Goal: Check status: Check status

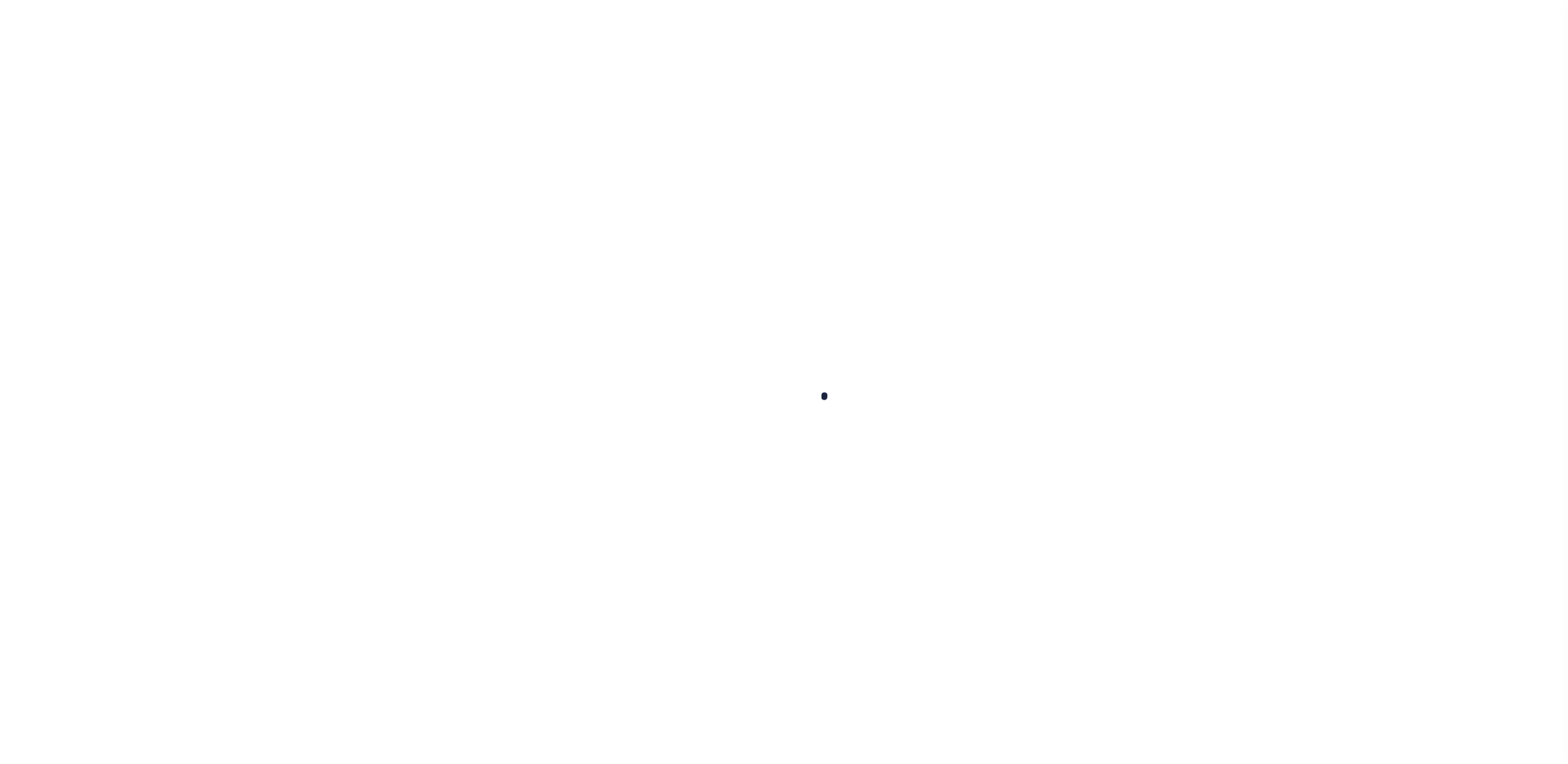
checkbox input "false"
type textarea "CAS-48803 (AL) P&I $86.35 and Advertising Fee $63.00 Total $149.35 Lereta Respo…"
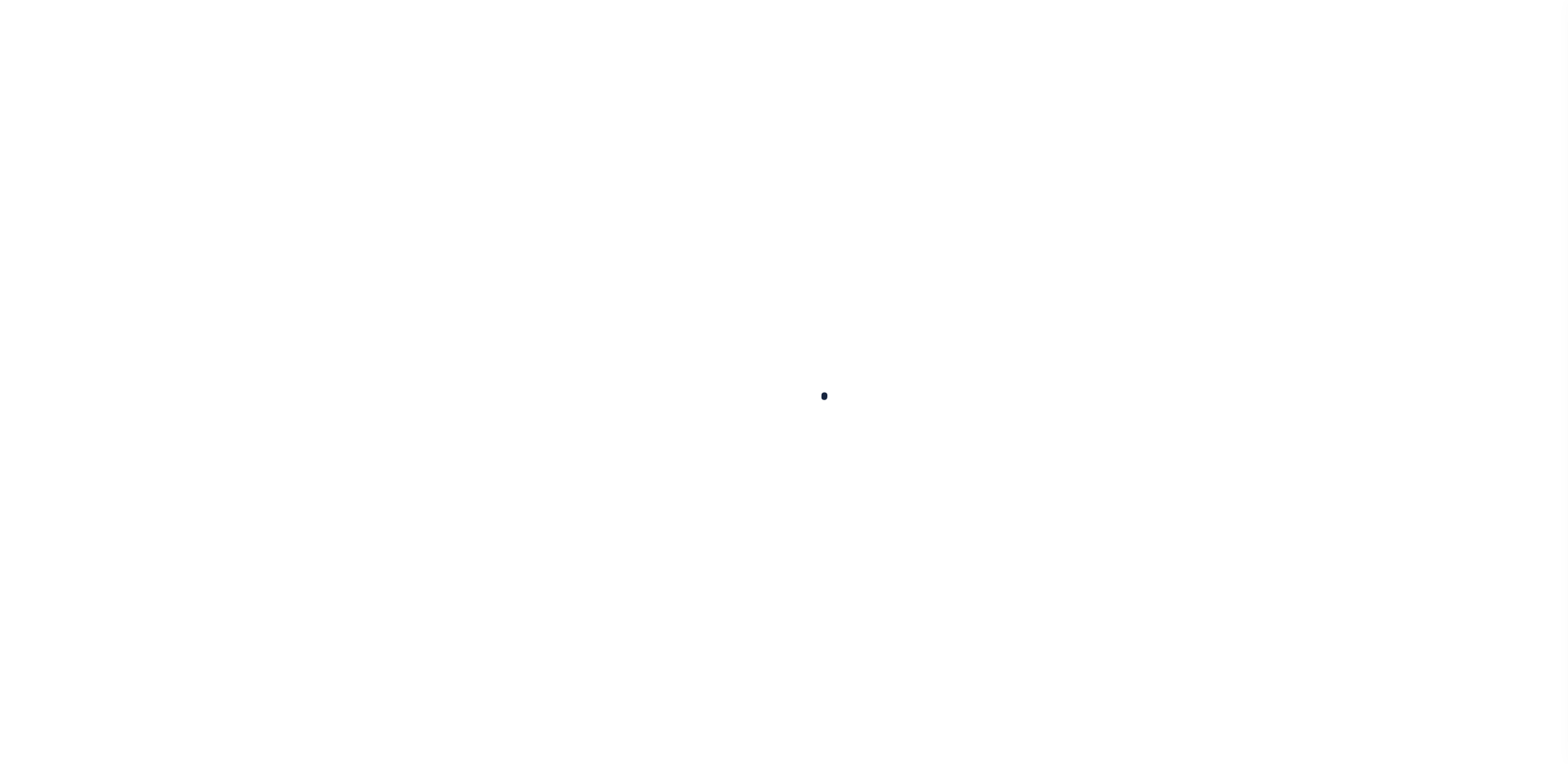
type input "[DATE]"
type input "10/06/2025"
select select "DUE"
type input "$431.55"
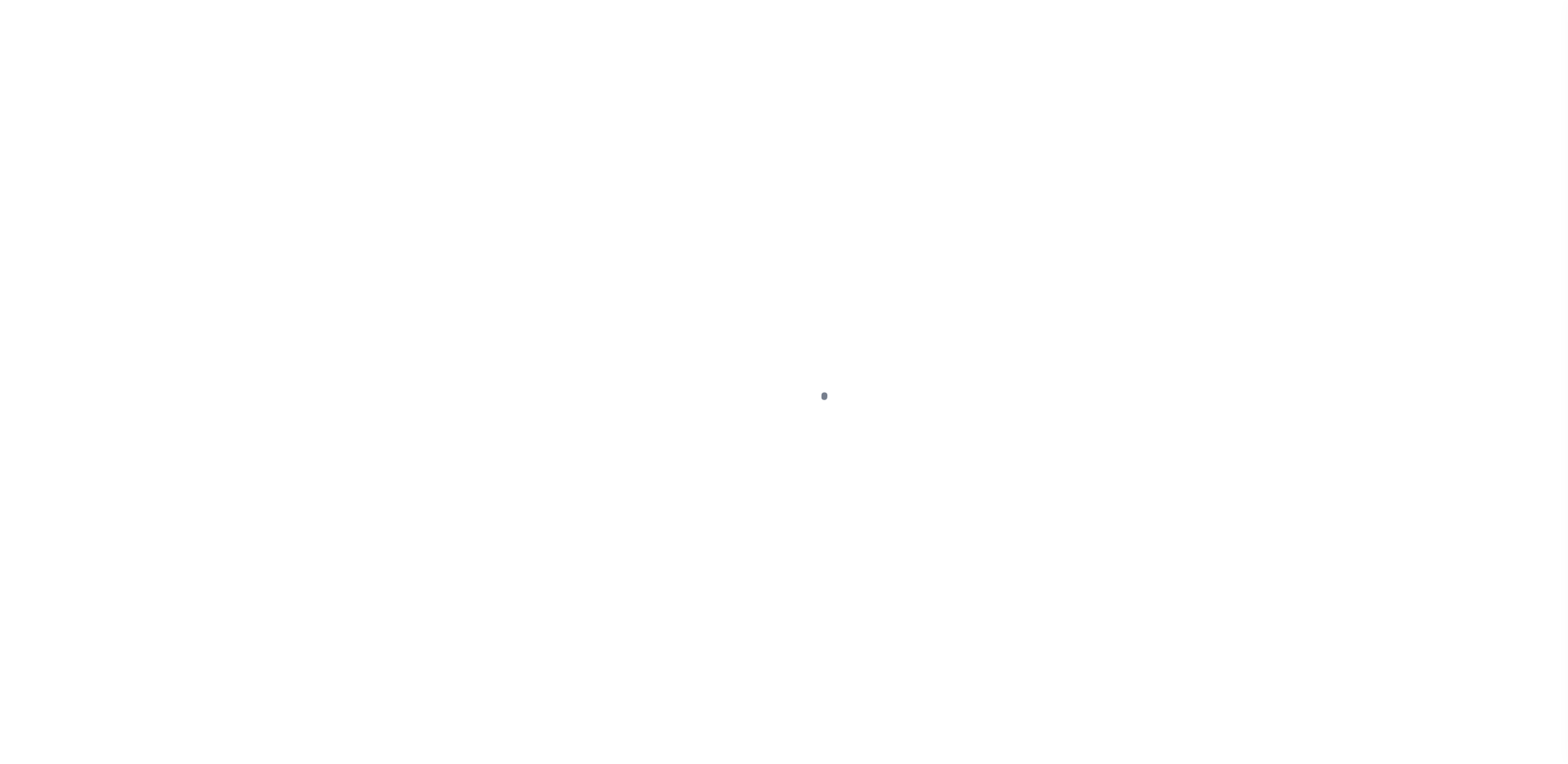
select select "DUE"
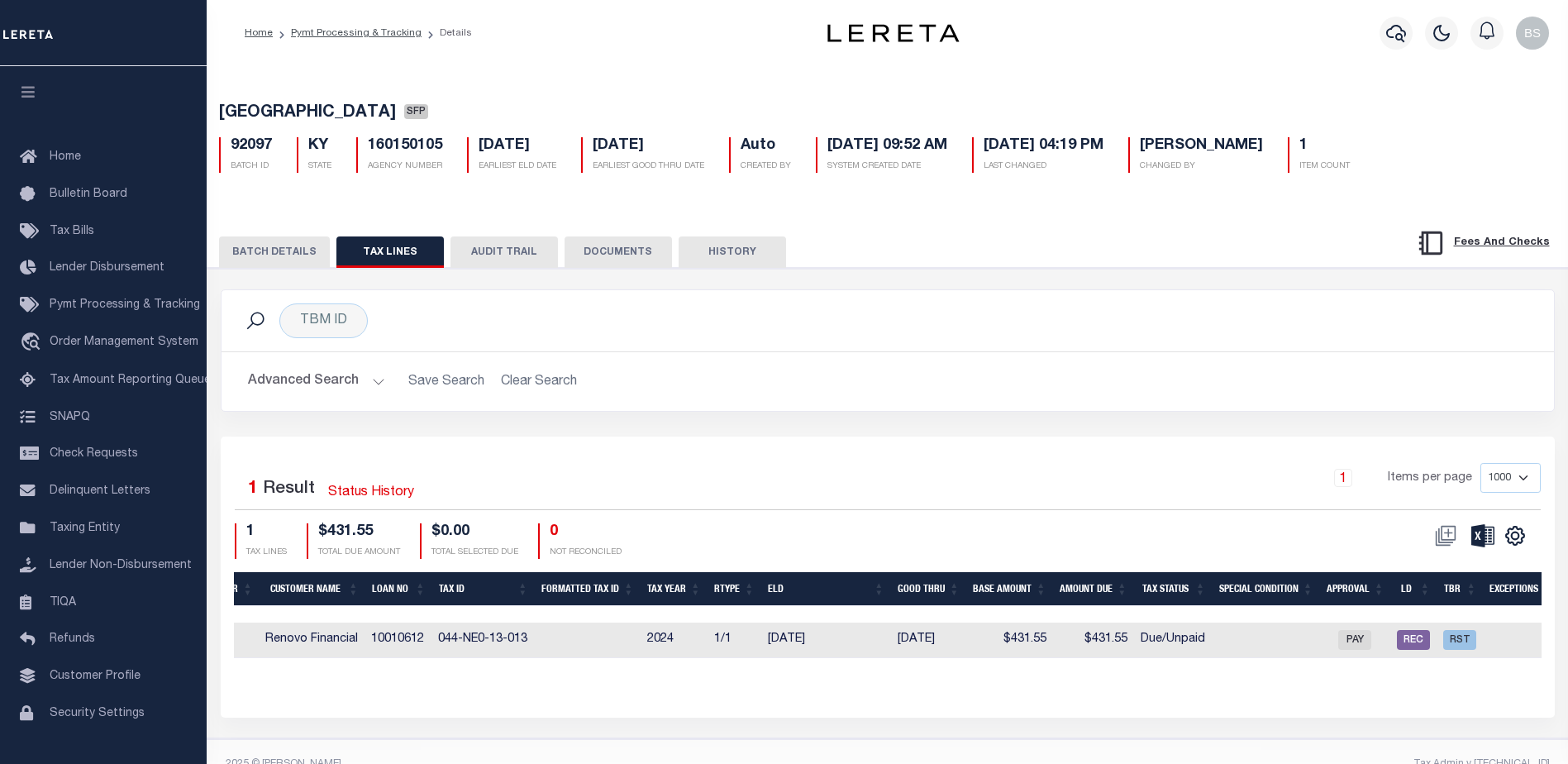
scroll to position [0, 884]
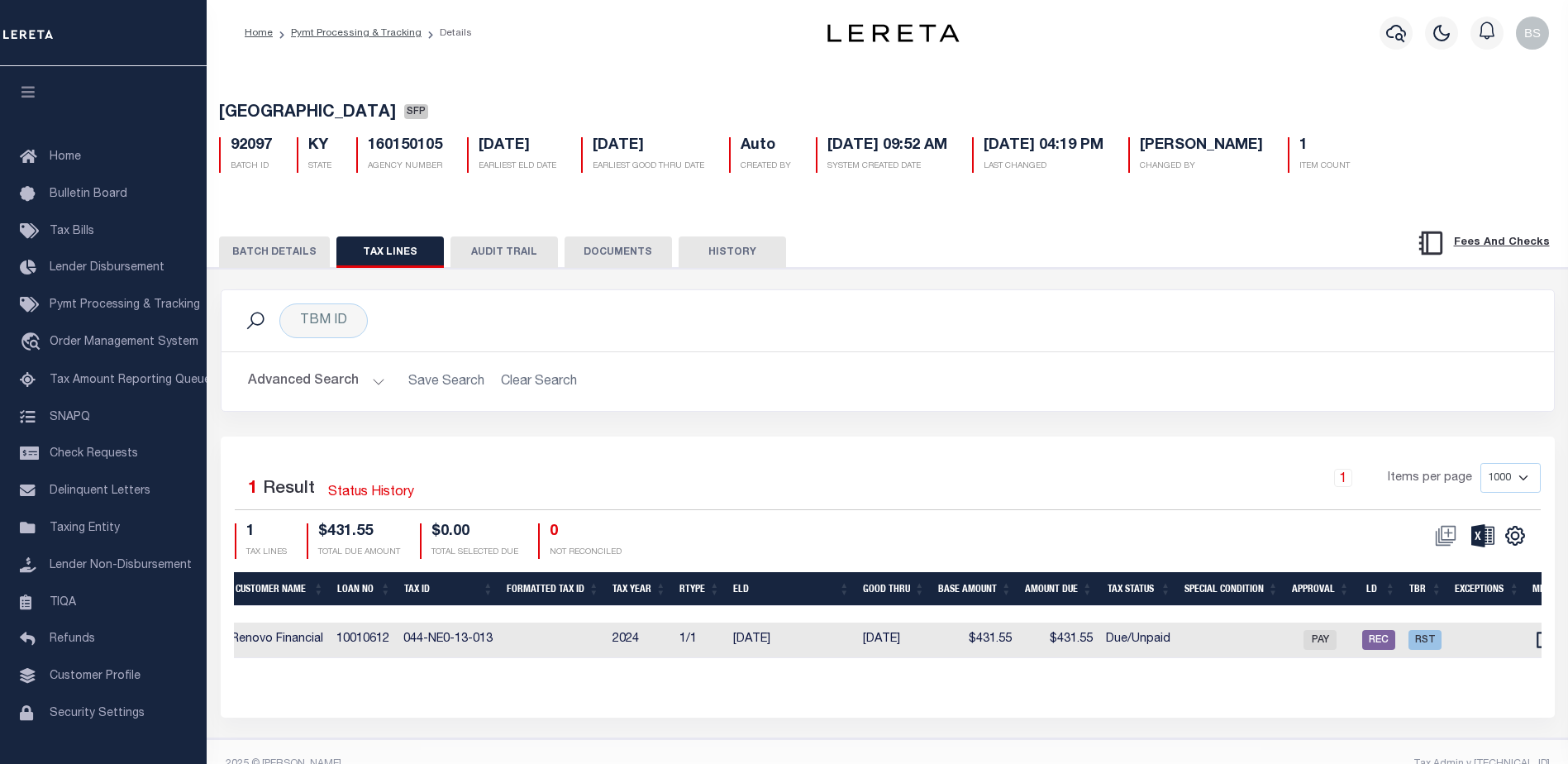
click at [279, 249] on button "BATCH DETAILS" at bounding box center [274, 253] width 111 height 32
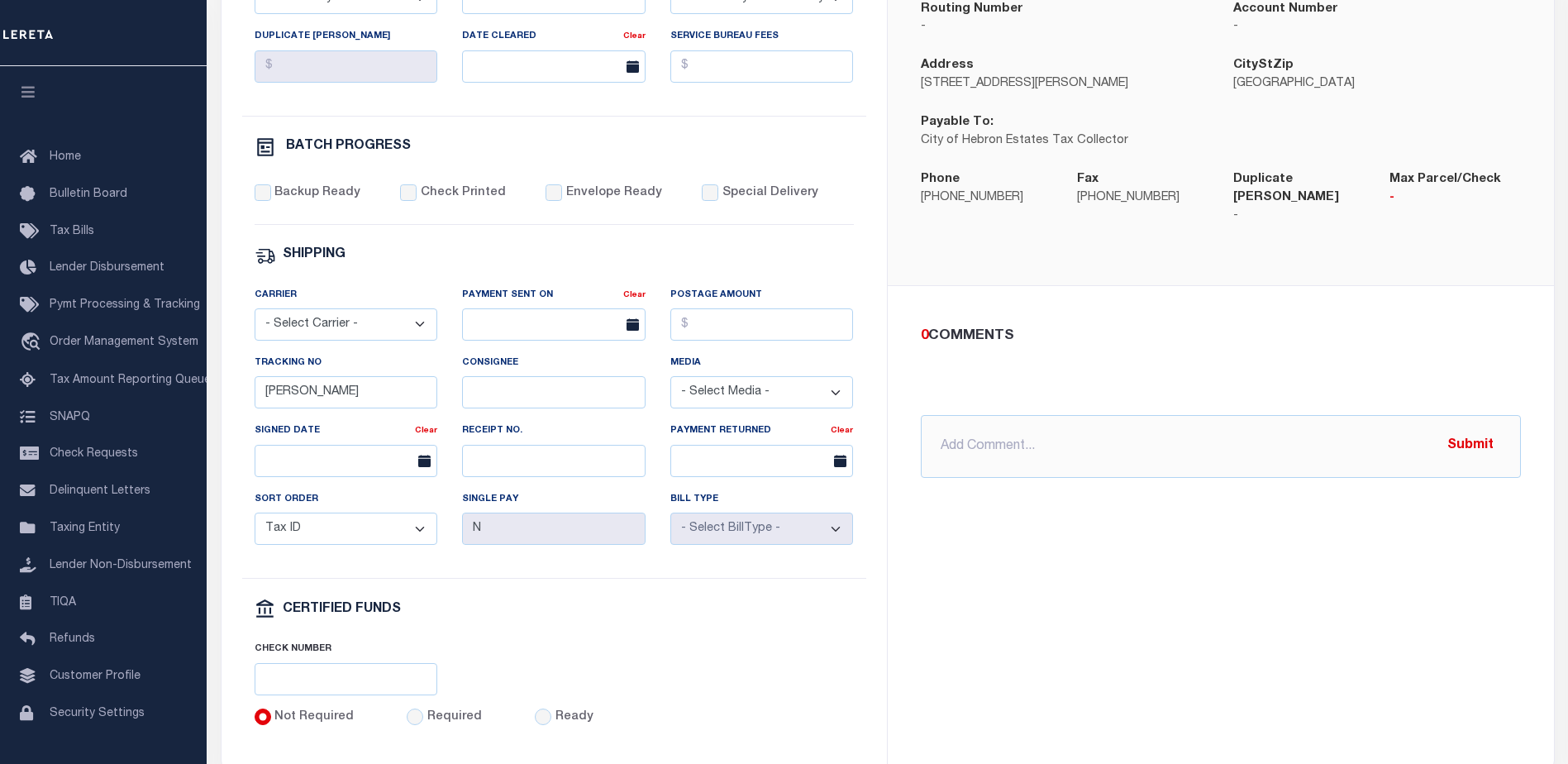
scroll to position [496, 0]
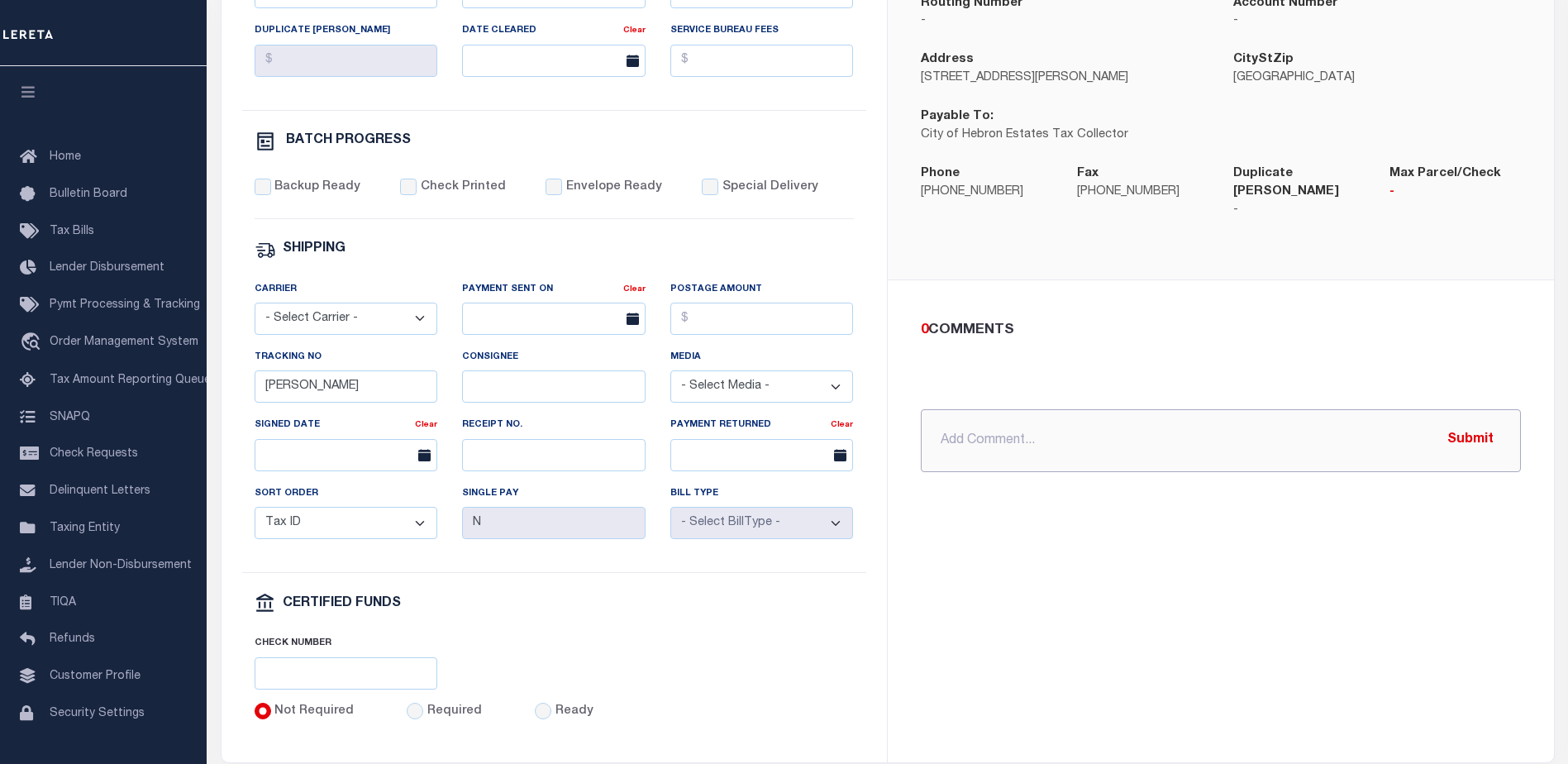
drag, startPoint x: 995, startPoint y: 410, endPoint x: 1003, endPoint y: 404, distance: 10.0
click at [1003, 410] on input "text" at bounding box center [1221, 440] width 601 height 63
type input "10/10/25 - Requested Certified Funds"
click at [1470, 428] on button "Submit" at bounding box center [1470, 440] width 68 height 34
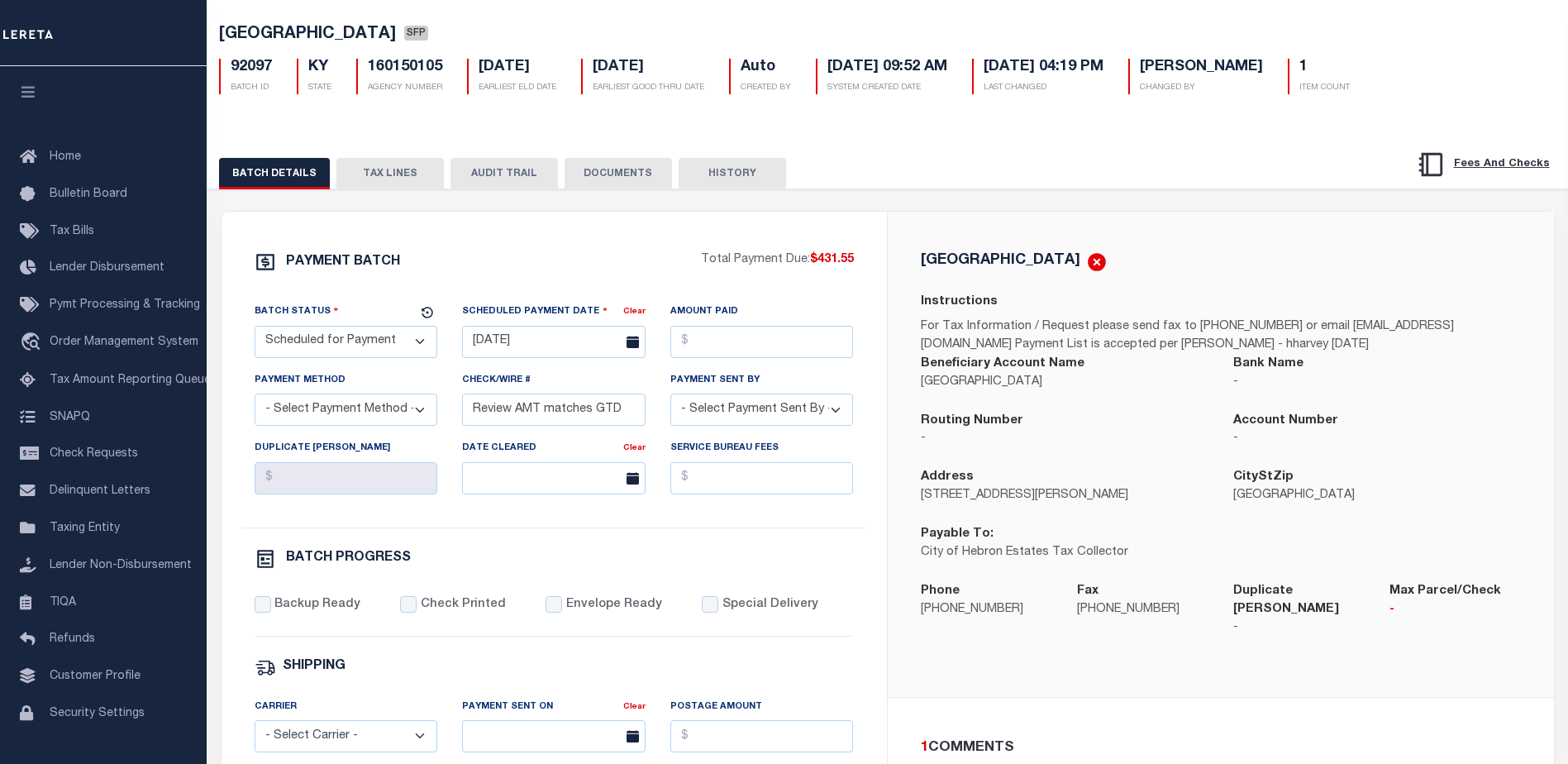
scroll to position [83, 0]
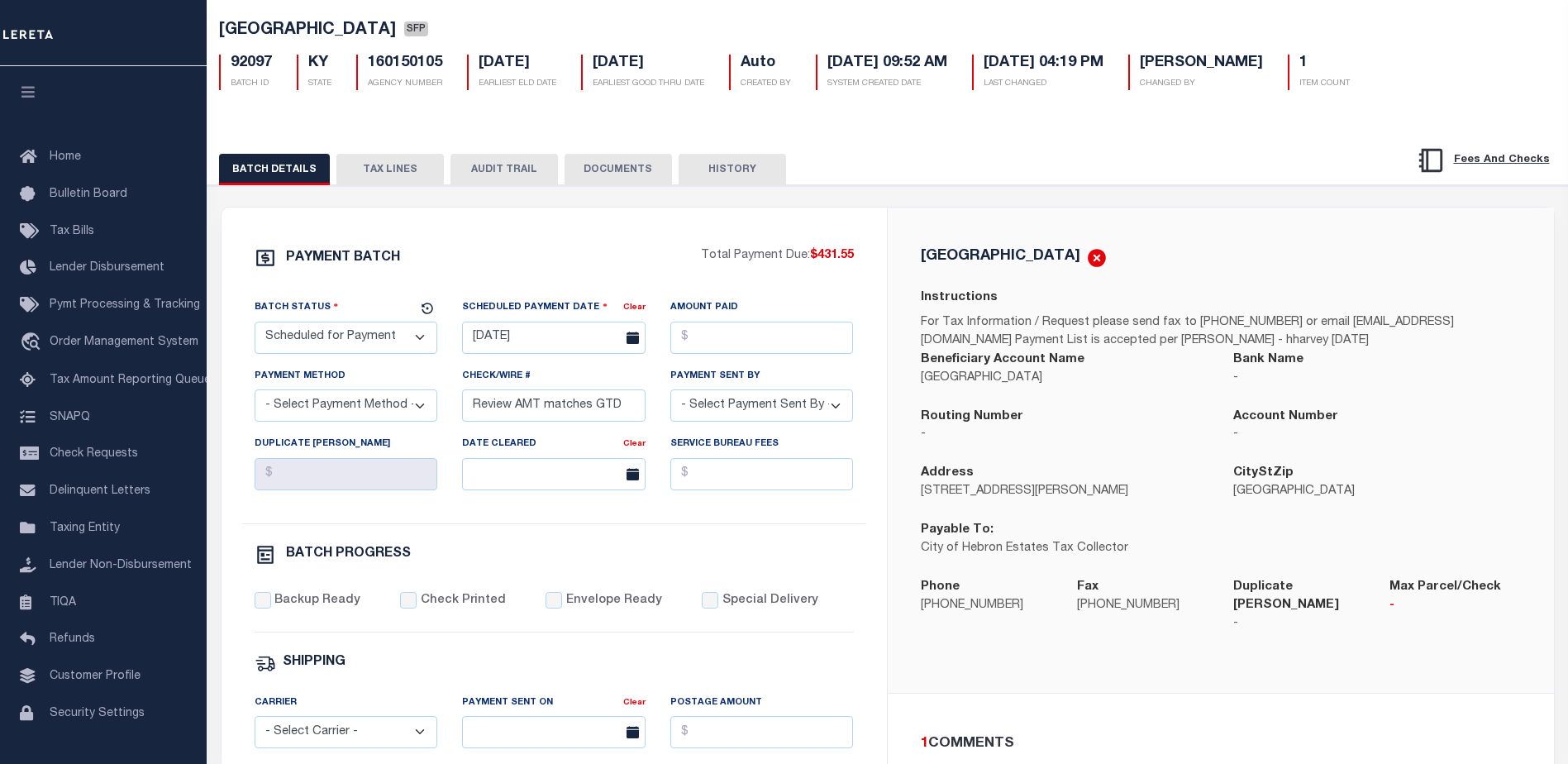
click at [390, 178] on button "TAX LINES" at bounding box center [389, 169] width 108 height 32
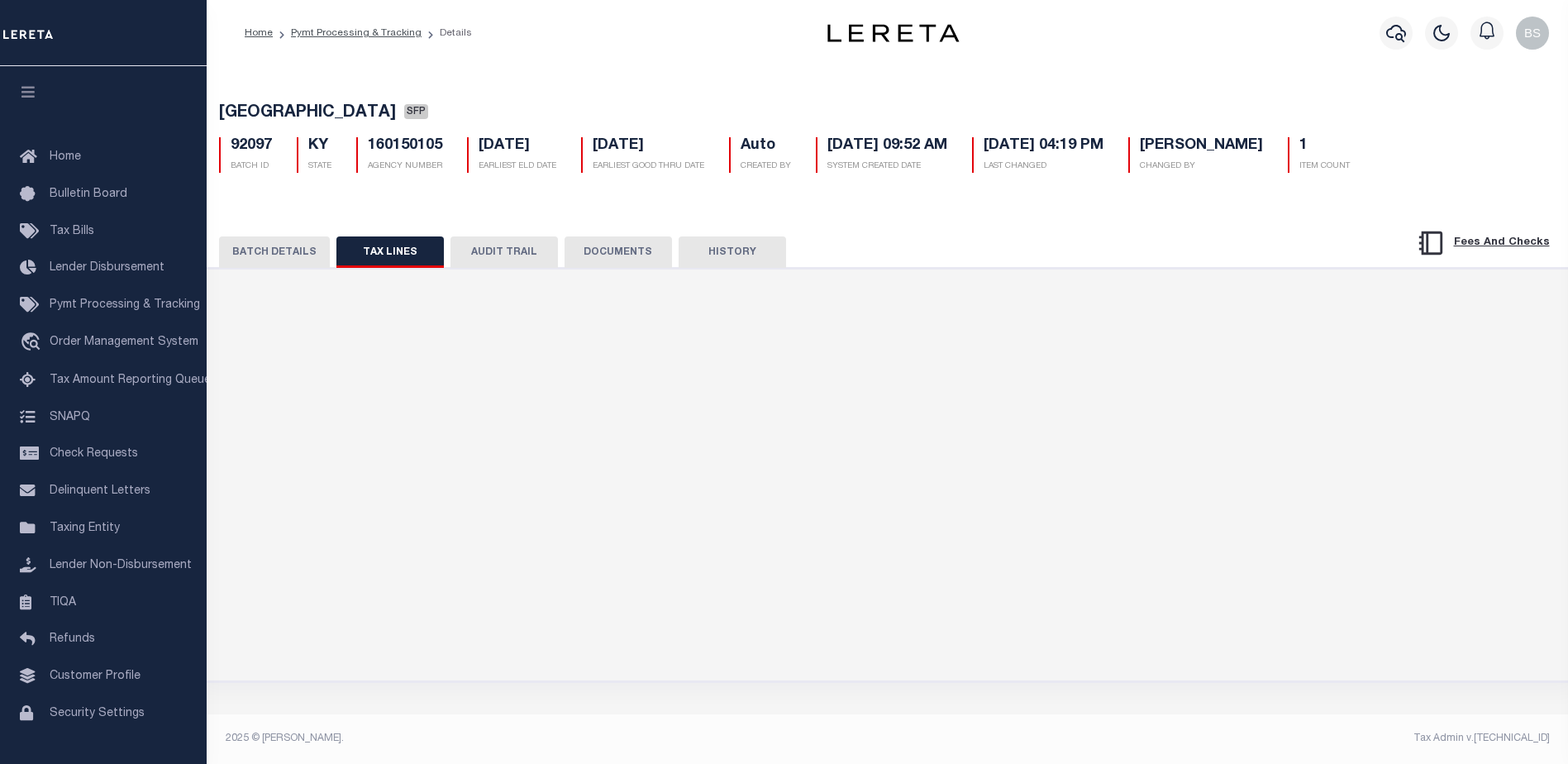
scroll to position [0, 0]
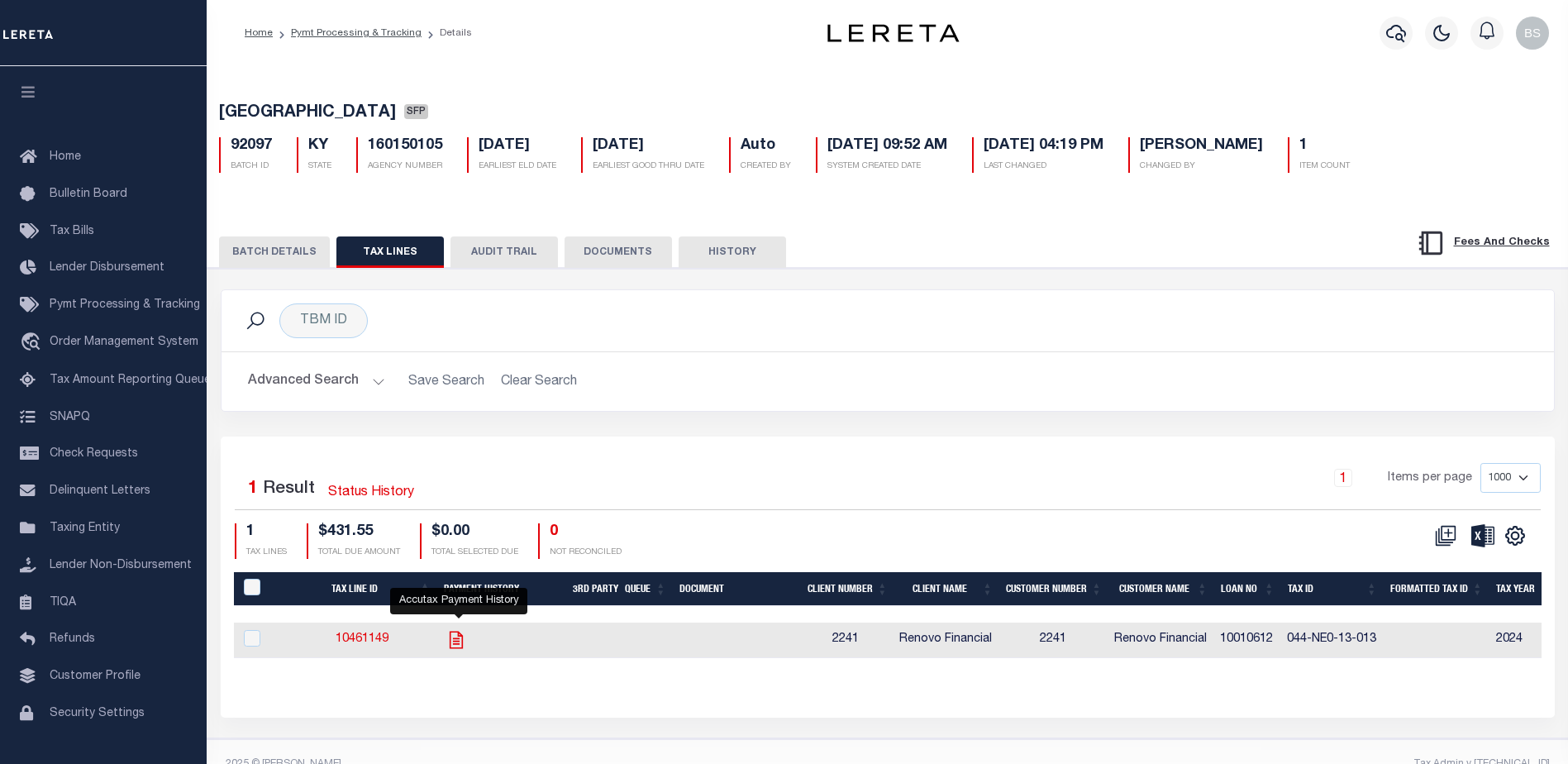
click at [455, 638] on icon "" at bounding box center [456, 640] width 22 height 22
checkbox input "true"
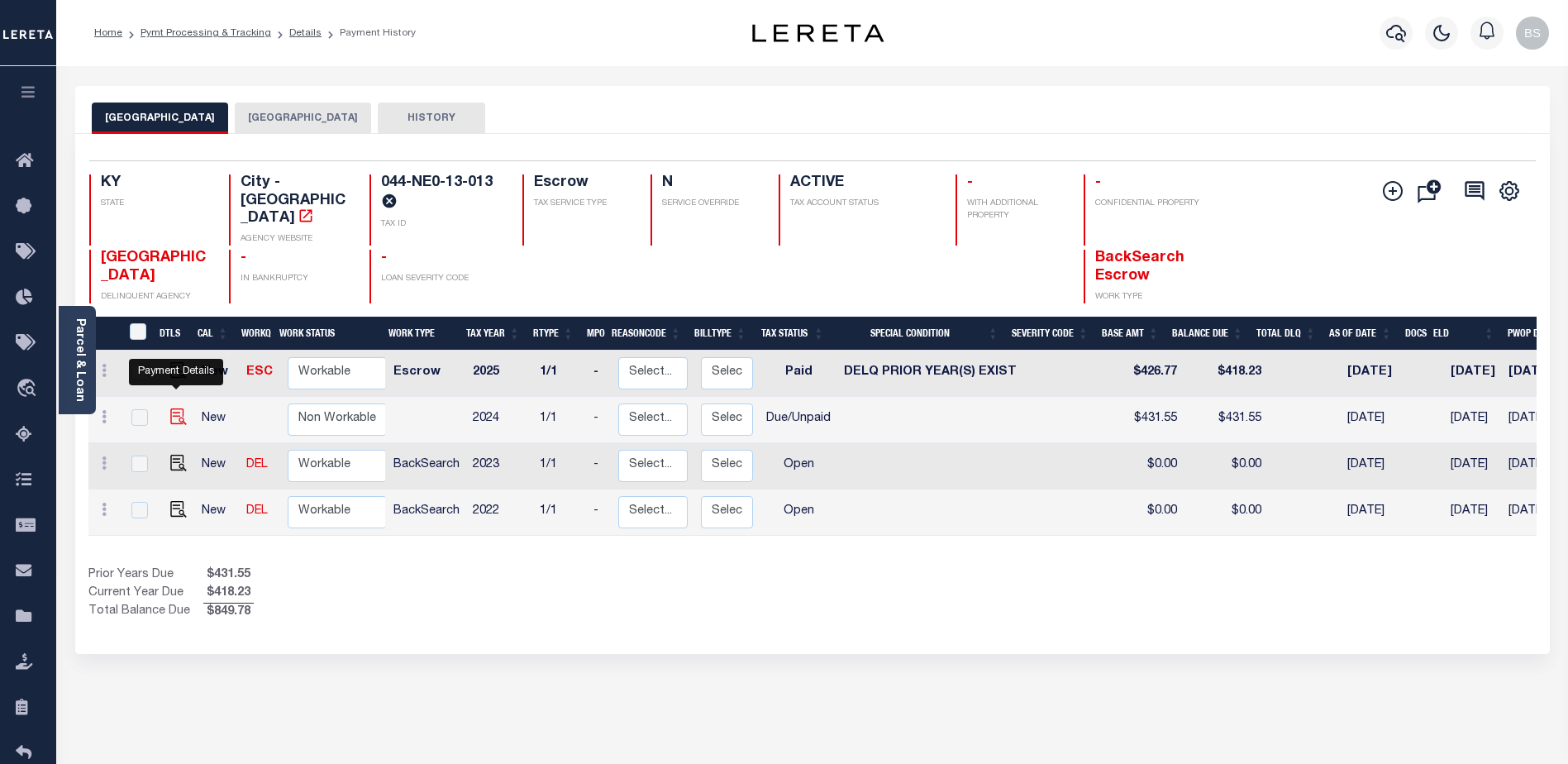
click at [174, 409] on img "" at bounding box center [178, 417] width 17 height 17
checkbox input "true"
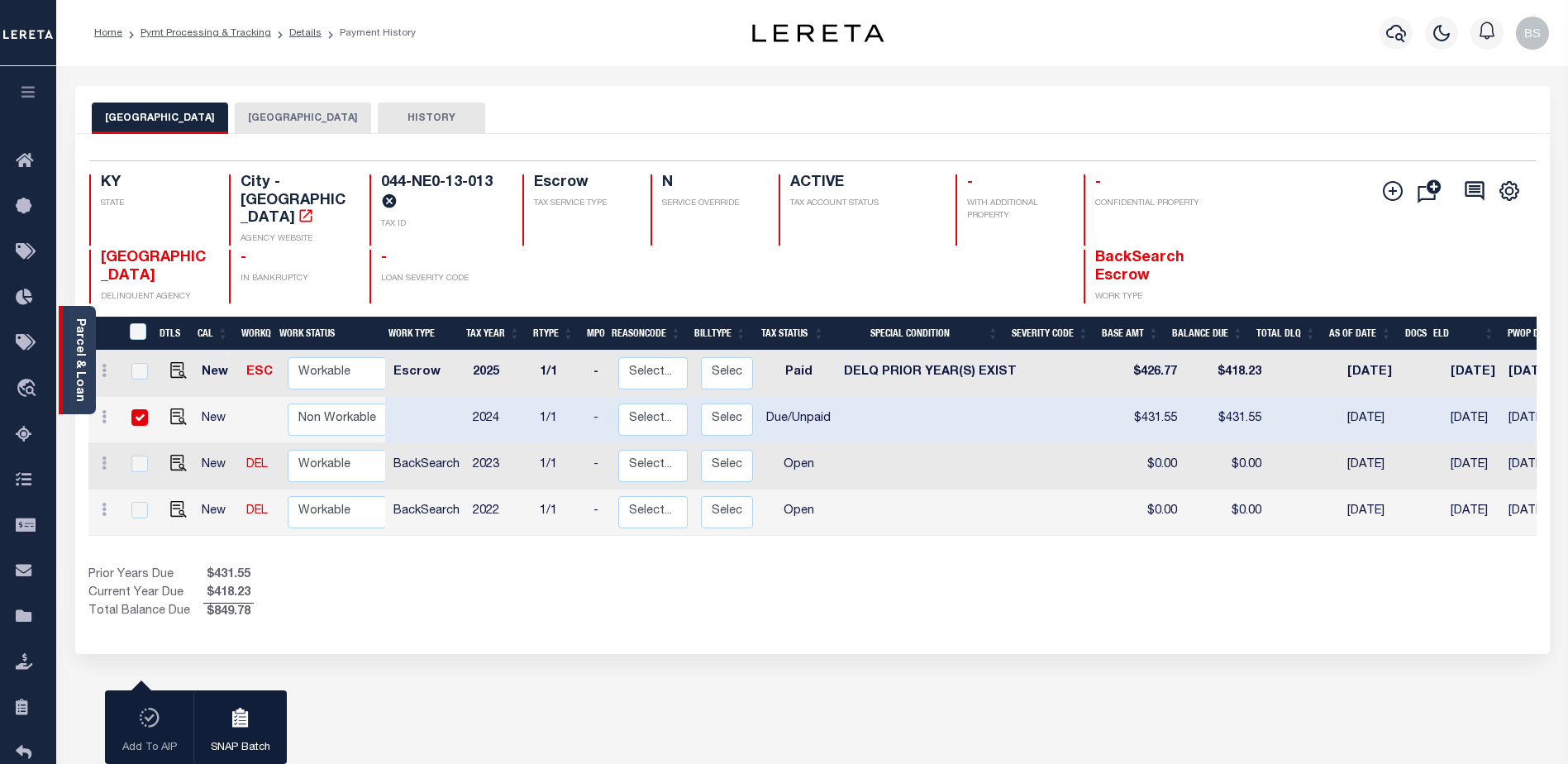
click at [68, 343] on div "Parcel & Loan" at bounding box center [77, 360] width 38 height 108
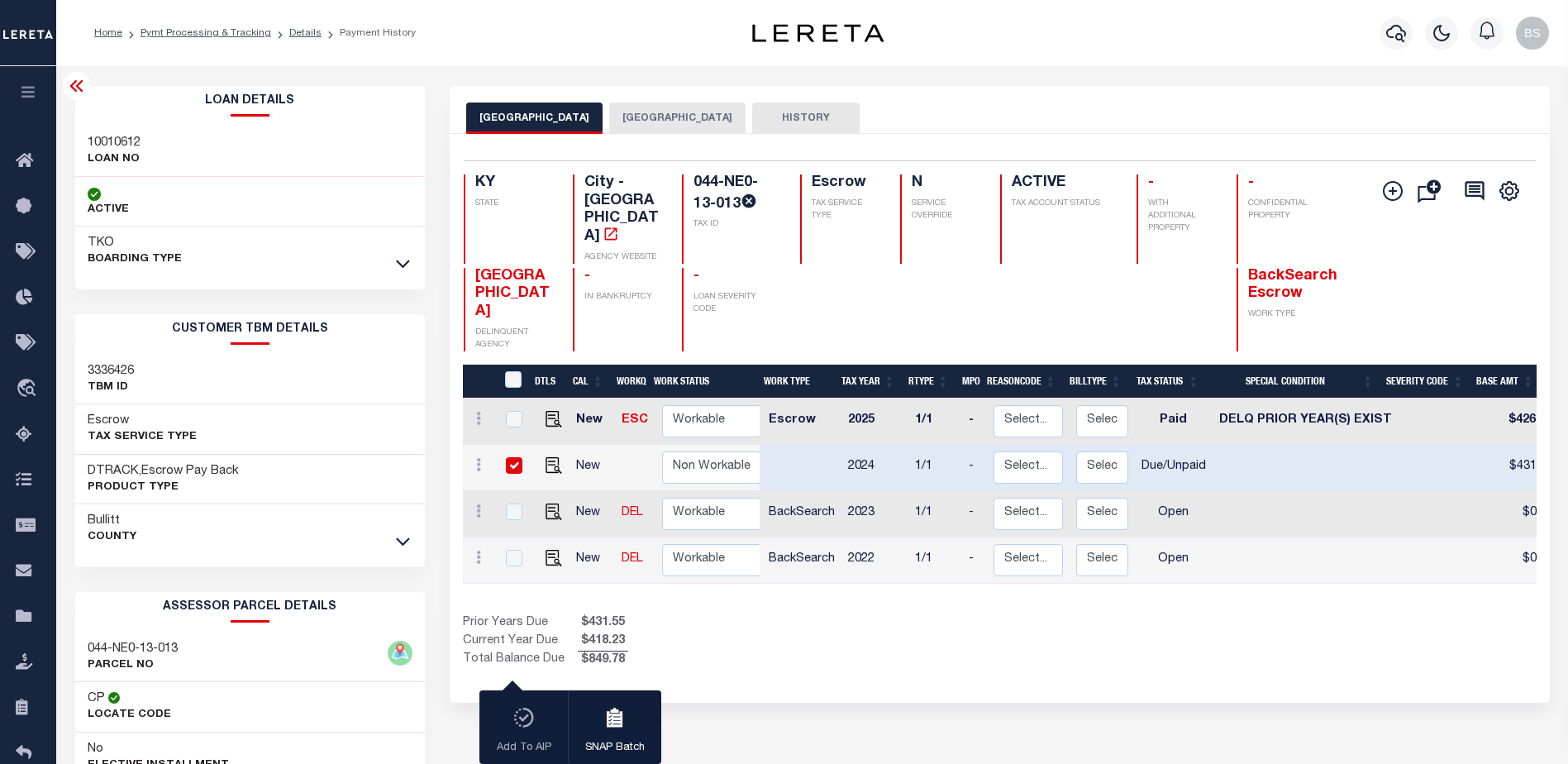
drag, startPoint x: 515, startPoint y: 436, endPoint x: 535, endPoint y: 434, distance: 20.1
click at [515, 457] on input "checkbox" at bounding box center [515, 465] width 17 height 17
checkbox input "false"
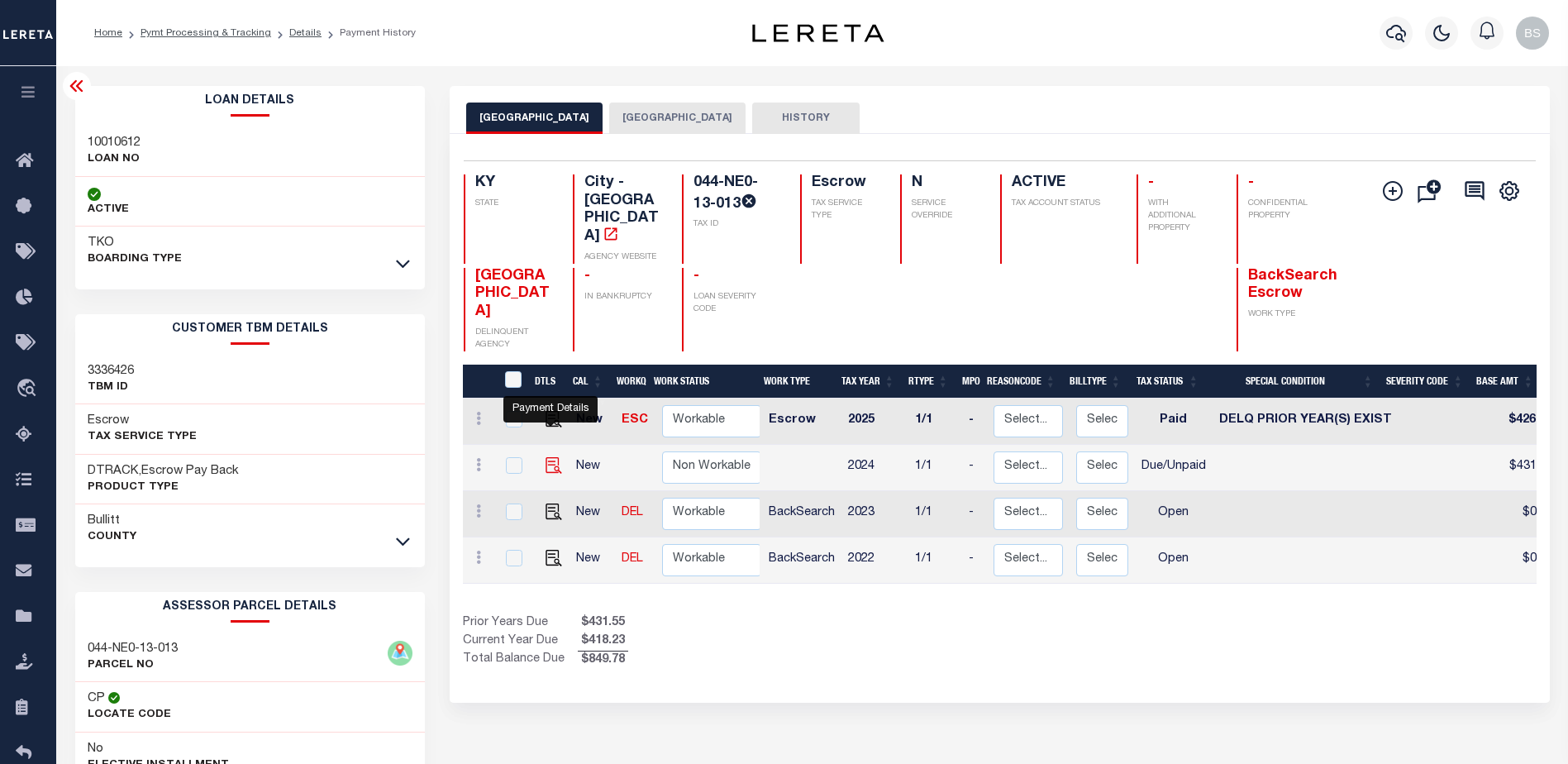
click at [551, 457] on img "" at bounding box center [554, 465] width 17 height 17
checkbox input "true"
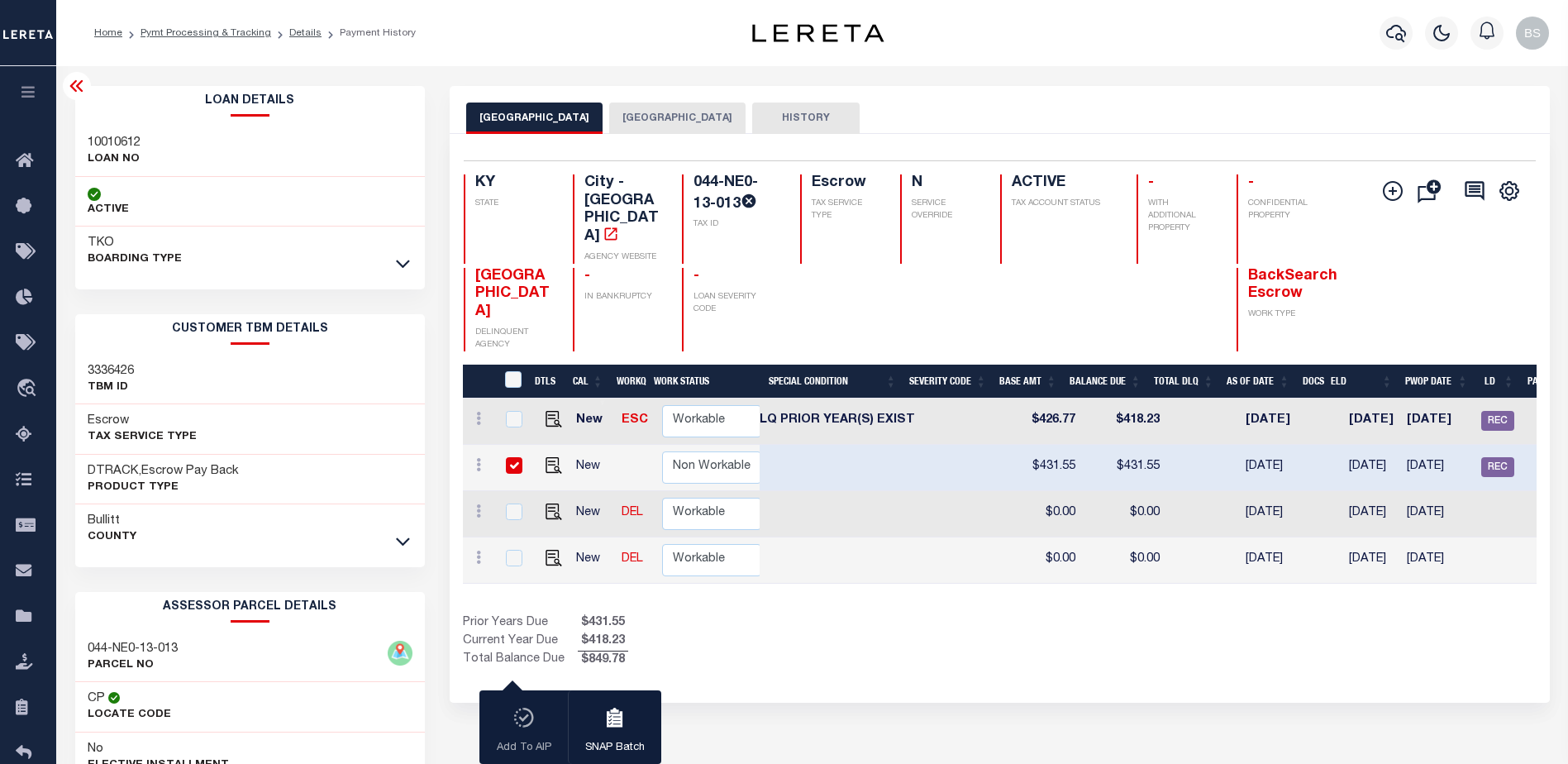
scroll to position [0, 637]
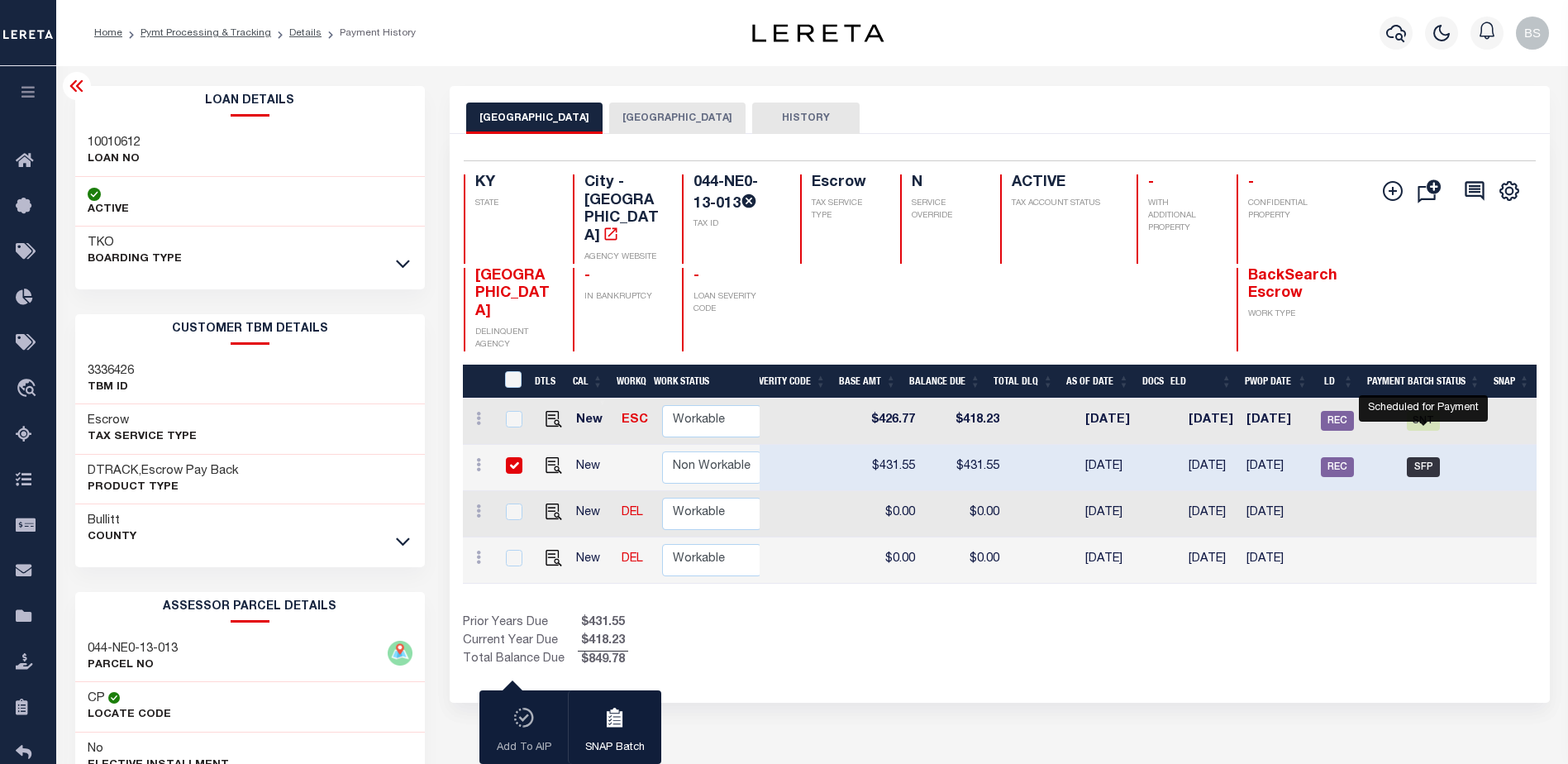
click at [1426, 457] on span "SFP" at bounding box center [1424, 467] width 33 height 20
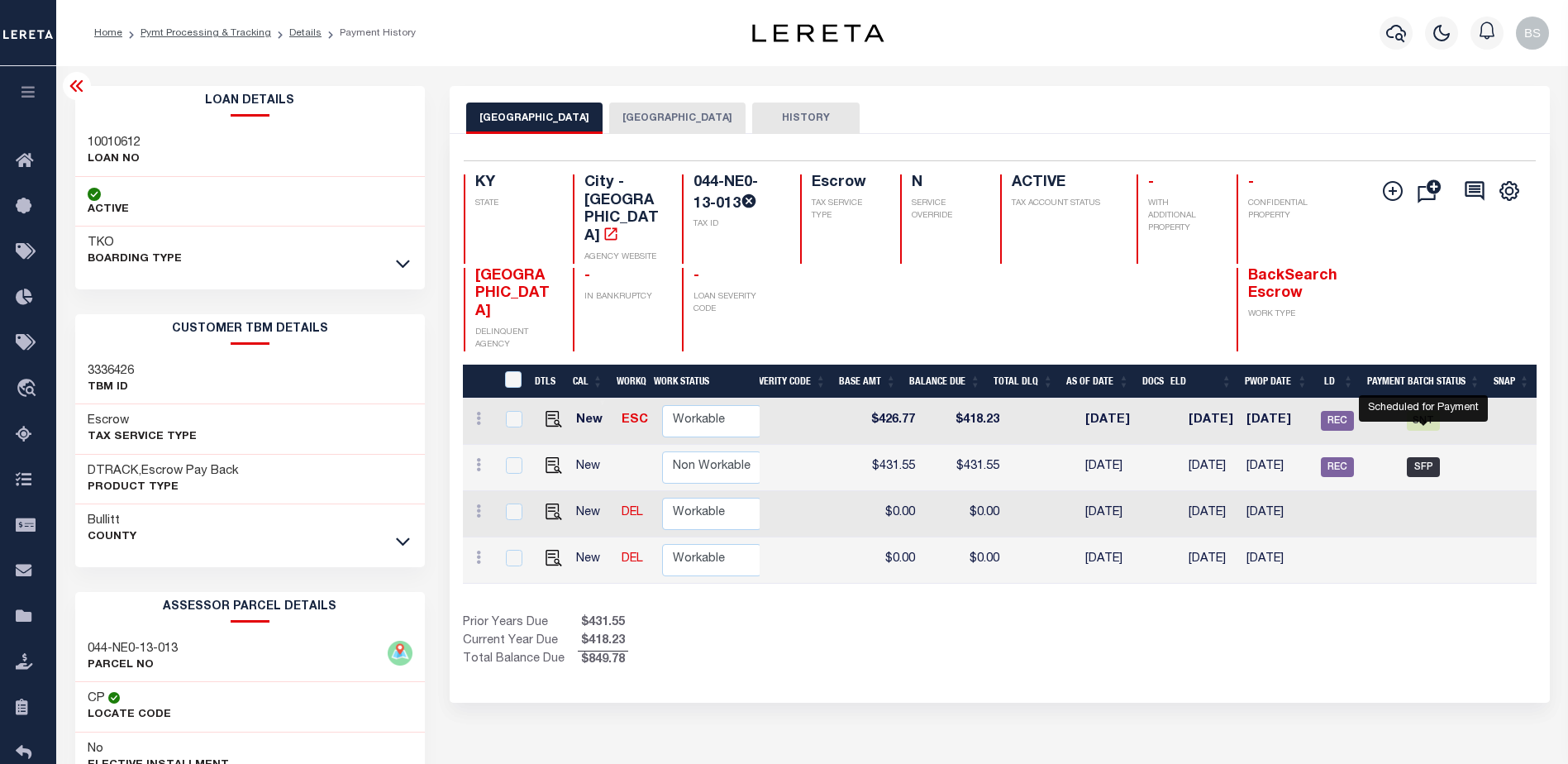
checkbox input "false"
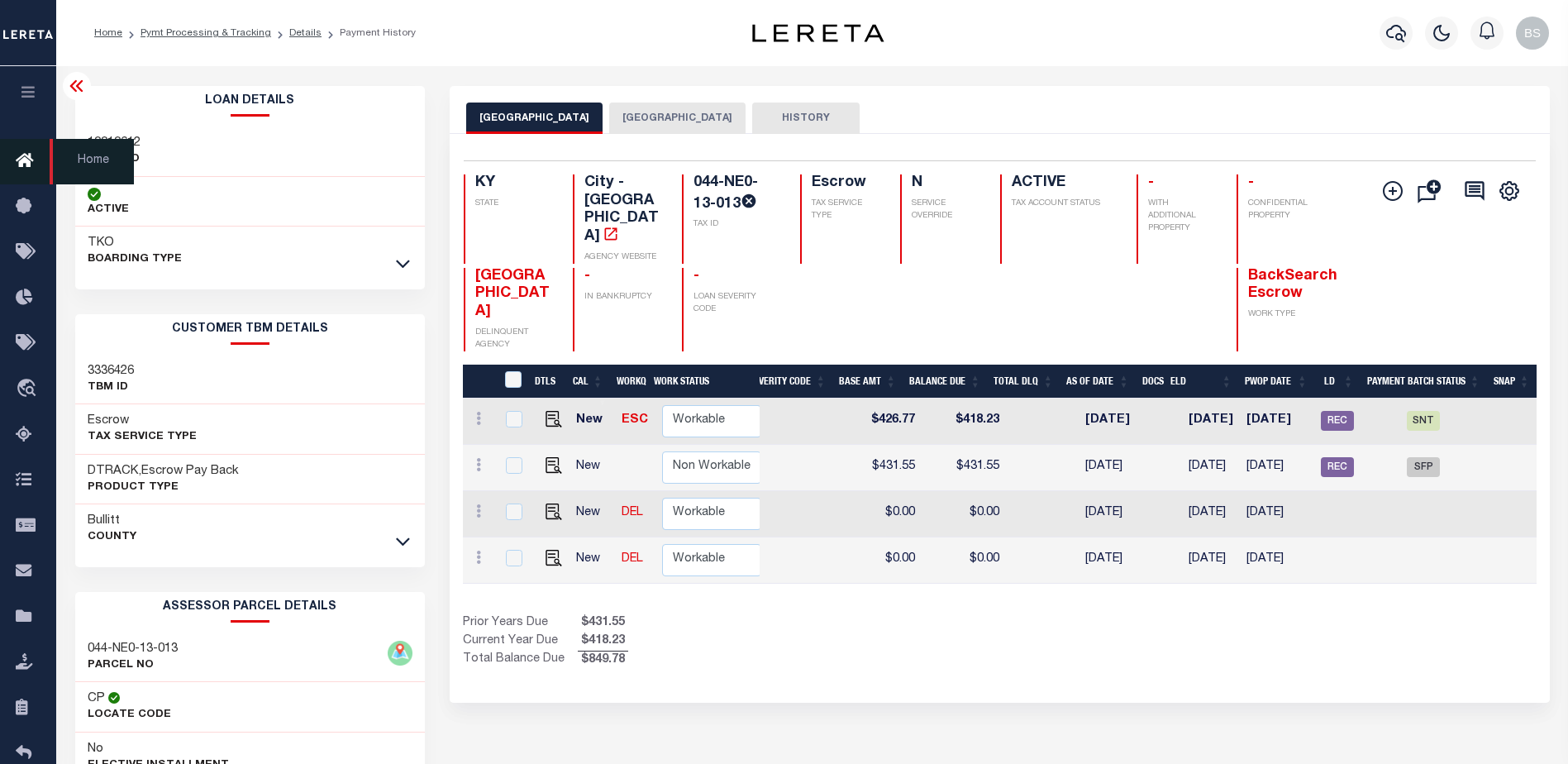
click at [25, 166] on icon at bounding box center [29, 161] width 27 height 21
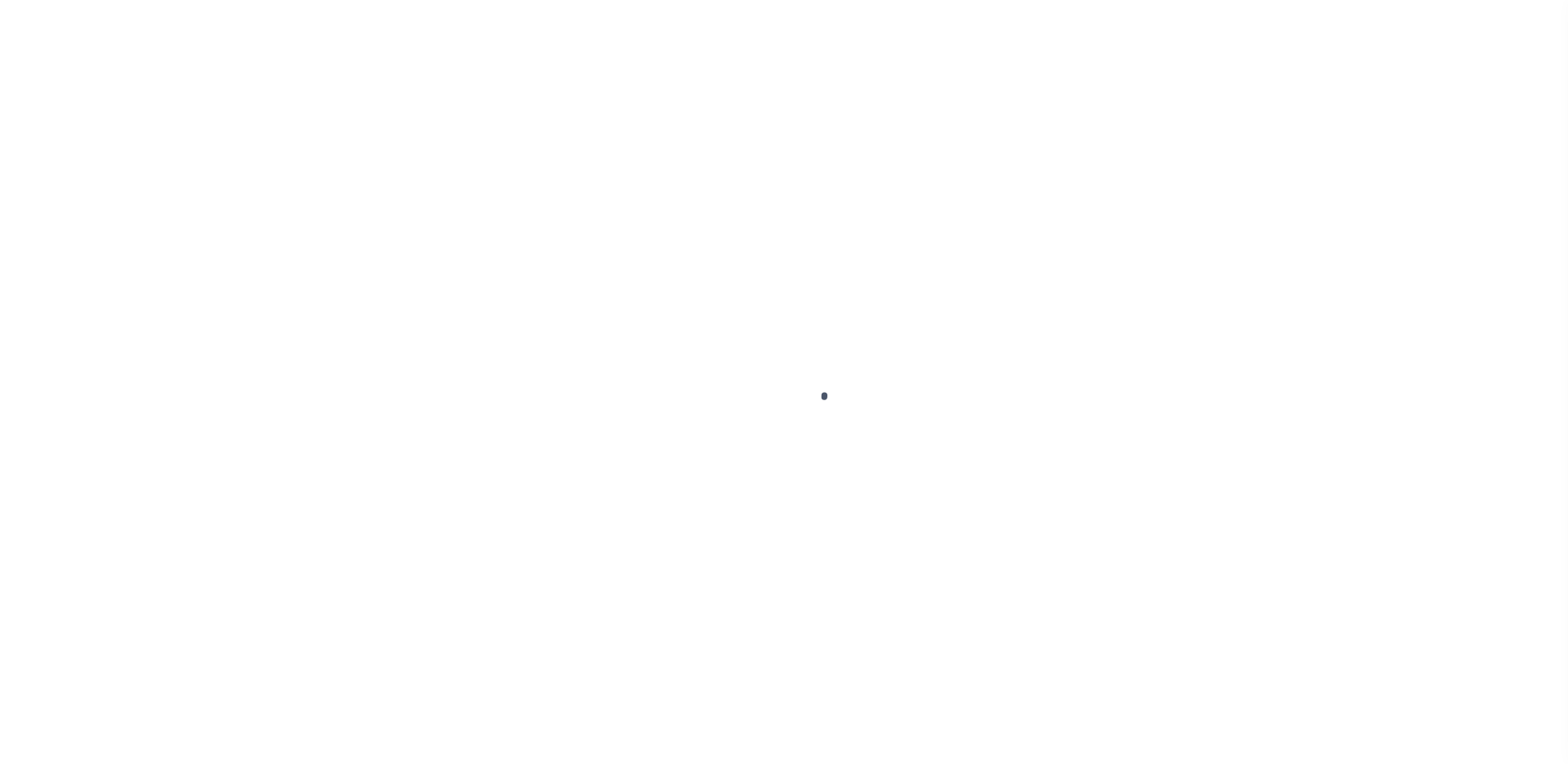
select select "DUE"
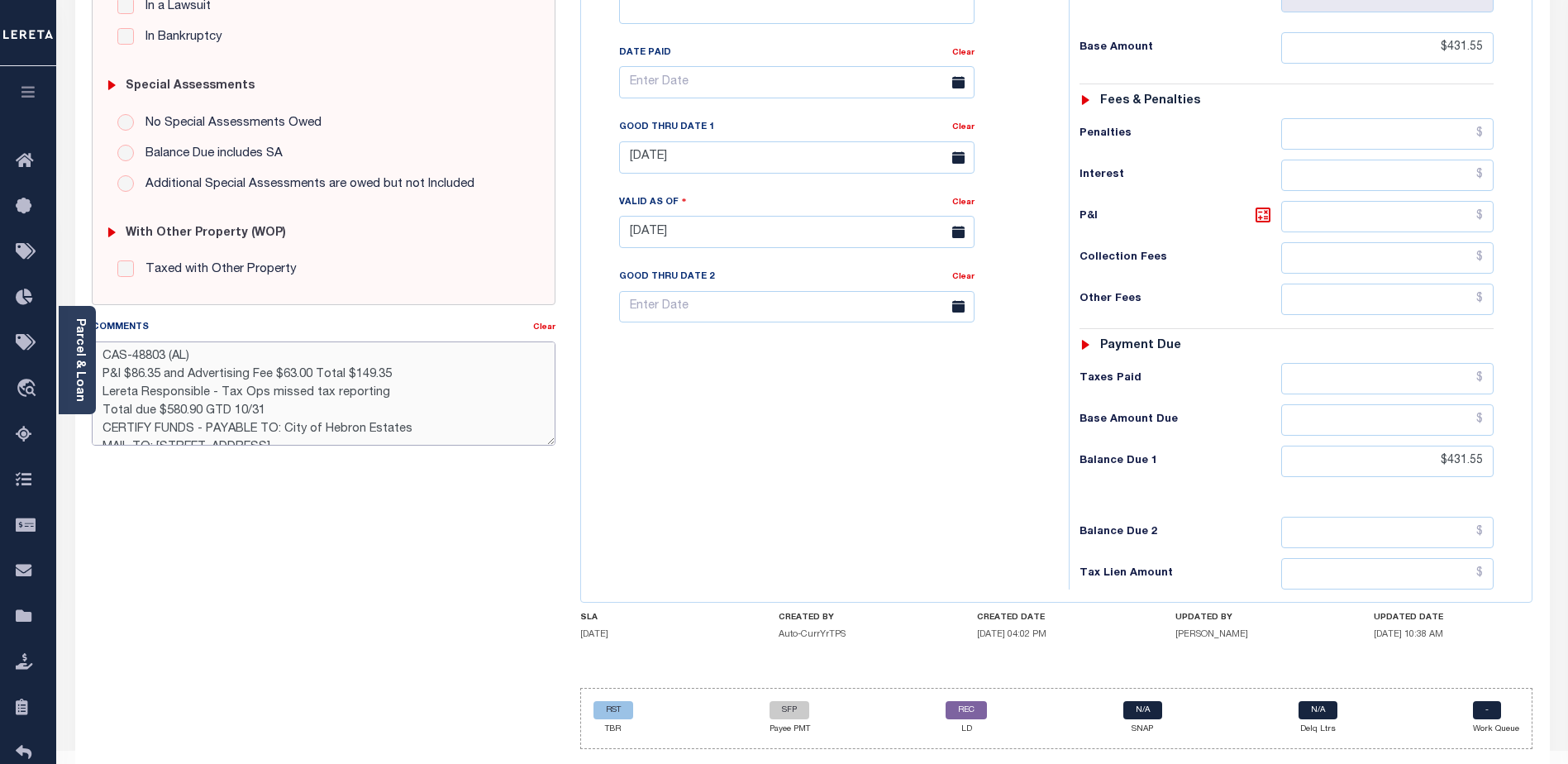
scroll to position [18, 0]
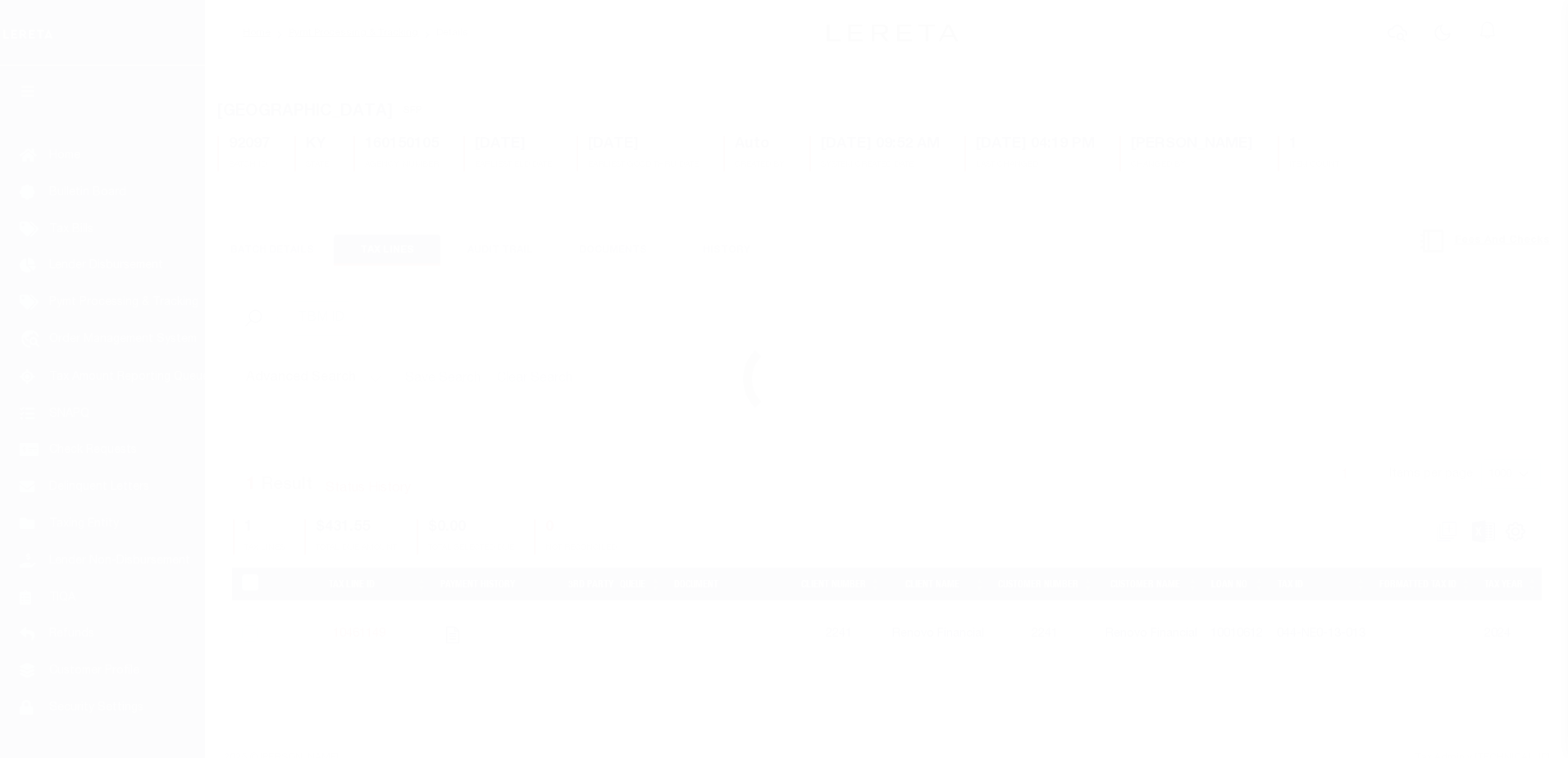
select select "SFP"
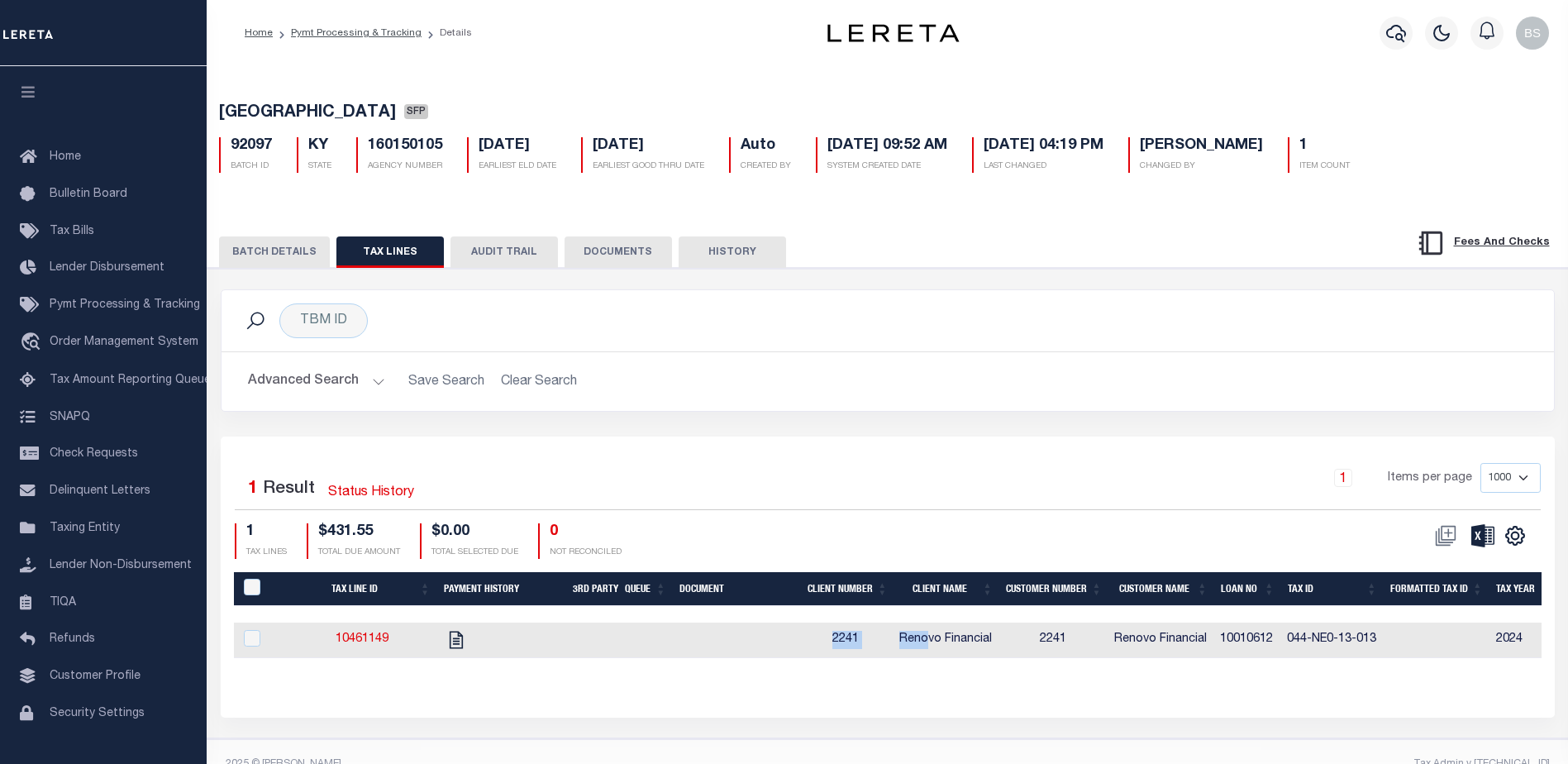
drag, startPoint x: 795, startPoint y: 661, endPoint x: 933, endPoint y: 652, distance: 138.3
click at [308, 241] on button "BATCH DETAILS" at bounding box center [274, 253] width 111 height 32
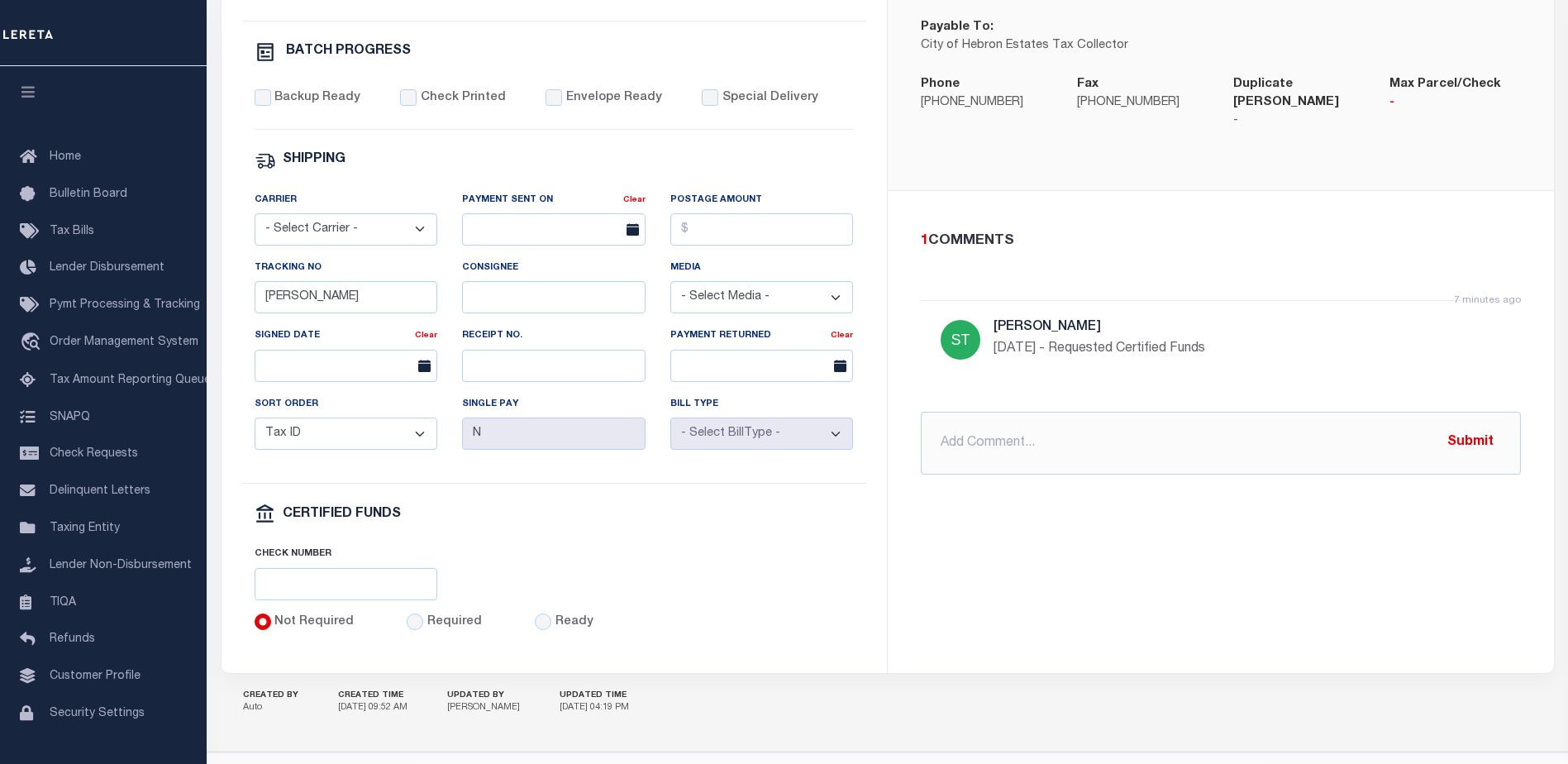
scroll to position [635, 0]
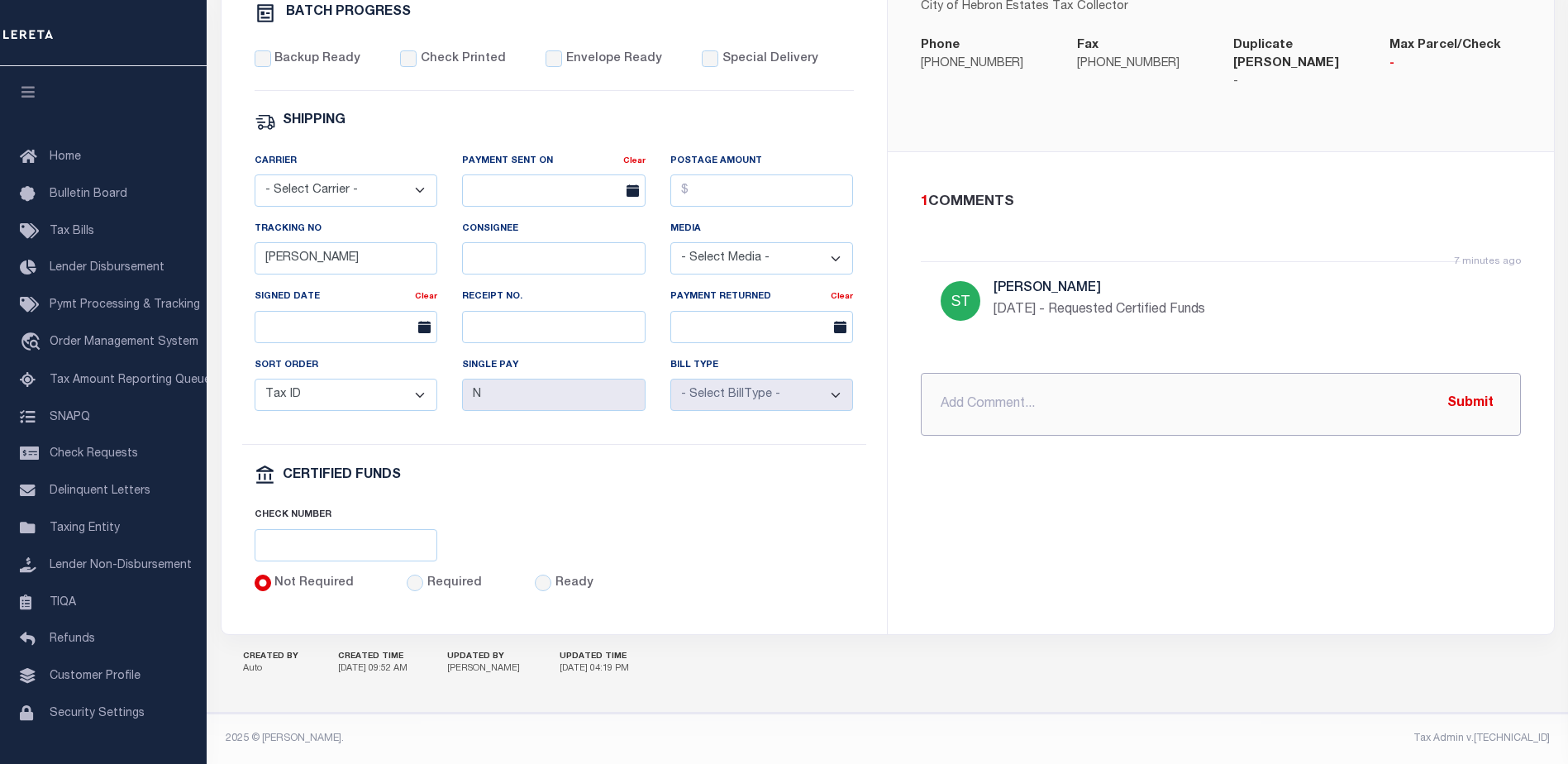
click at [962, 373] on input "text" at bounding box center [1221, 404] width 601 height 63
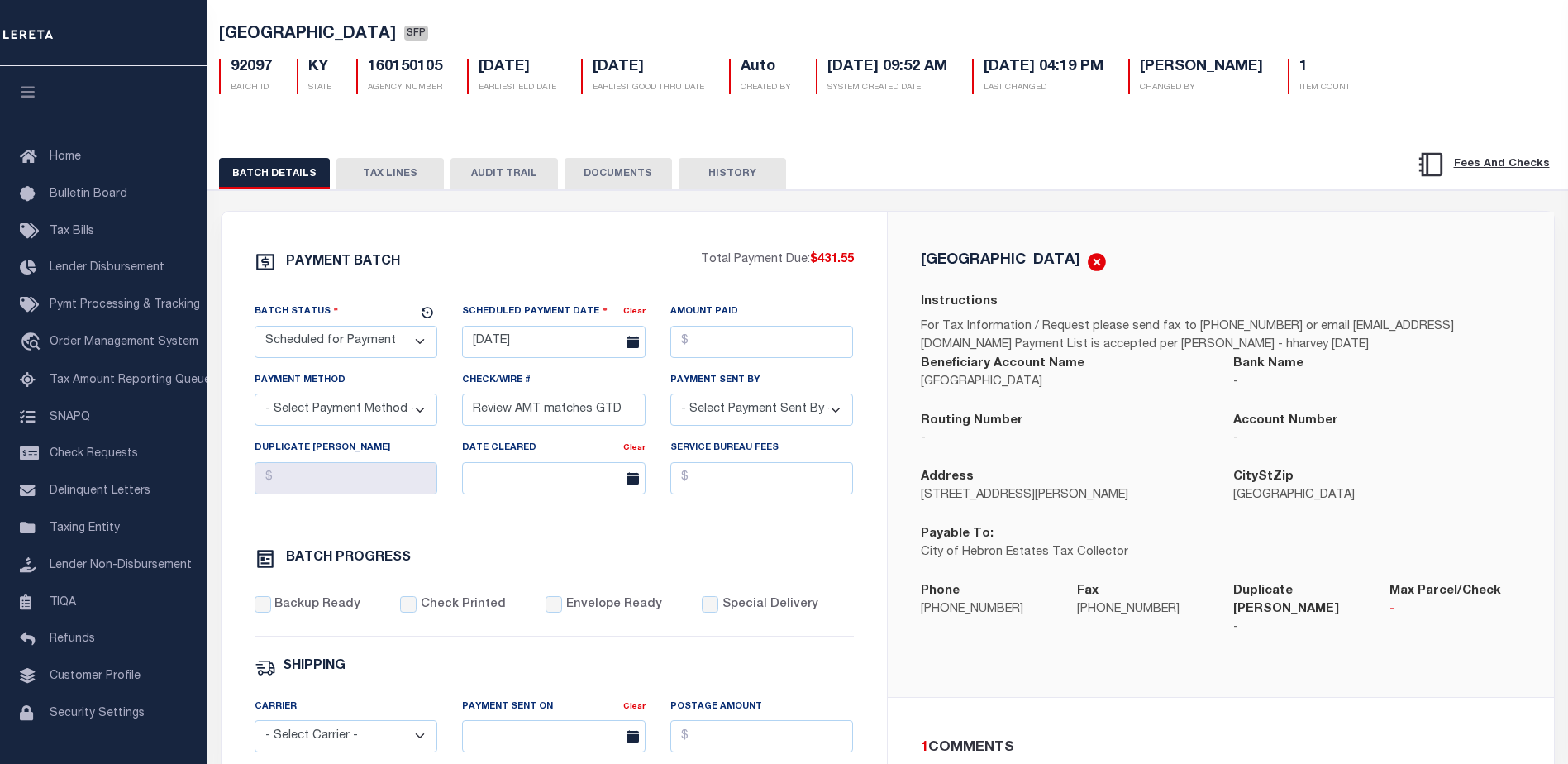
scroll to position [83, 0]
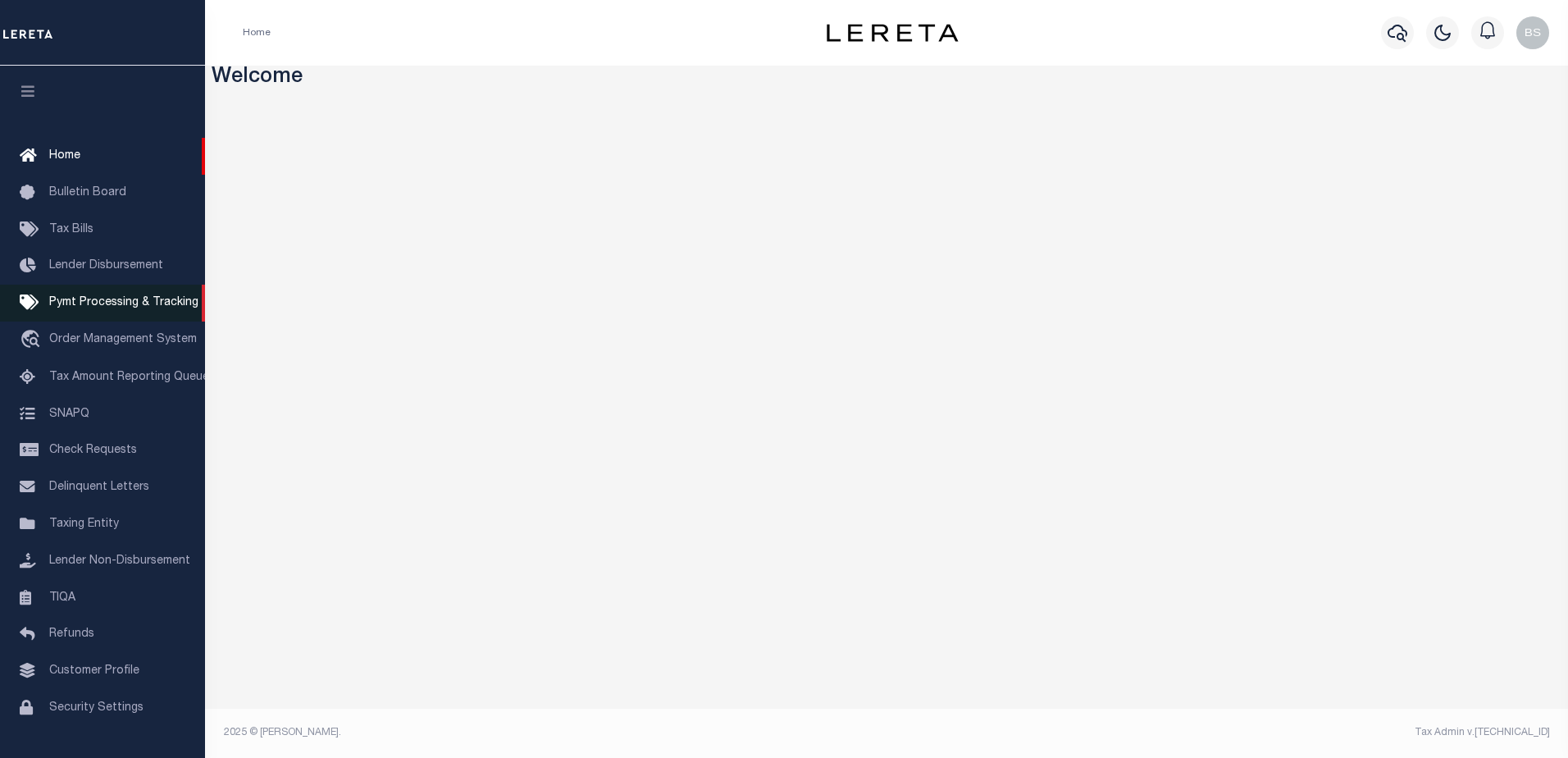
click at [96, 306] on span "Pymt Processing & Tracking" at bounding box center [123, 303] width 149 height 12
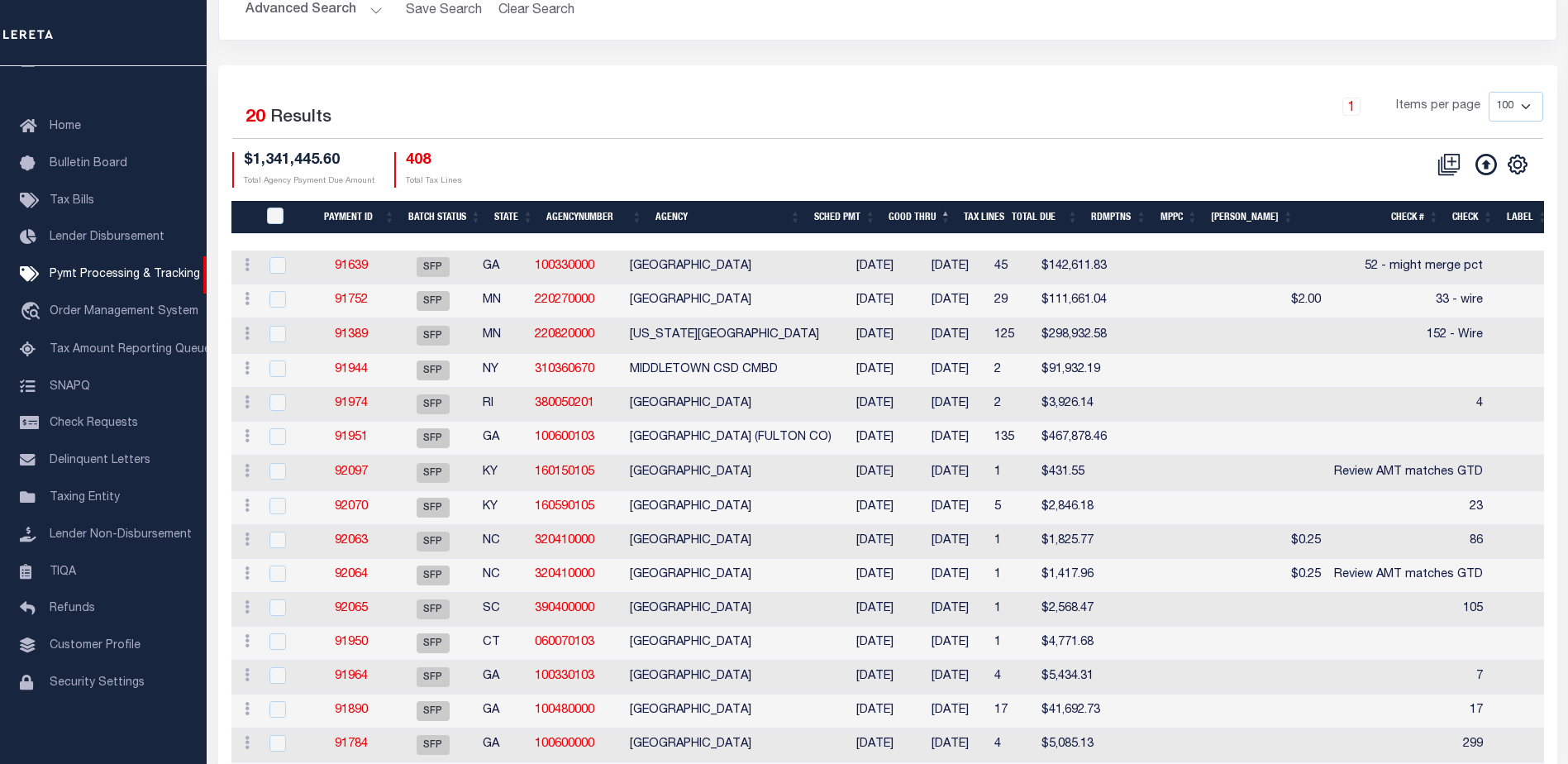
scroll to position [146, 0]
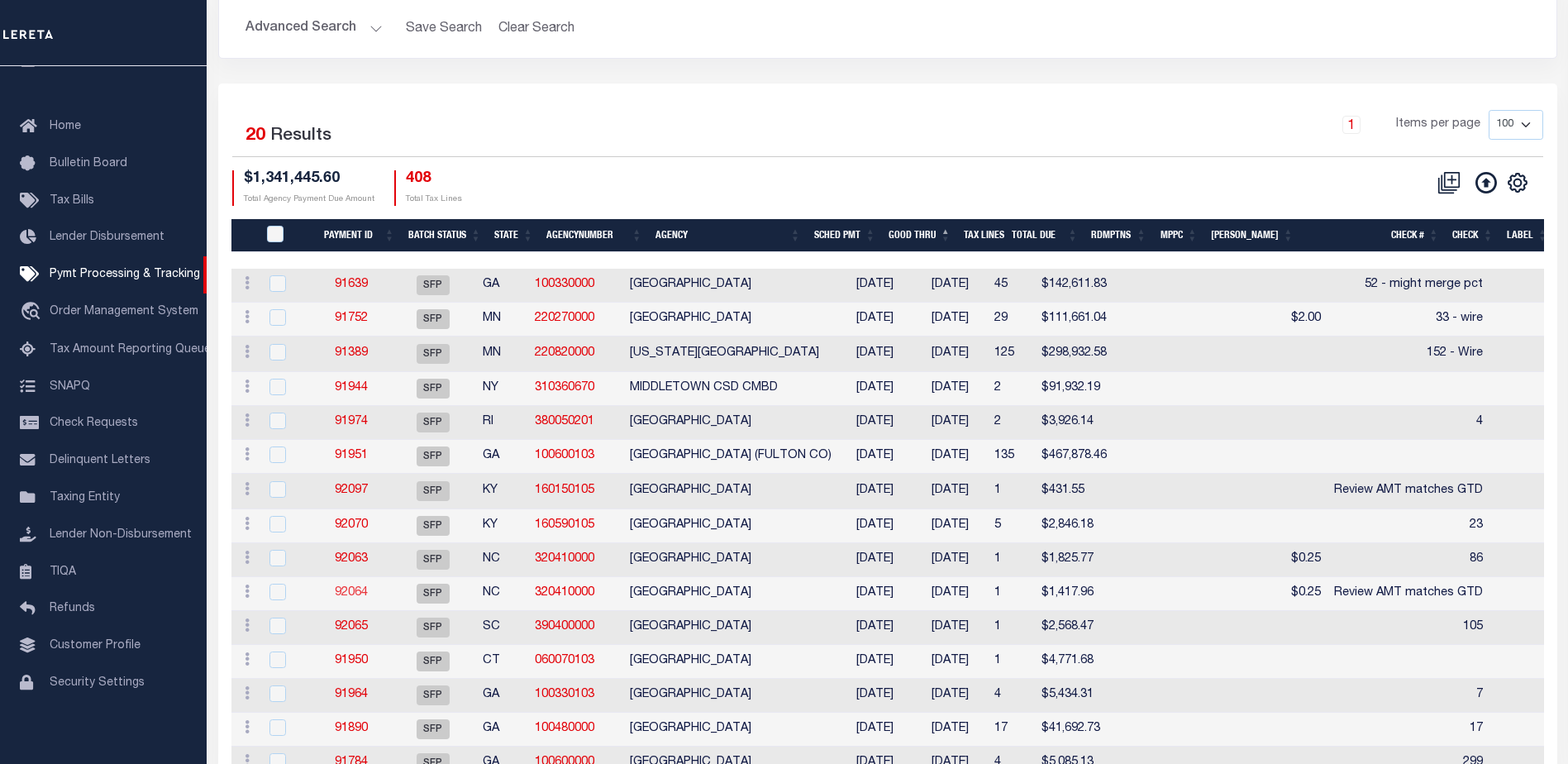
click at [364, 591] on link "92064" at bounding box center [351, 593] width 33 height 12
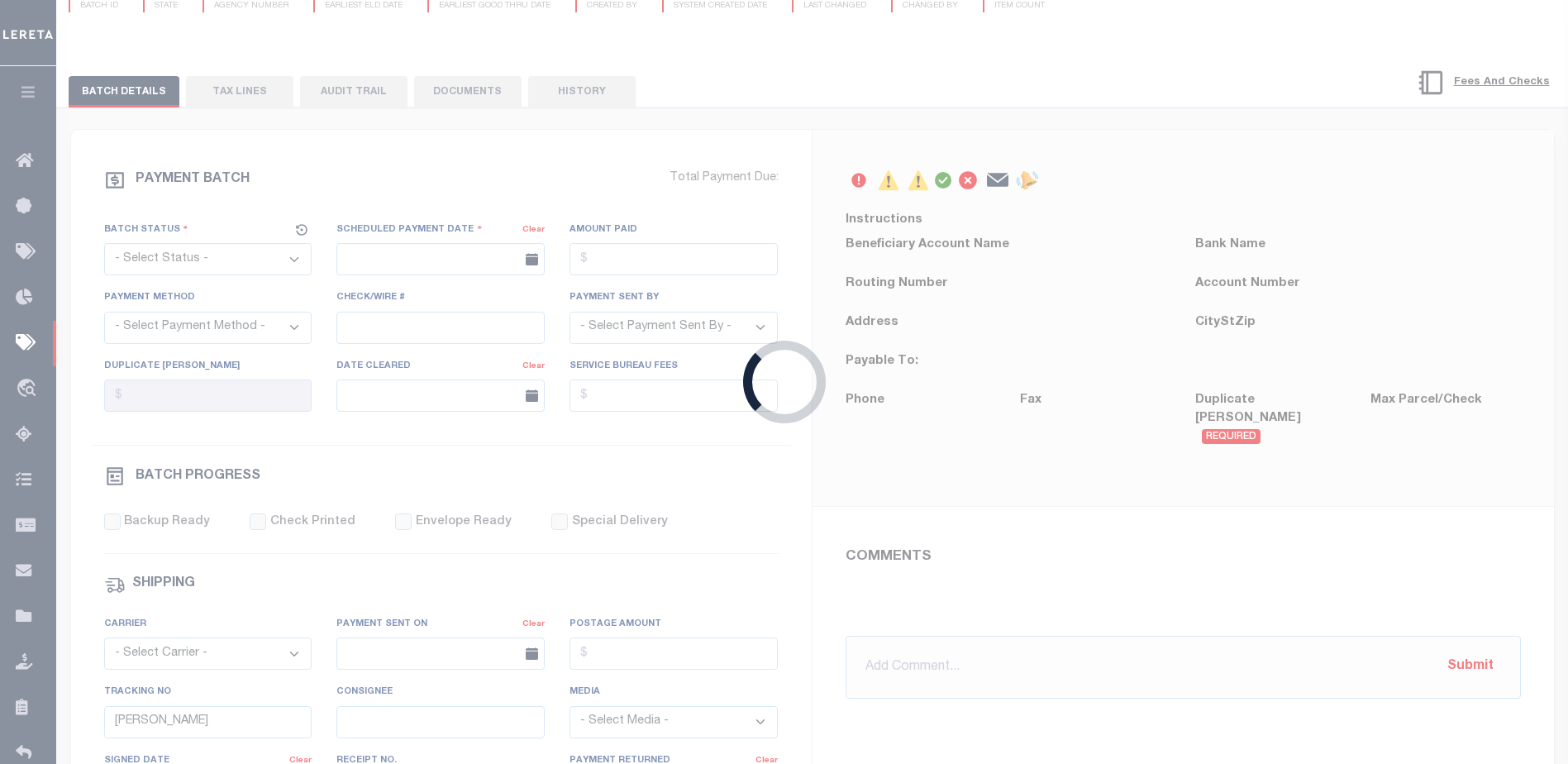
select select "SFP"
type input "[DATE]"
type input "Review AMT matches GTD"
type input "N"
radio input "true"
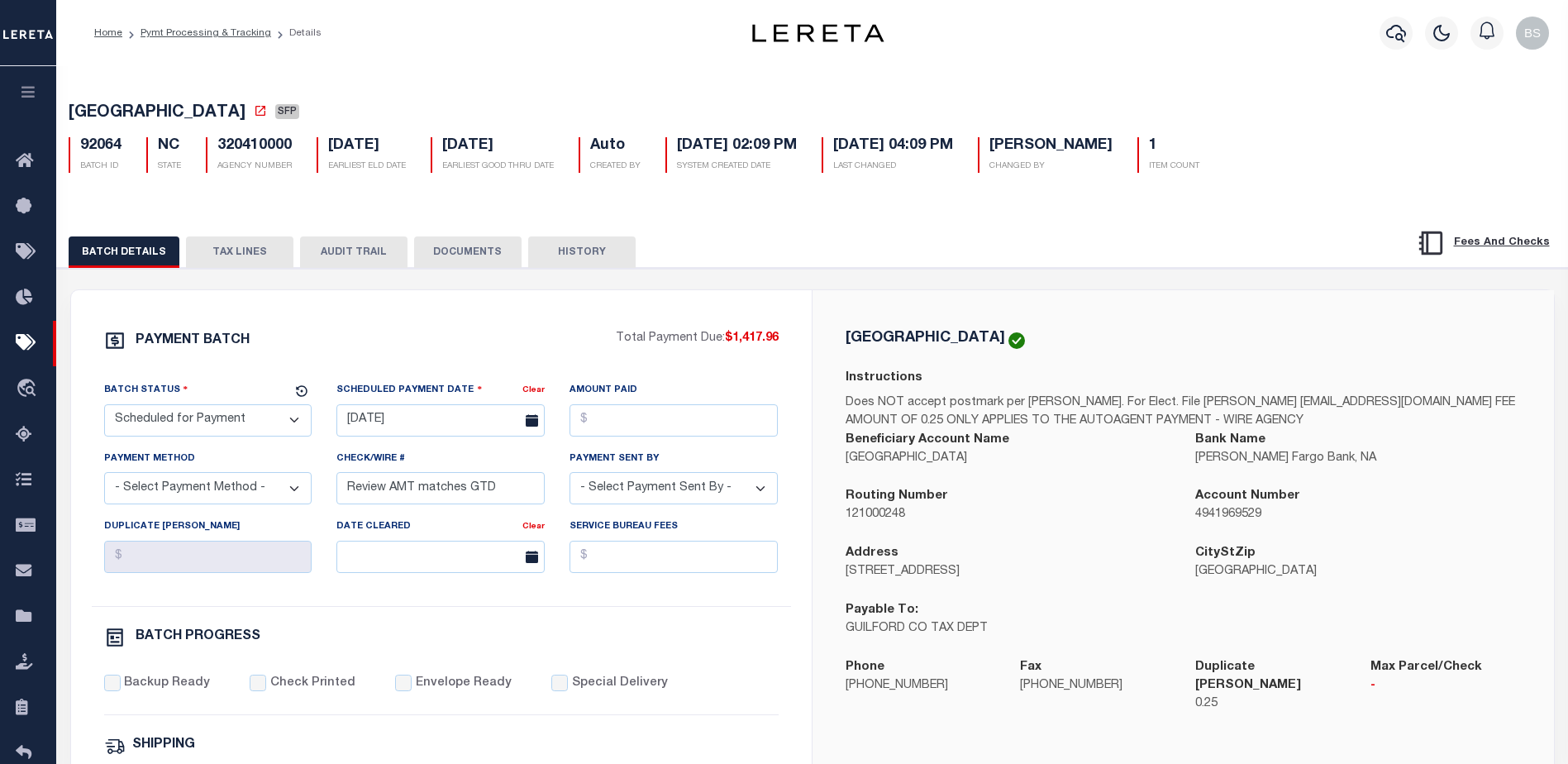
click at [242, 251] on button "TAX LINES" at bounding box center [239, 253] width 108 height 32
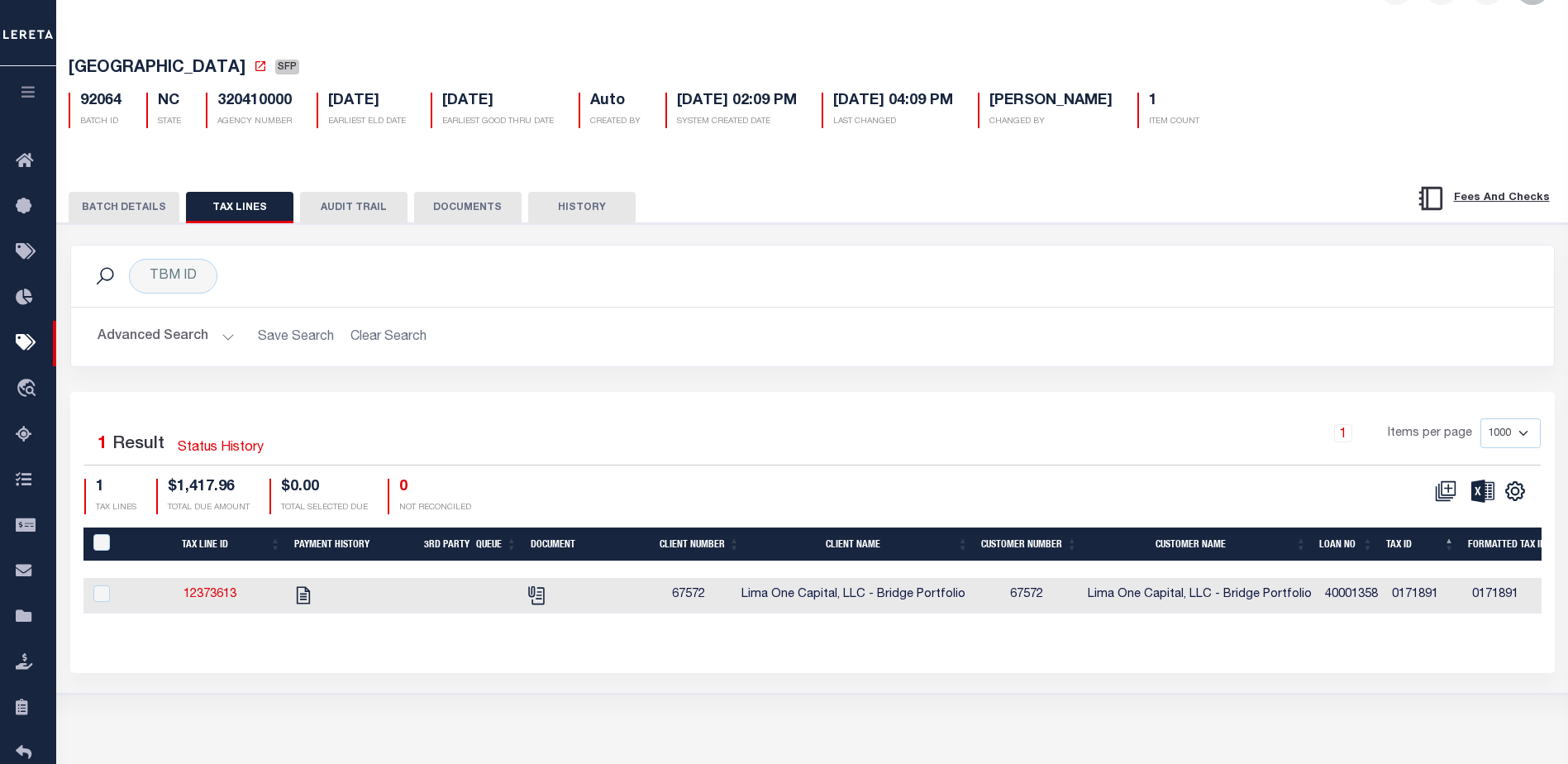
scroll to position [83, 0]
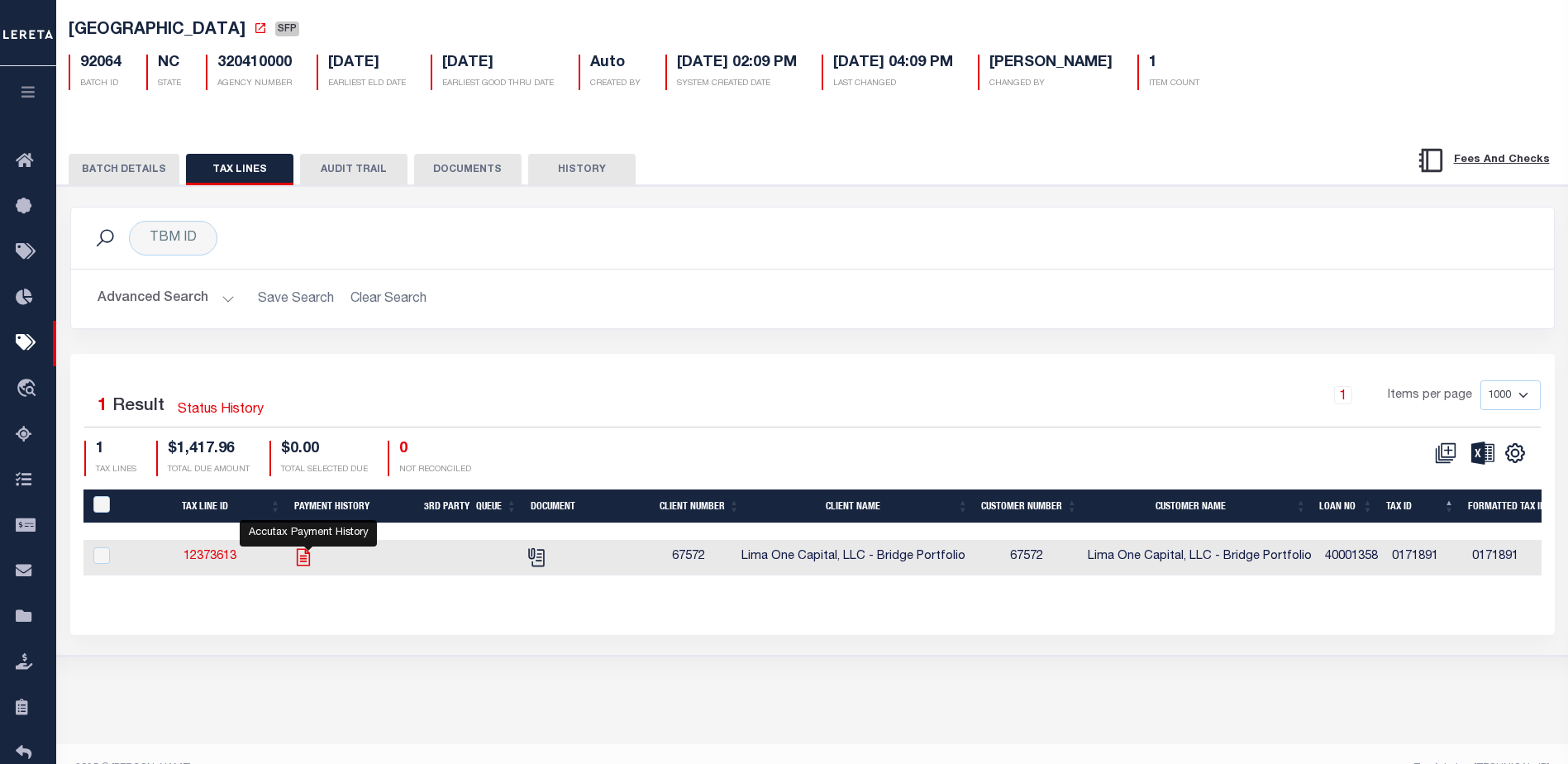
click at [309, 564] on icon "" at bounding box center [303, 556] width 13 height 18
checkbox input "true"
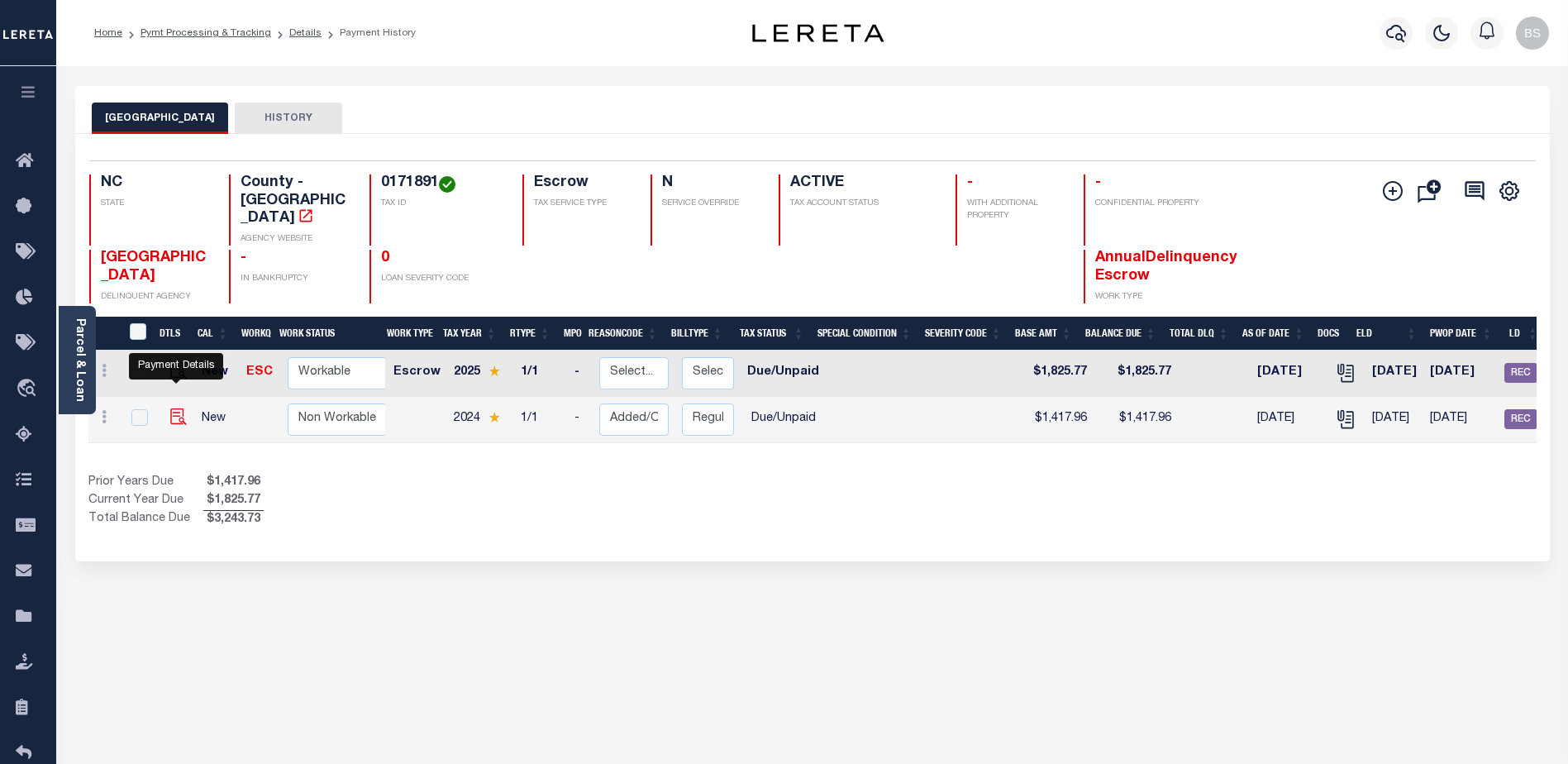
click at [172, 409] on img "" at bounding box center [178, 417] width 17 height 17
checkbox input "true"
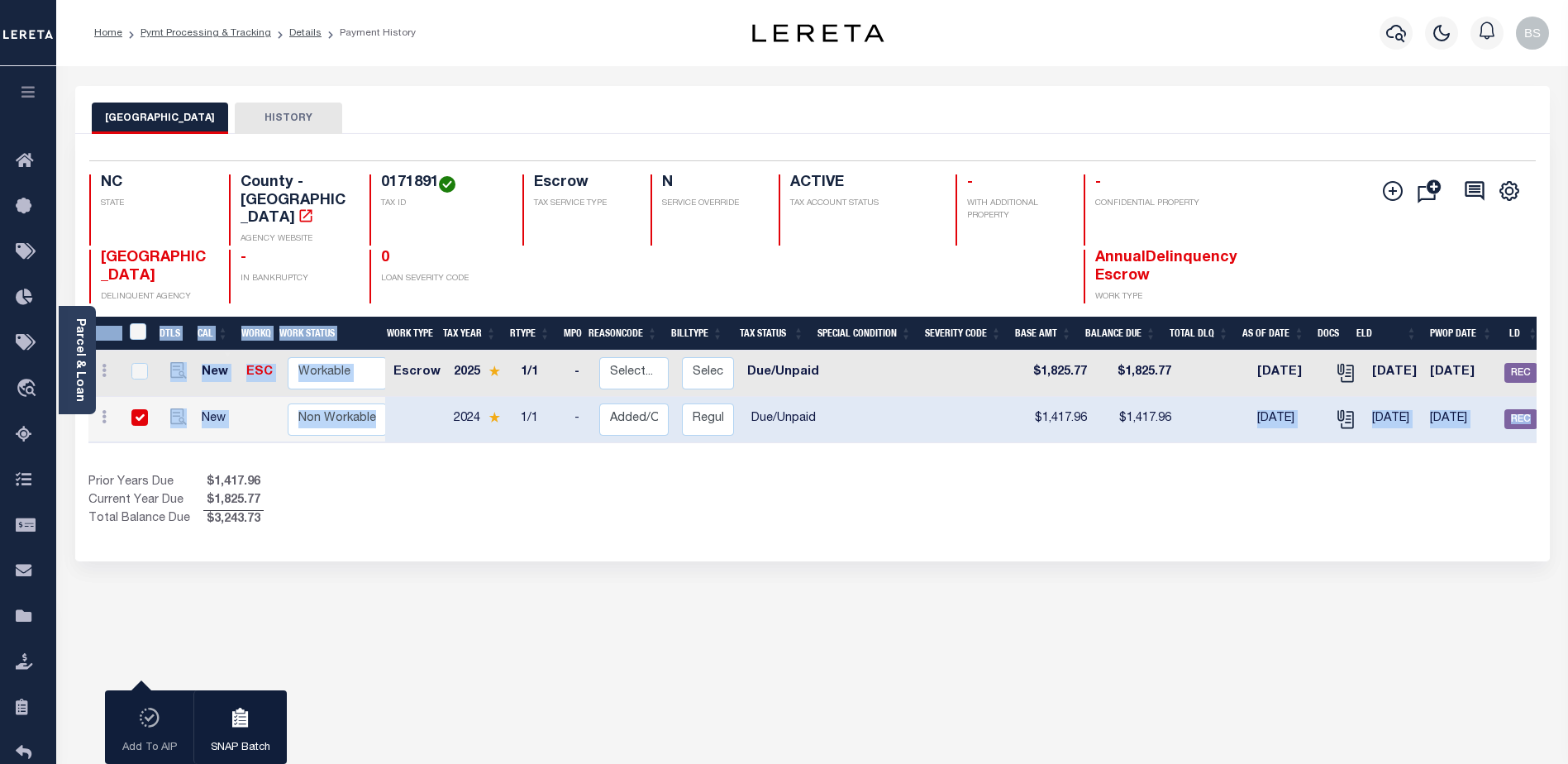
drag, startPoint x: 1102, startPoint y: 430, endPoint x: 1194, endPoint y: 417, distance: 92.9
click at [1194, 417] on div "DTLS CAL WorkQ Work Status Work Type Tax Year RType MPO ReasonCode BillType Tax…" at bounding box center [812, 423] width 1449 height 213
click at [1086, 474] on div "Show Tax Lines before Bill Release Date Prior Years Due $1,417.96 Current Year …" at bounding box center [812, 501] width 1449 height 55
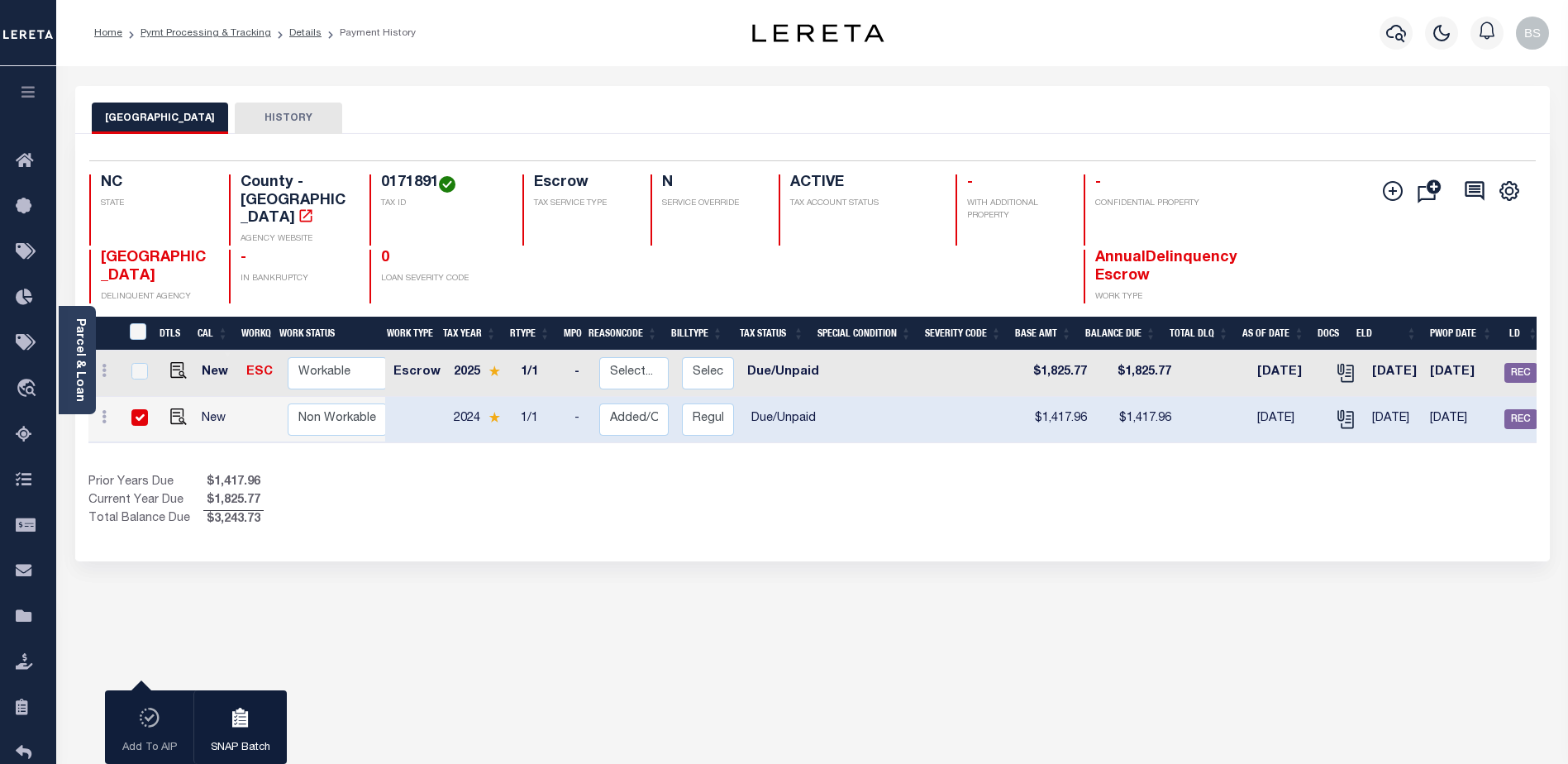
click at [143, 410] on input "checkbox" at bounding box center [140, 418] width 17 height 17
checkbox input "false"
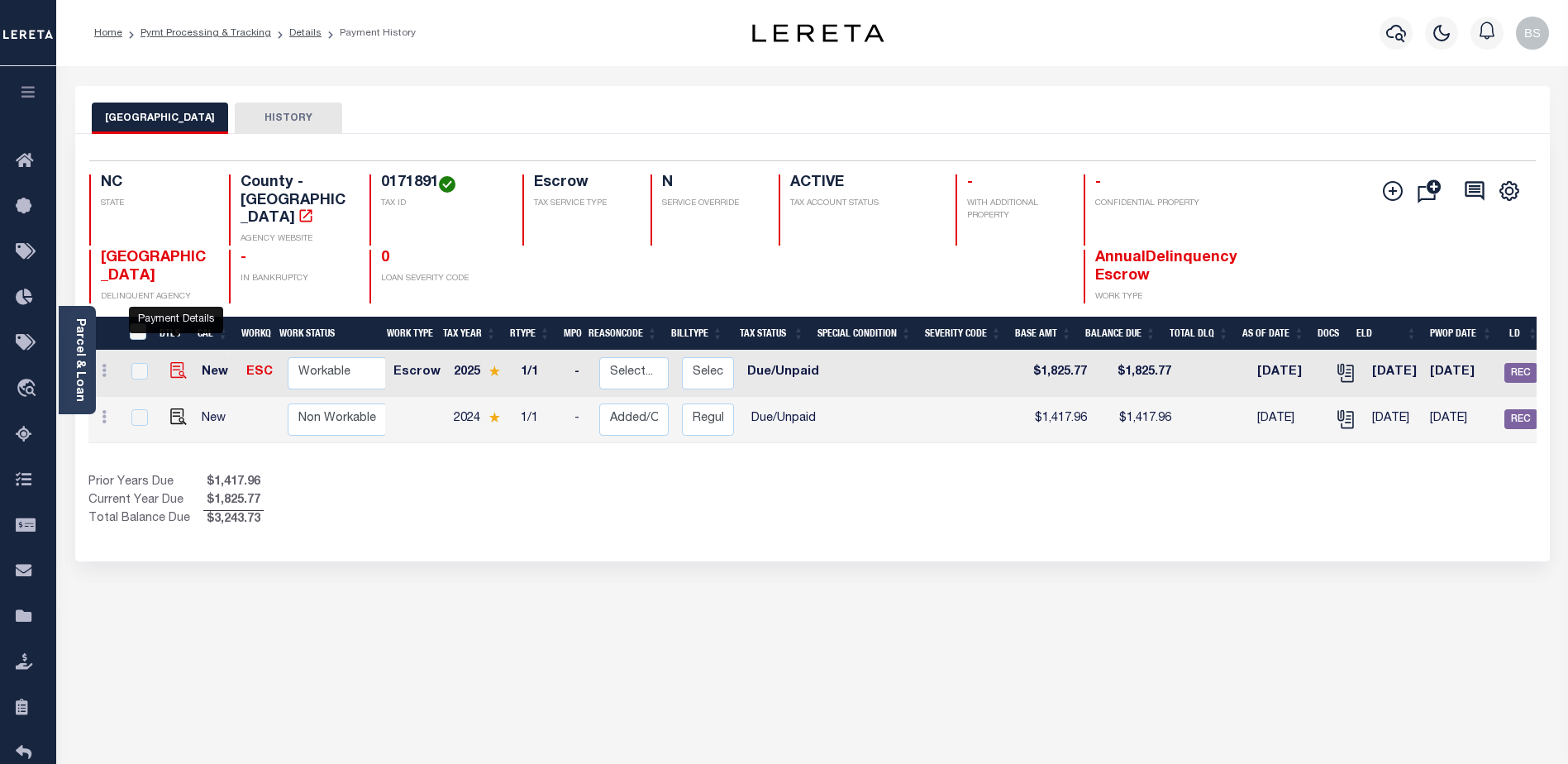
click at [178, 362] on img "" at bounding box center [178, 370] width 17 height 17
checkbox input "true"
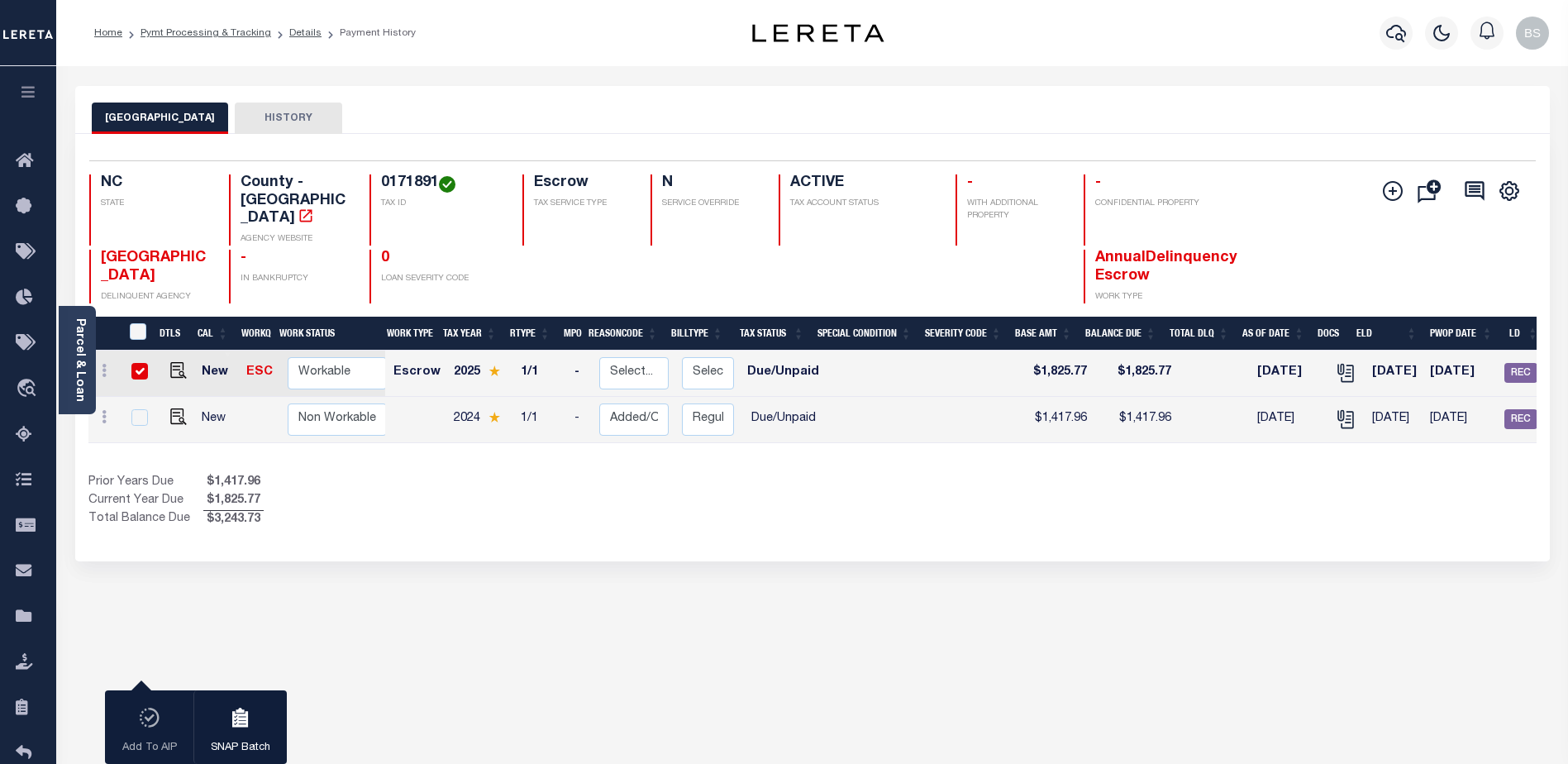
click at [134, 363] on input "checkbox" at bounding box center [140, 371] width 17 height 17
checkbox input "false"
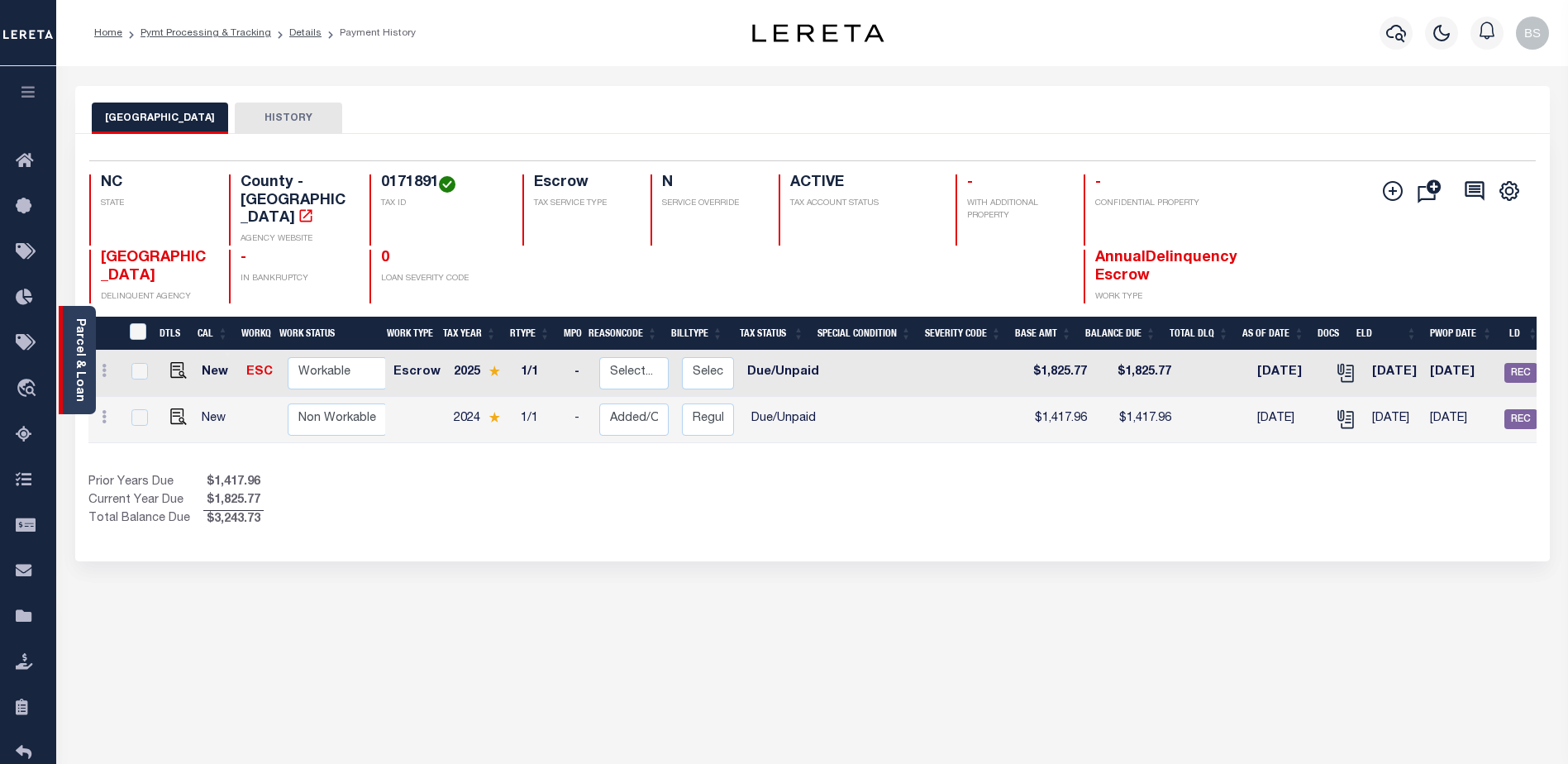
click at [71, 348] on div "Parcel & Loan" at bounding box center [77, 360] width 38 height 108
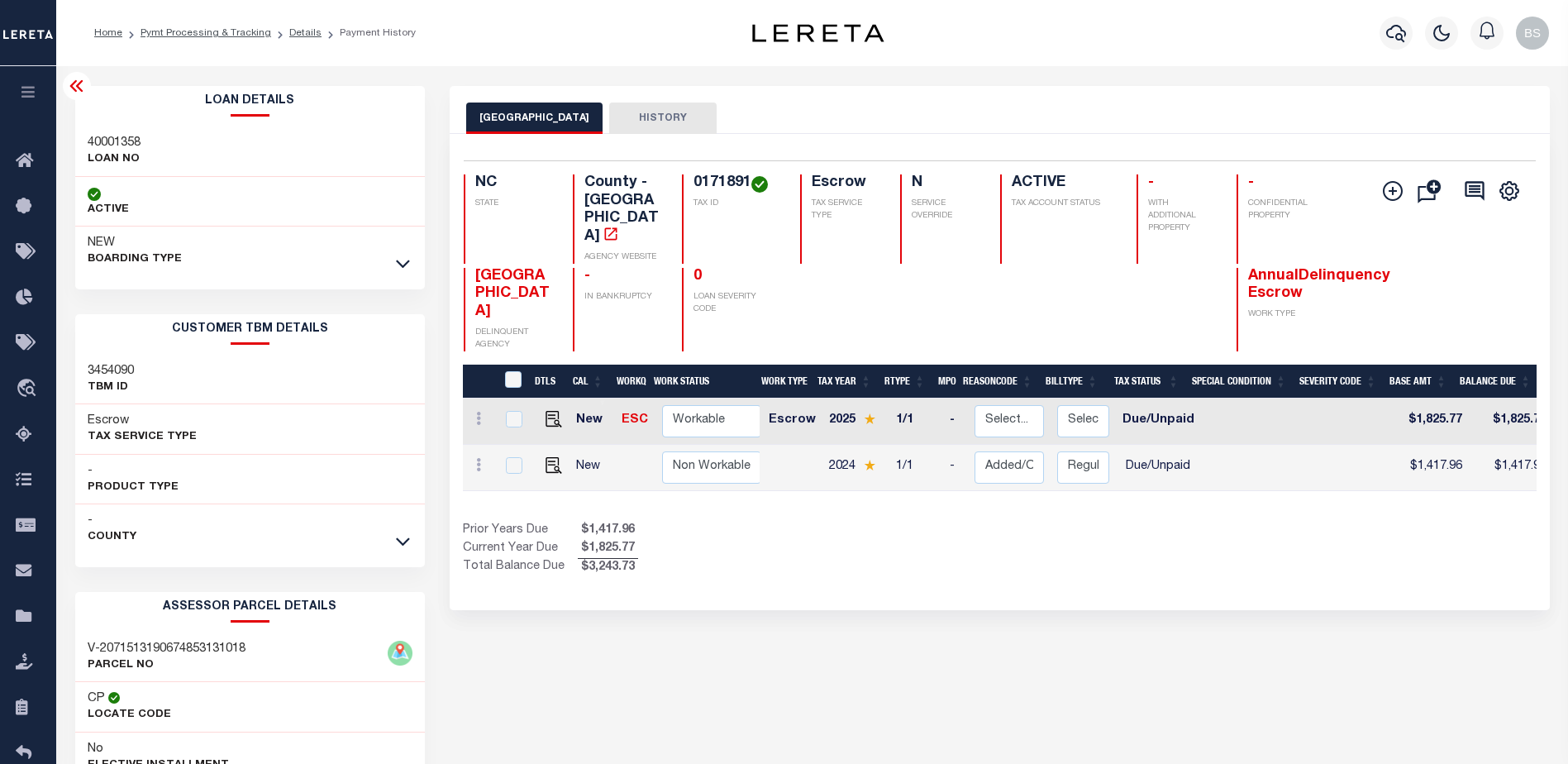
click at [75, 90] on icon at bounding box center [77, 86] width 20 height 20
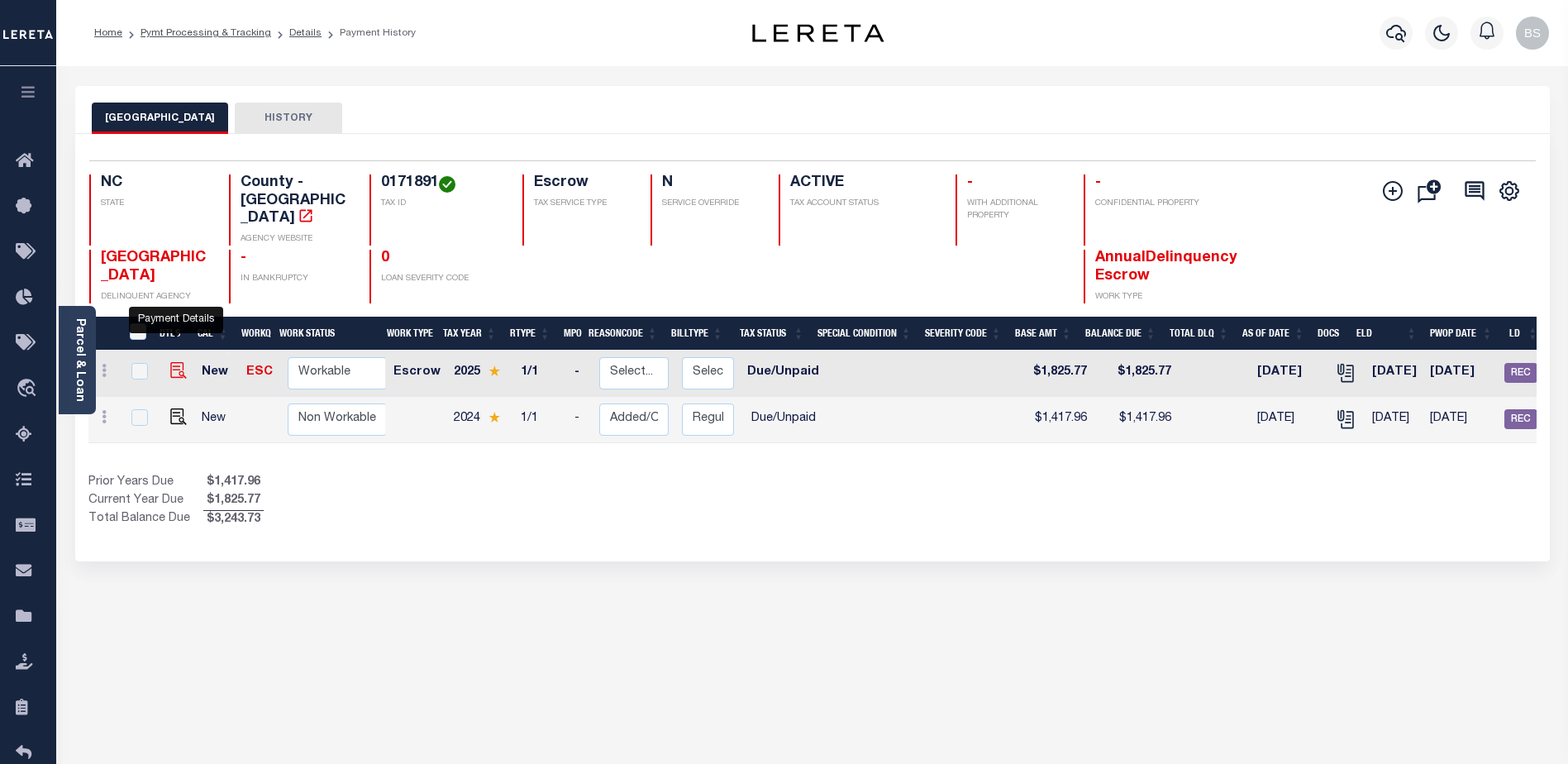
click at [170, 362] on img "" at bounding box center [178, 370] width 17 height 17
checkbox input "true"
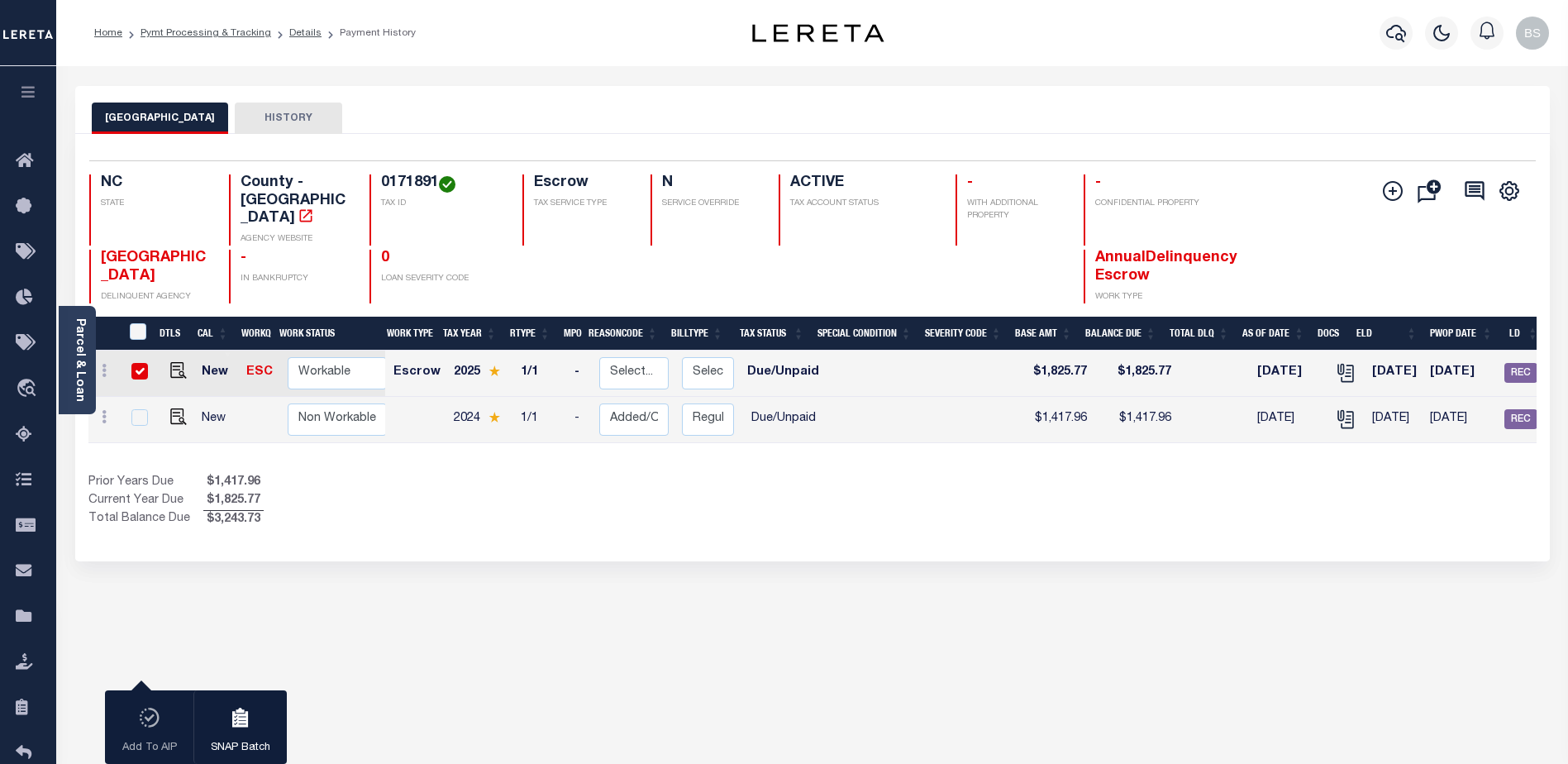
click at [139, 363] on input "checkbox" at bounding box center [140, 371] width 17 height 17
checkbox input "false"
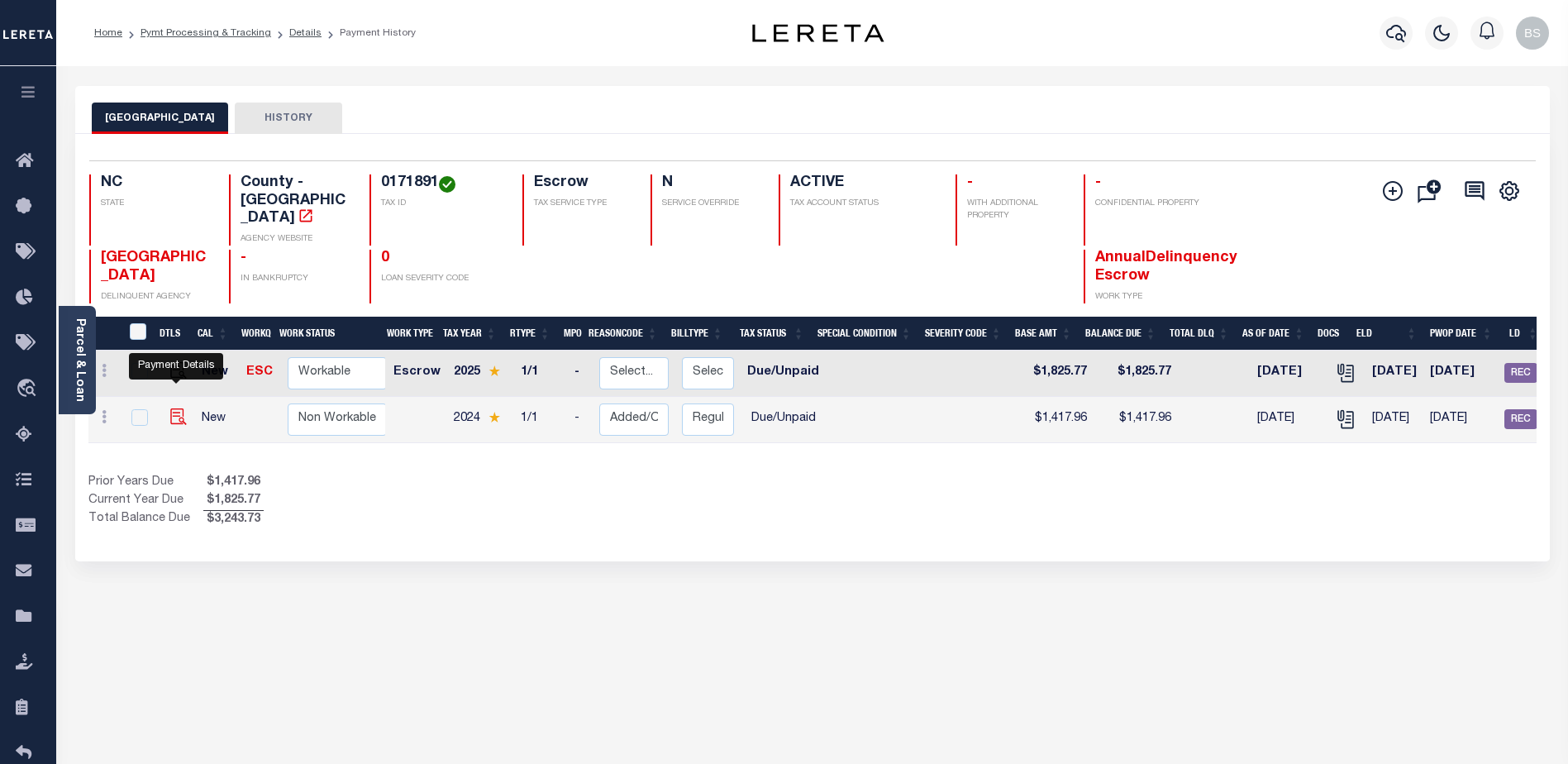
click at [172, 409] on img "" at bounding box center [178, 417] width 17 height 17
checkbox input "true"
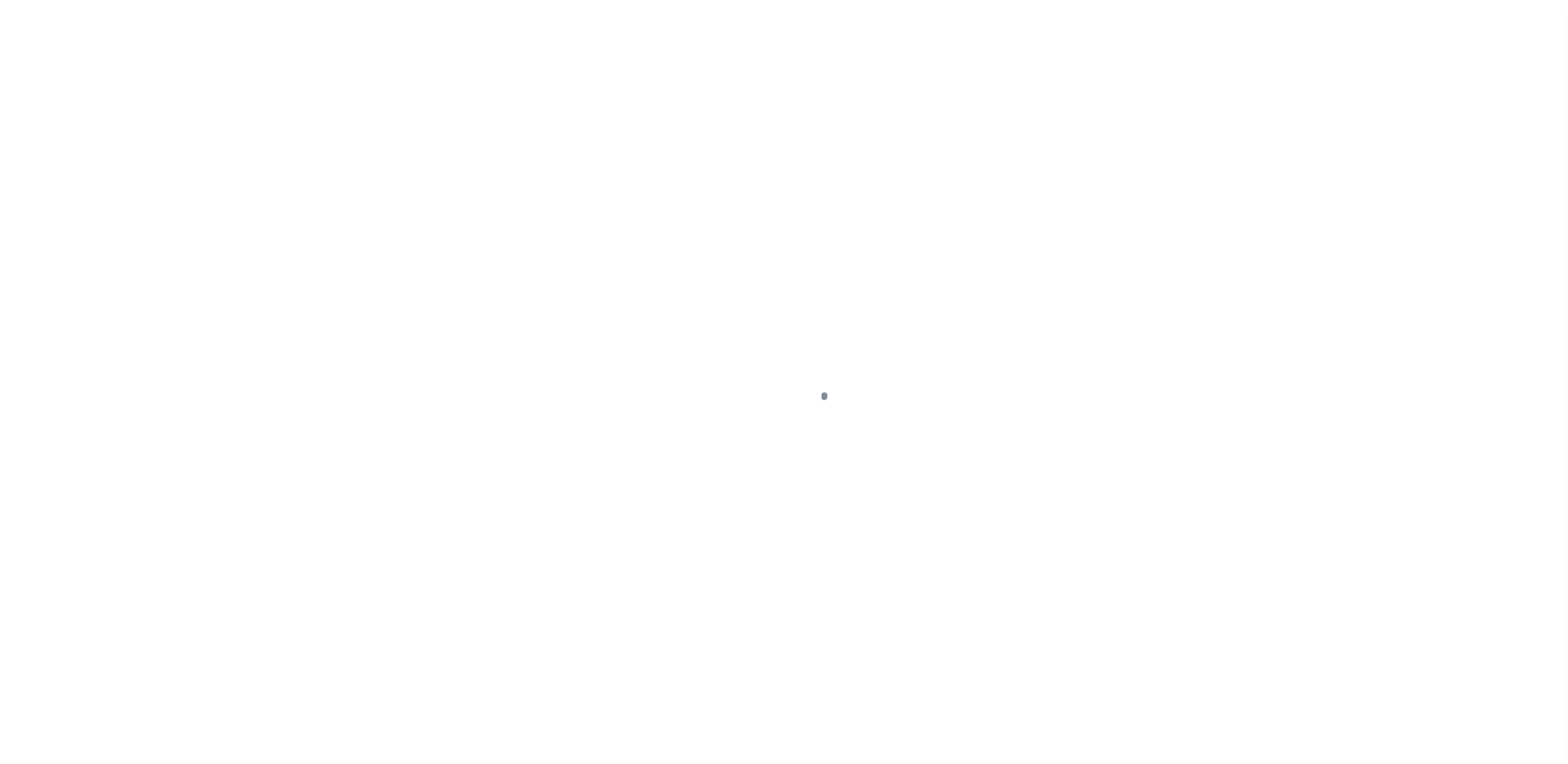
select select "DUE"
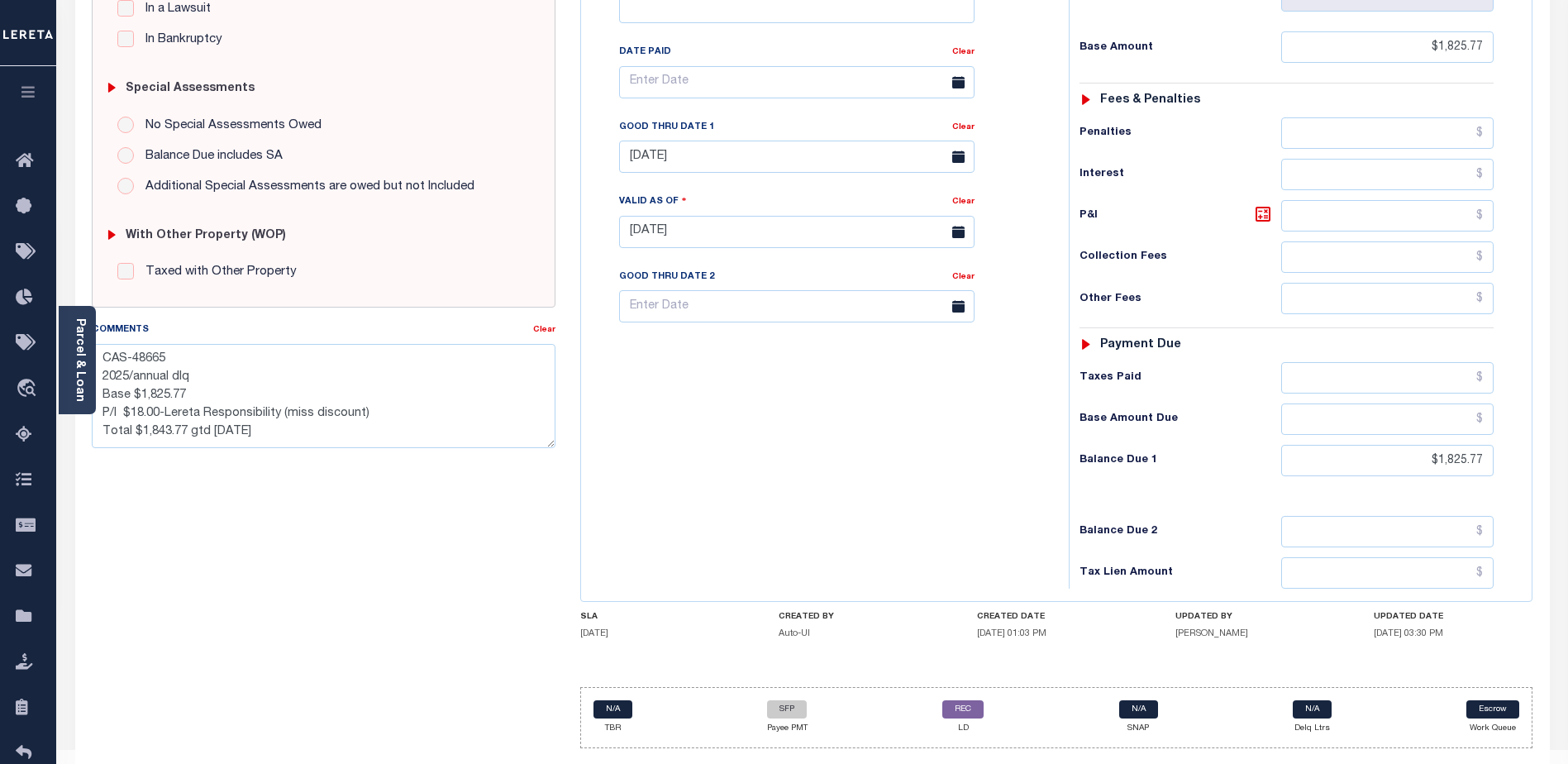
scroll to position [453, 0]
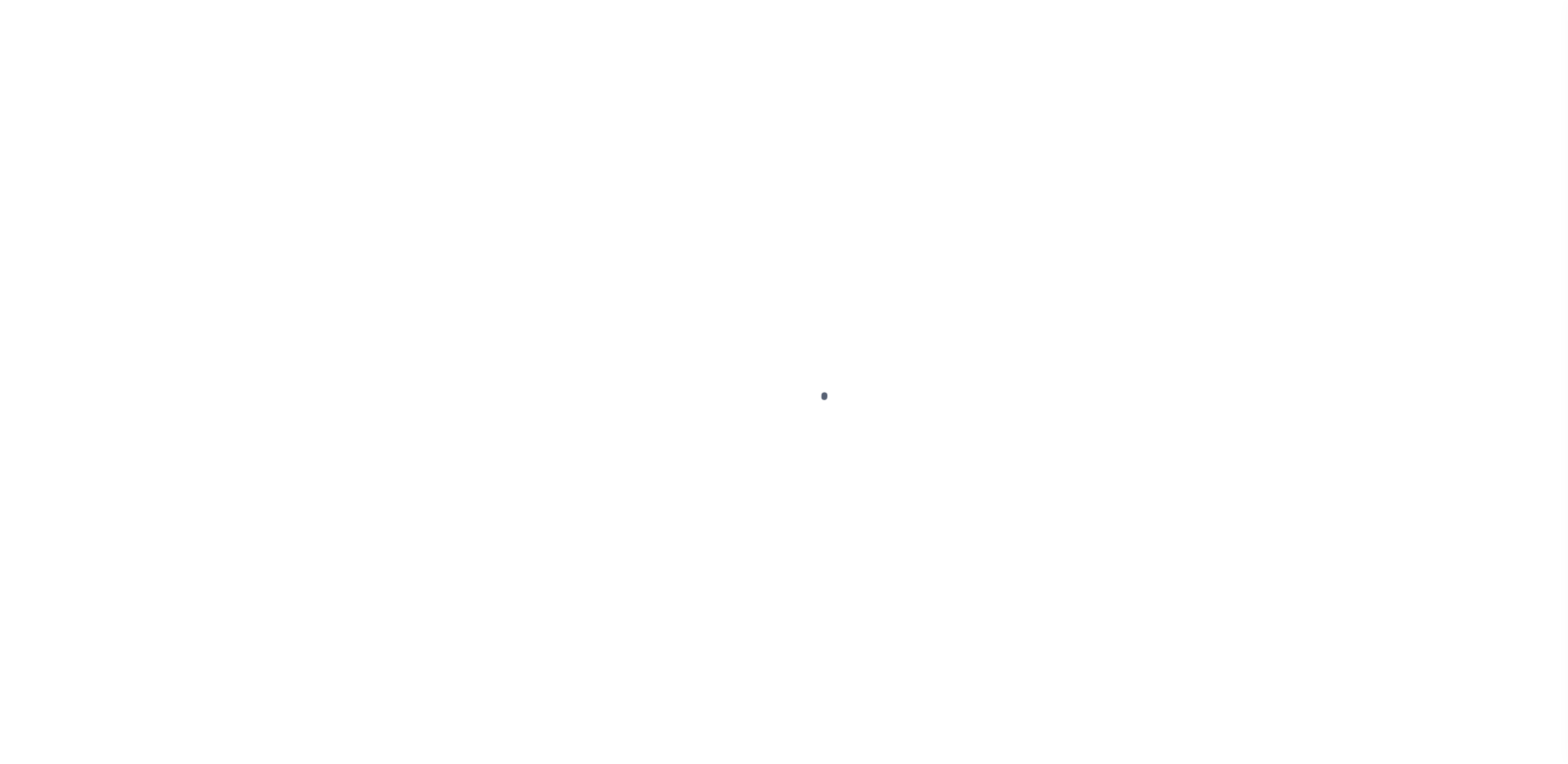
select select "DUE"
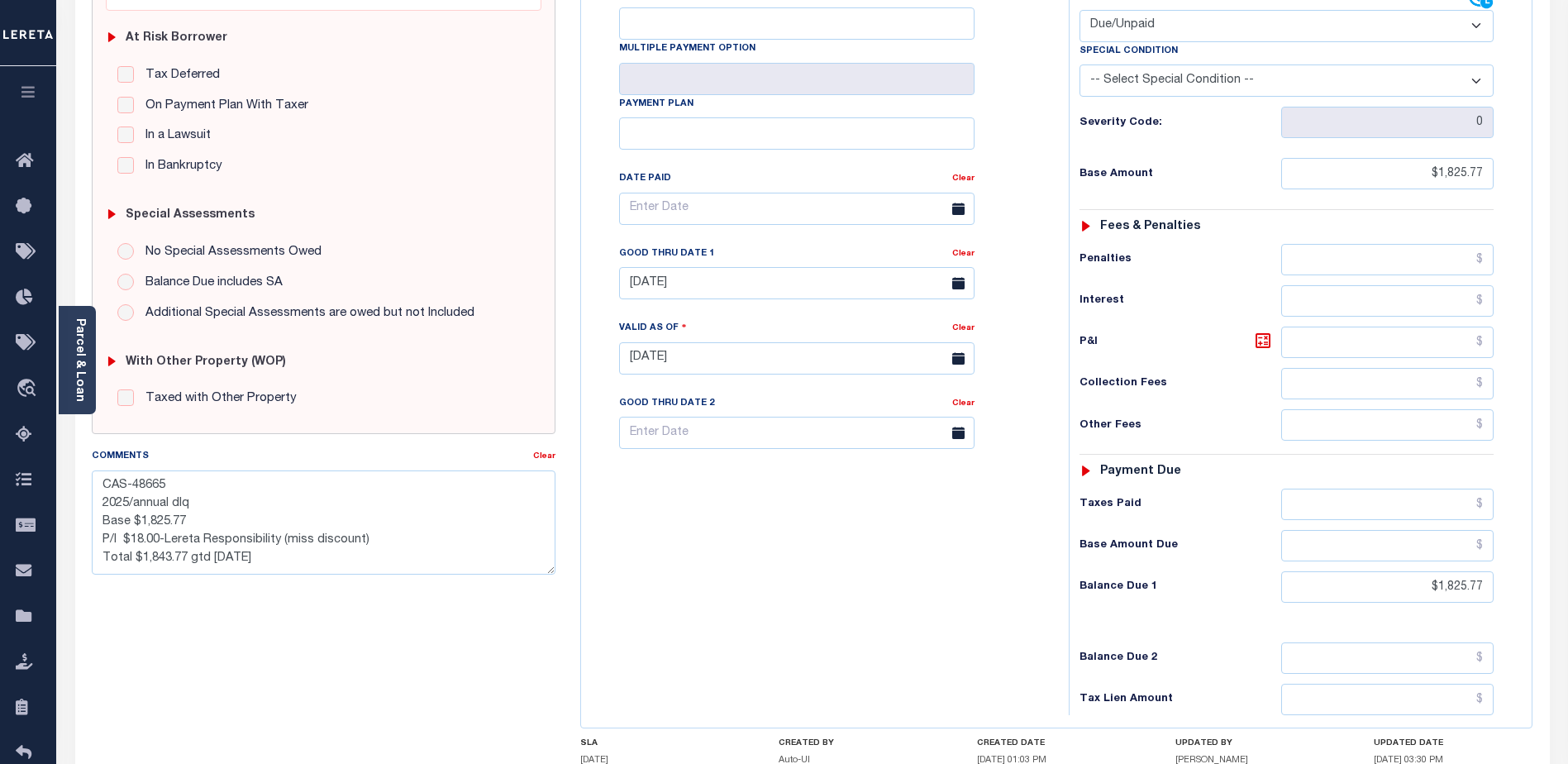
scroll to position [453, 0]
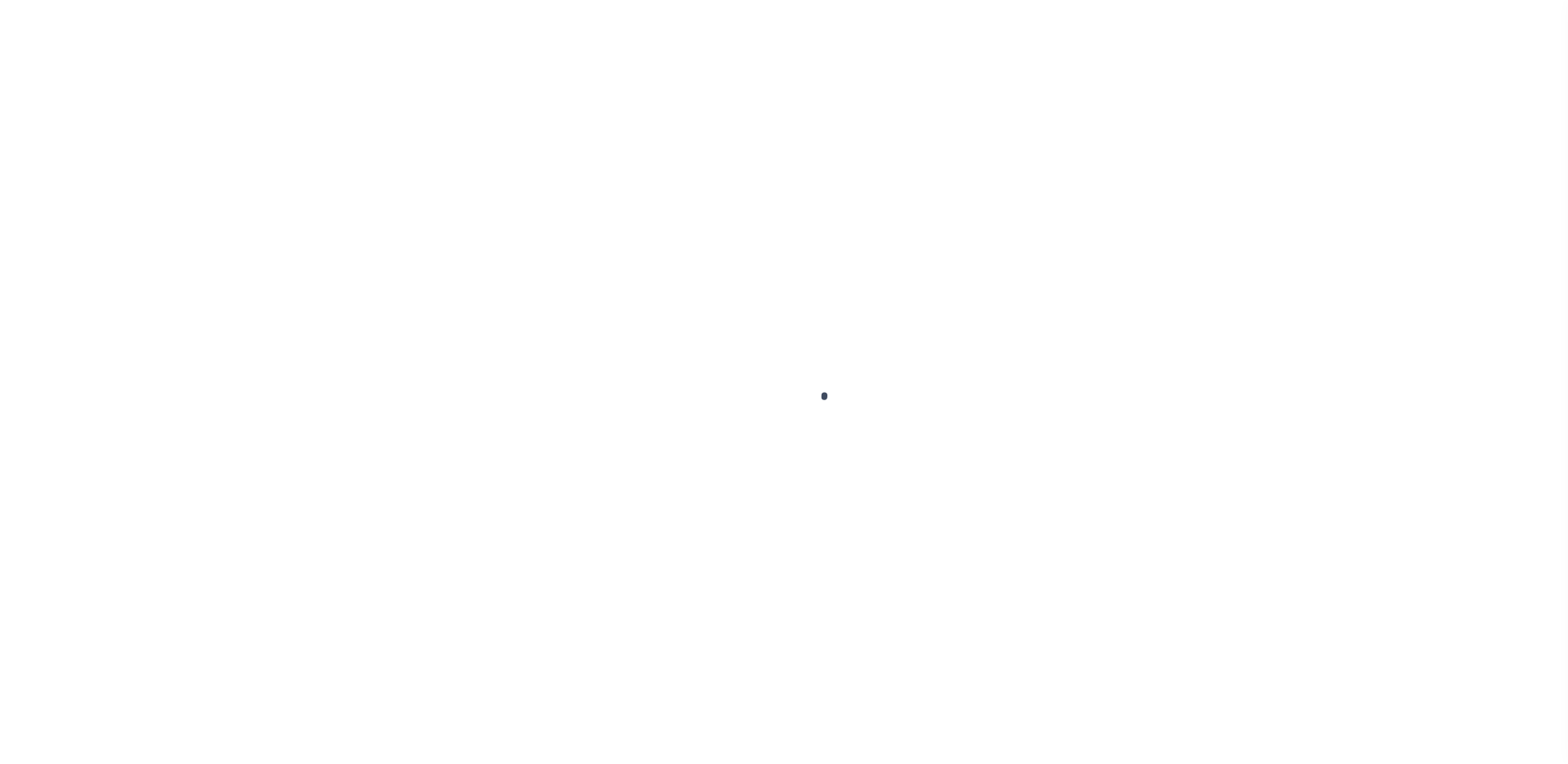
select select "DUE"
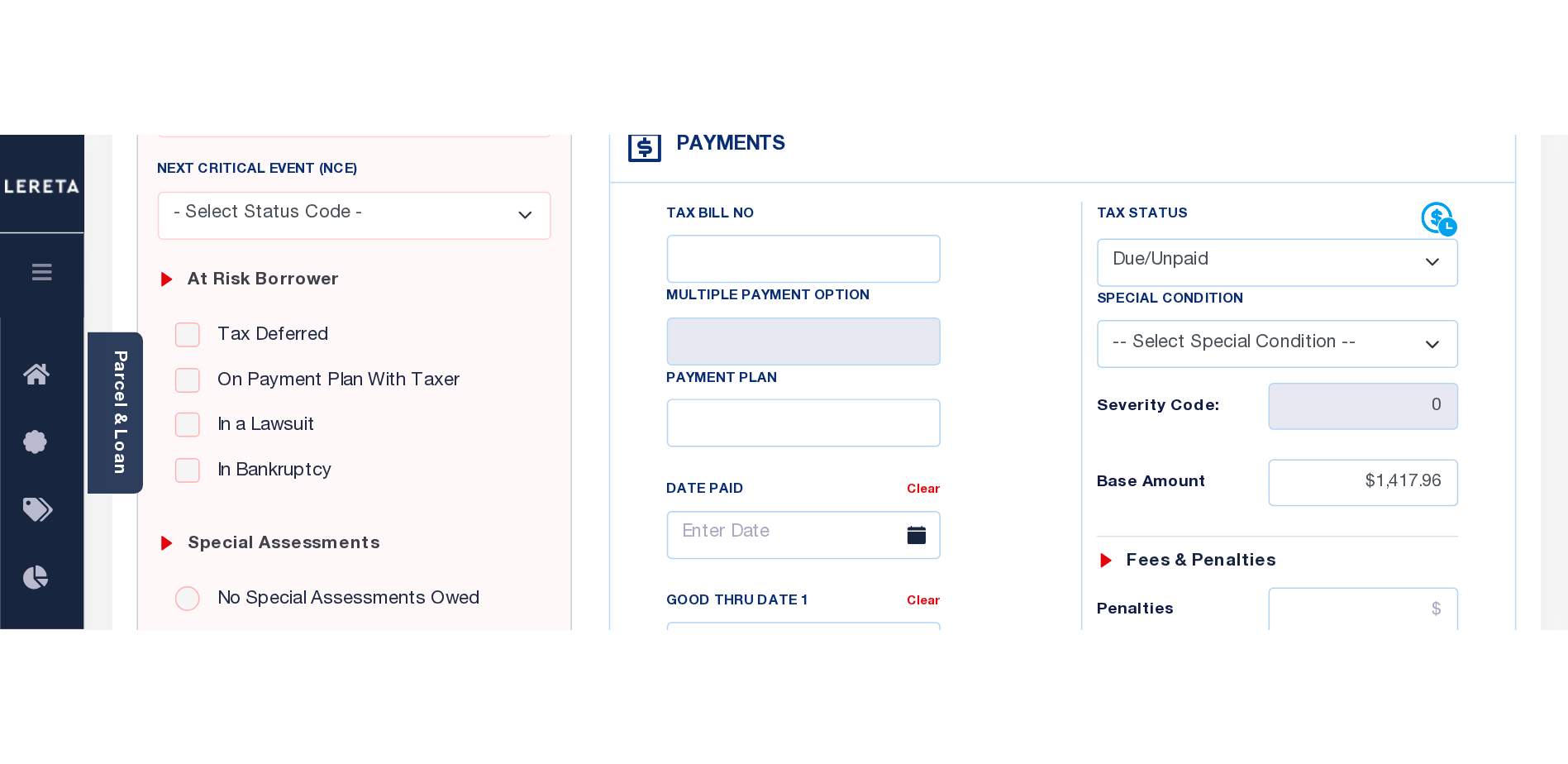
scroll to position [248, 0]
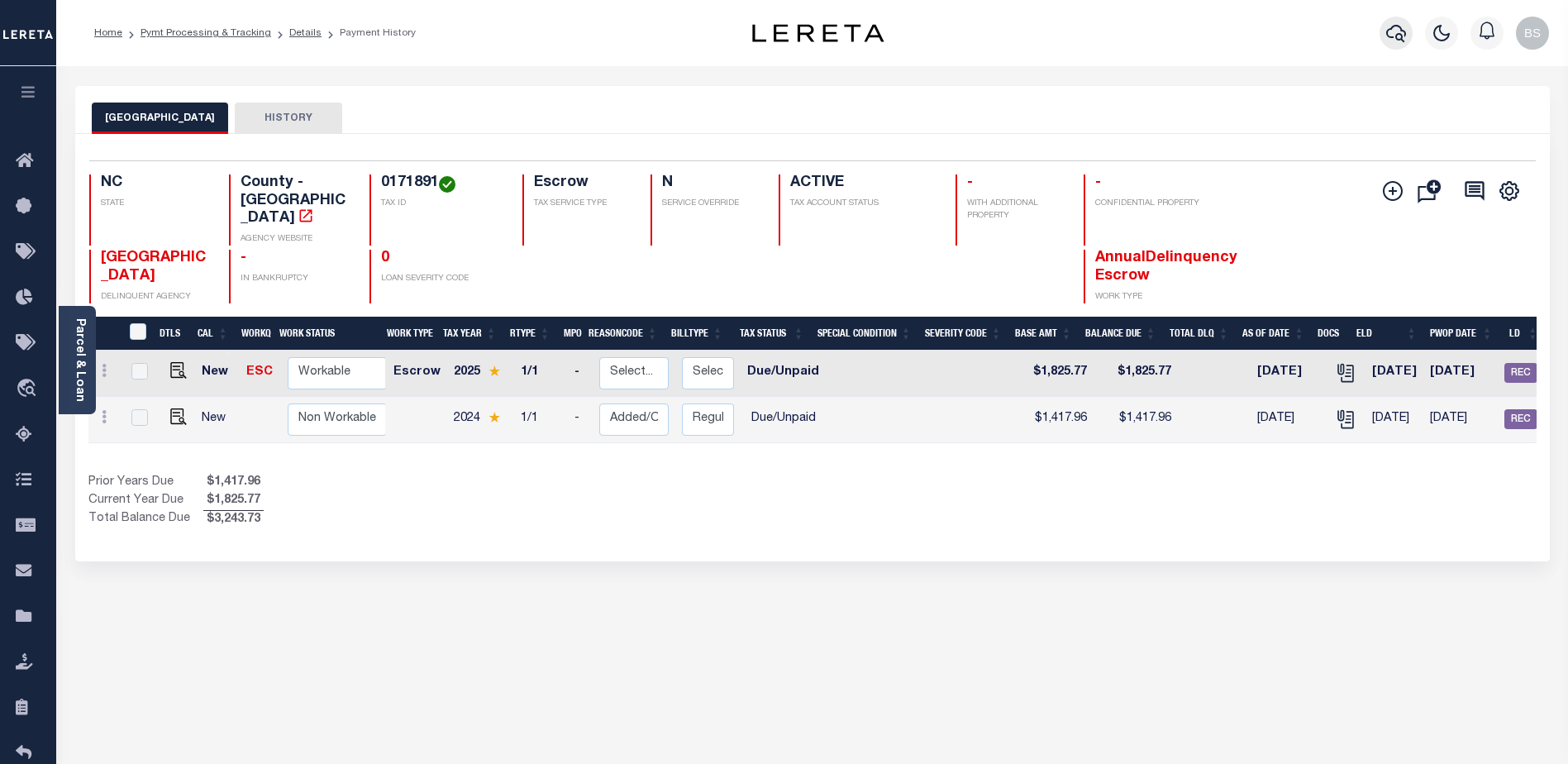
click at [1399, 38] on icon "button" at bounding box center [1396, 33] width 20 height 20
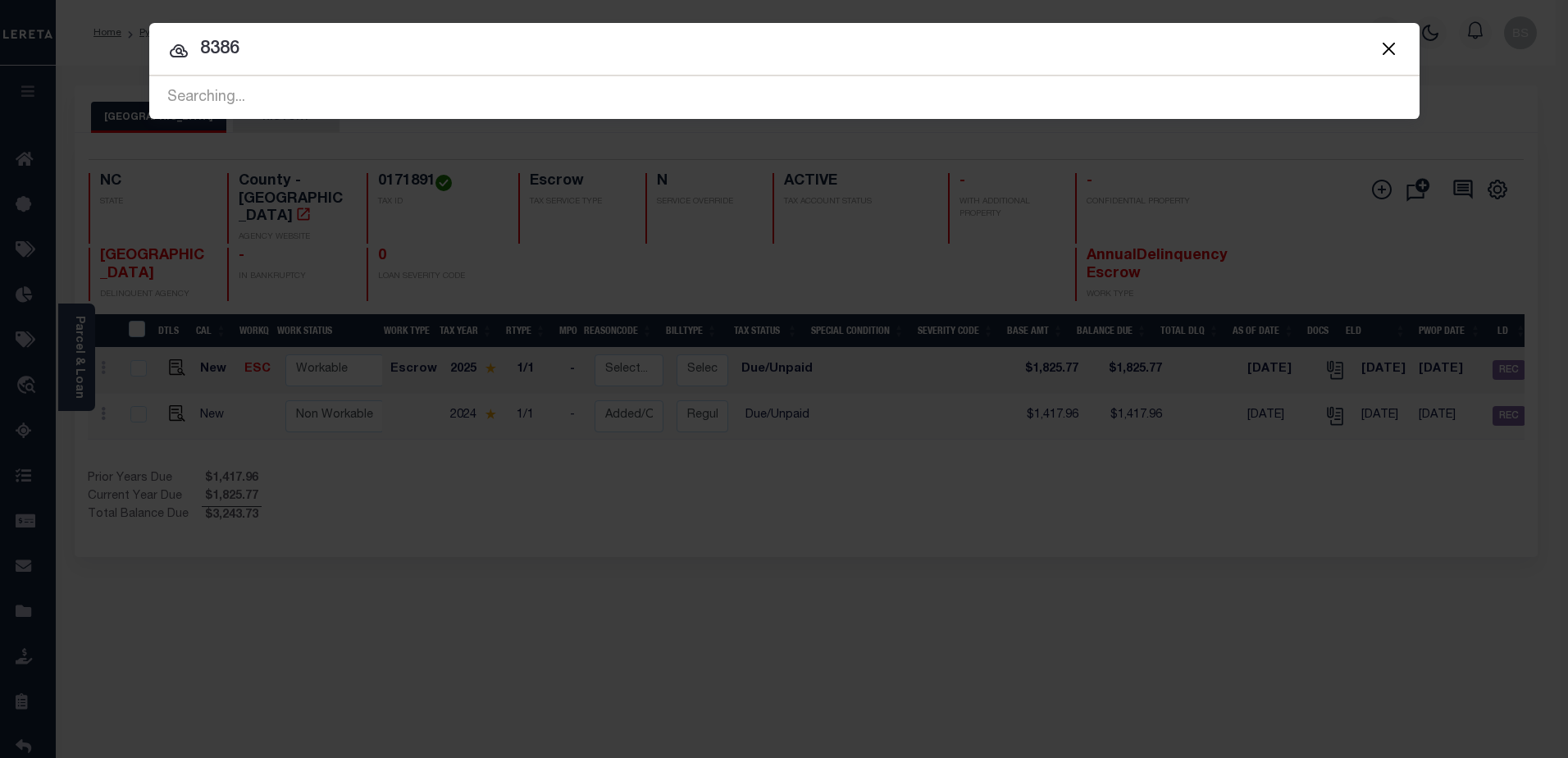
type input "8386"
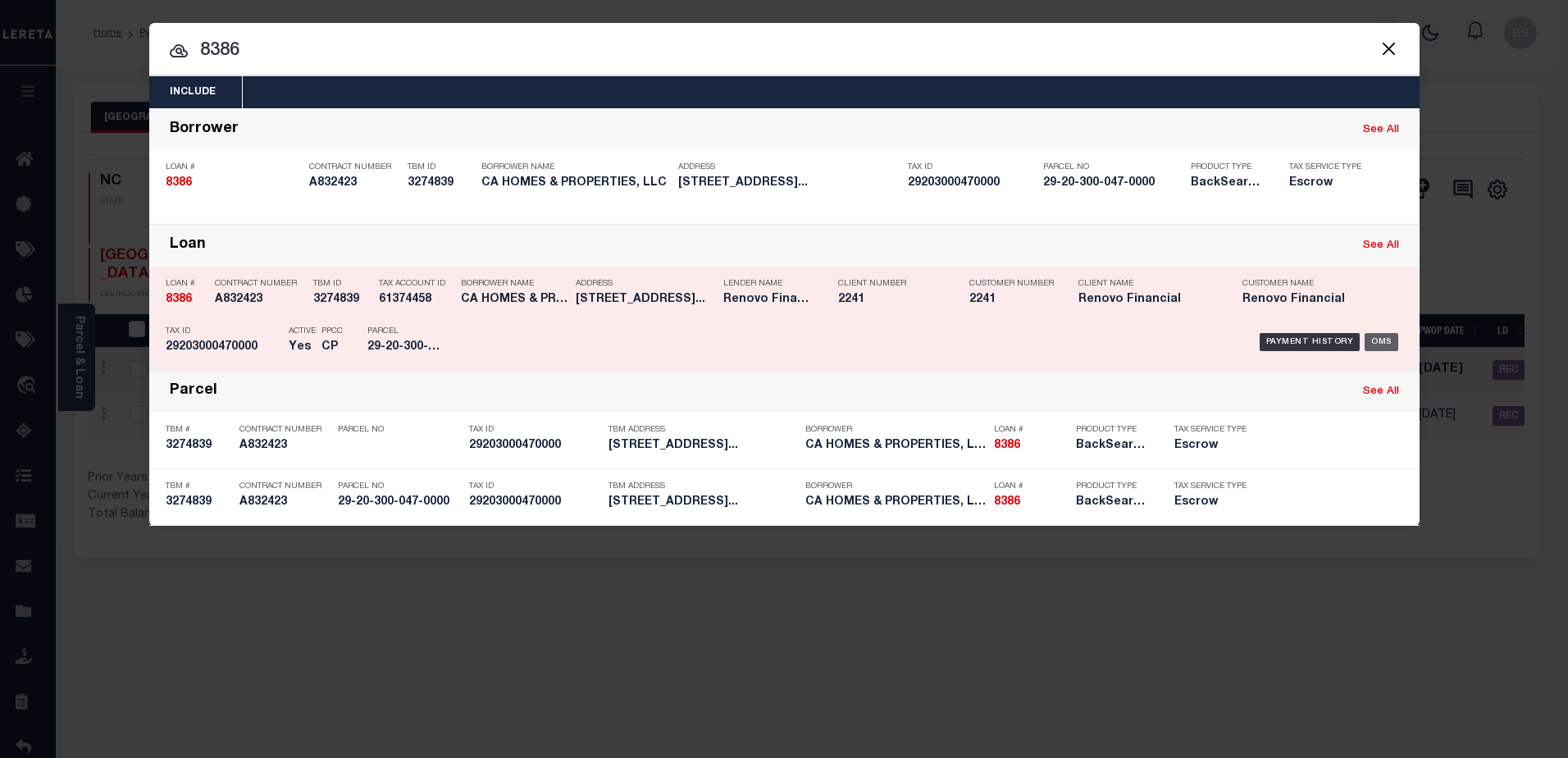
click at [1391, 341] on div "OMS" at bounding box center [1381, 342] width 34 height 18
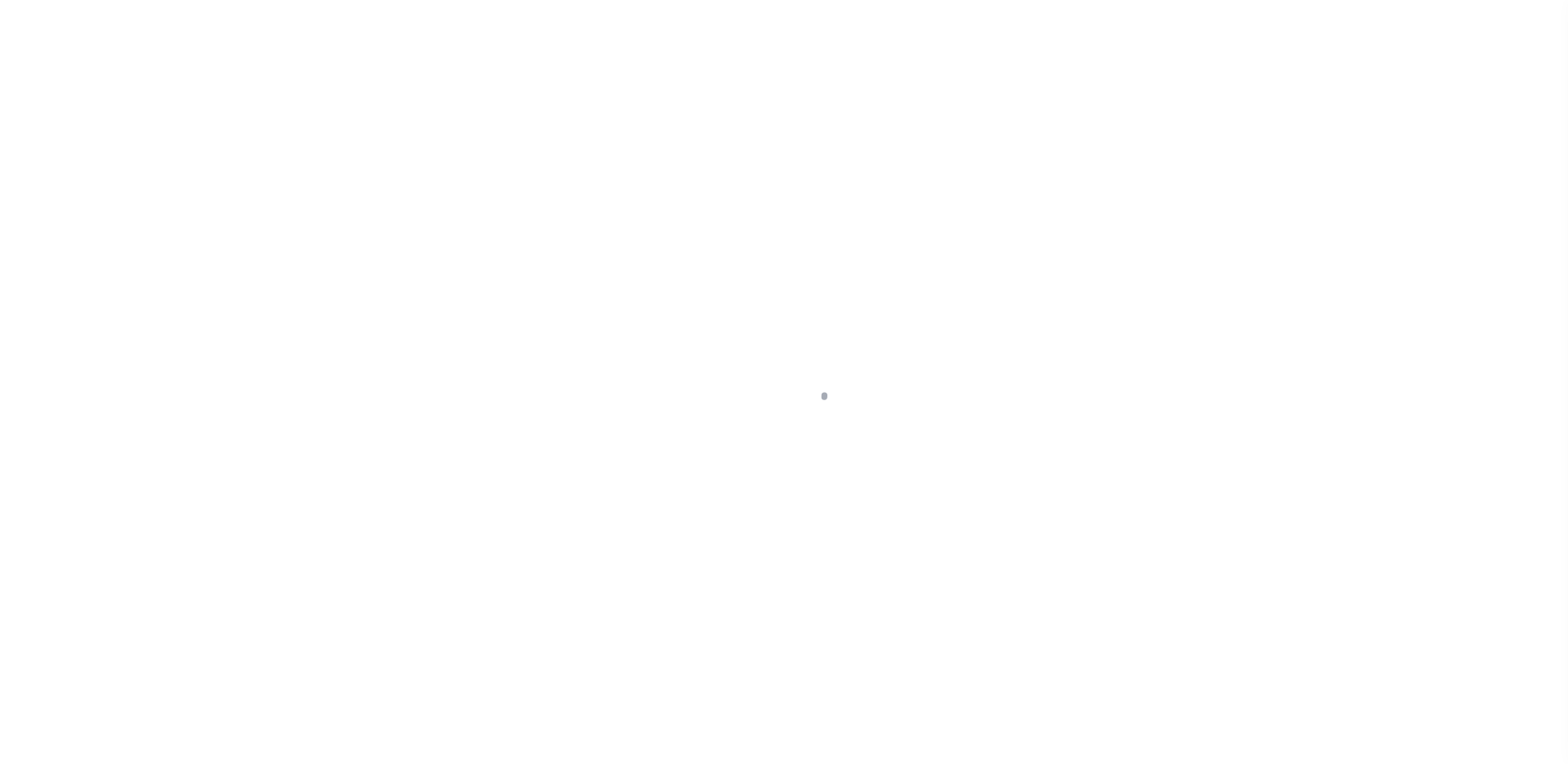
select select "Escrow"
type input "[STREET_ADDRESS]"
select select
type input "[PERSON_NAME], IL 60428"
type input "a0k8Y00000dDhHr"
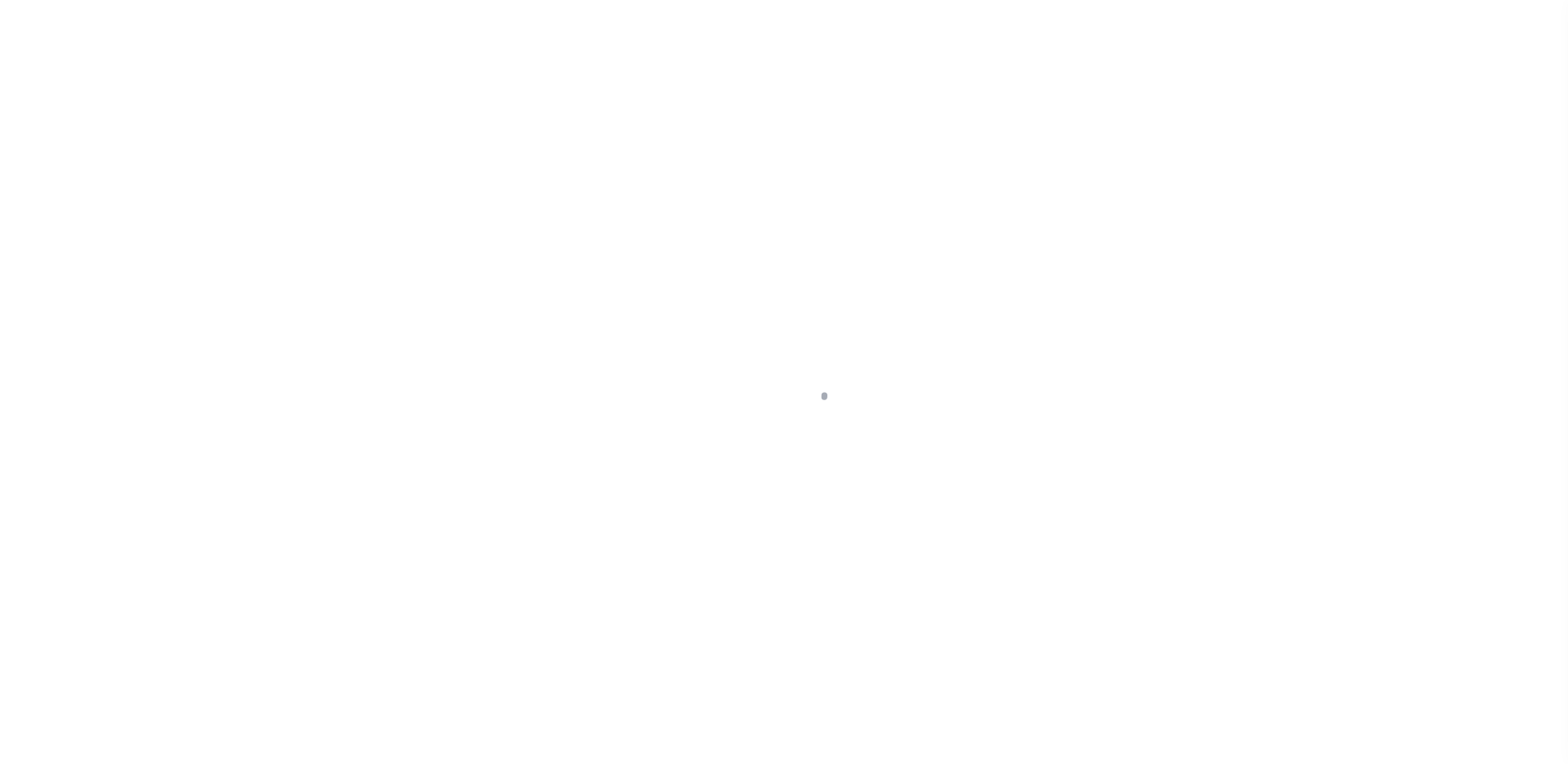
type input "IL"
select select
type textarea "LEGAL REQUIRED"
select select "25066"
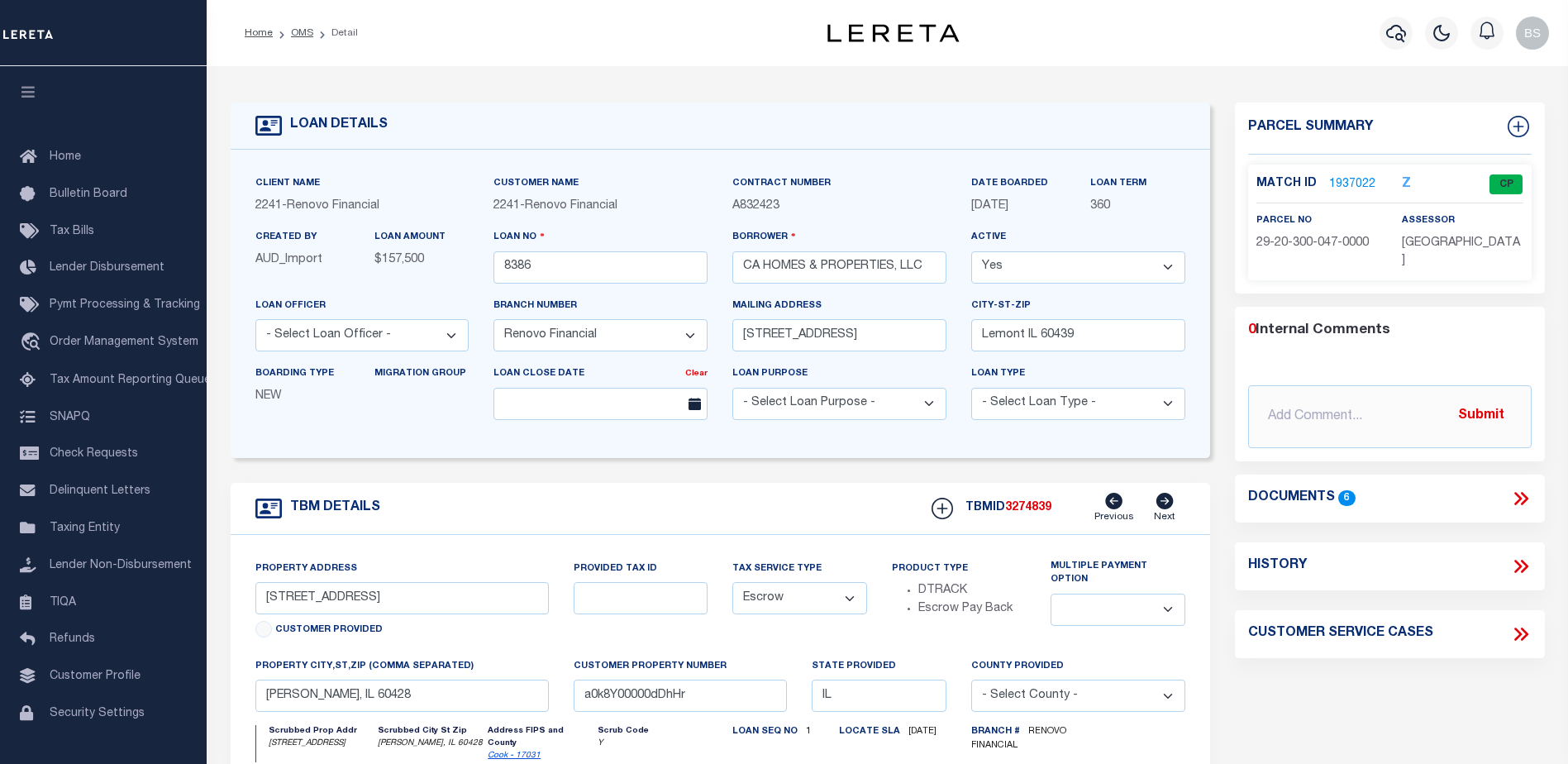
click at [1350, 183] on link "1937022" at bounding box center [1353, 184] width 47 height 18
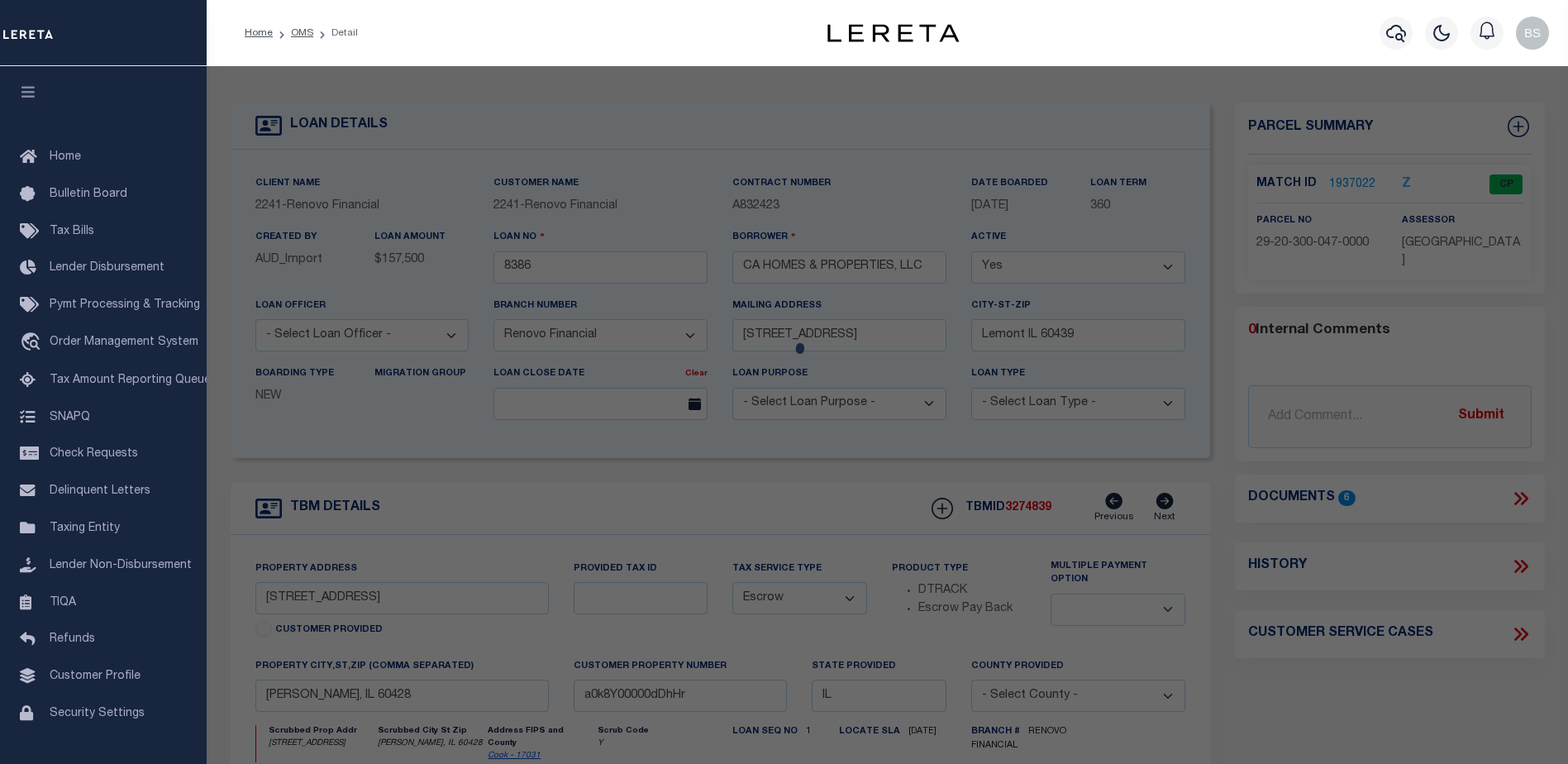
checkbox input "false"
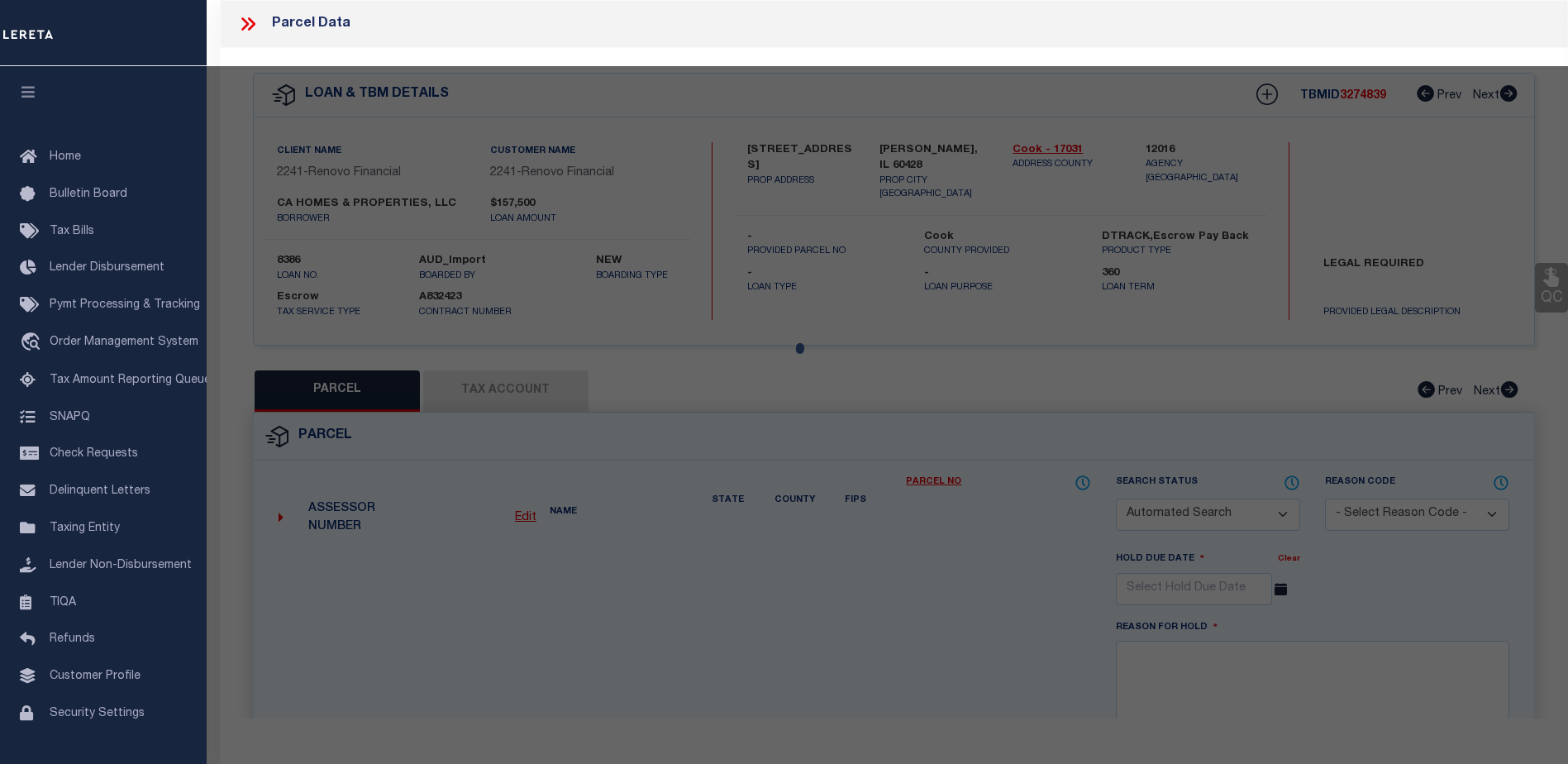
select select "CP"
select select
type input "16317 ASHLAND AVE"
checkbox input "false"
type input "[PERSON_NAME], IL 60428"
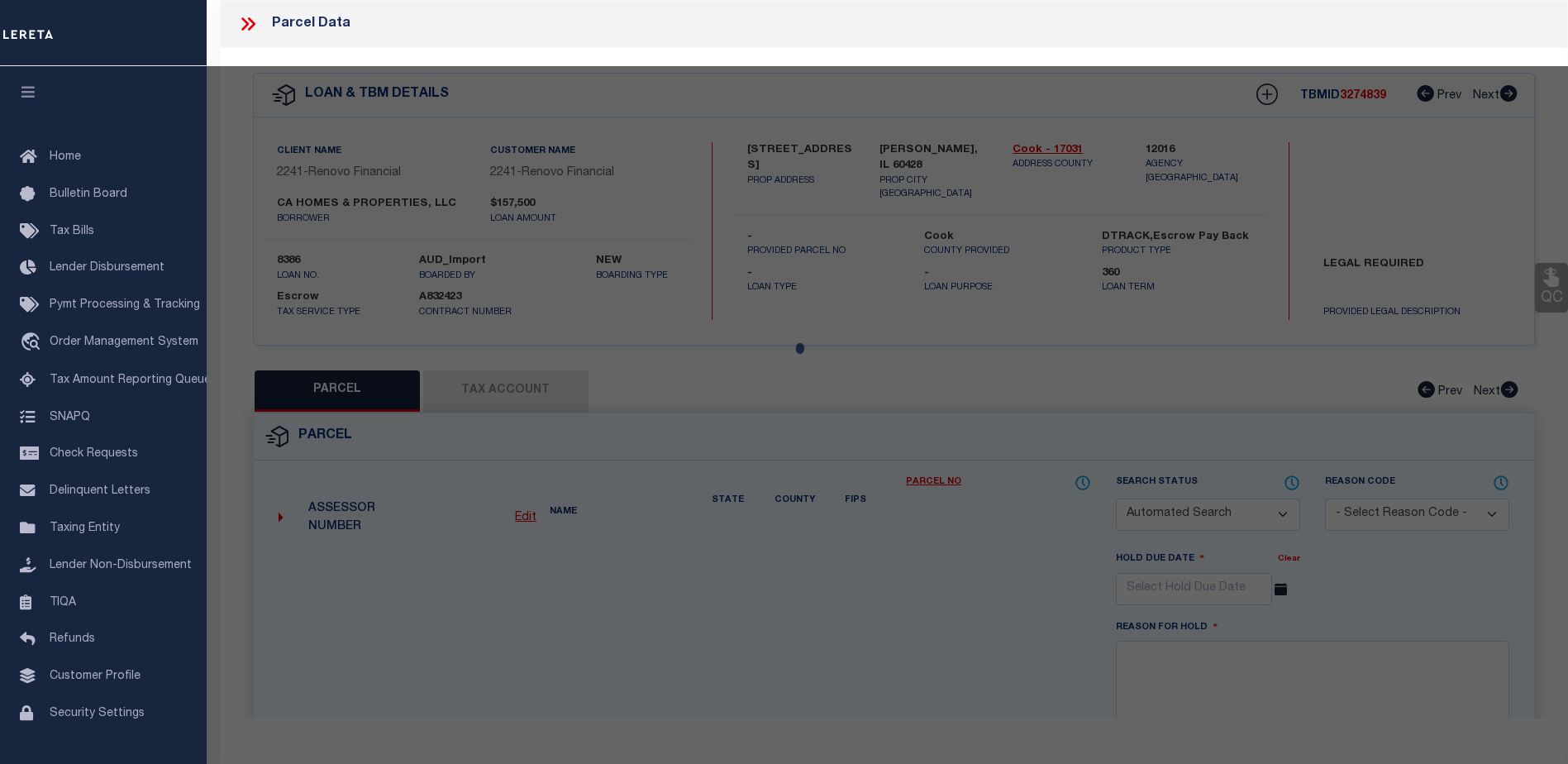
type textarea "[STREET_ADDRESS]"
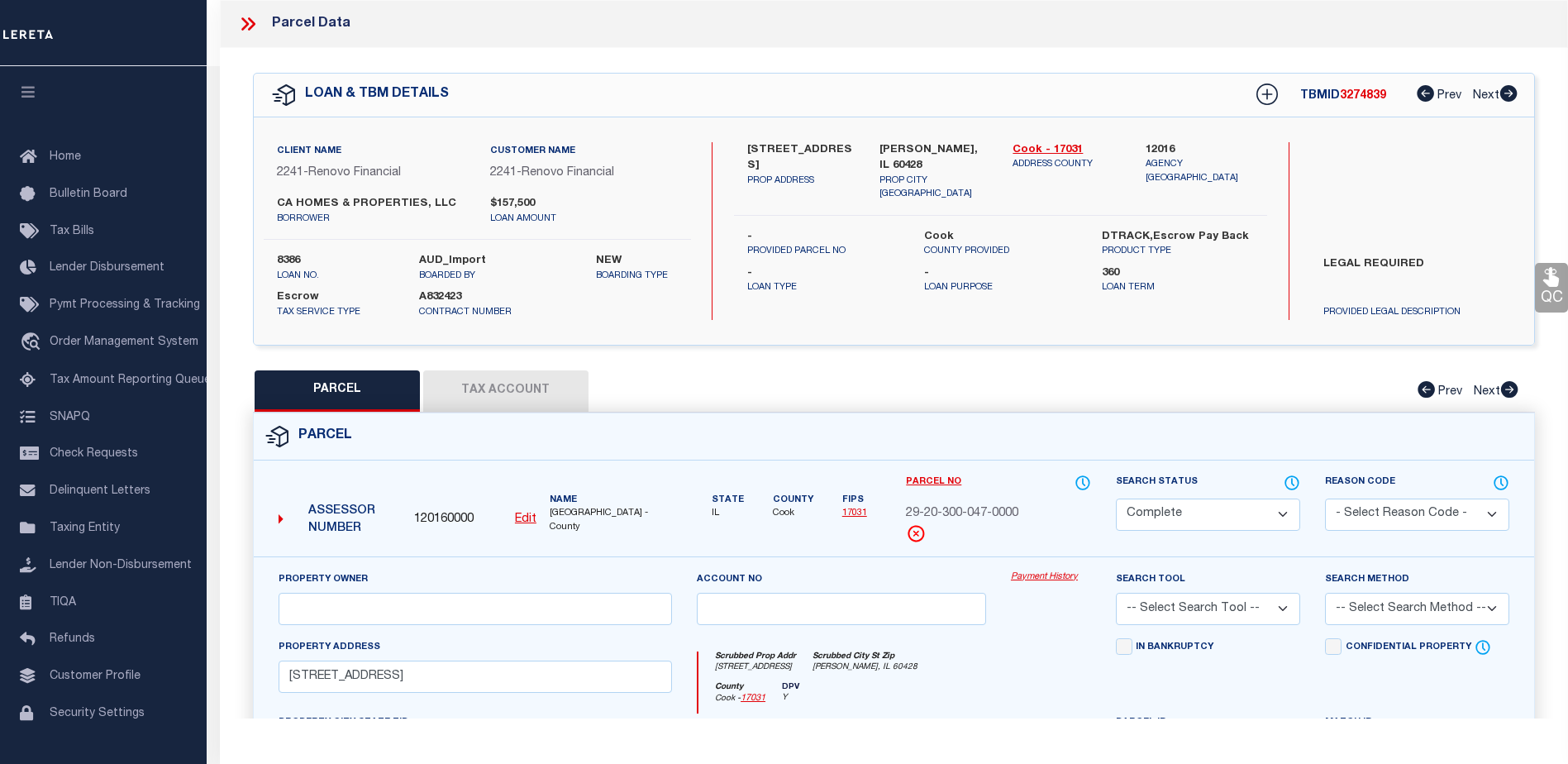
click at [1041, 576] on link "Payment History" at bounding box center [1051, 577] width 80 height 14
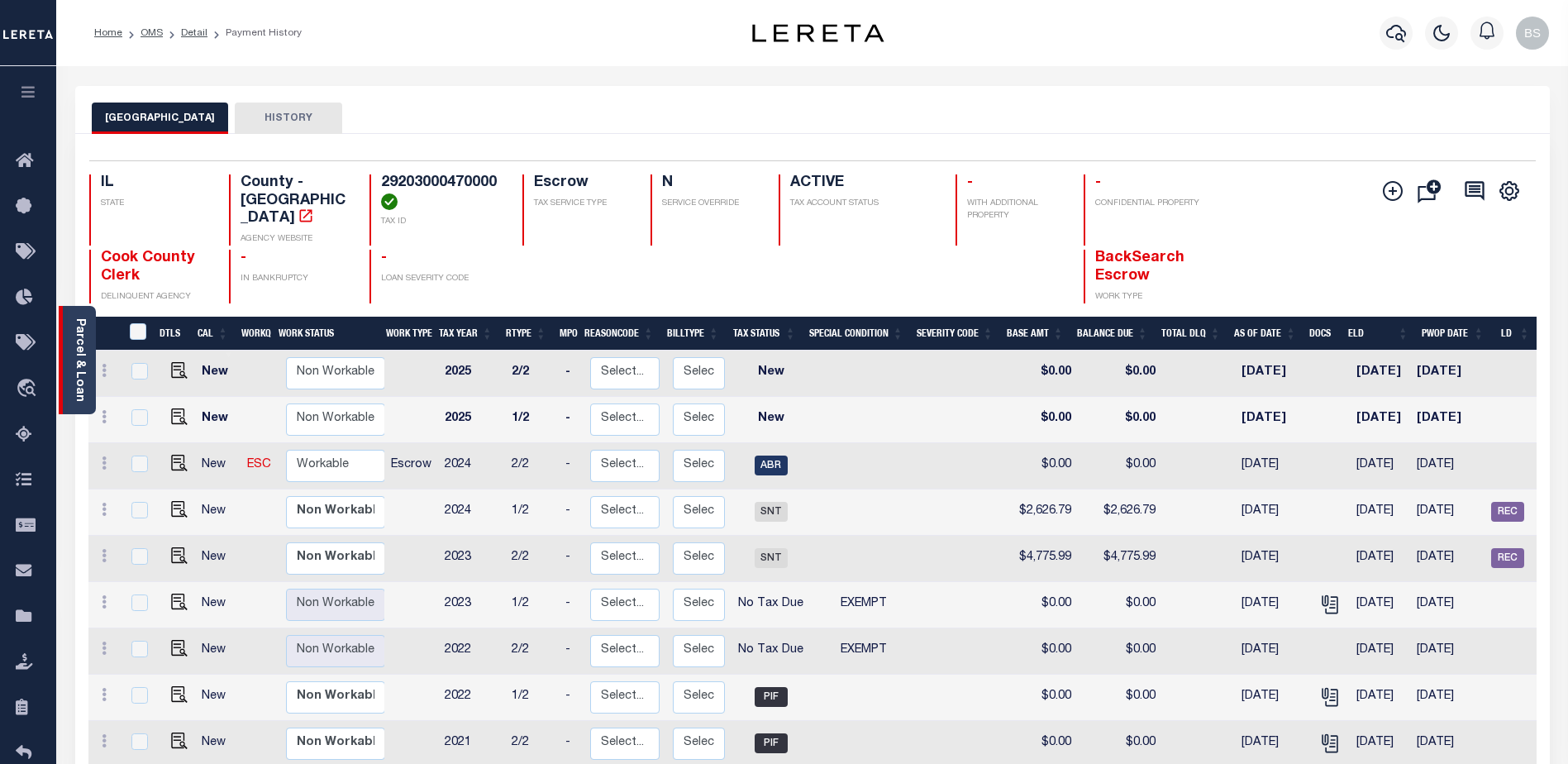
click at [79, 314] on div "Parcel & Loan" at bounding box center [77, 360] width 38 height 108
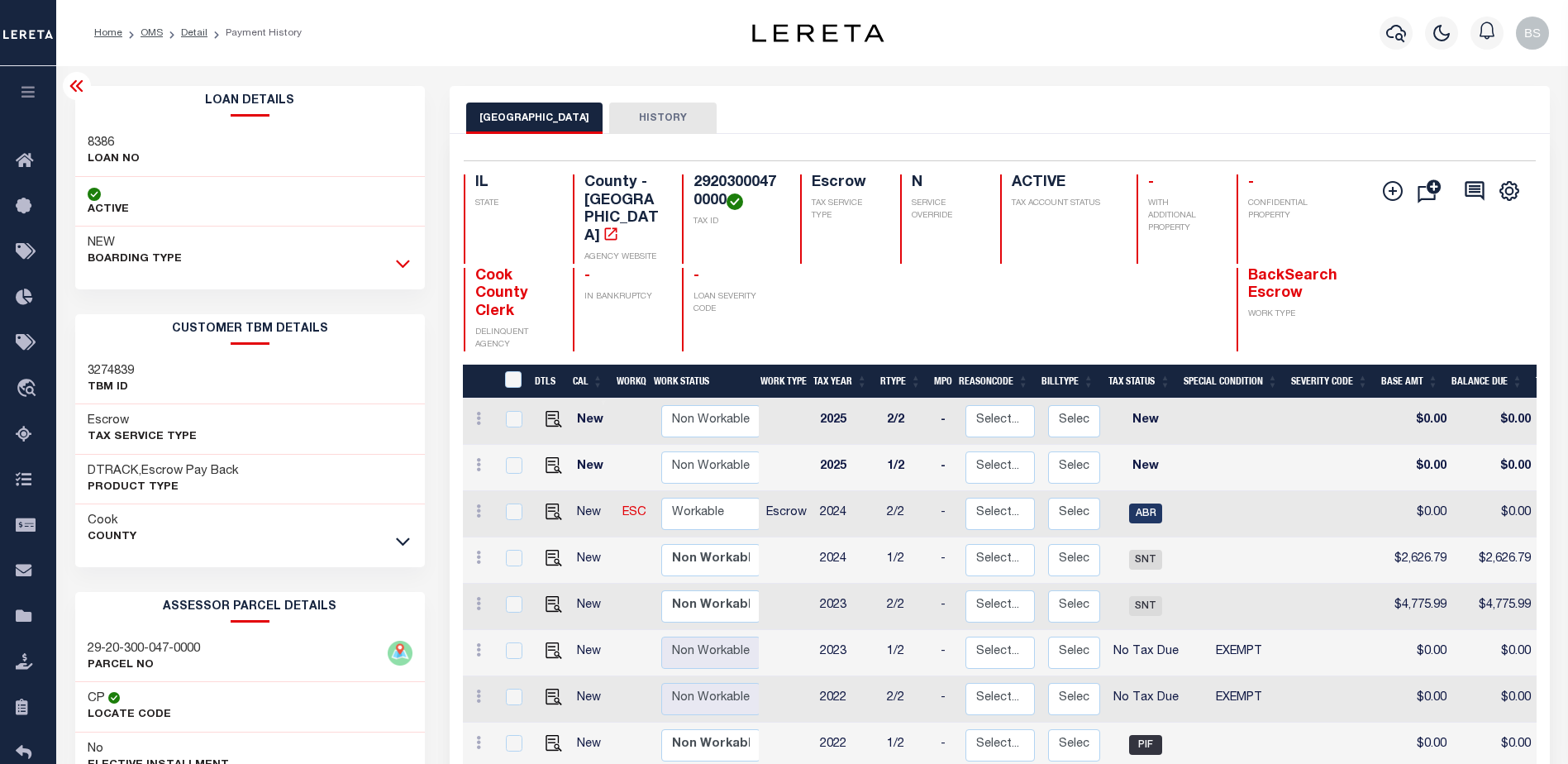
click at [407, 262] on icon at bounding box center [403, 263] width 14 height 18
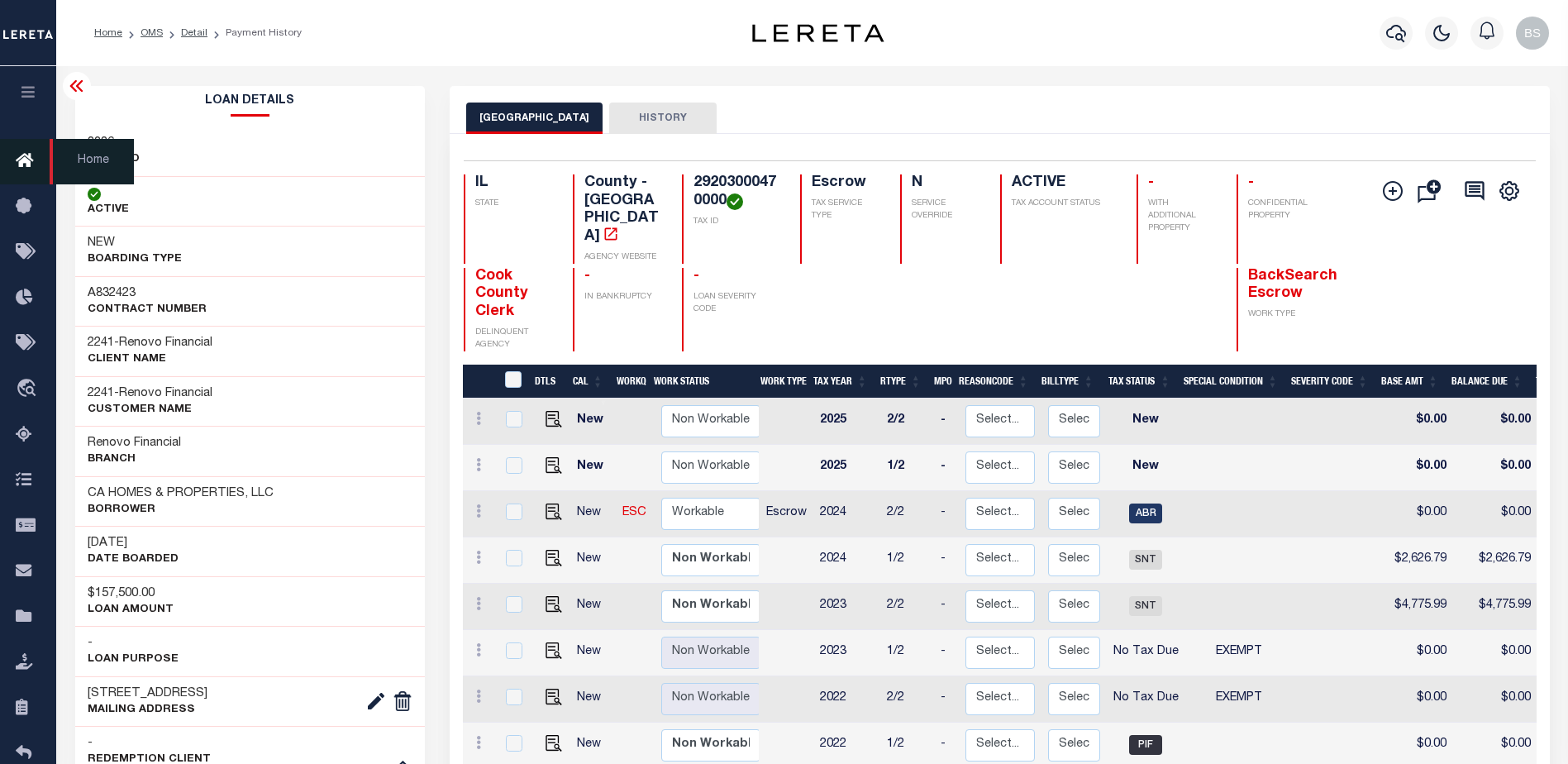
click at [28, 158] on icon at bounding box center [29, 161] width 27 height 21
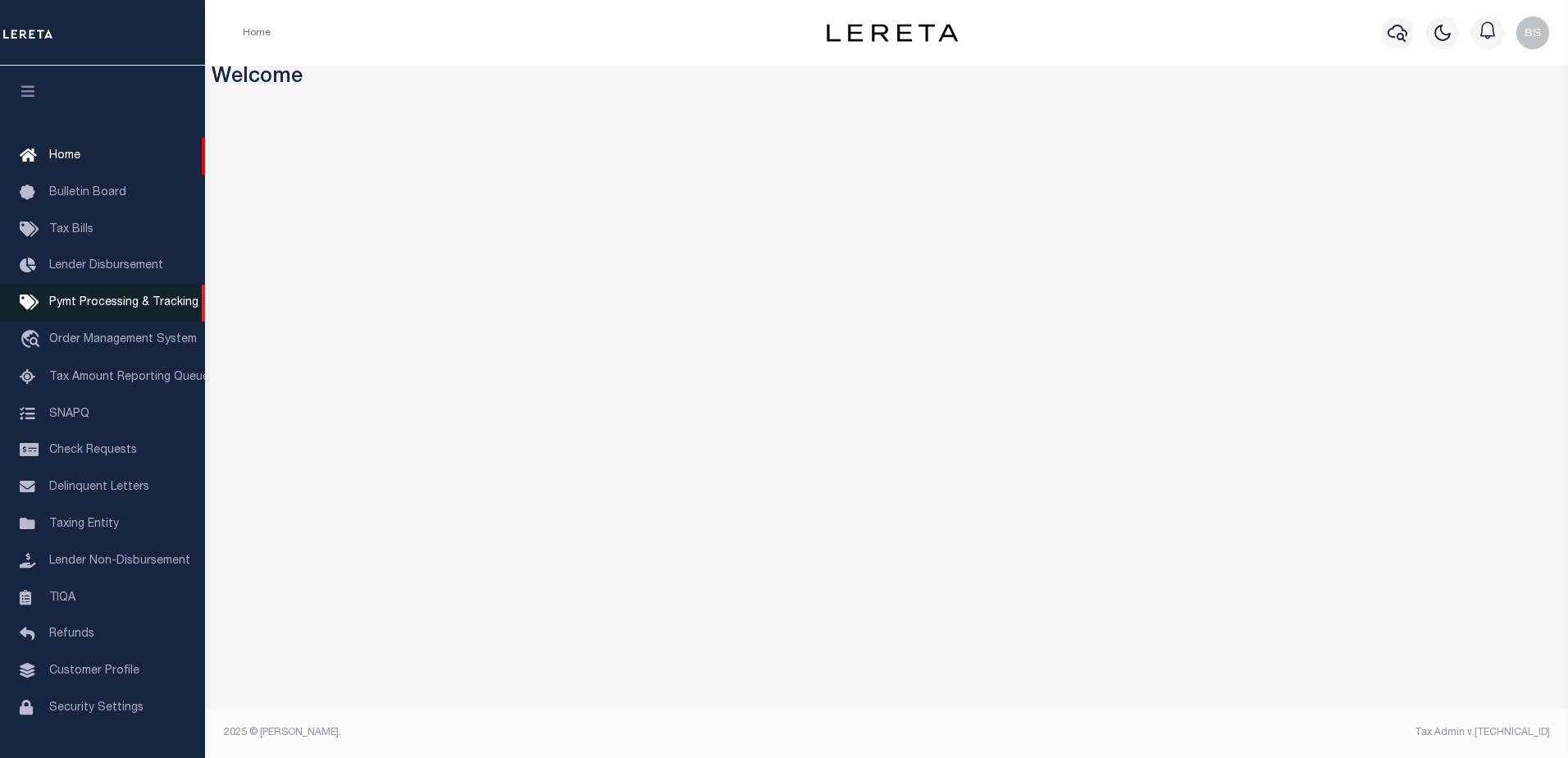
click at [94, 303] on span "Pymt Processing & Tracking" at bounding box center [123, 303] width 149 height 12
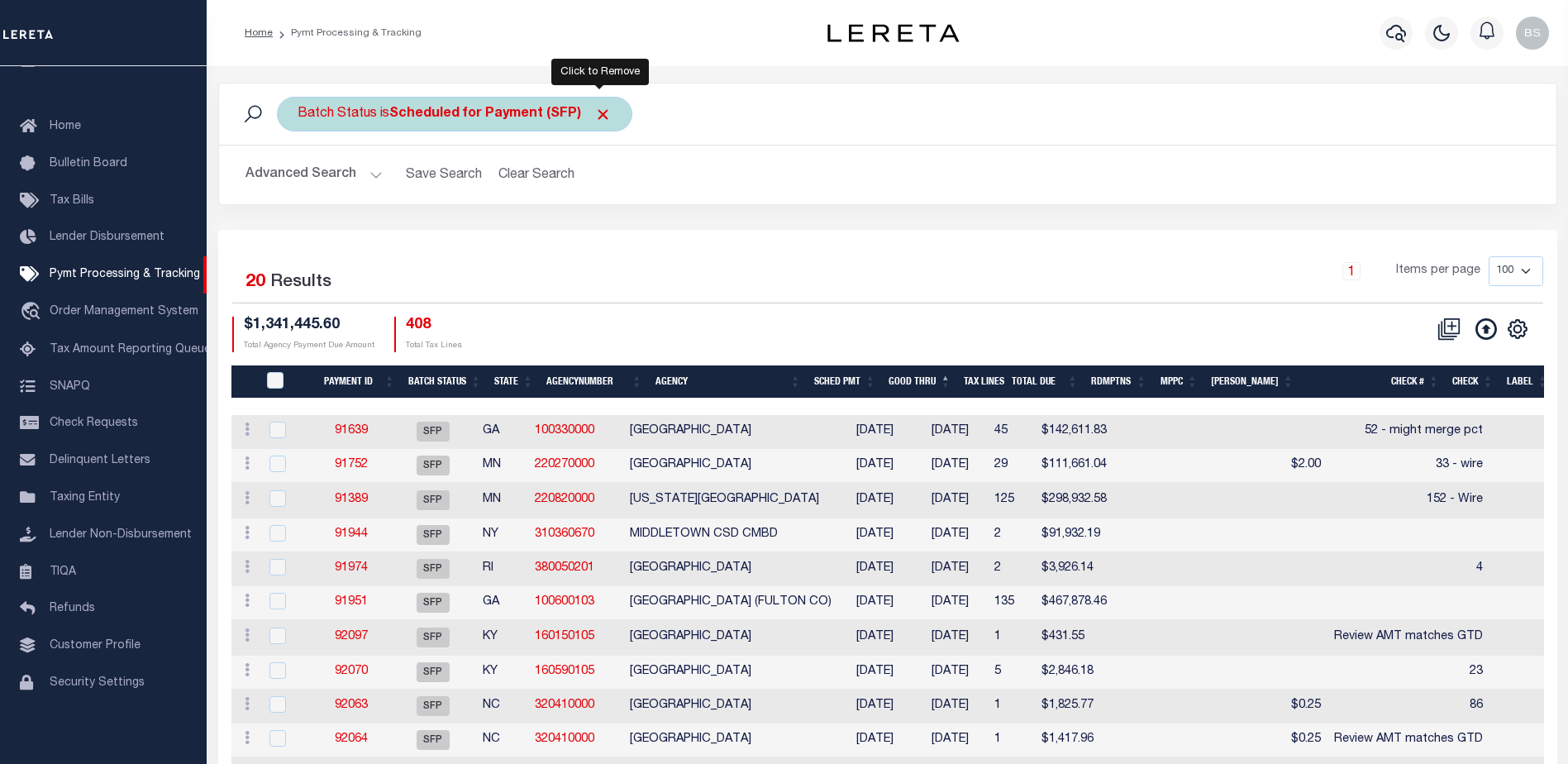
click at [601, 122] on span "Click to Remove" at bounding box center [603, 114] width 18 height 18
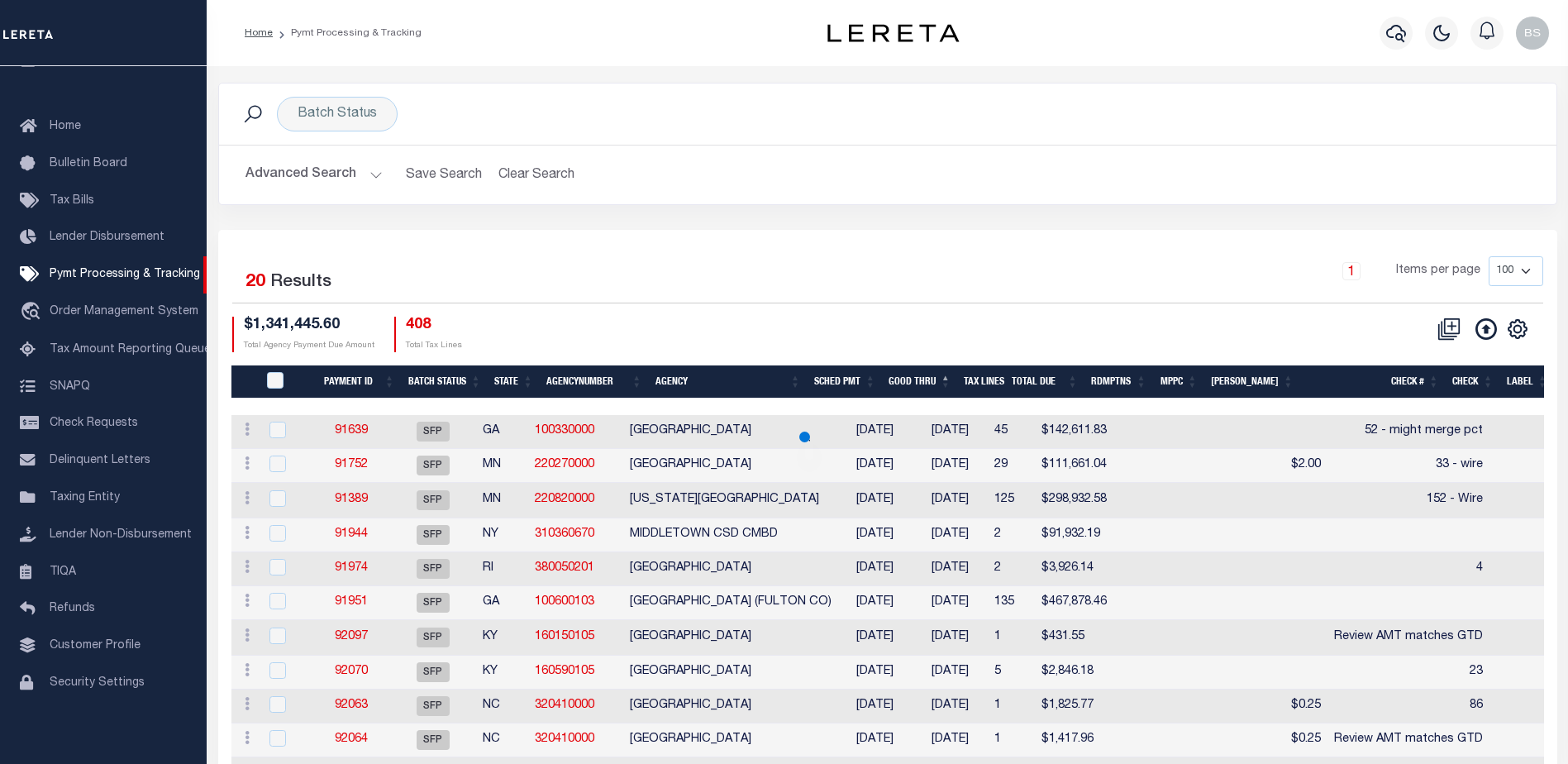
click at [374, 177] on button "Advanced Search" at bounding box center [314, 174] width 138 height 33
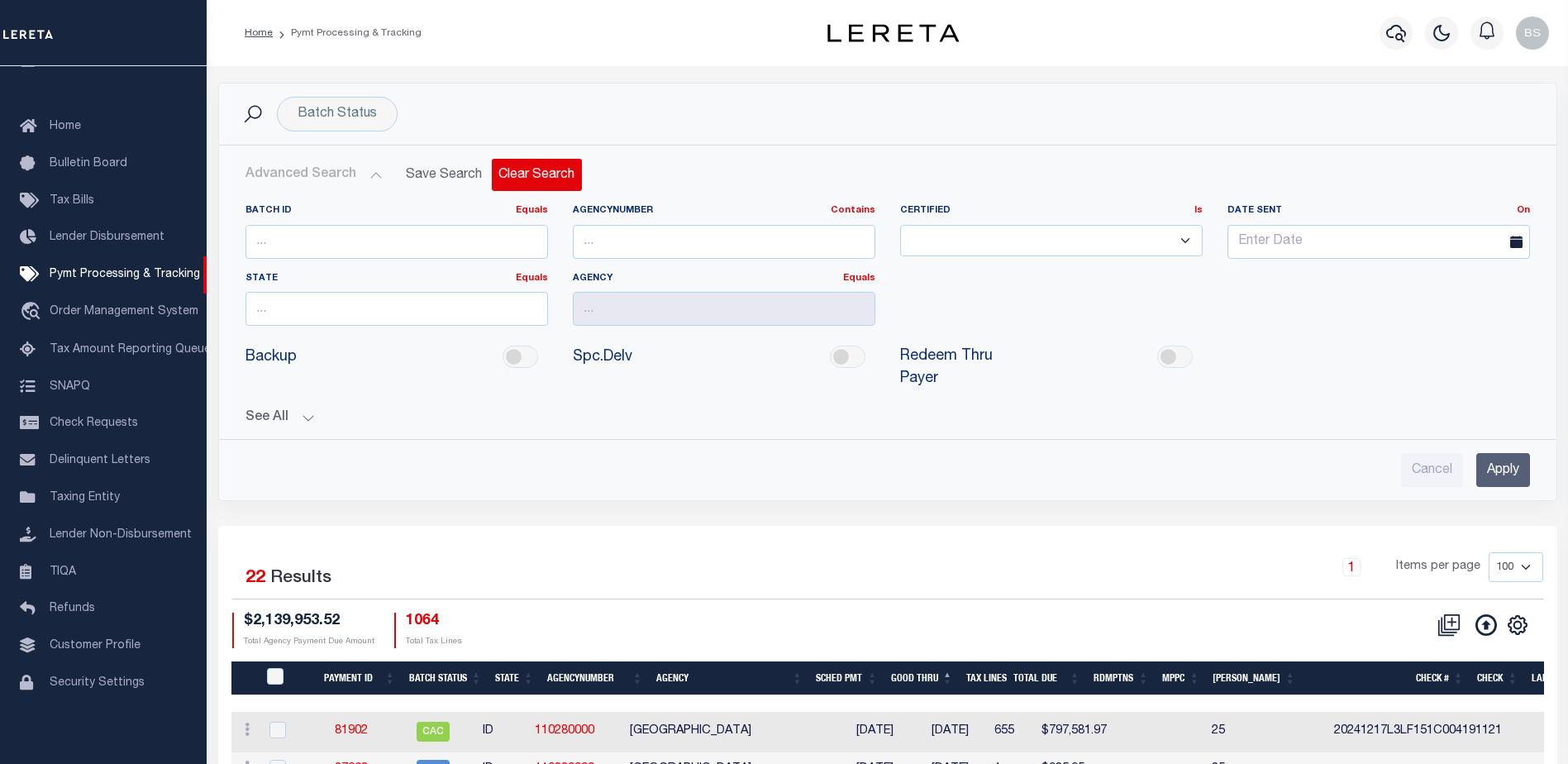
click at [510, 165] on button "Clear Search" at bounding box center [537, 174] width 90 height 33
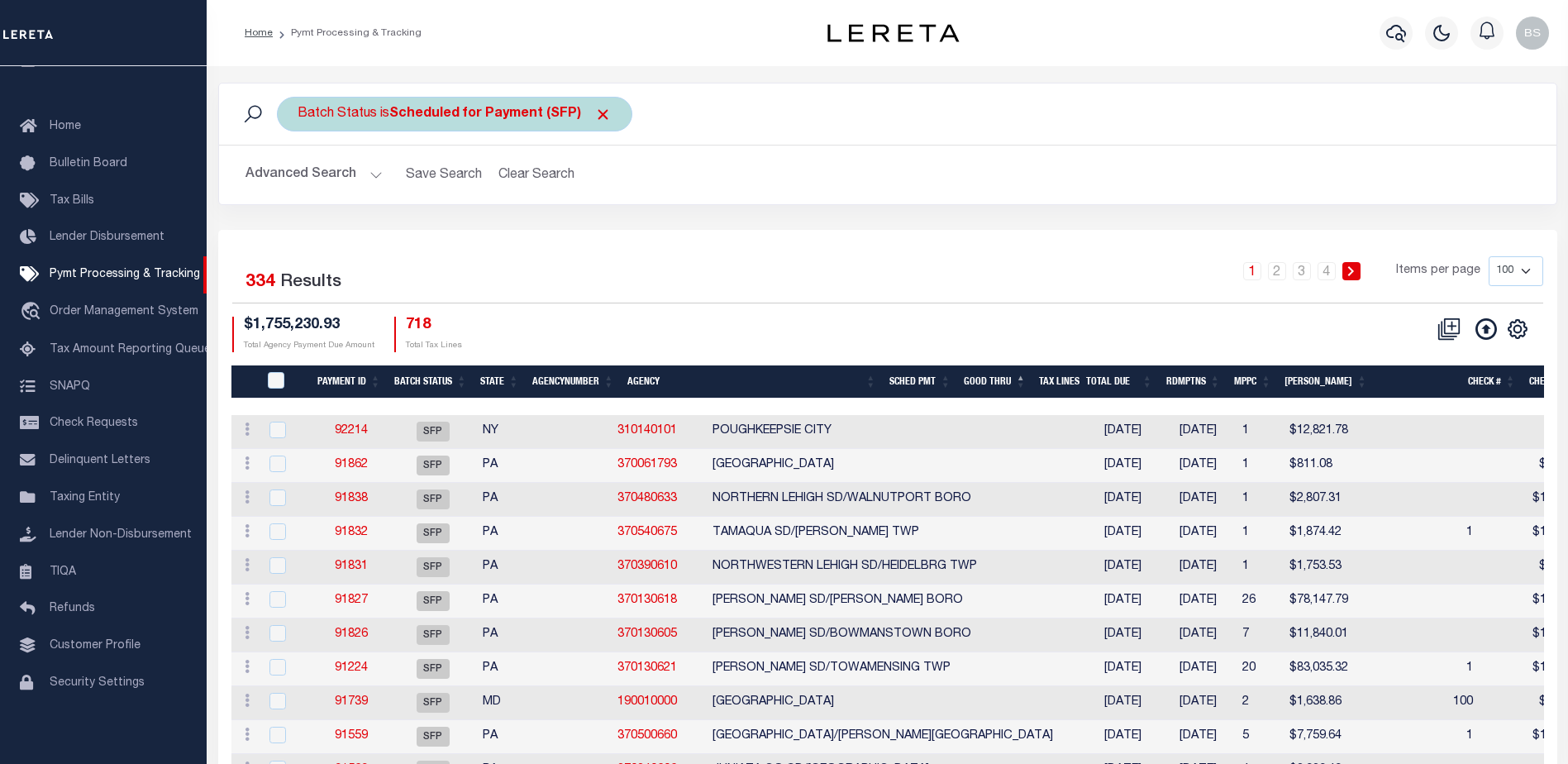
click at [598, 109] on span "Click to Remove" at bounding box center [603, 114] width 18 height 18
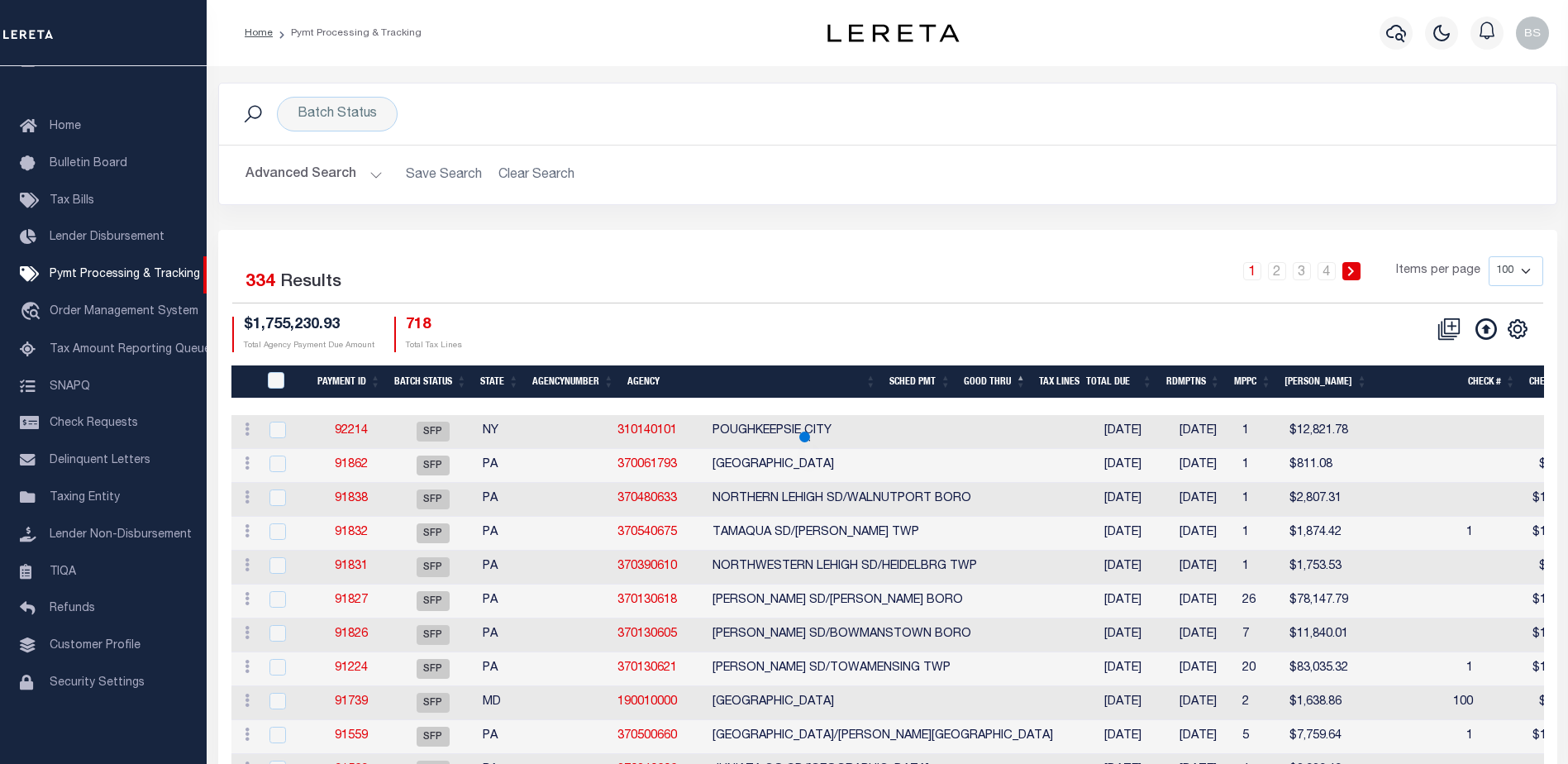
click at [381, 168] on h2 "Advanced Search Save Search Clear Search" at bounding box center [888, 174] width 1311 height 33
click at [375, 172] on button "Advanced Search" at bounding box center [314, 174] width 138 height 33
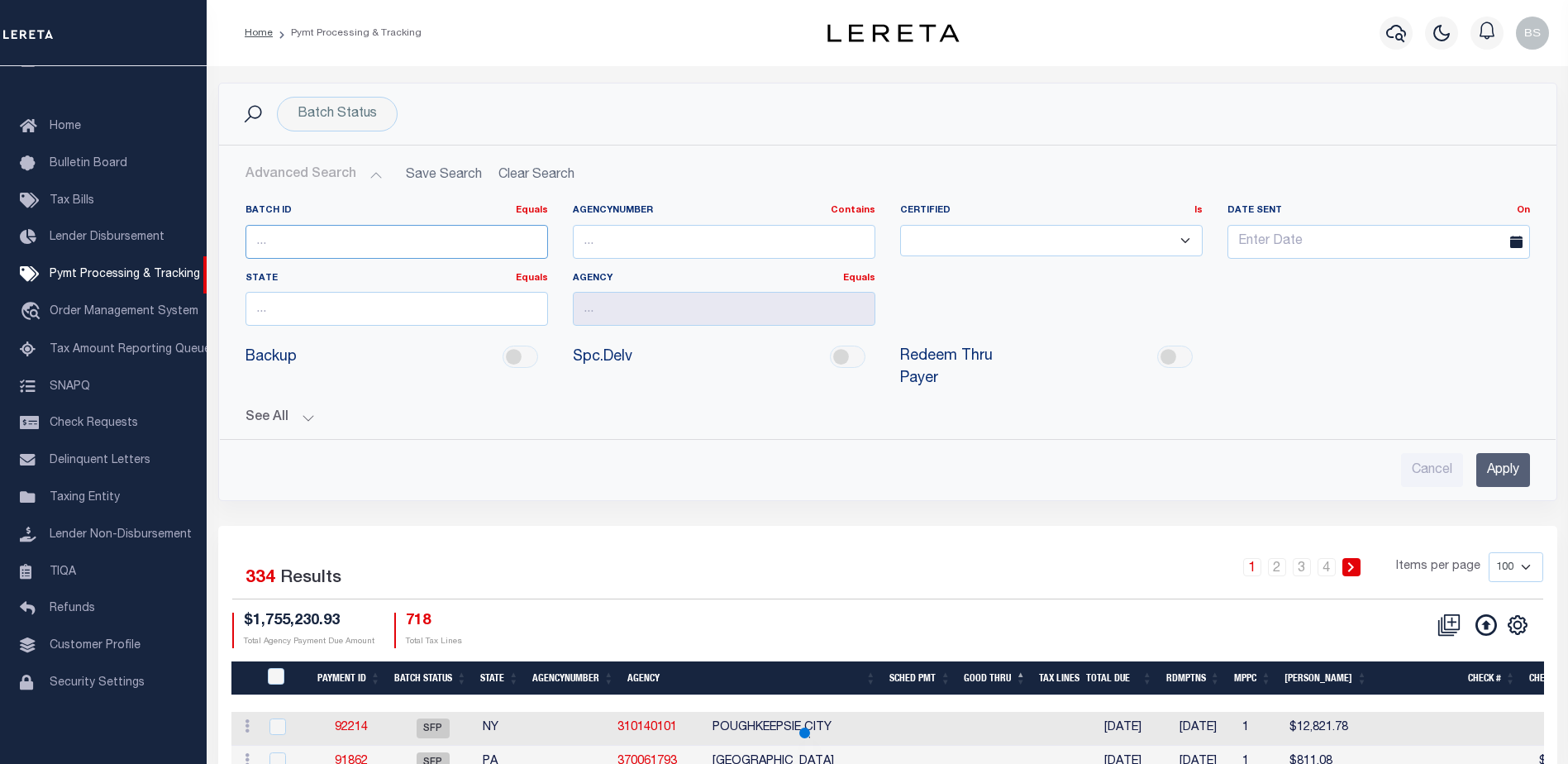
click at [326, 237] on input "number" at bounding box center [396, 242] width 303 height 34
type input "45060"
drag, startPoint x: 1485, startPoint y: 455, endPoint x: 854, endPoint y: 13, distance: 770.4
click at [1486, 455] on input "Apply" at bounding box center [1503, 470] width 53 height 34
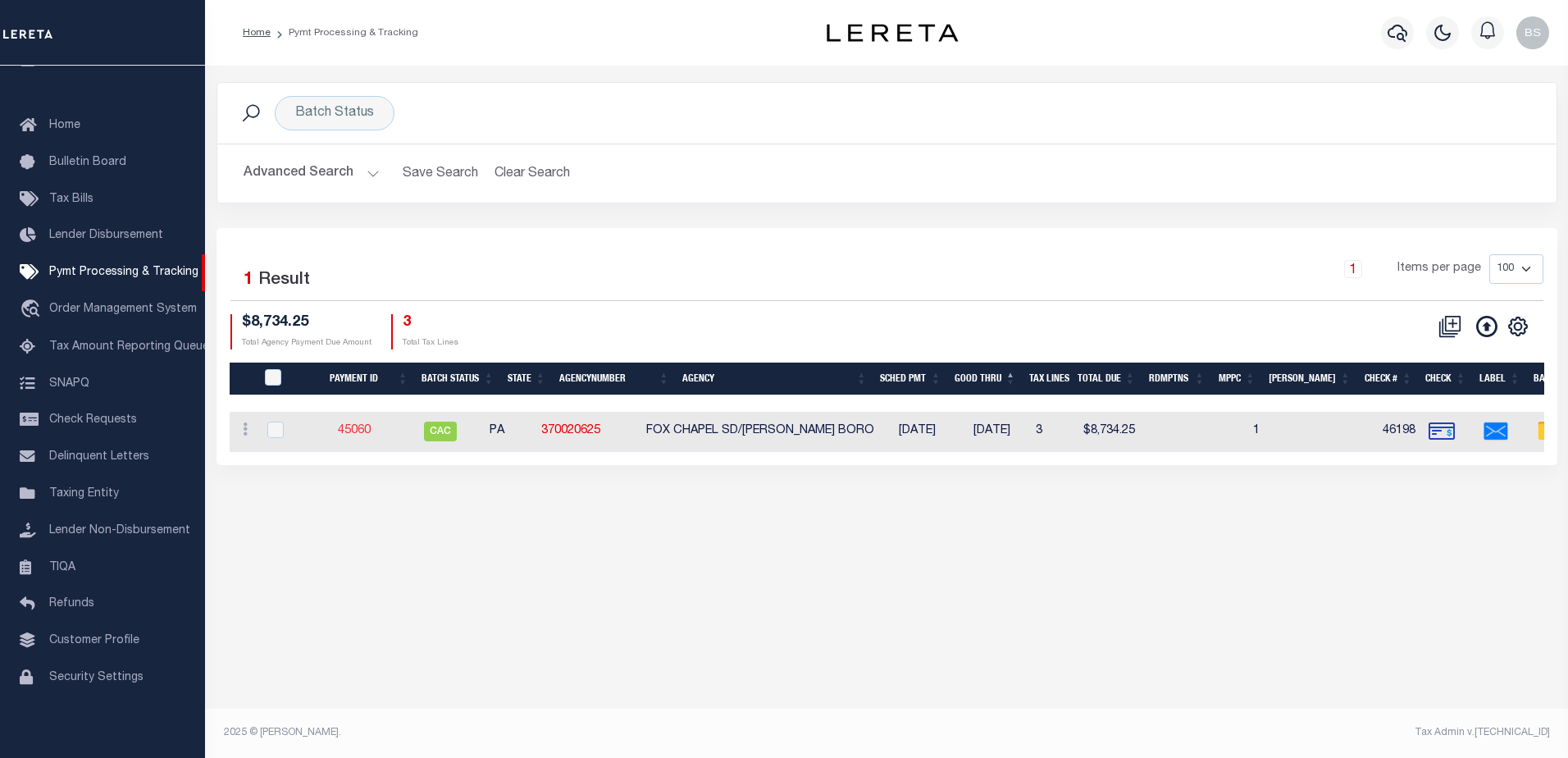
click at [365, 428] on link "45060" at bounding box center [354, 430] width 33 height 12
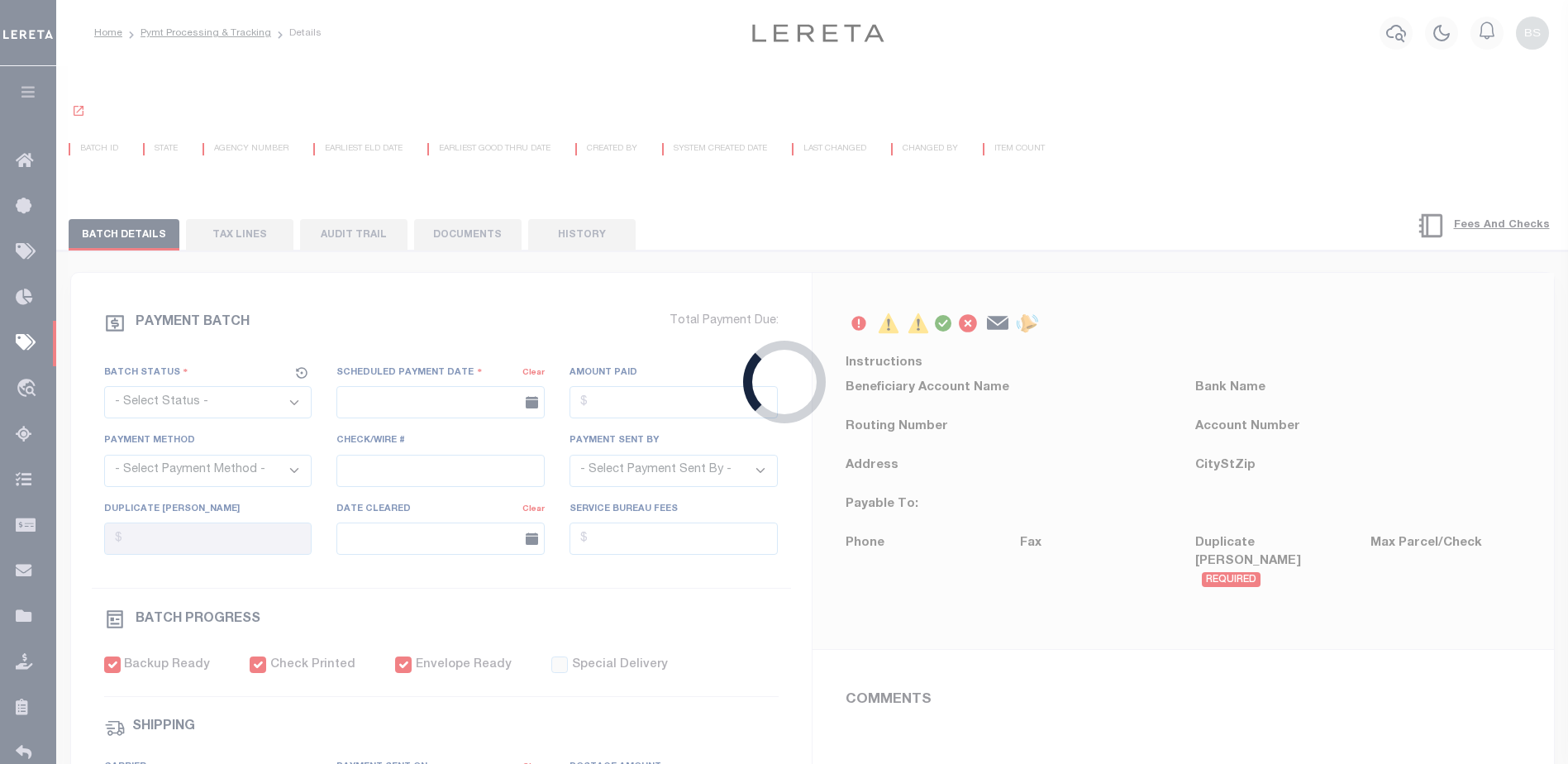
select select "CAC"
type input "08/08/2019"
type input "$8,734.25"
select select "CHK"
type input "46198"
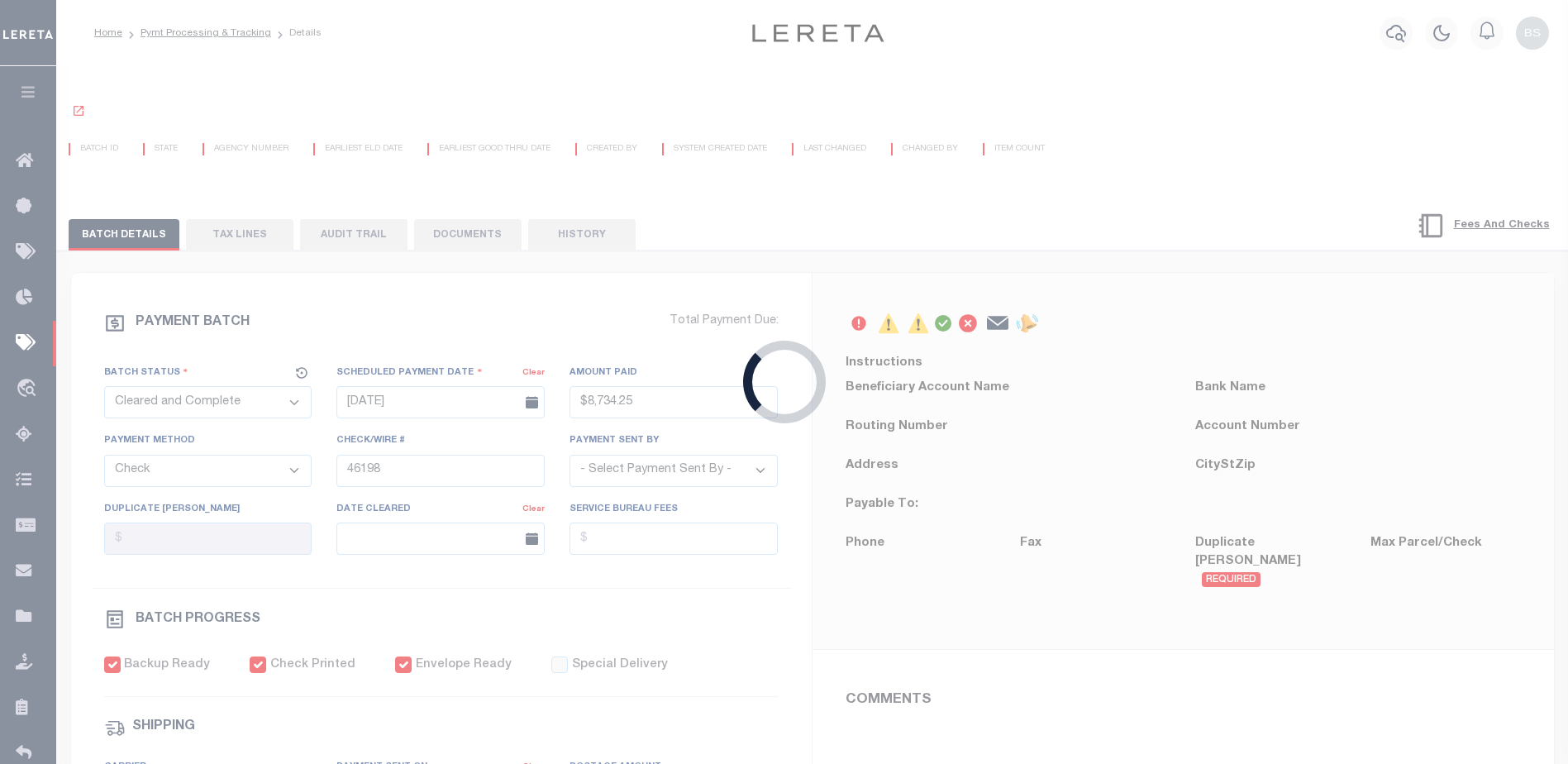
select select
type input "08/22/2019"
checkbox input "true"
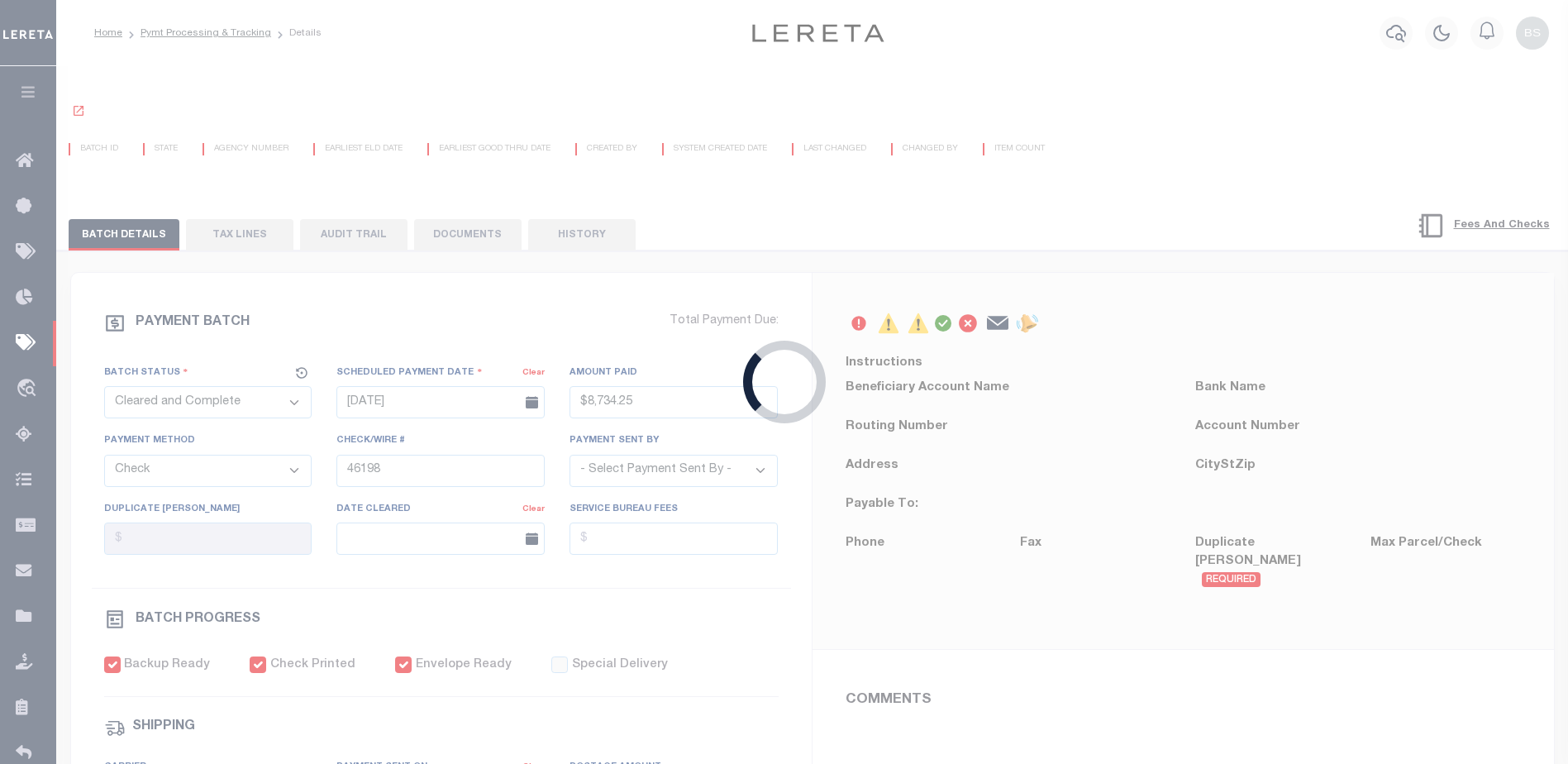
select select "FDX"
type input "08/08/2019"
type input "$12.12"
type input "100724102461"
type input "B.OCONNOR"
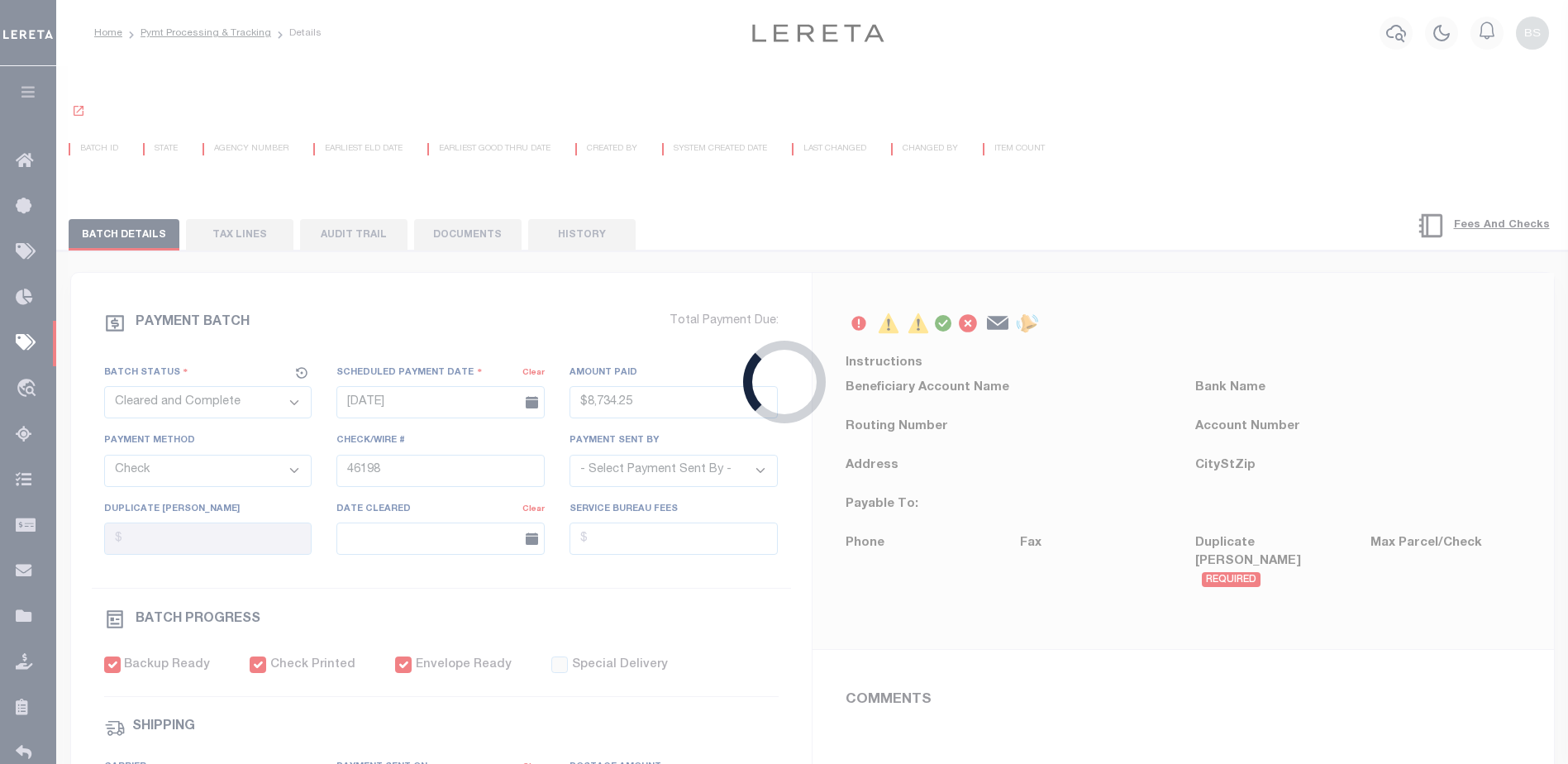
type input "08/12/2019"
type input "8/29/19 JL"
type input "N"
radio input "true"
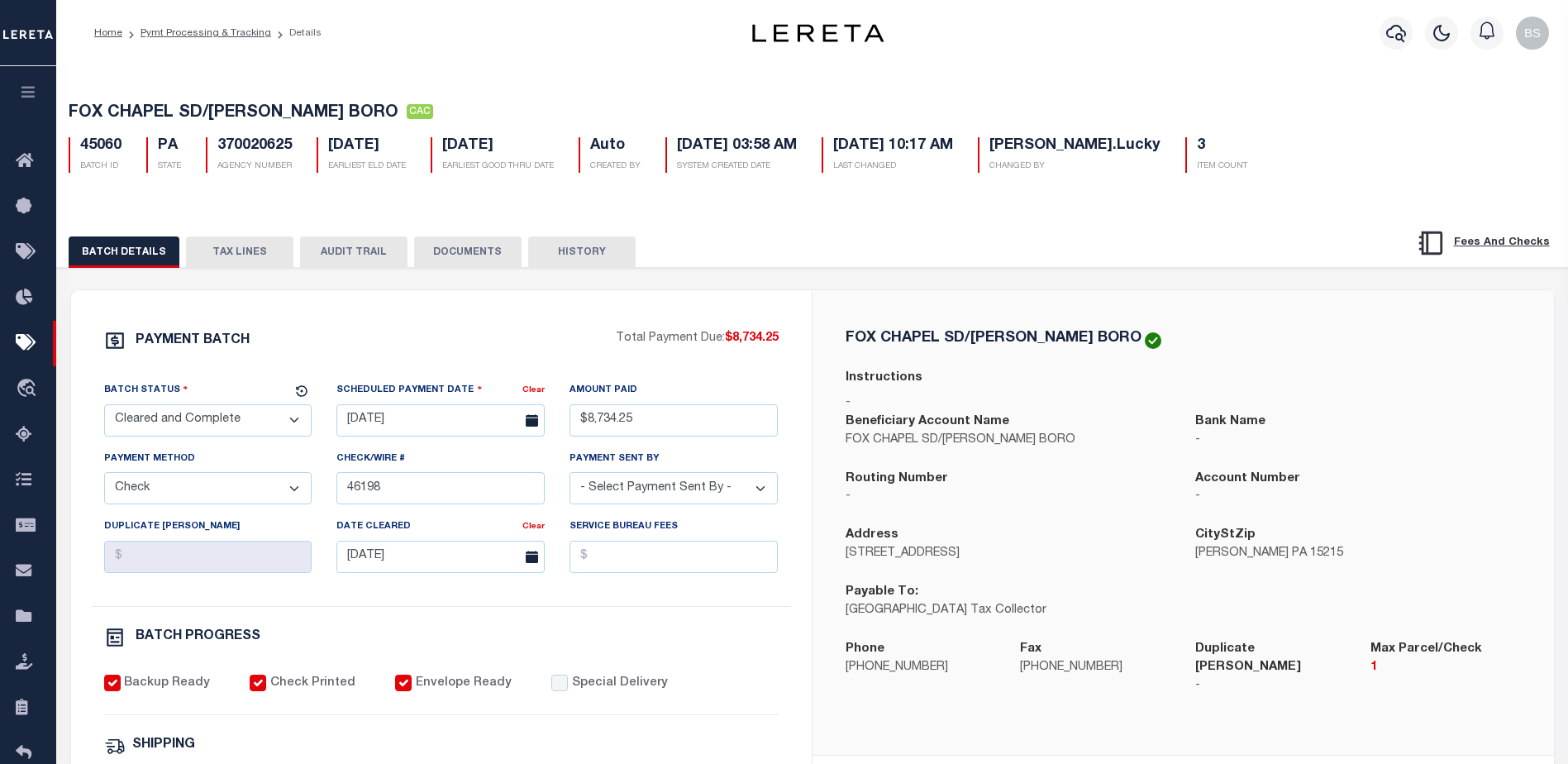
click at [247, 254] on button "TAX LINES" at bounding box center [239, 253] width 108 height 32
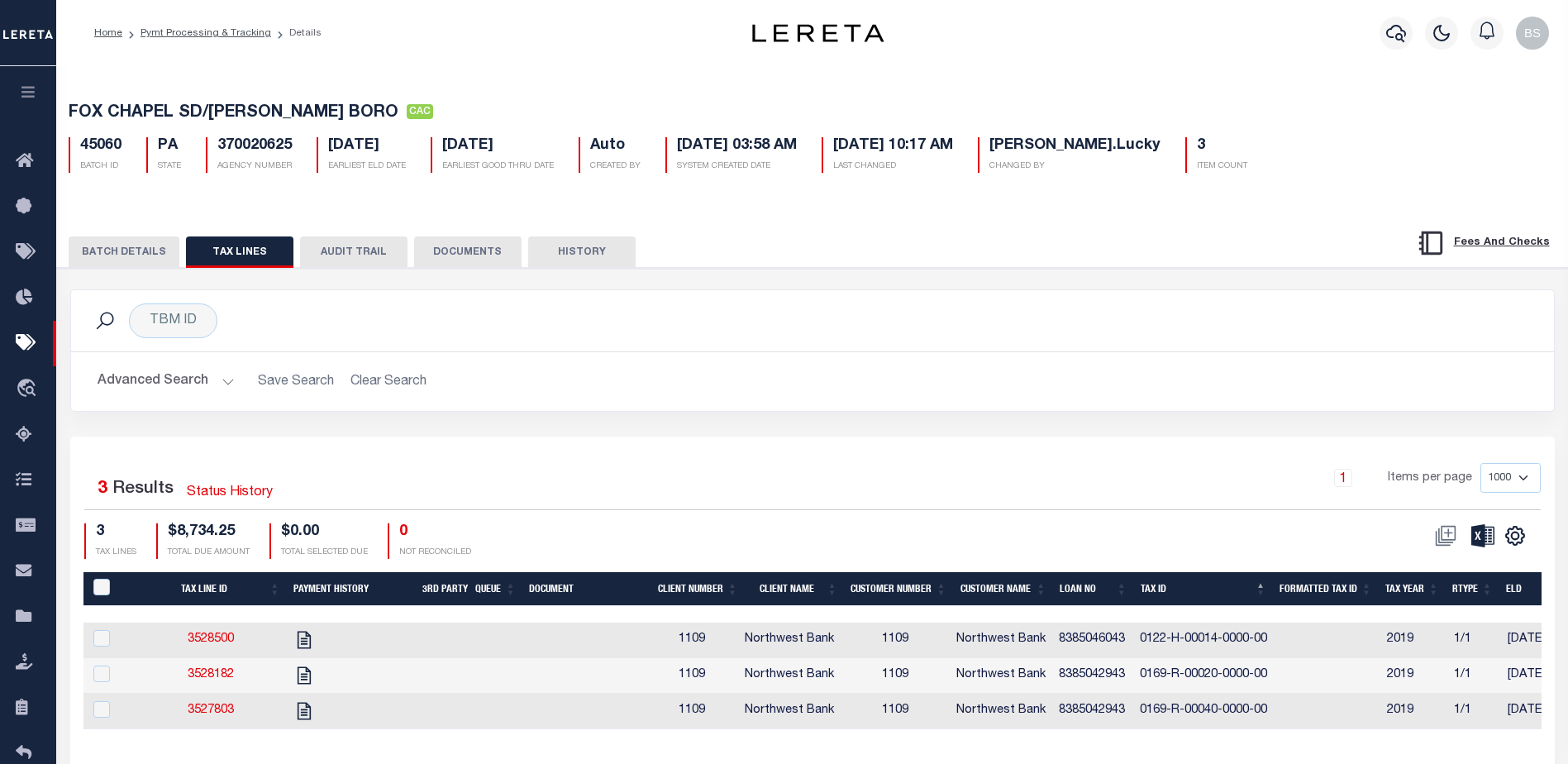
click at [105, 244] on button "BATCH DETAILS" at bounding box center [123, 253] width 111 height 32
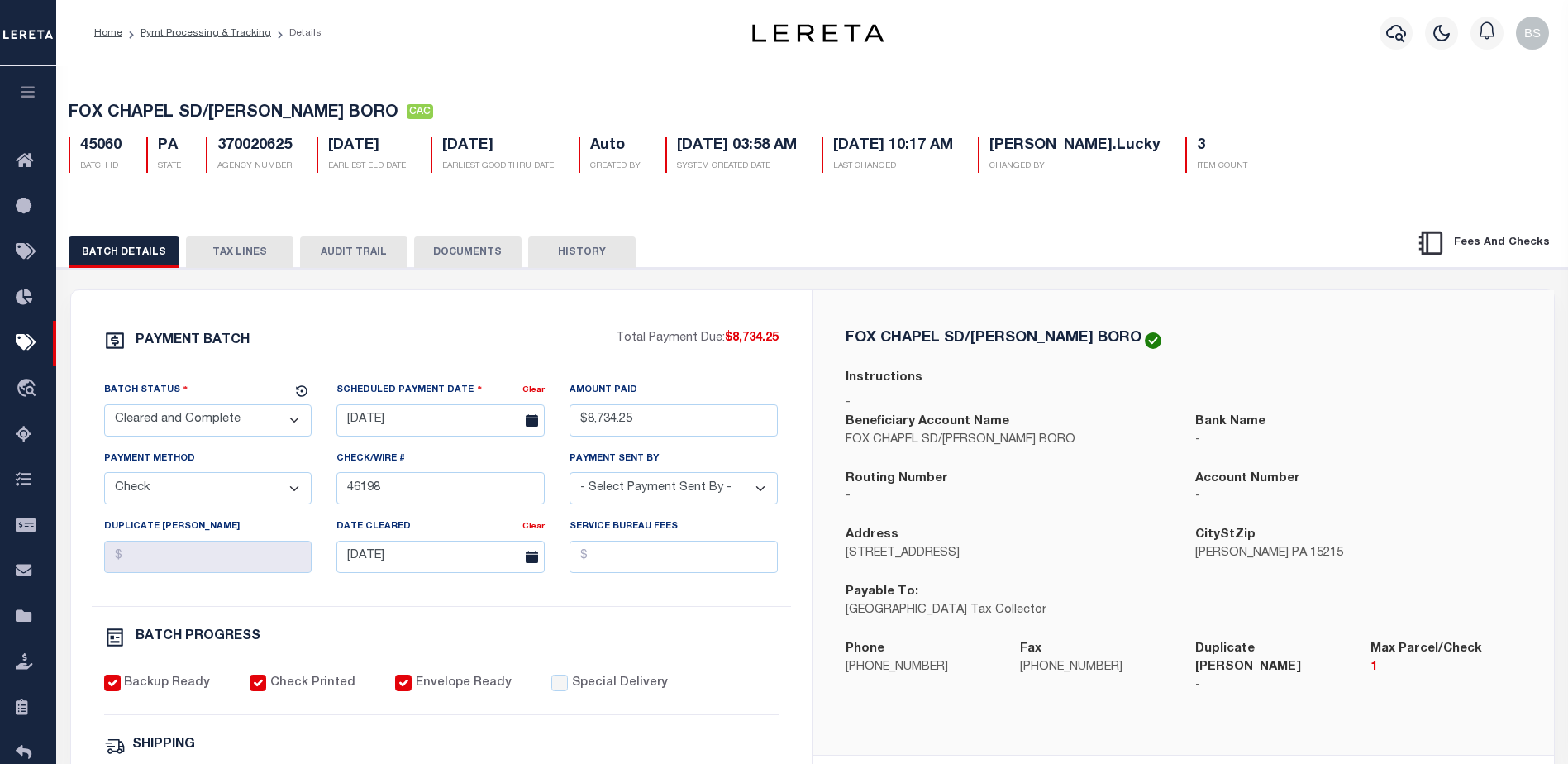
click at [234, 256] on button "TAX LINES" at bounding box center [239, 253] width 108 height 32
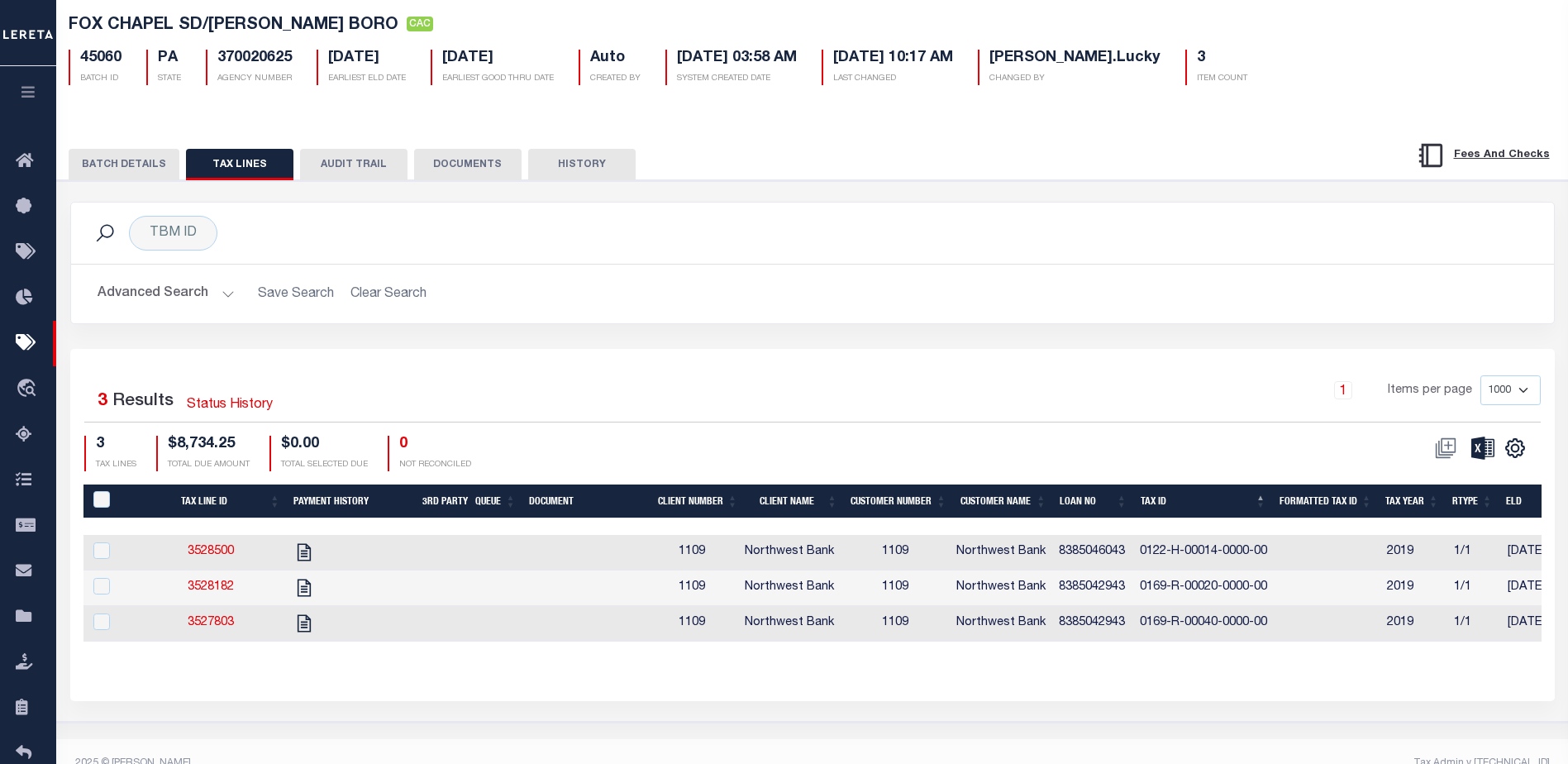
scroll to position [113, 0]
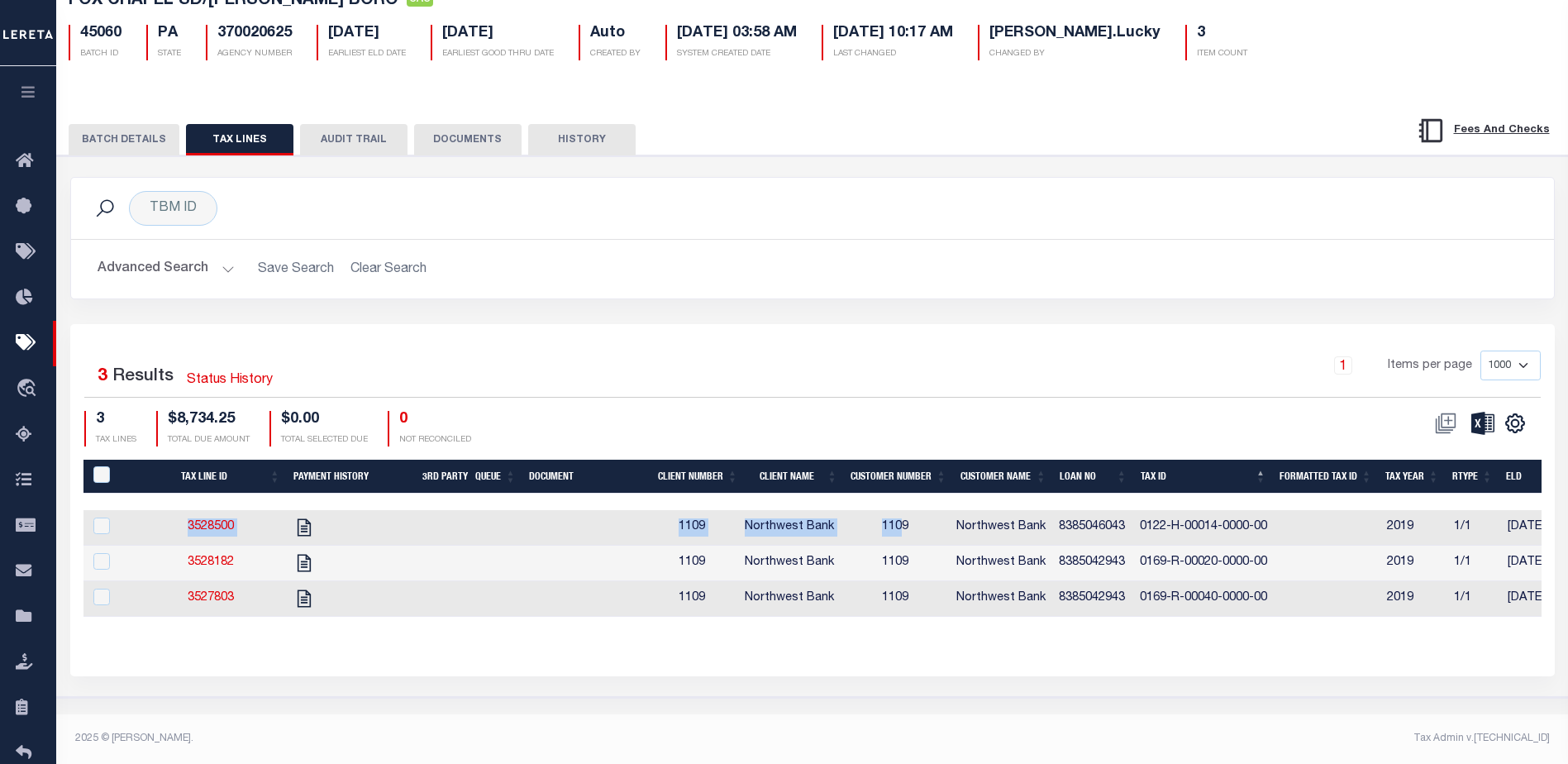
drag, startPoint x: 812, startPoint y: 500, endPoint x: 912, endPoint y: 524, distance: 102.8
click at [912, 524] on div "Tax Line ID Payment History 3rd Party Queue Document Client Number Client Name …" at bounding box center [812, 538] width 1459 height 157
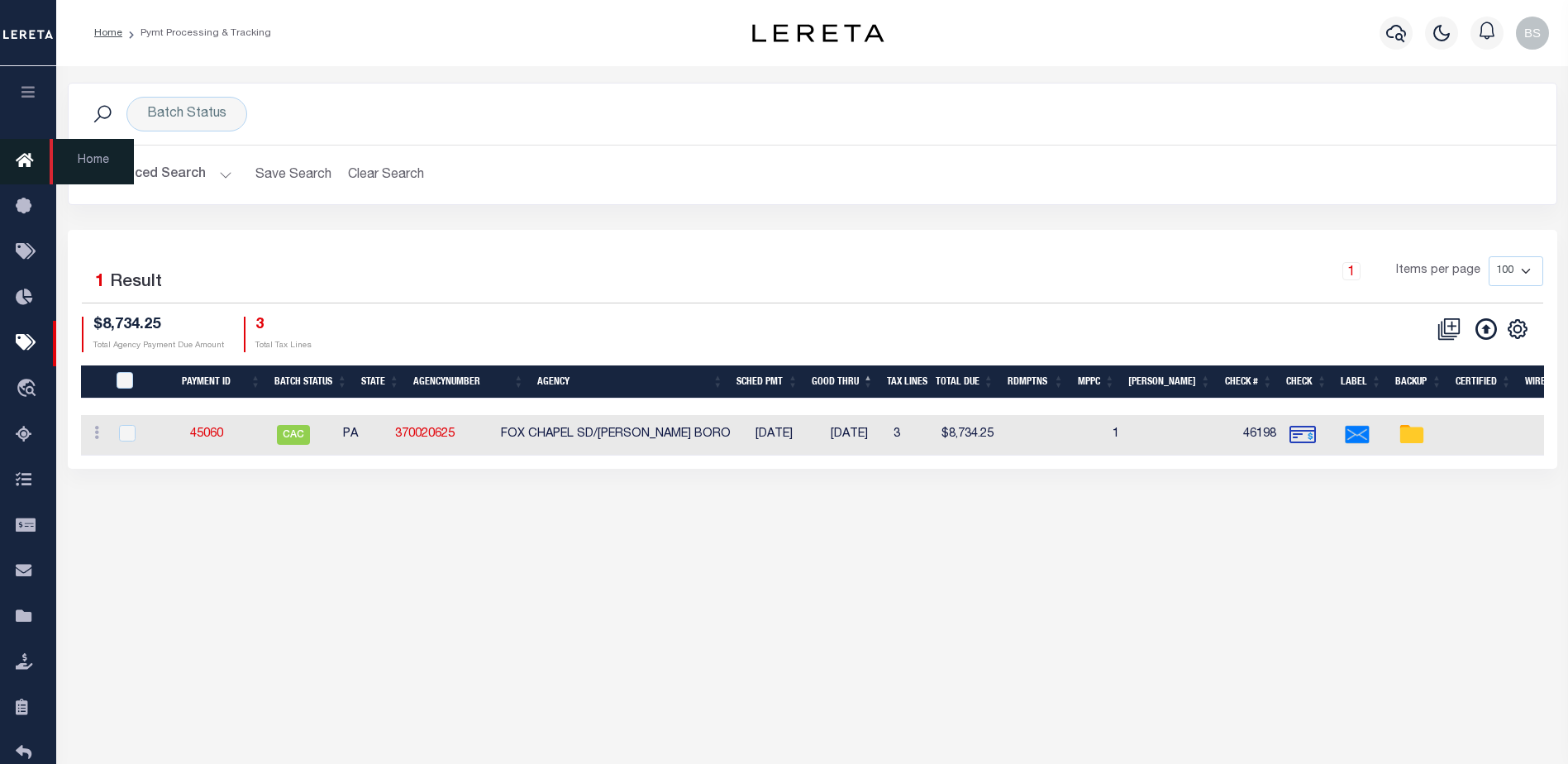
click at [35, 163] on icon at bounding box center [29, 161] width 27 height 21
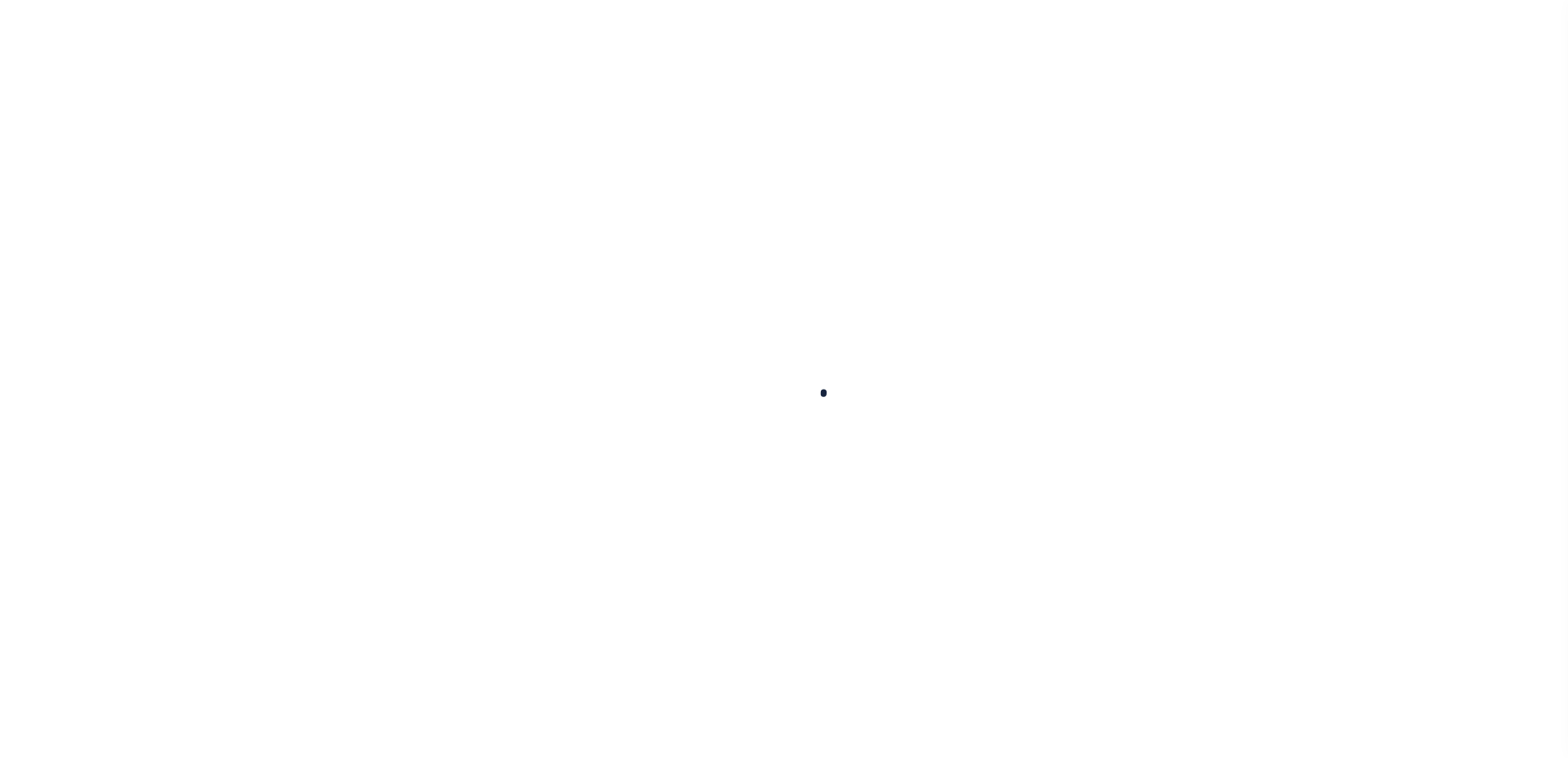
click at [19, 157] on div at bounding box center [784, 379] width 1568 height 758
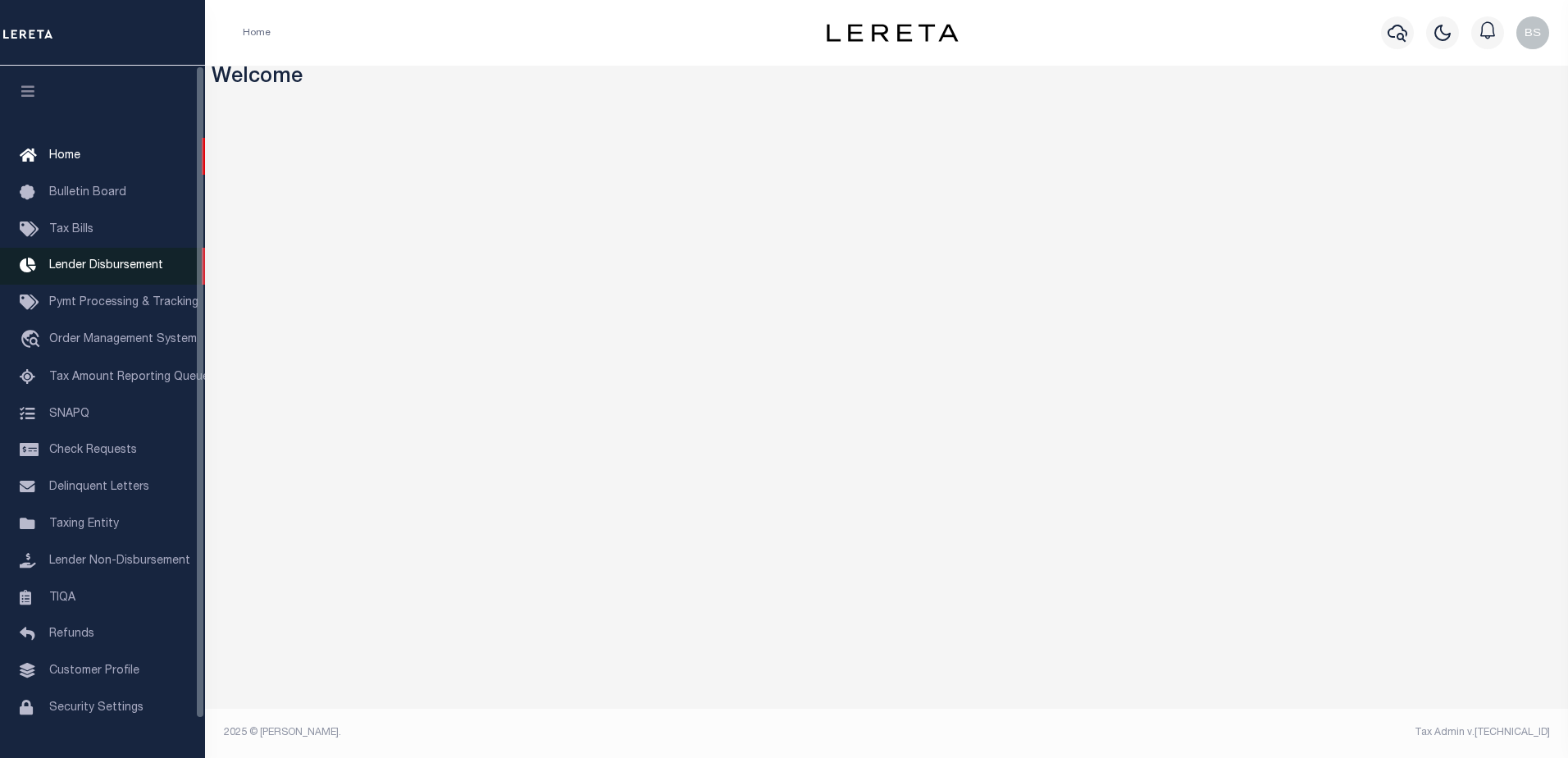
click at [94, 271] on span "Lender Disbursement" at bounding box center [106, 266] width 114 height 12
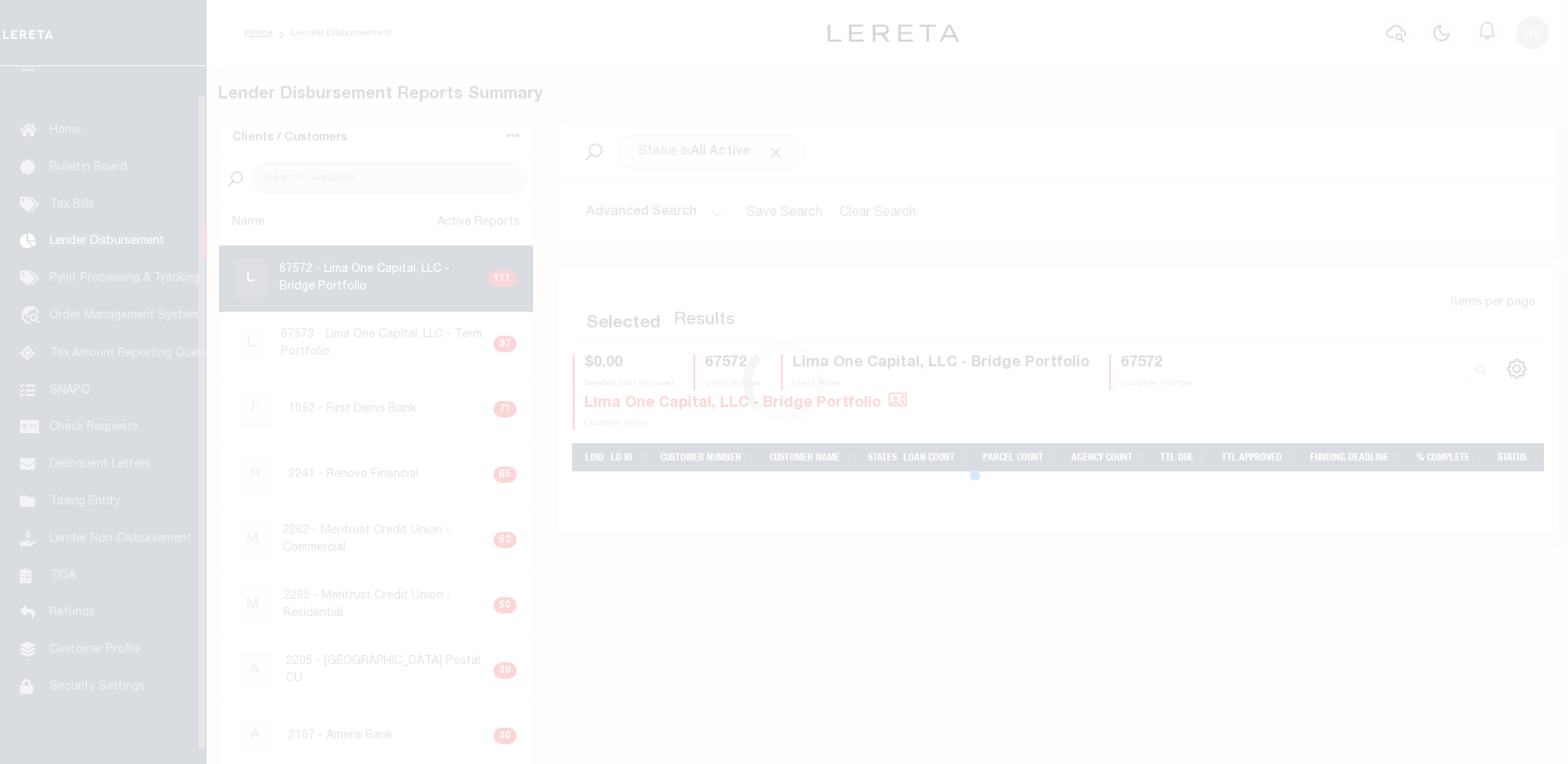
scroll to position [29, 0]
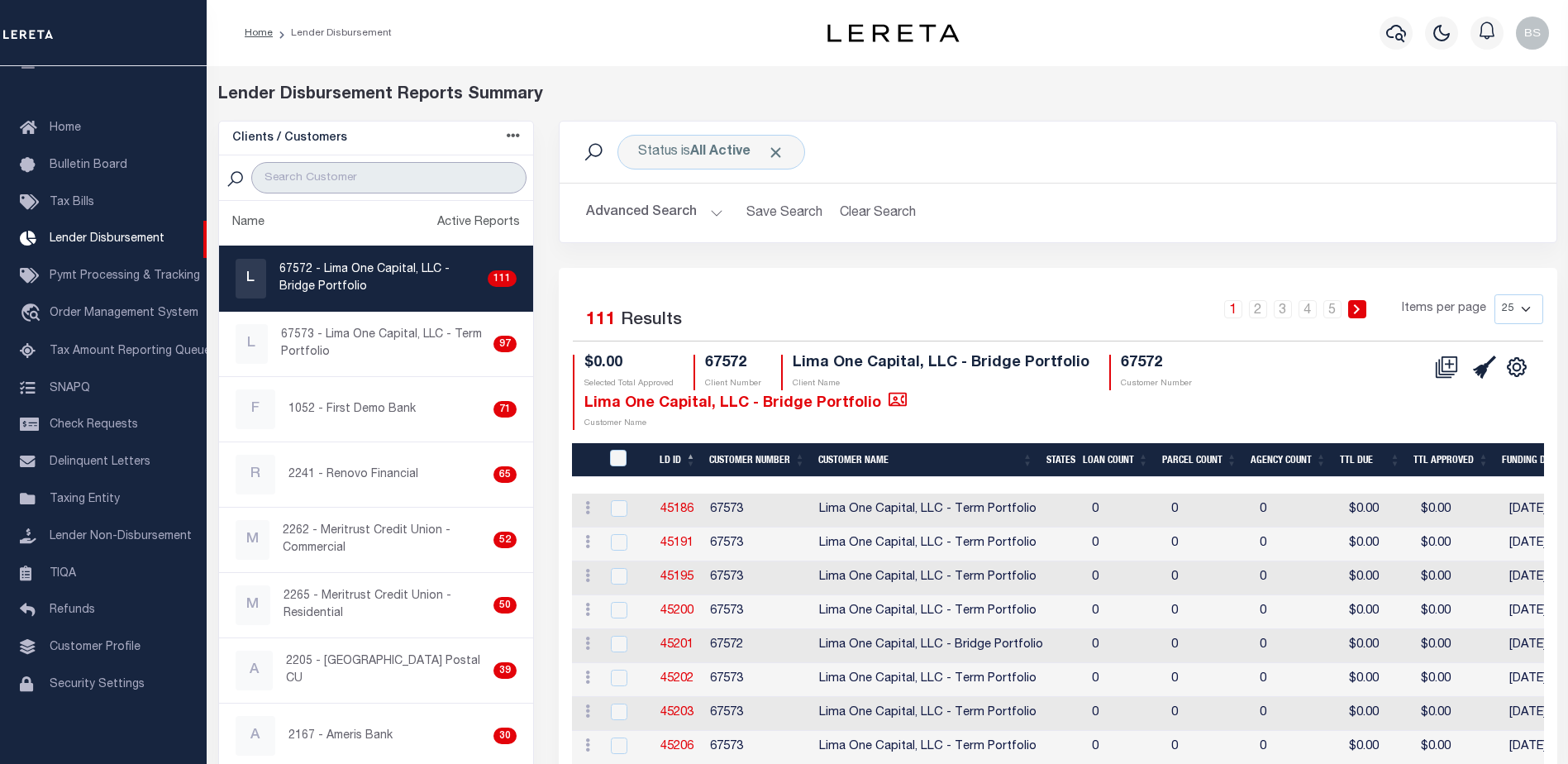
click at [321, 177] on input "search" at bounding box center [389, 178] width 275 height 32
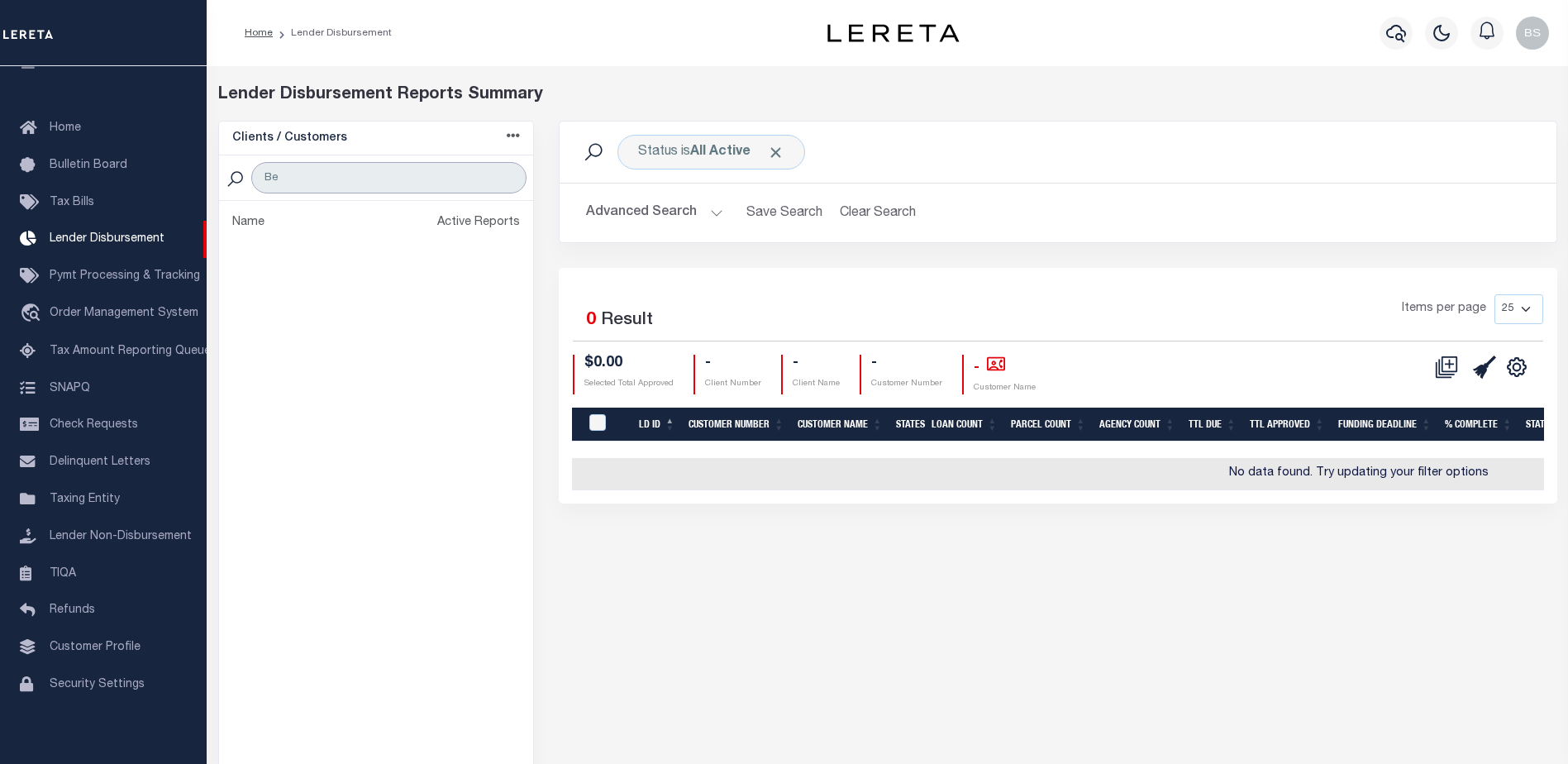
type input "B"
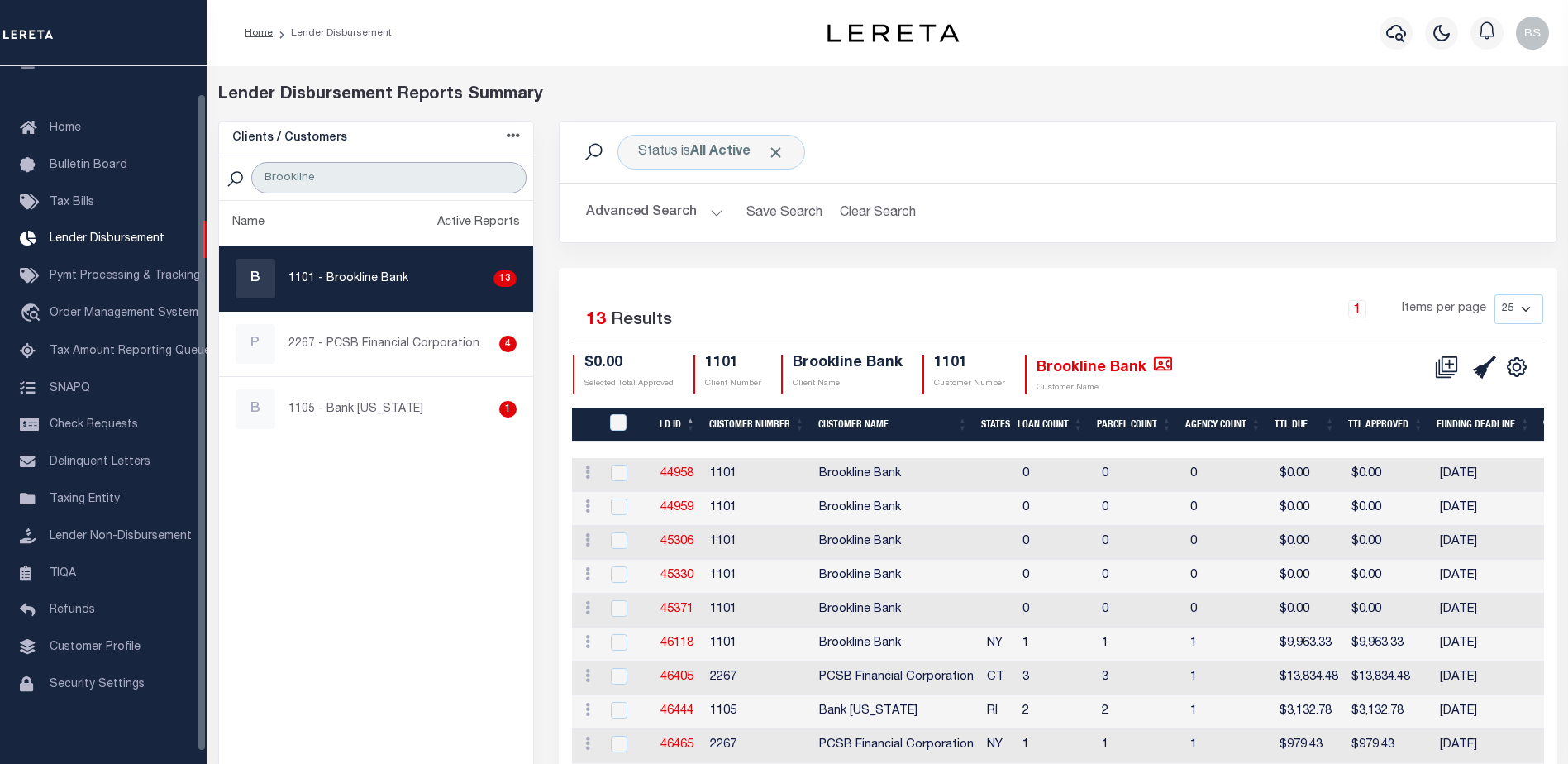
type input "Brookline Bank"
click at [713, 206] on button "Advanced Search" at bounding box center [655, 213] width 138 height 33
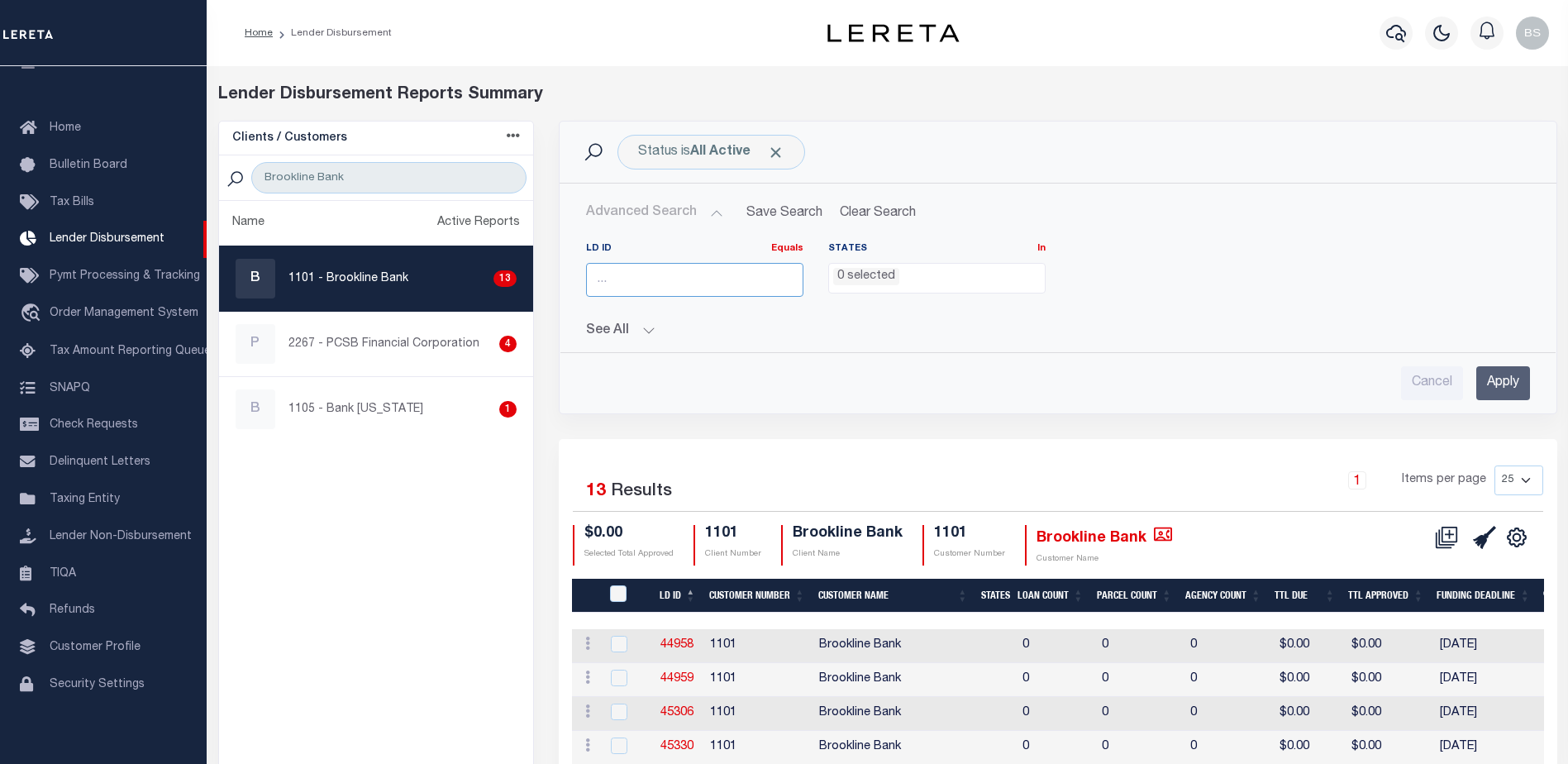
click at [665, 275] on input "number" at bounding box center [695, 279] width 218 height 34
type input "45060"
click at [1496, 385] on input "Apply" at bounding box center [1503, 383] width 53 height 34
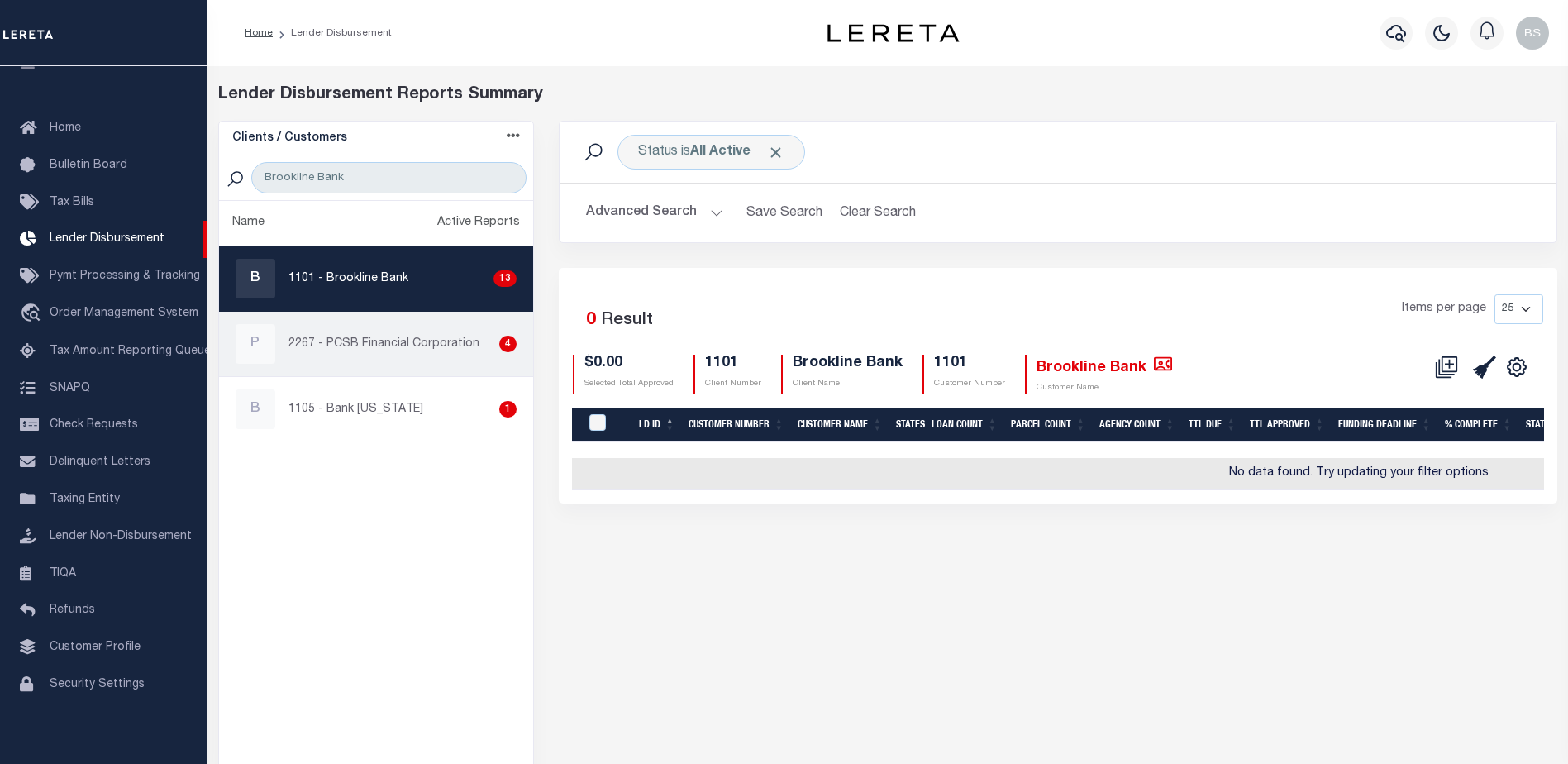
click at [361, 340] on p "2267 - PCSB Financial Corporation" at bounding box center [384, 344] width 191 height 18
checkbox input "true"
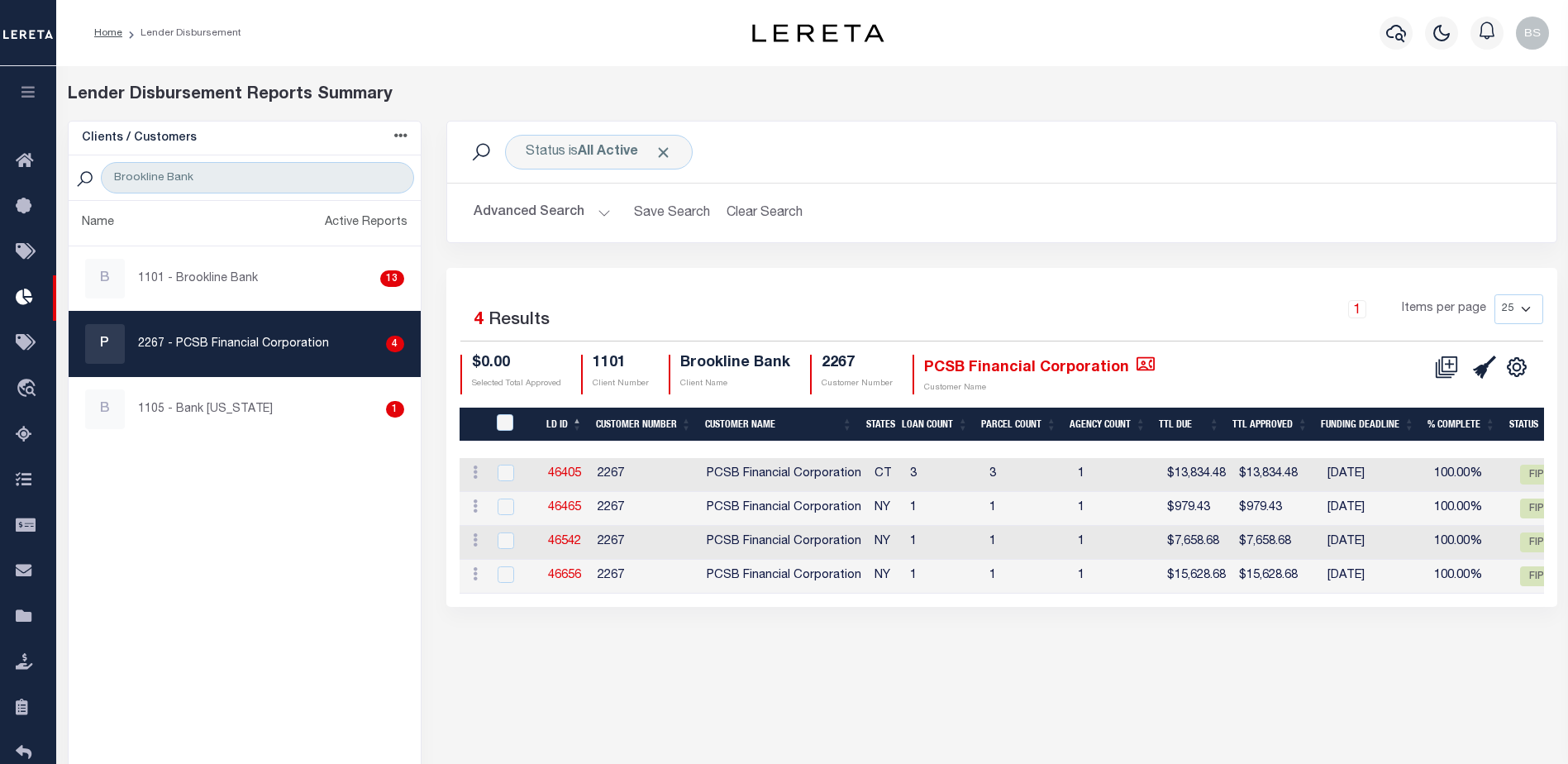
click at [601, 215] on button "Advanced Search" at bounding box center [542, 213] width 138 height 33
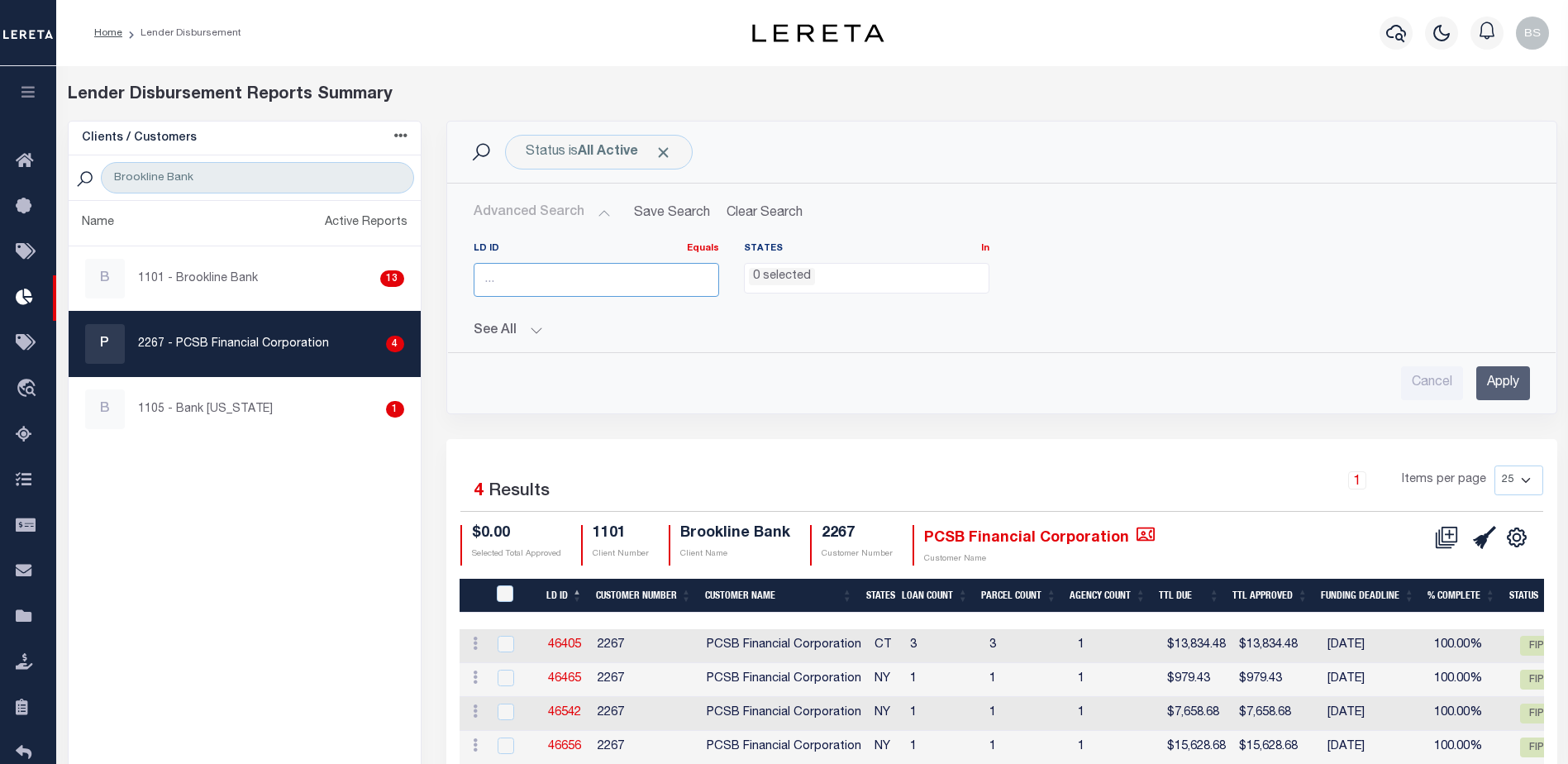
drag, startPoint x: 530, startPoint y: 286, endPoint x: 580, endPoint y: 317, distance: 58.8
click at [530, 287] on input "number" at bounding box center [596, 279] width 245 height 34
type input "45060"
click at [1495, 374] on input "Apply" at bounding box center [1503, 383] width 53 height 34
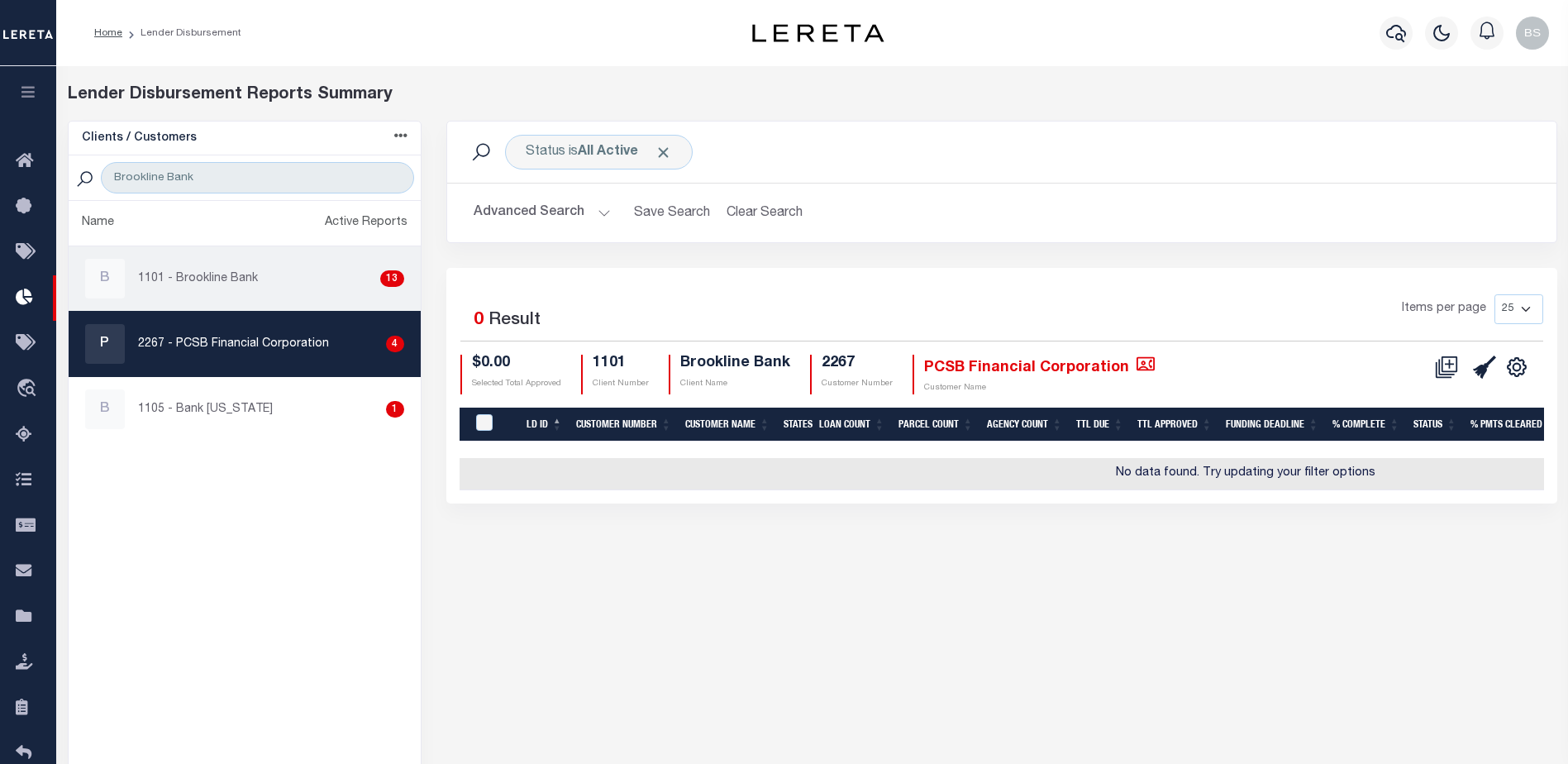
click at [252, 280] on p "1101 - Brookline Bank" at bounding box center [199, 279] width 120 height 18
checkbox input "true"
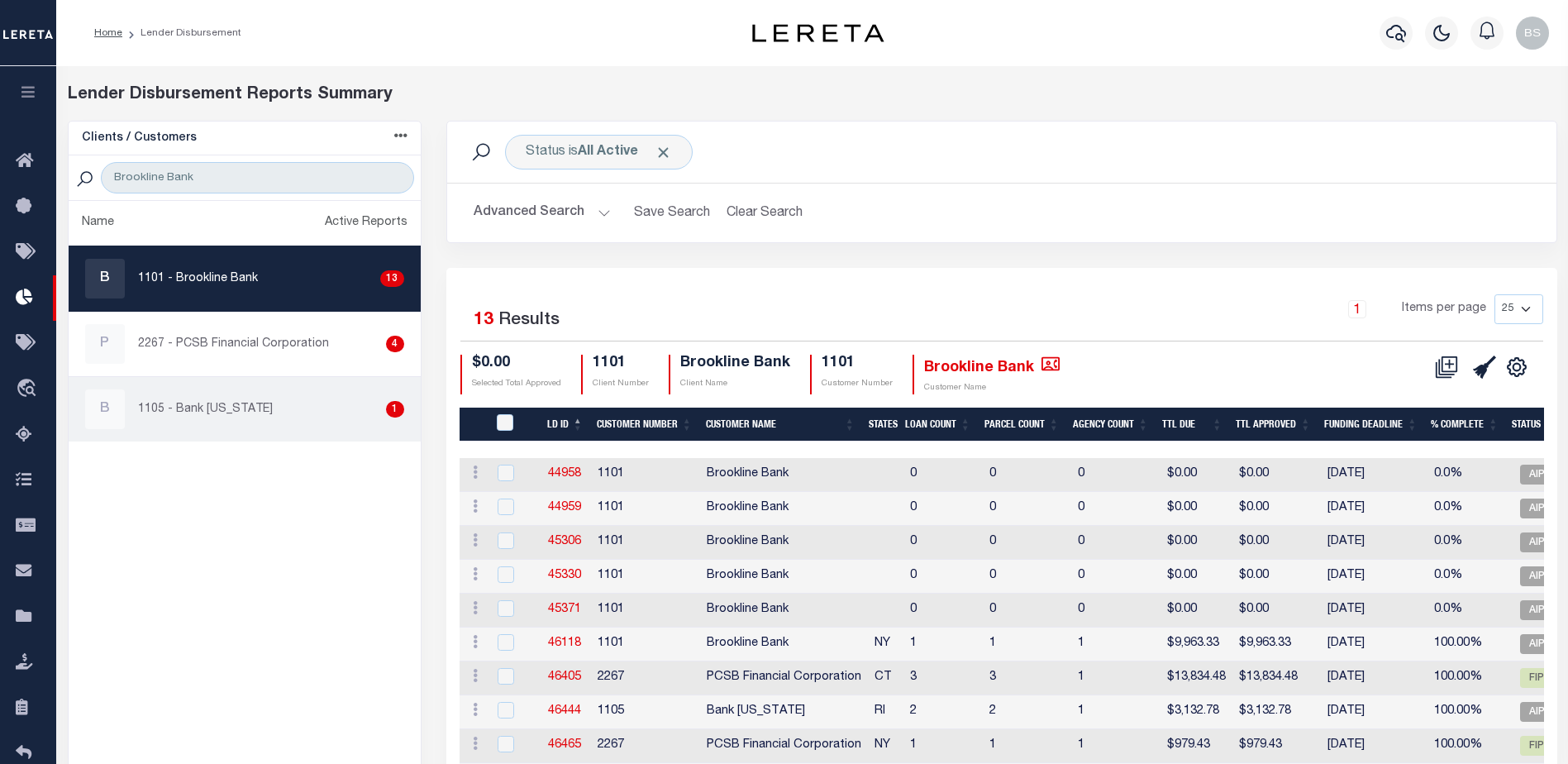
click at [219, 413] on p "1105 - Bank Rhode Island" at bounding box center [206, 410] width 135 height 18
checkbox input "true"
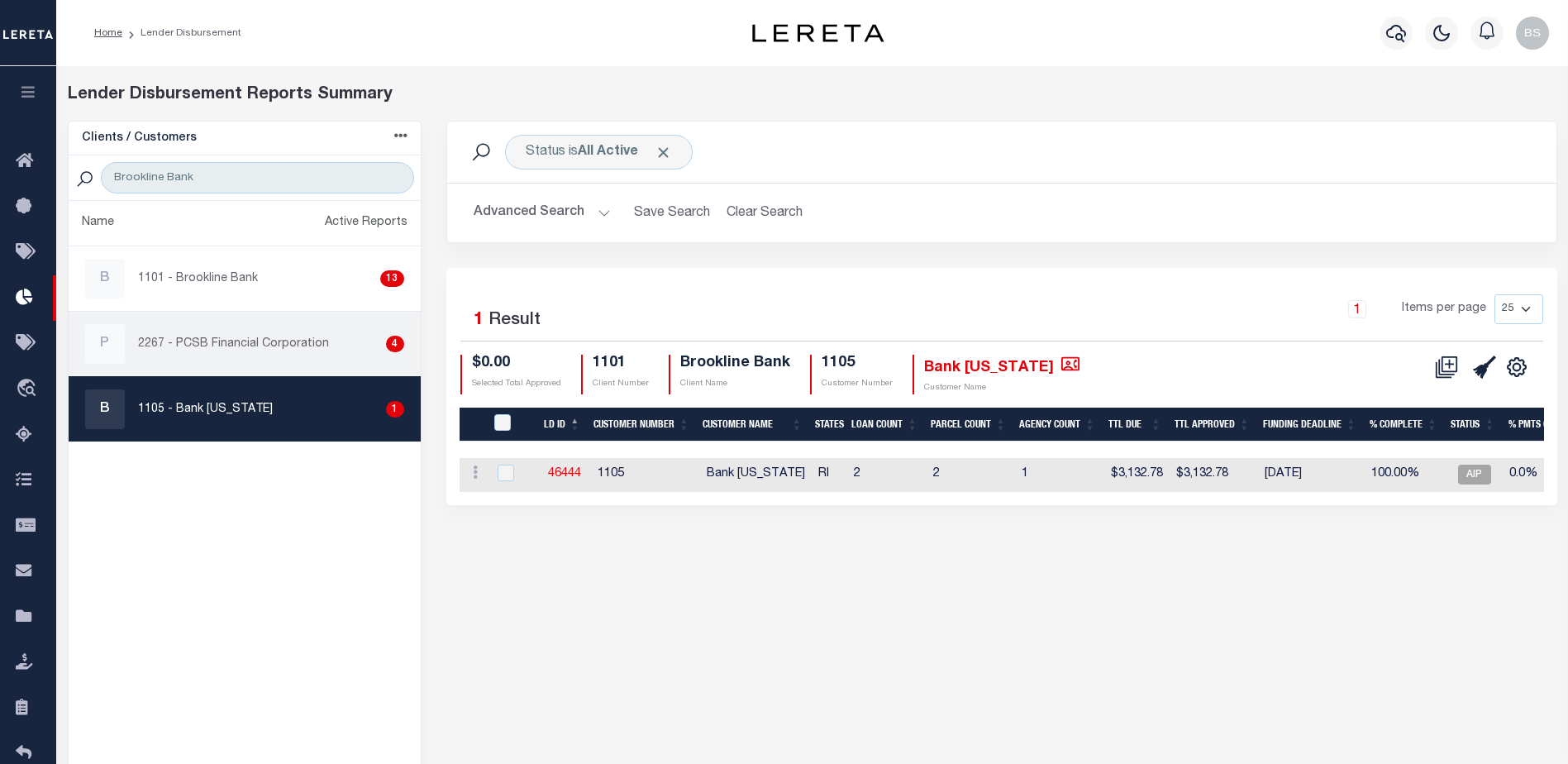
click at [244, 340] on p "2267 - PCSB Financial Corporation" at bounding box center [234, 344] width 191 height 18
checkbox input "true"
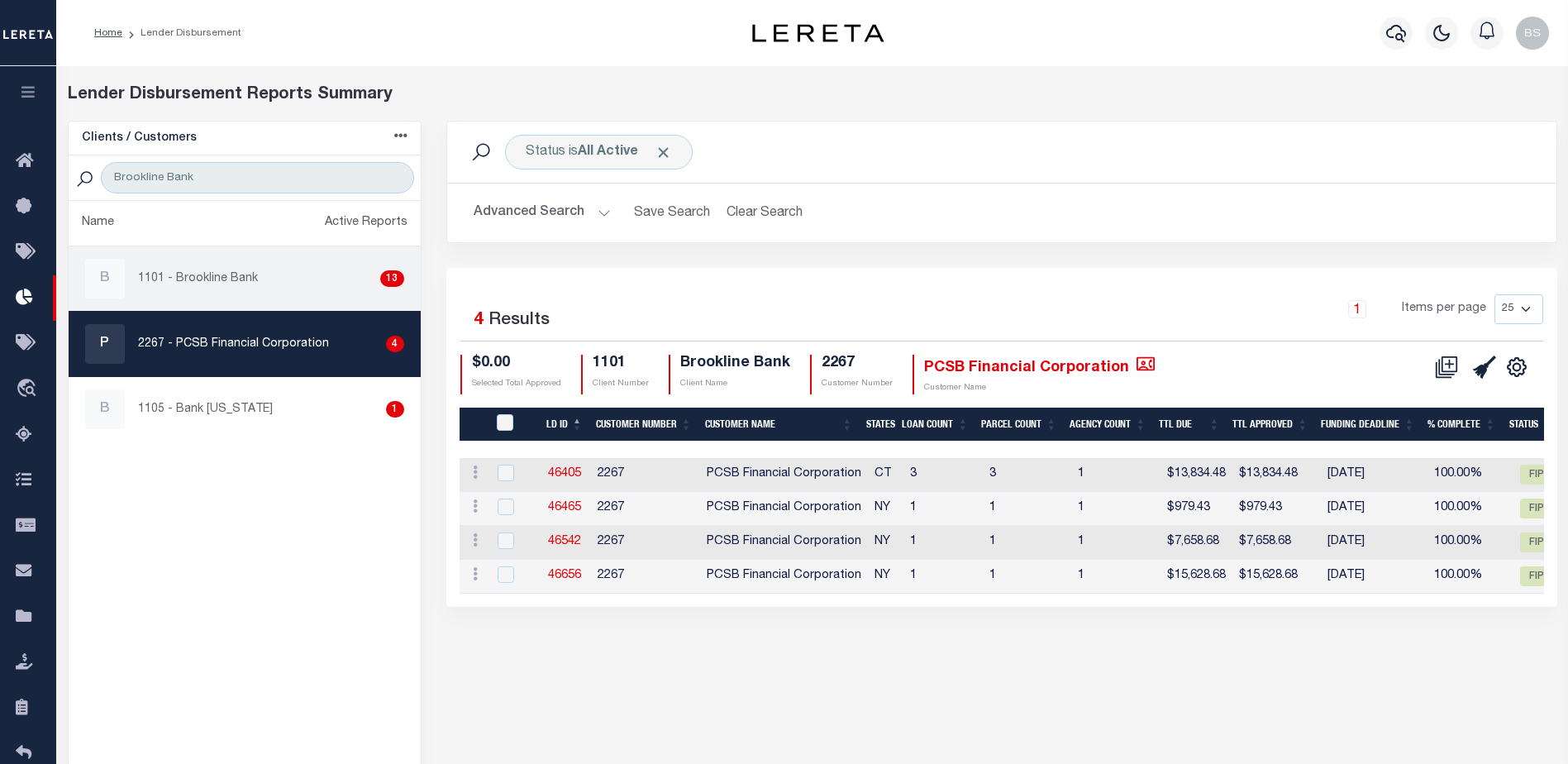
click at [242, 287] on p "1101 - Brookline Bank" at bounding box center [199, 279] width 120 height 18
checkbox input "true"
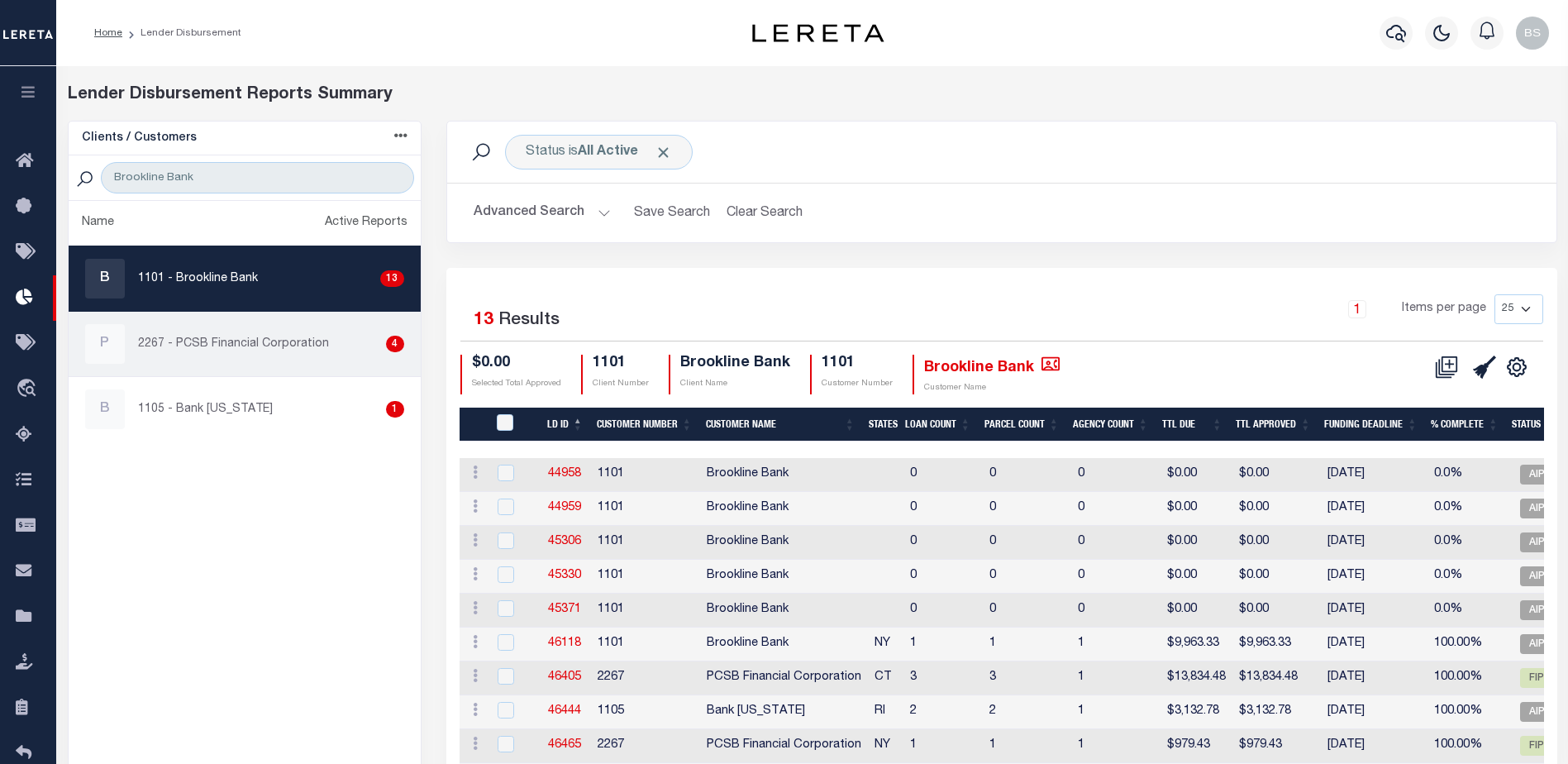
click at [230, 326] on div "P 2267 - PCSB Financial Corporation 4" at bounding box center [244, 344] width 319 height 40
checkbox input "true"
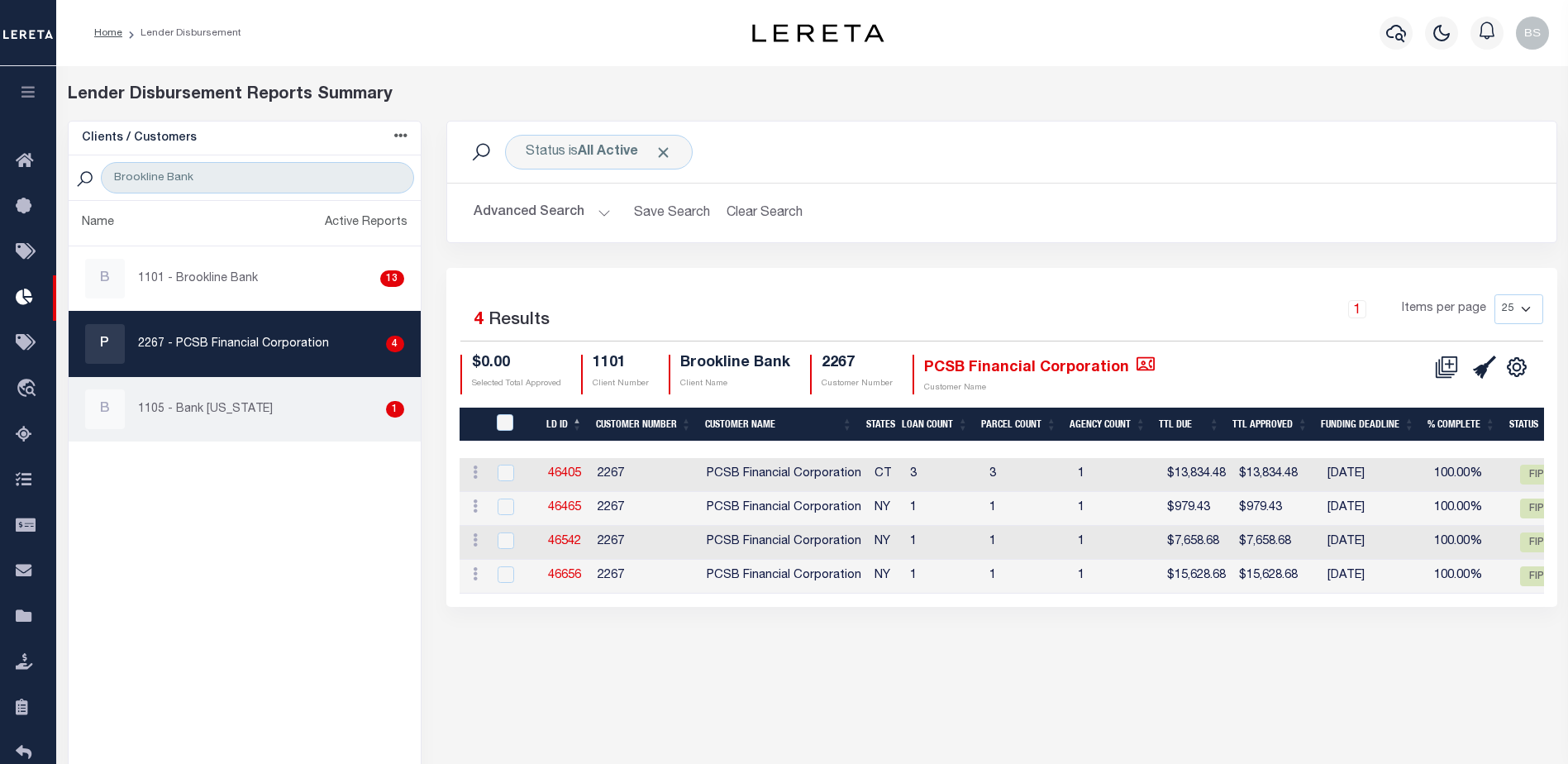
click at [217, 408] on p "1105 - Bank Rhode Island" at bounding box center [206, 410] width 135 height 18
checkbox input "true"
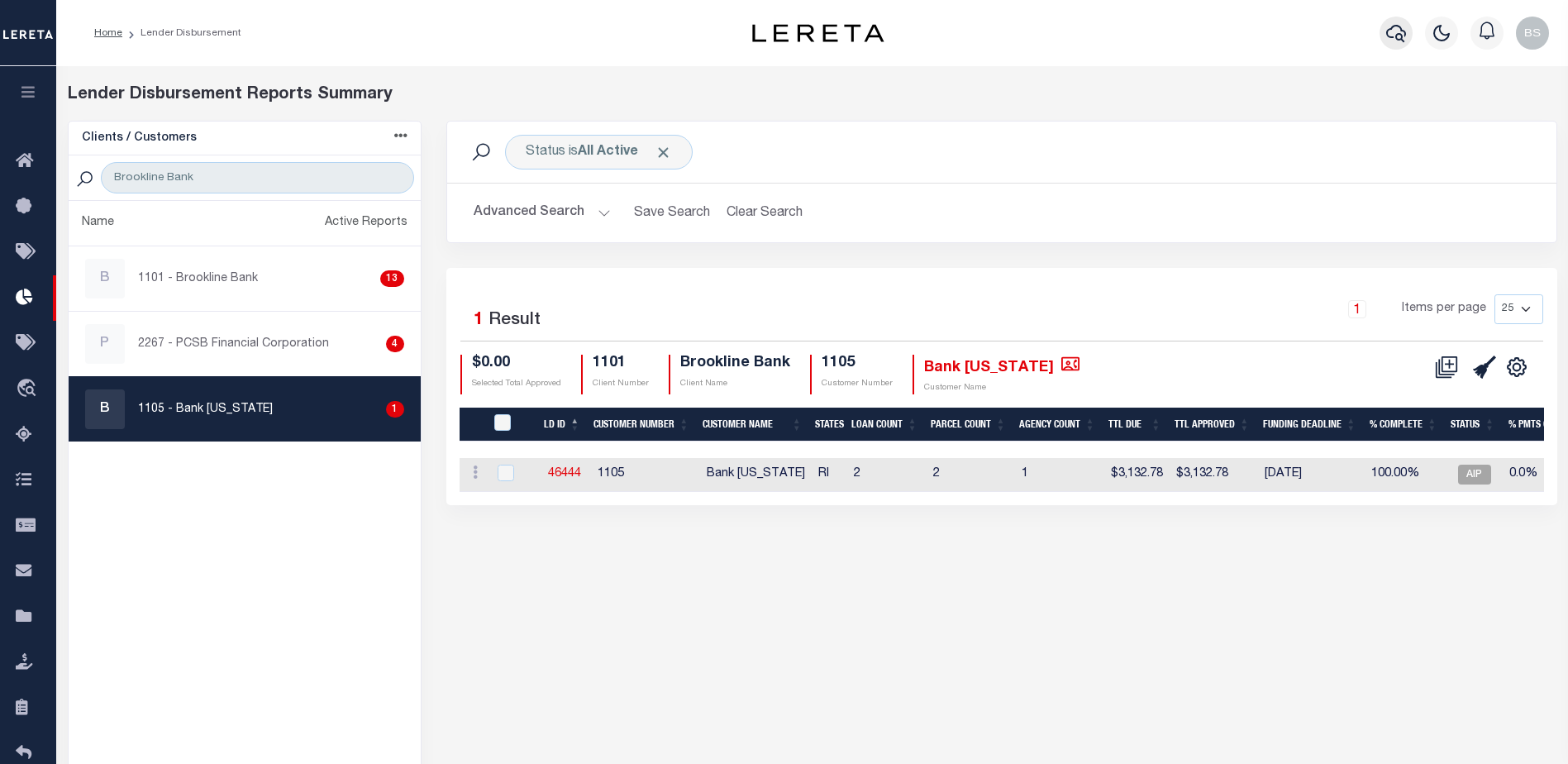
click at [1390, 31] on icon "button" at bounding box center [1396, 33] width 20 height 18
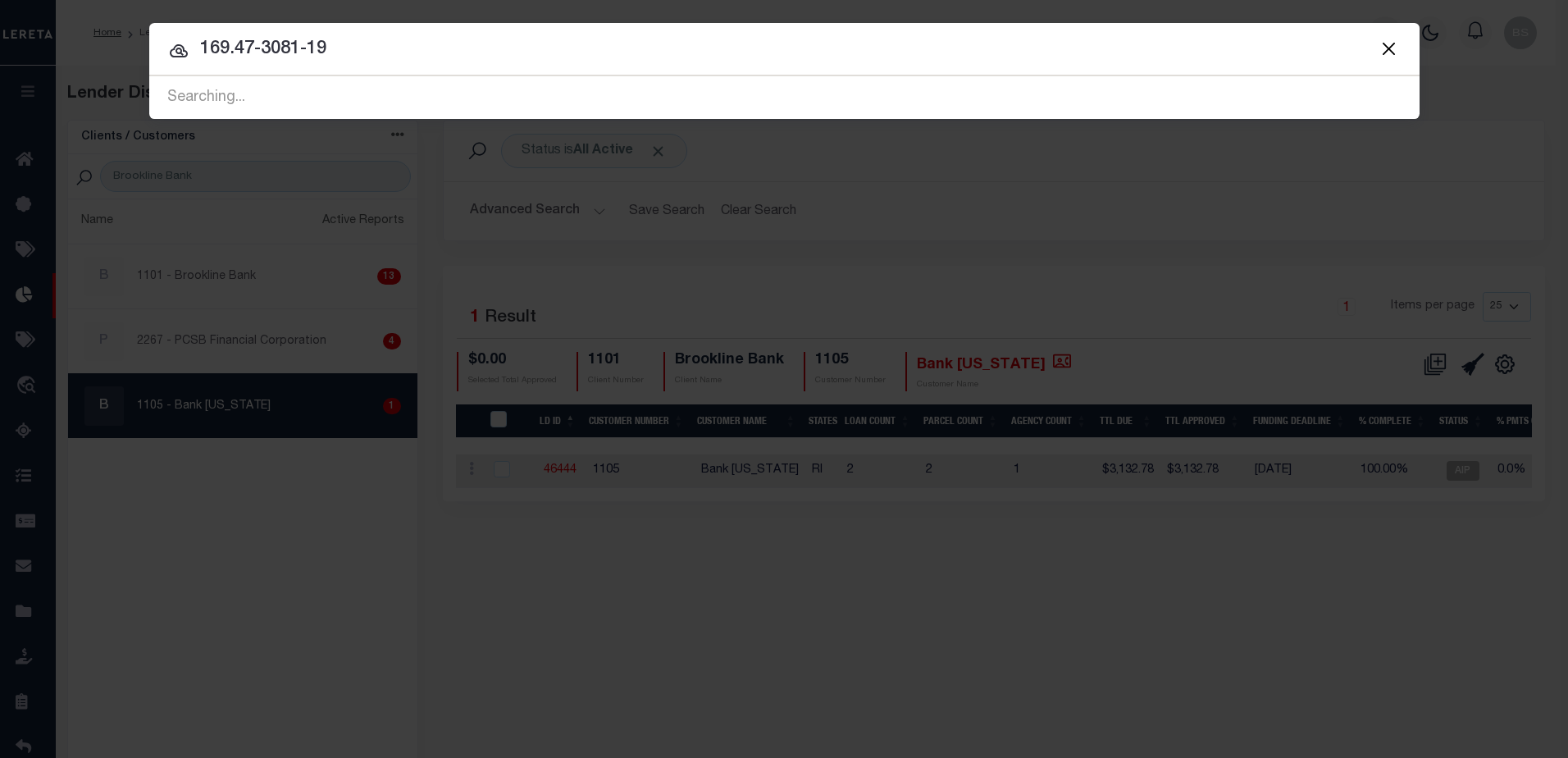
type input "169.47-3081-19"
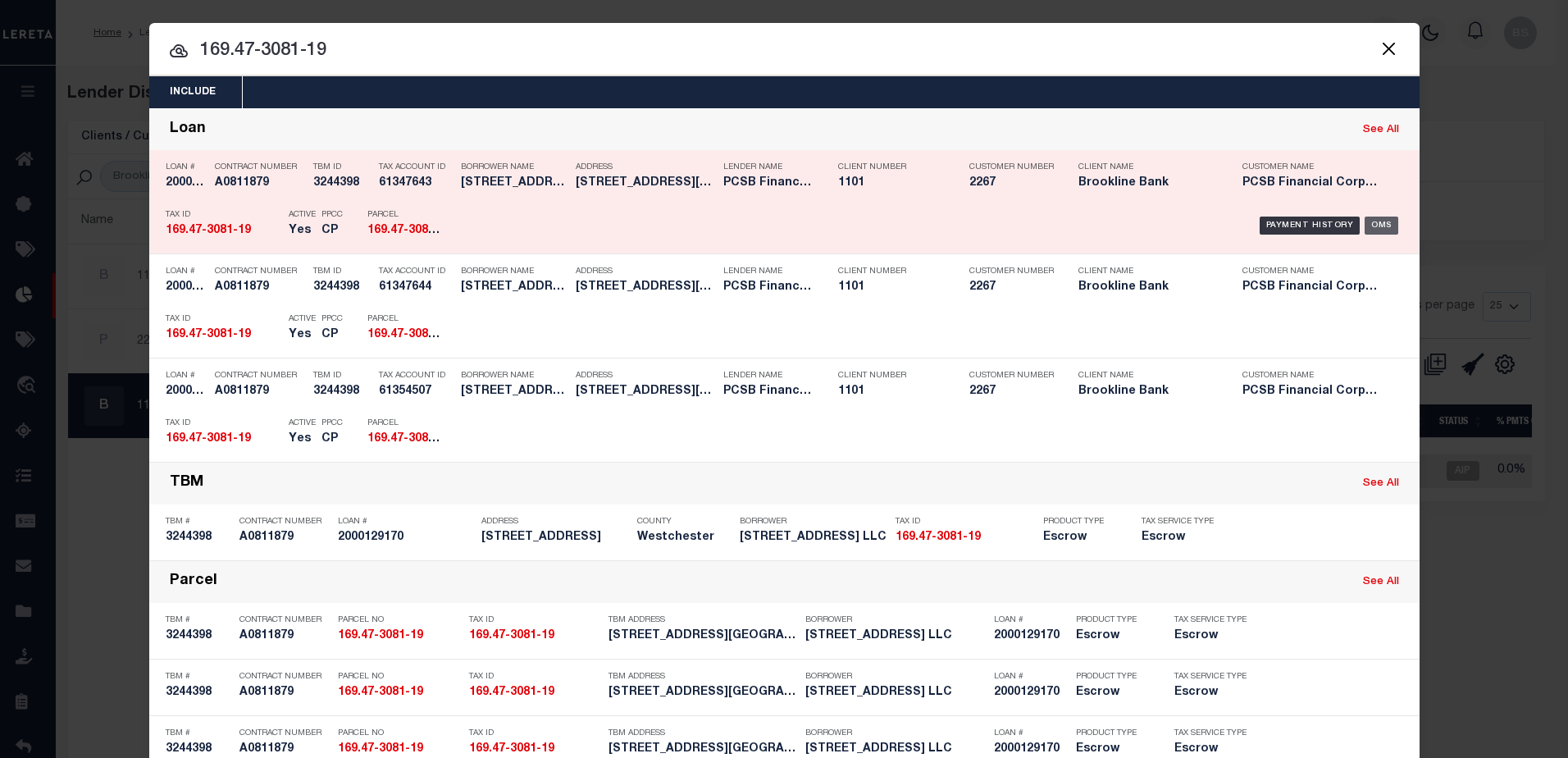
click at [1373, 219] on div "OMS" at bounding box center [1381, 226] width 34 height 18
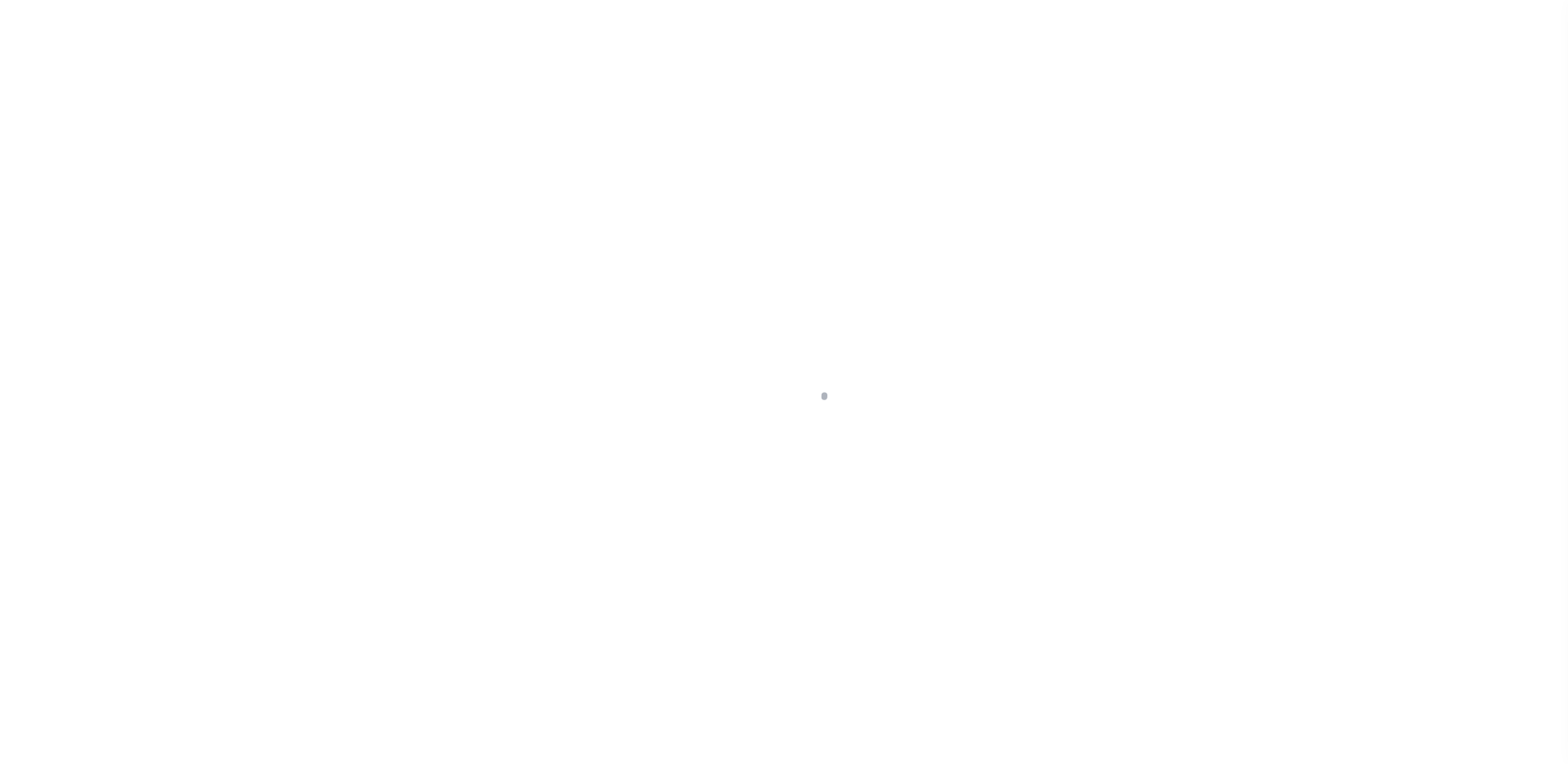
select select "Escrow"
type input "[STREET_ADDRESS]"
type input "5508001690473081019000"
type input "[GEOGRAPHIC_DATA]"
type input "14221"
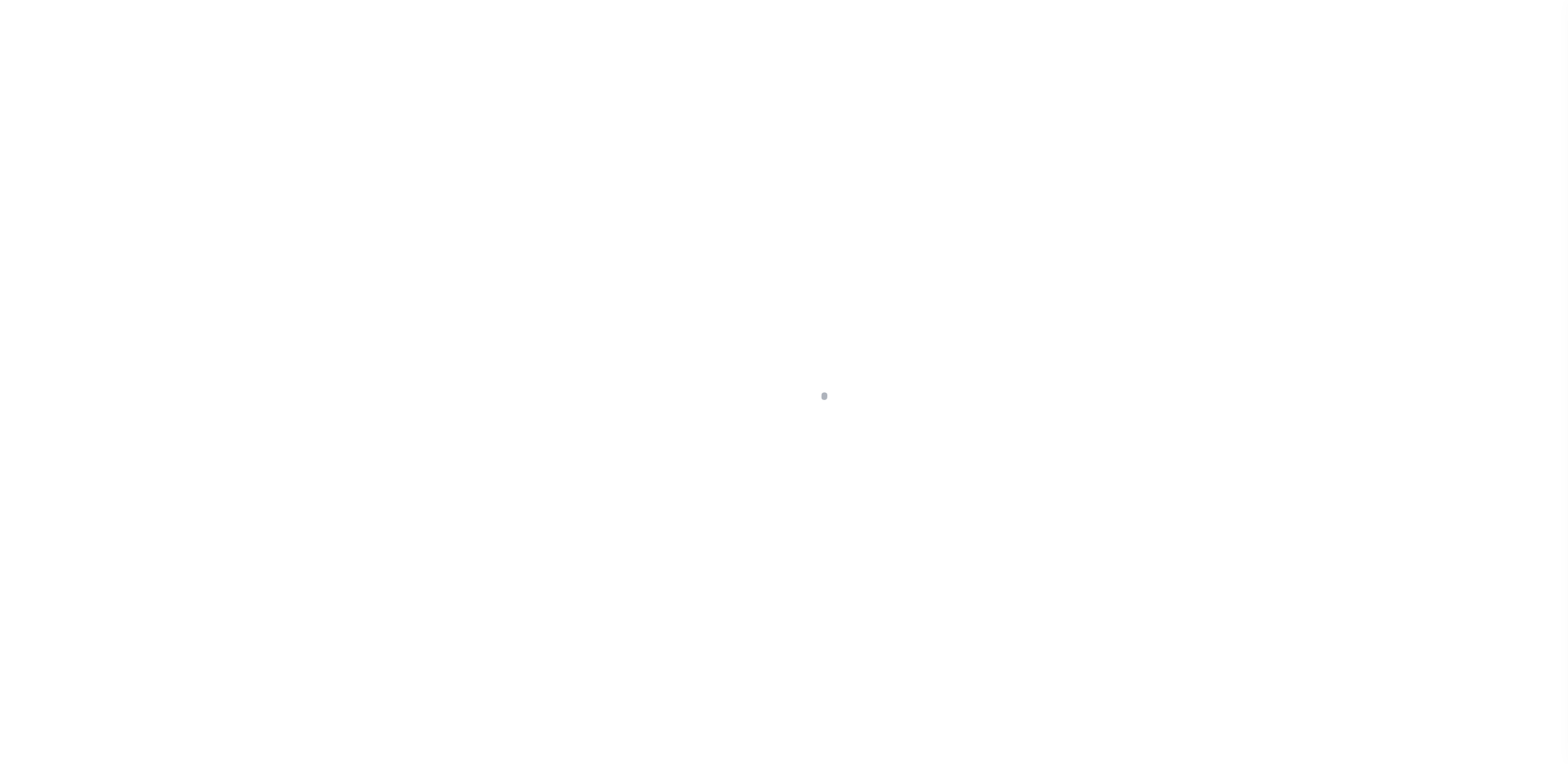
type input "NY"
select select
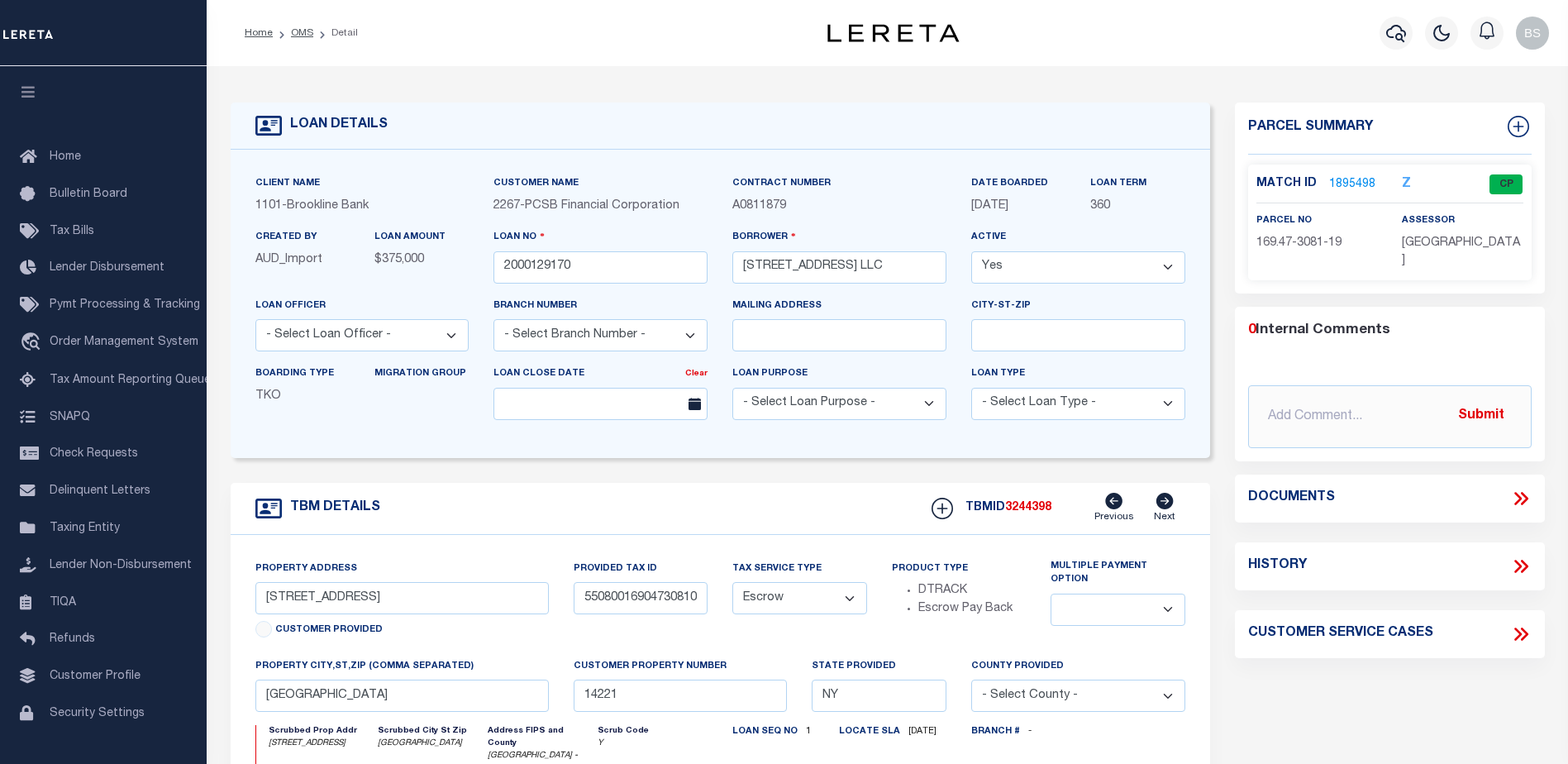
click at [1356, 181] on link "1895498" at bounding box center [1353, 184] width 47 height 18
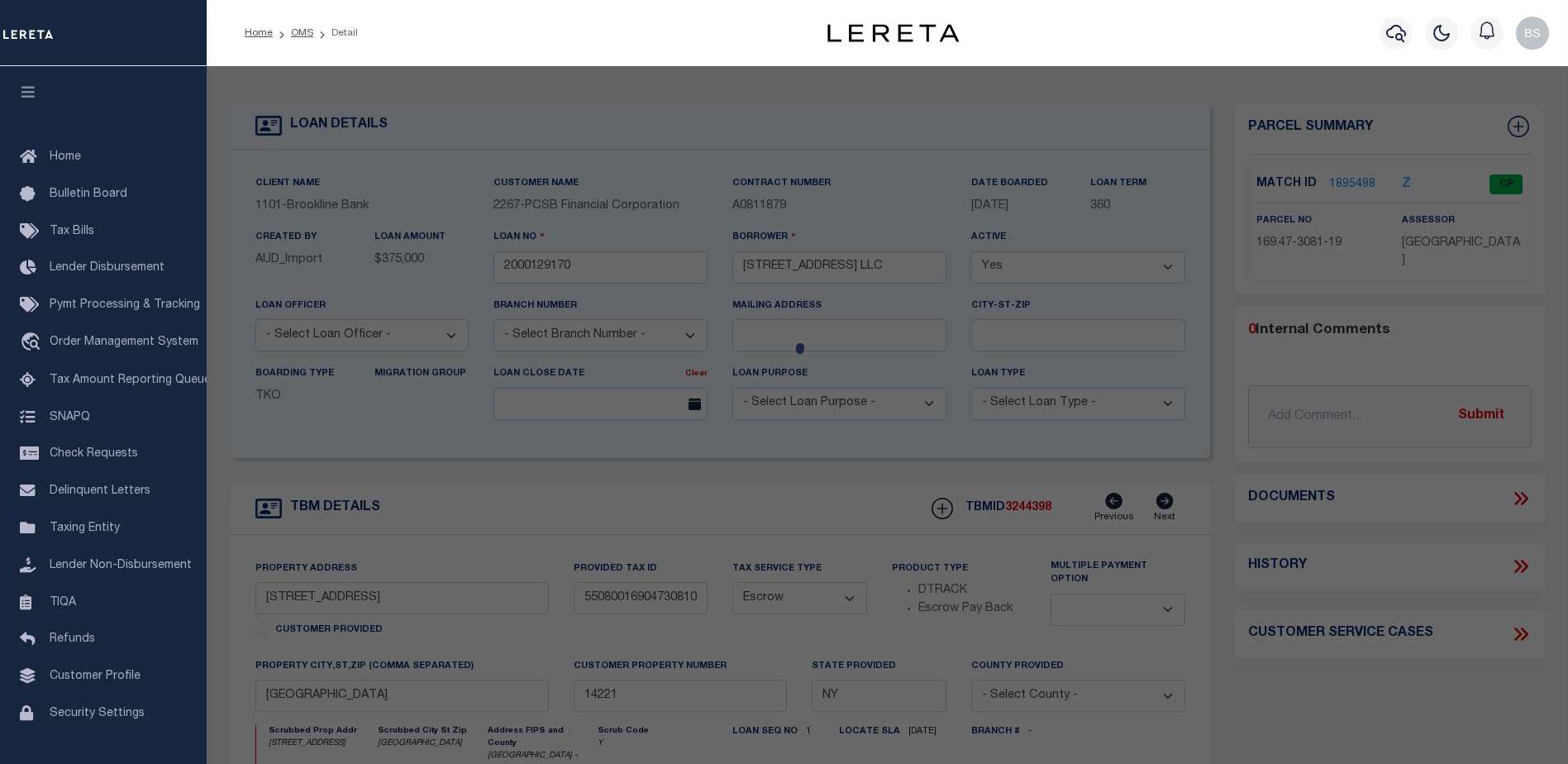
checkbox input "false"
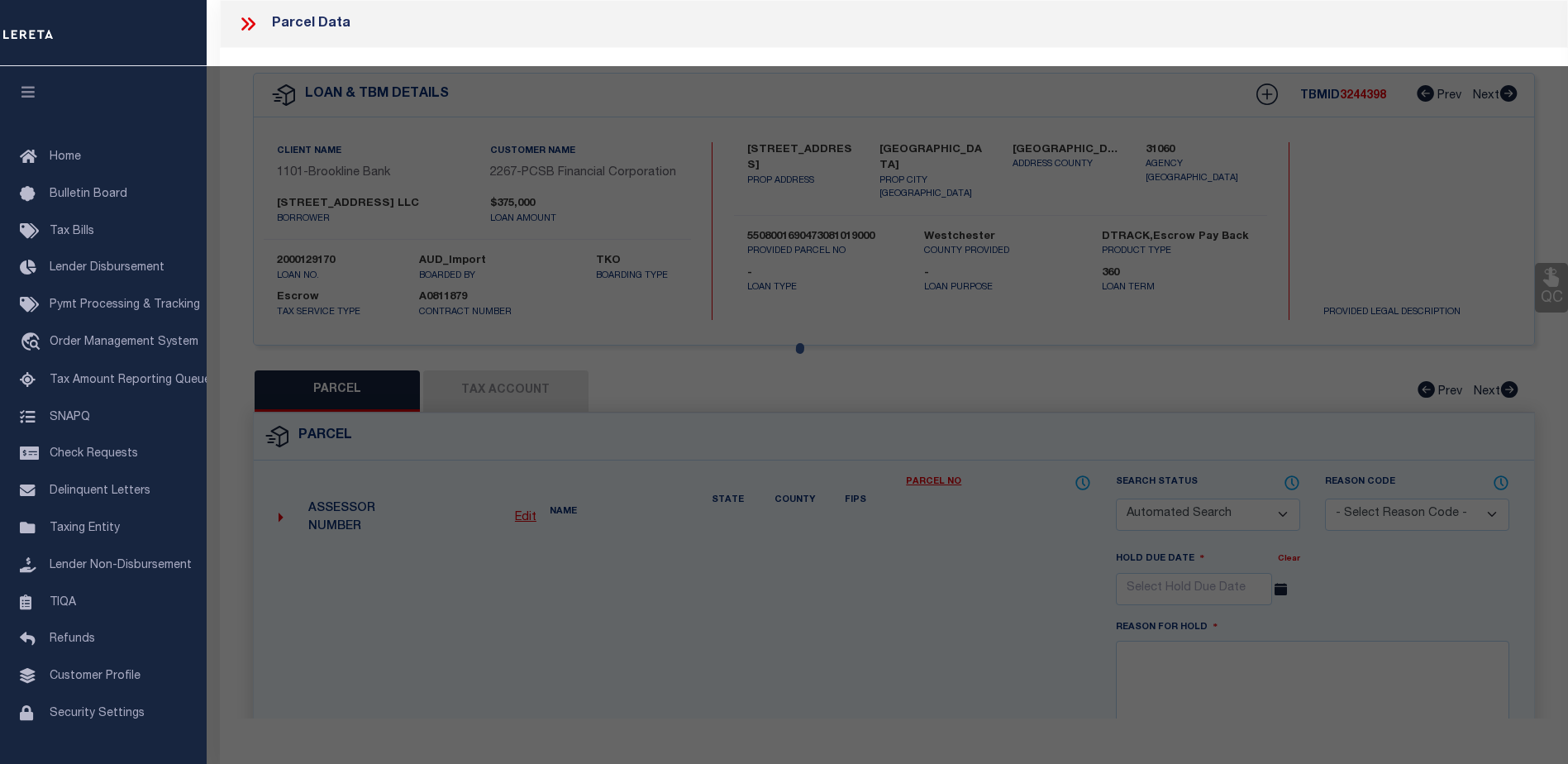
select select "CP"
type input "537 SOUTH 6TH AVE., LLC"
select select
type input "537 SIXTH AV ,S"
checkbox input "false"
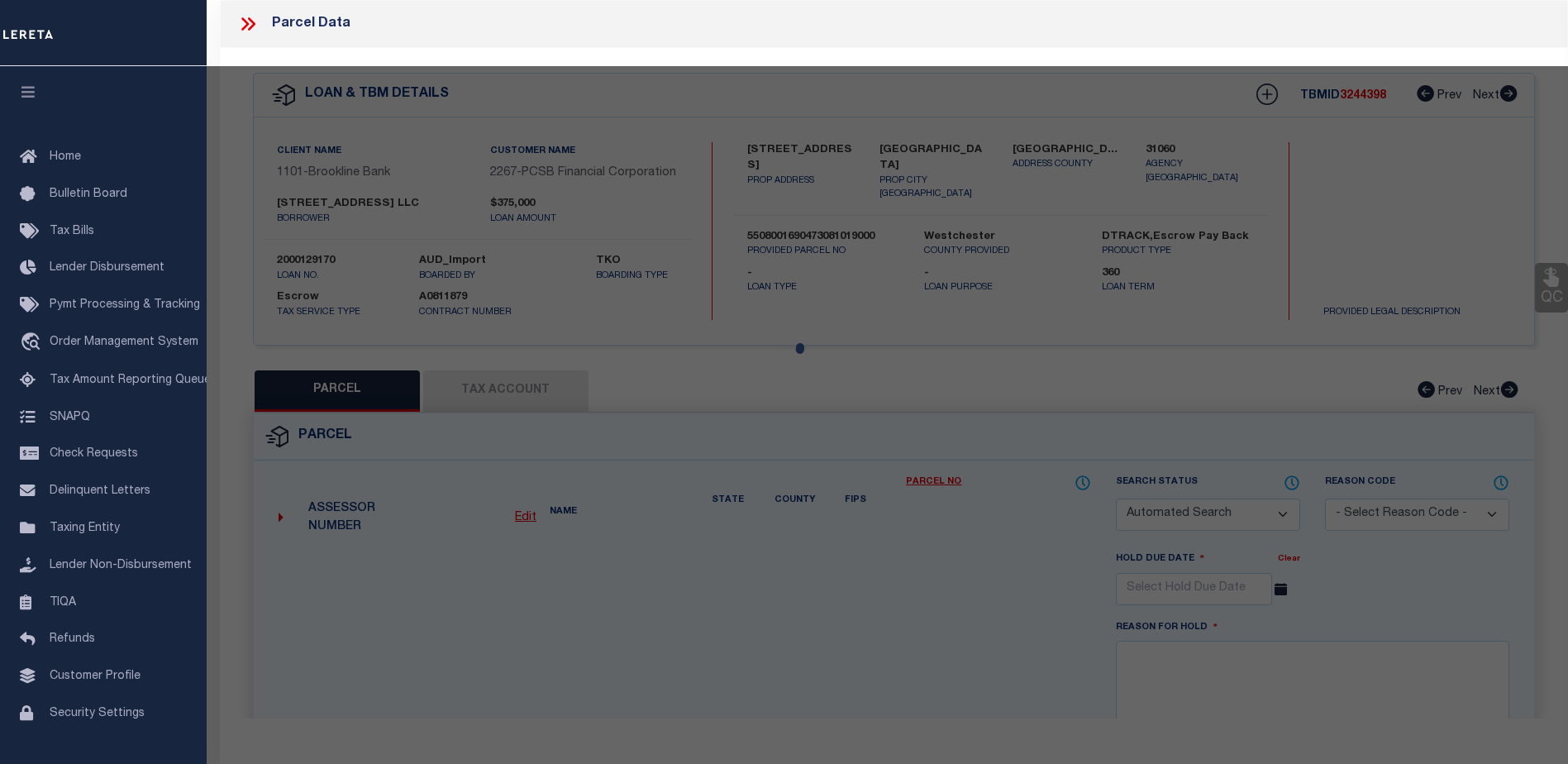
type input "MOUNT VERNON NY 10550"
type textarea "acres: .24"
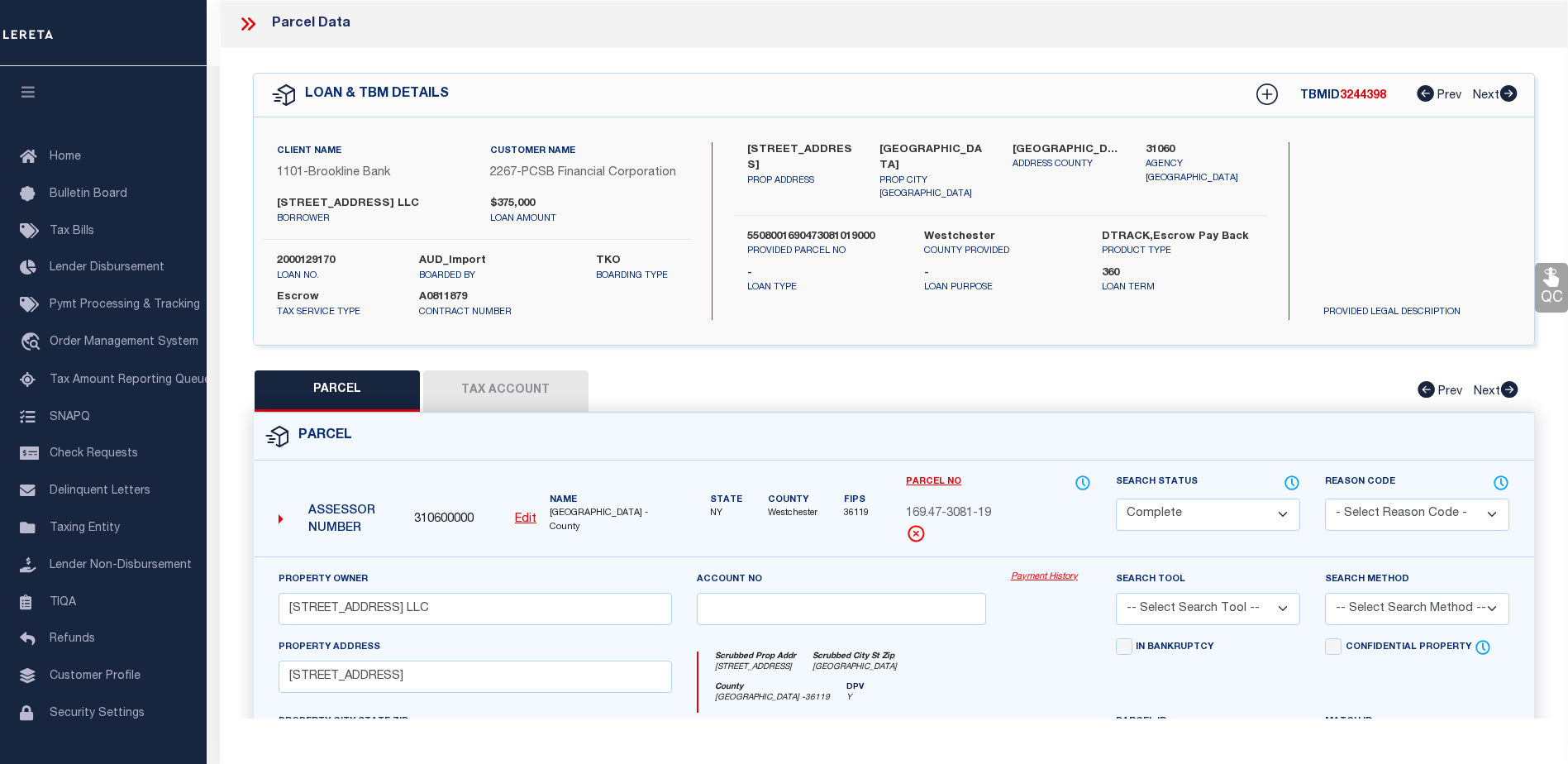
click at [1027, 585] on link "Payment History" at bounding box center [1051, 577] width 80 height 14
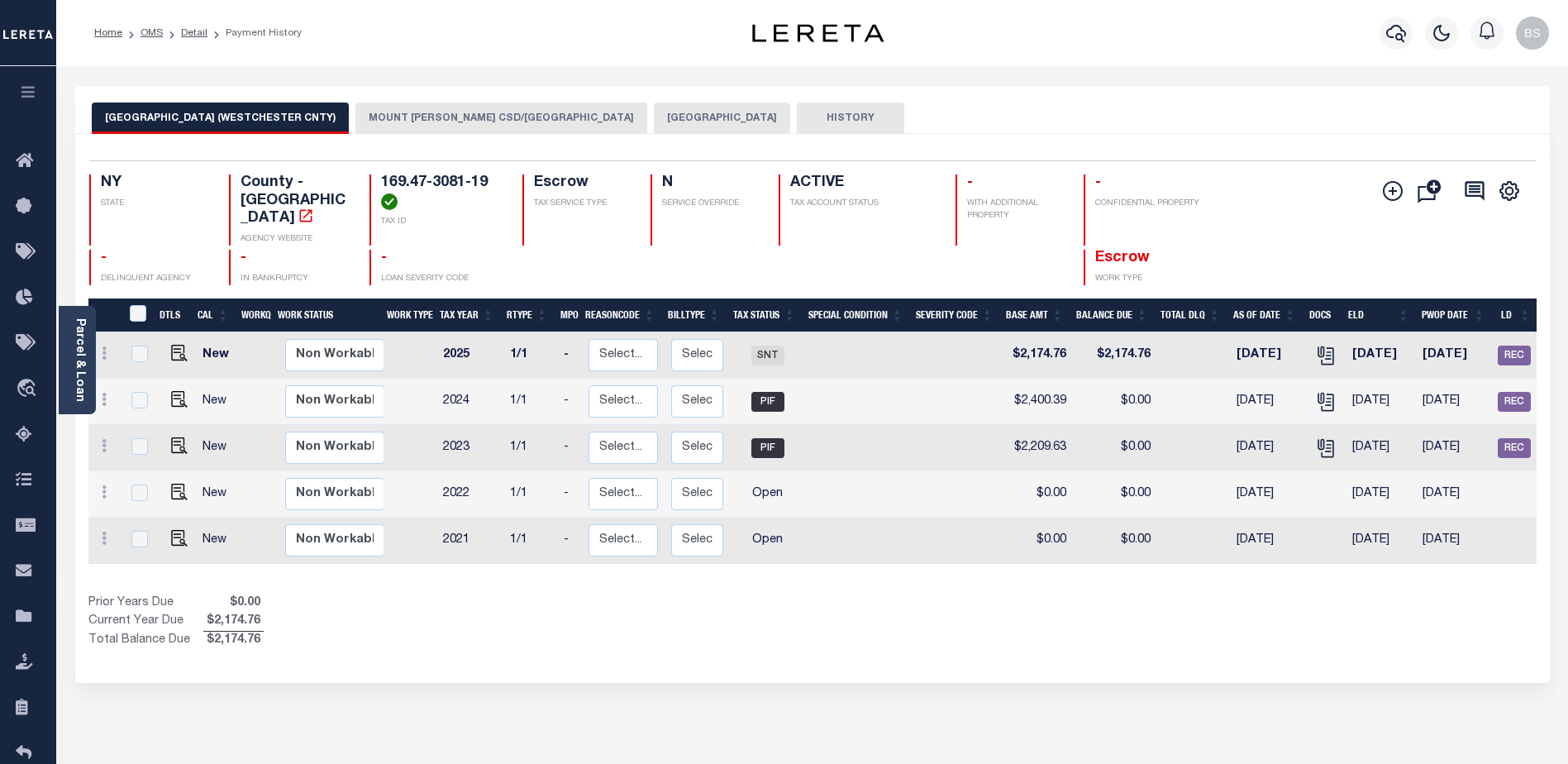
click at [663, 121] on button "MOUNT VERNON CITY" at bounding box center [722, 118] width 137 height 32
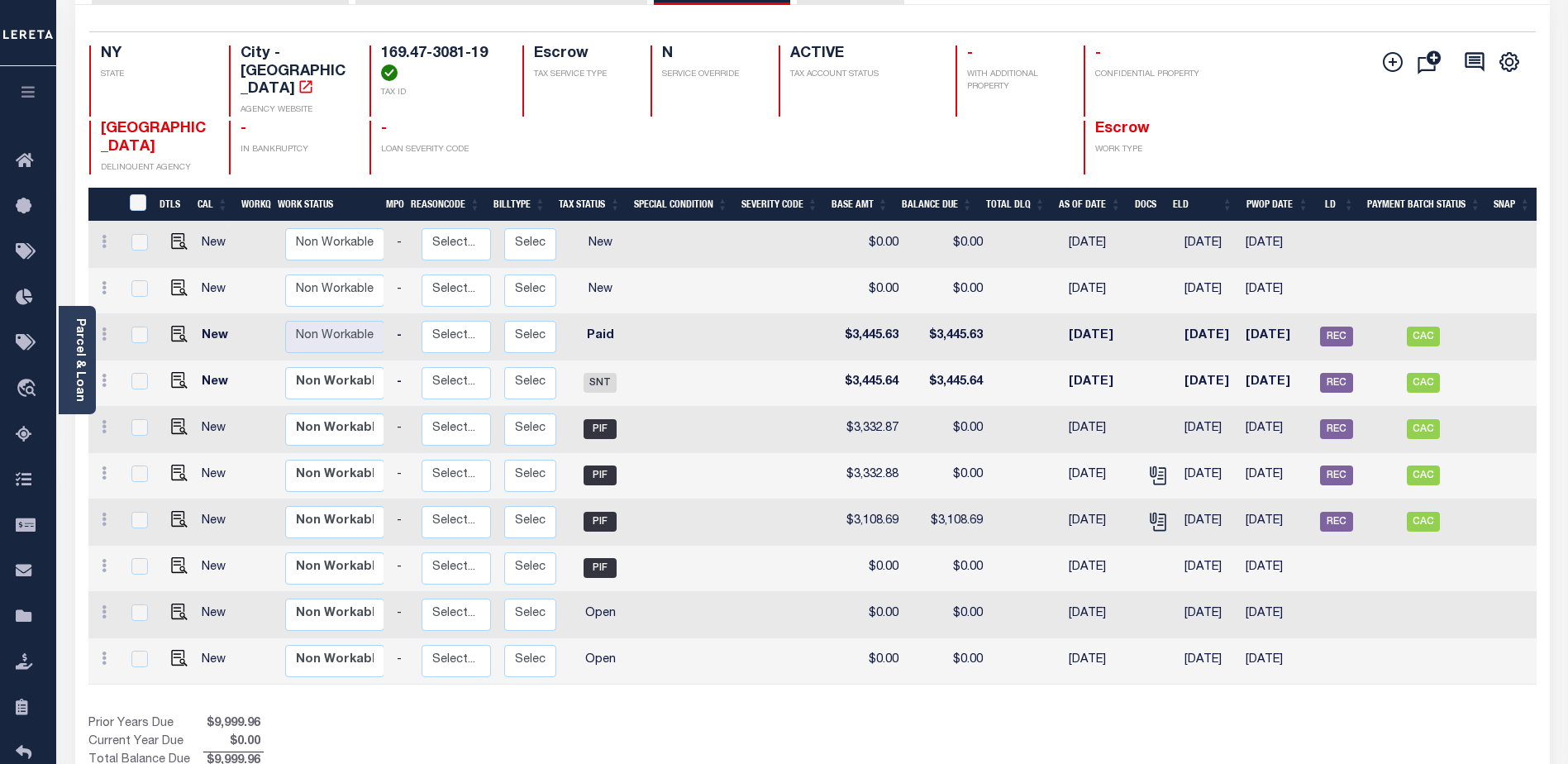
scroll to position [93, 0]
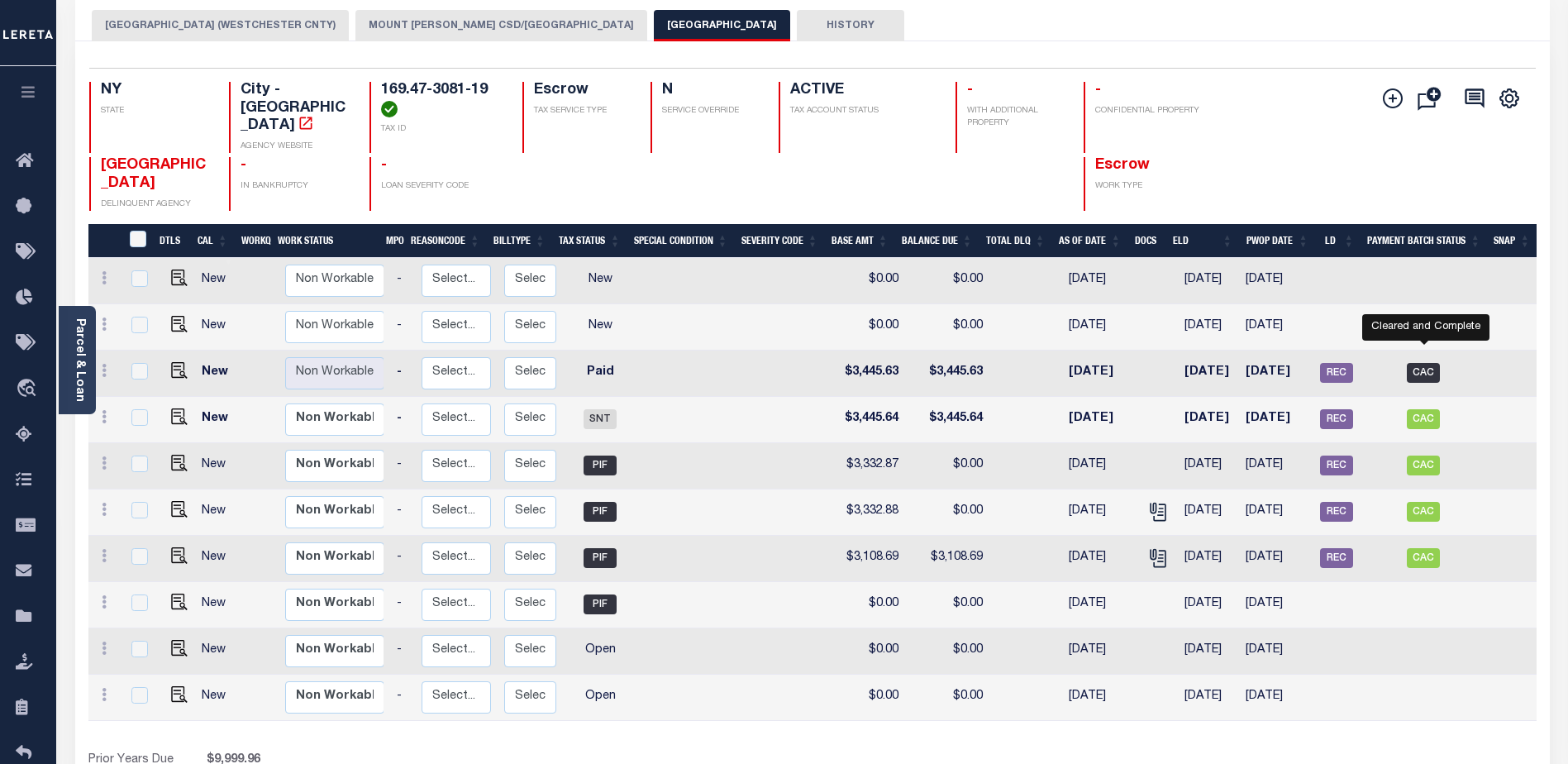
click at [1424, 363] on span "CAC" at bounding box center [1424, 373] width 33 height 20
checkbox input "true"
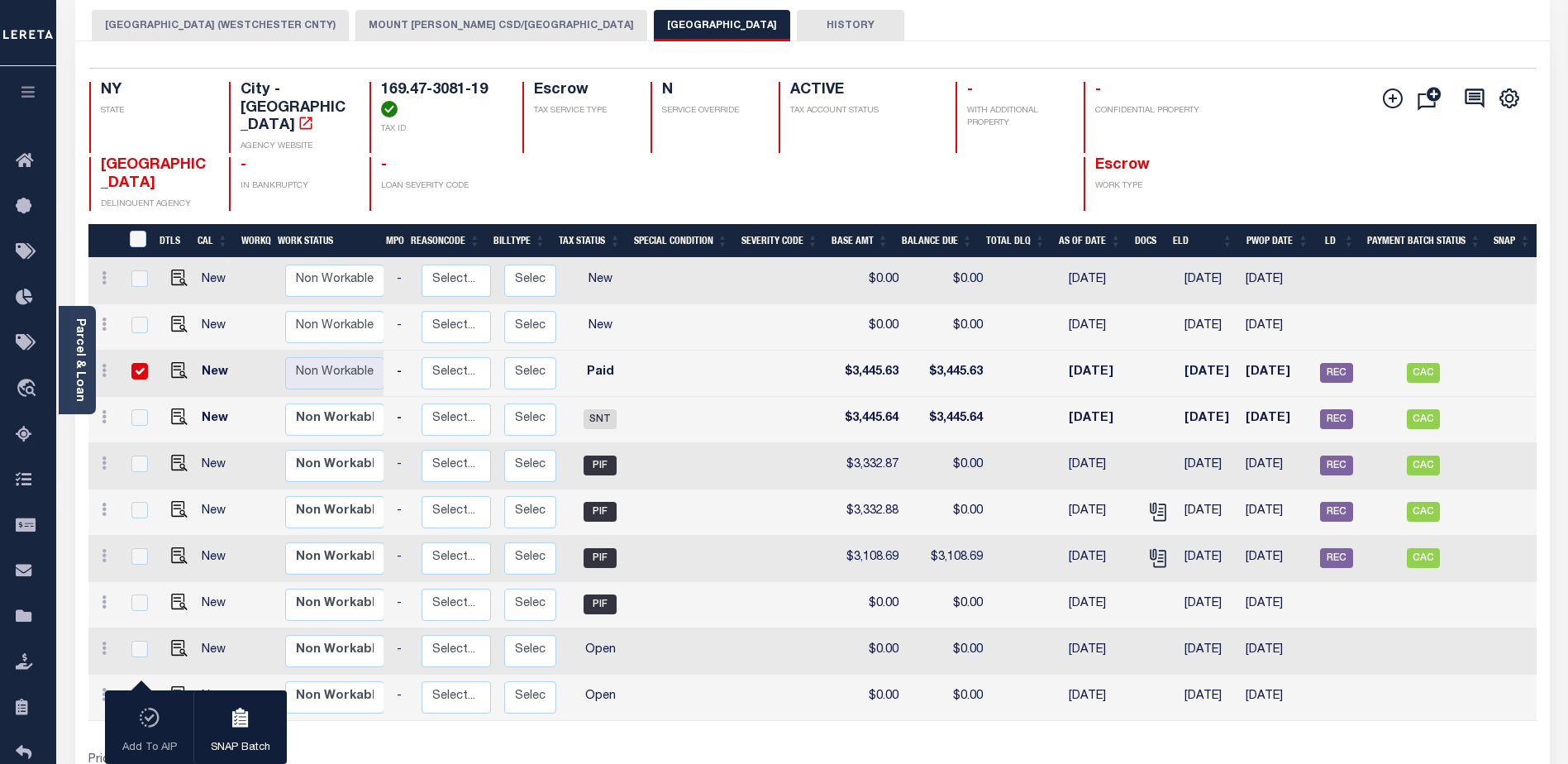
click at [136, 364] on div at bounding box center [138, 372] width 22 height 18
checkbox input "false"
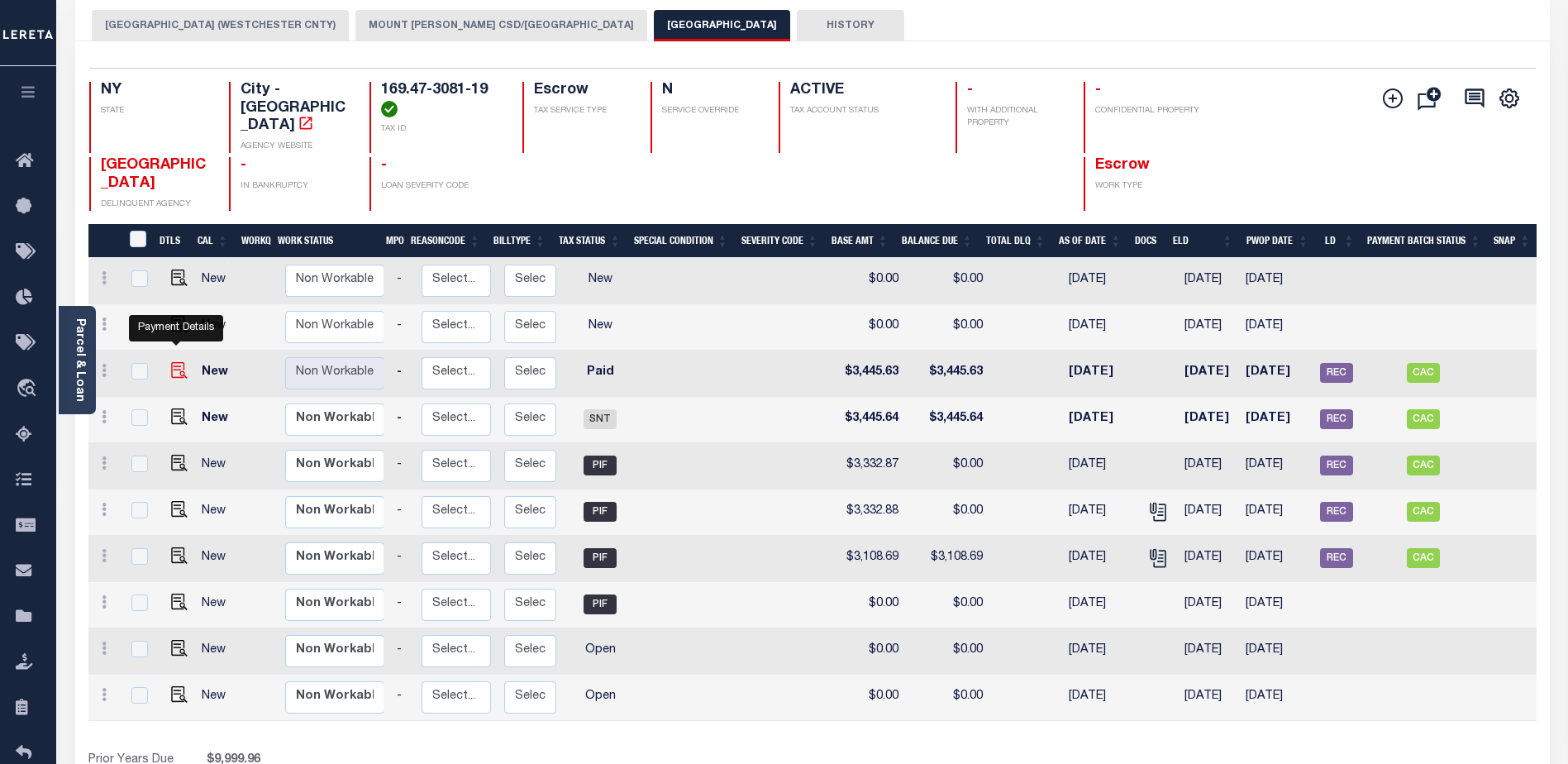
click at [177, 364] on img "" at bounding box center [179, 370] width 17 height 17
checkbox input "true"
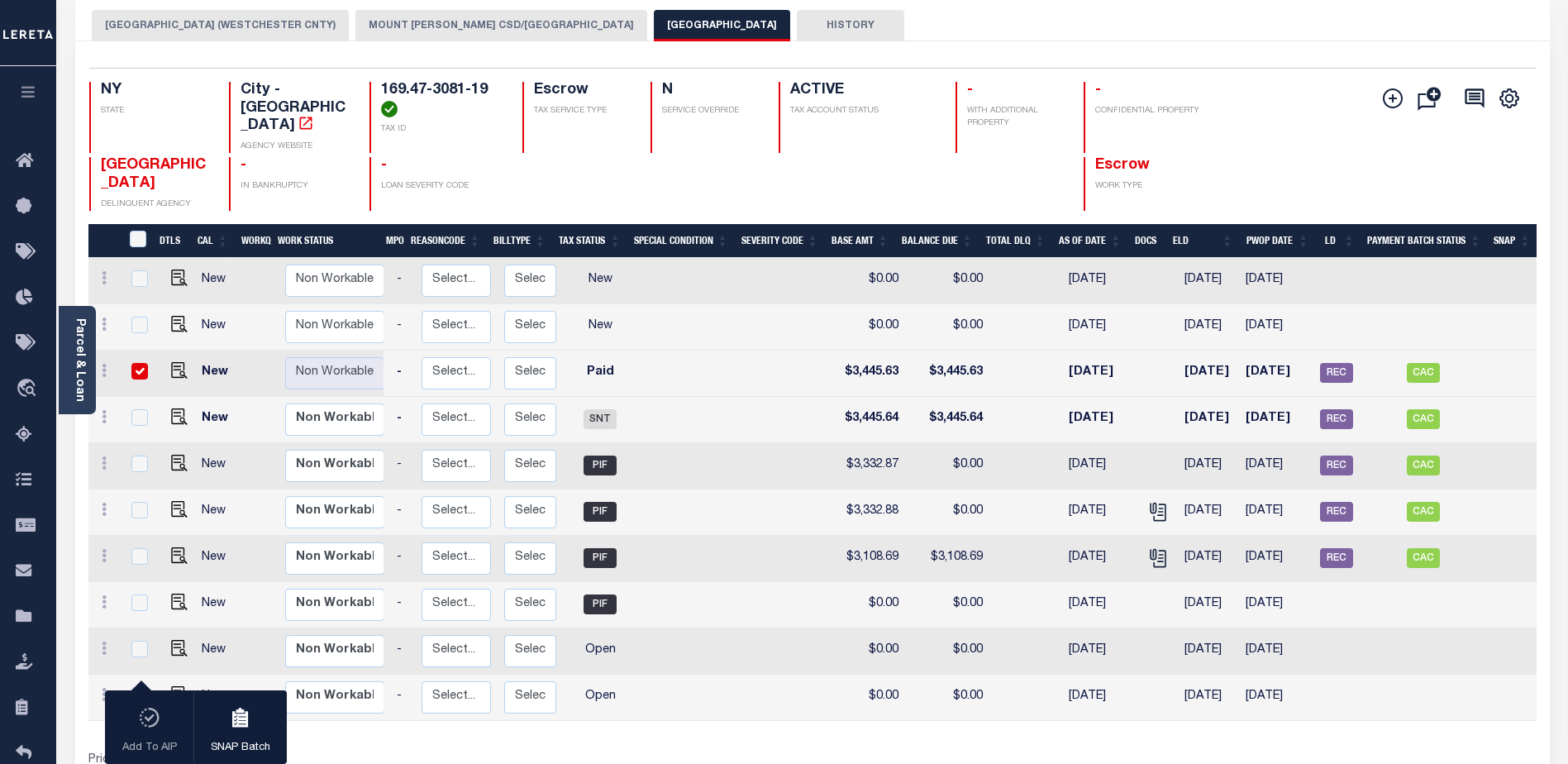
click at [137, 363] on input "checkbox" at bounding box center [140, 371] width 17 height 17
checkbox input "false"
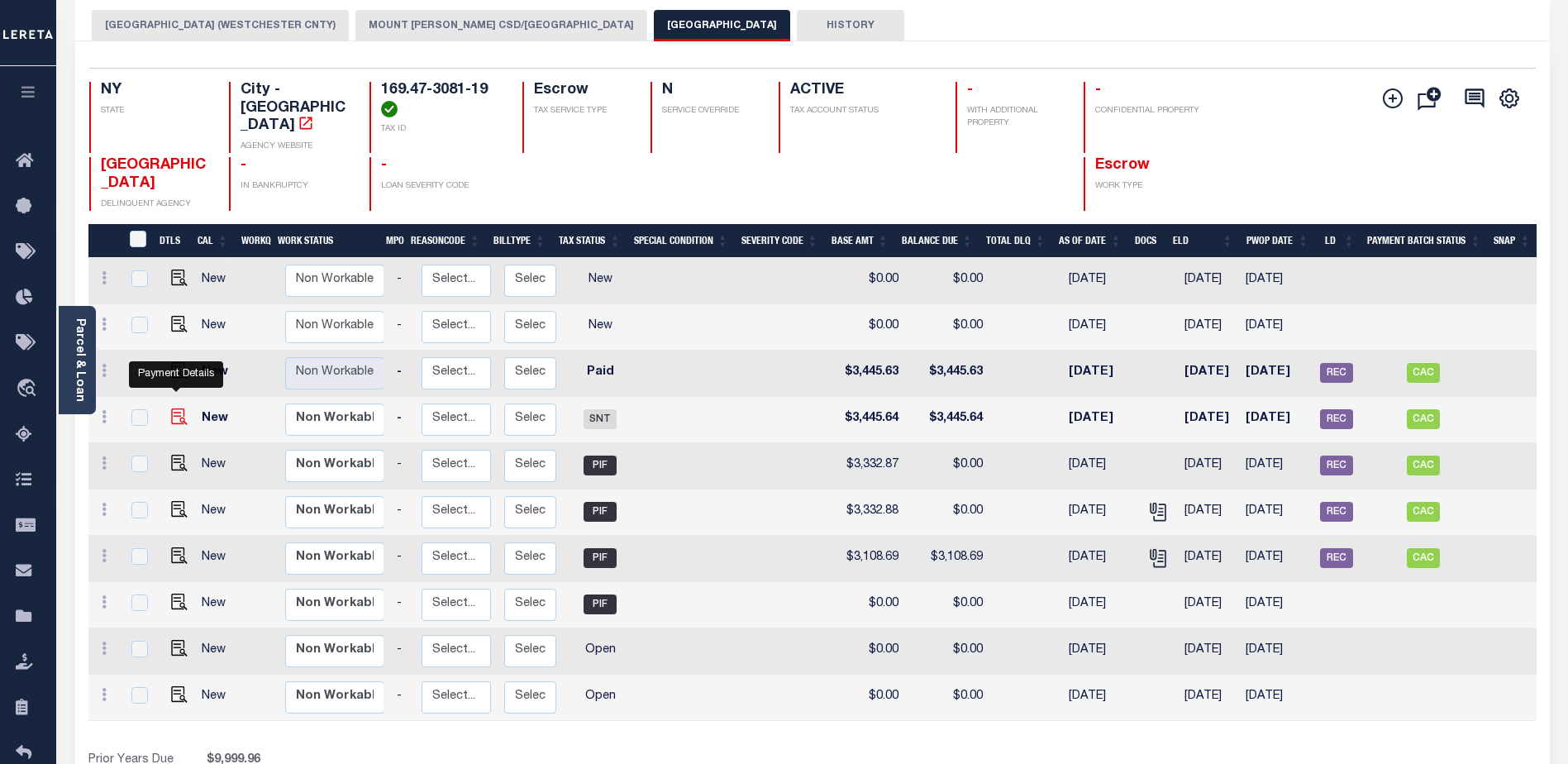
click at [173, 409] on img "" at bounding box center [179, 417] width 17 height 17
checkbox input "true"
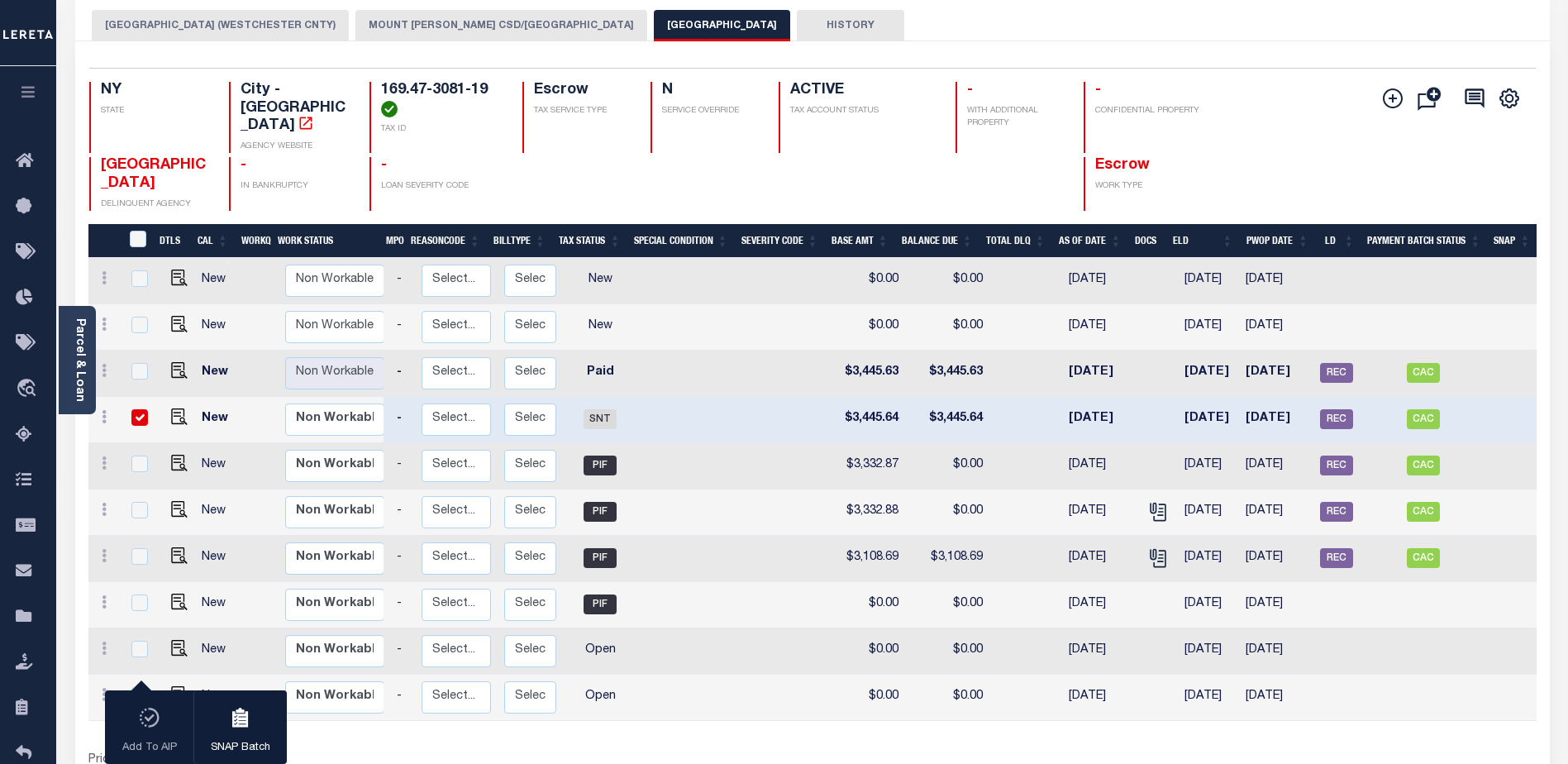
click at [143, 410] on input "checkbox" at bounding box center [140, 418] width 17 height 17
checkbox input "false"
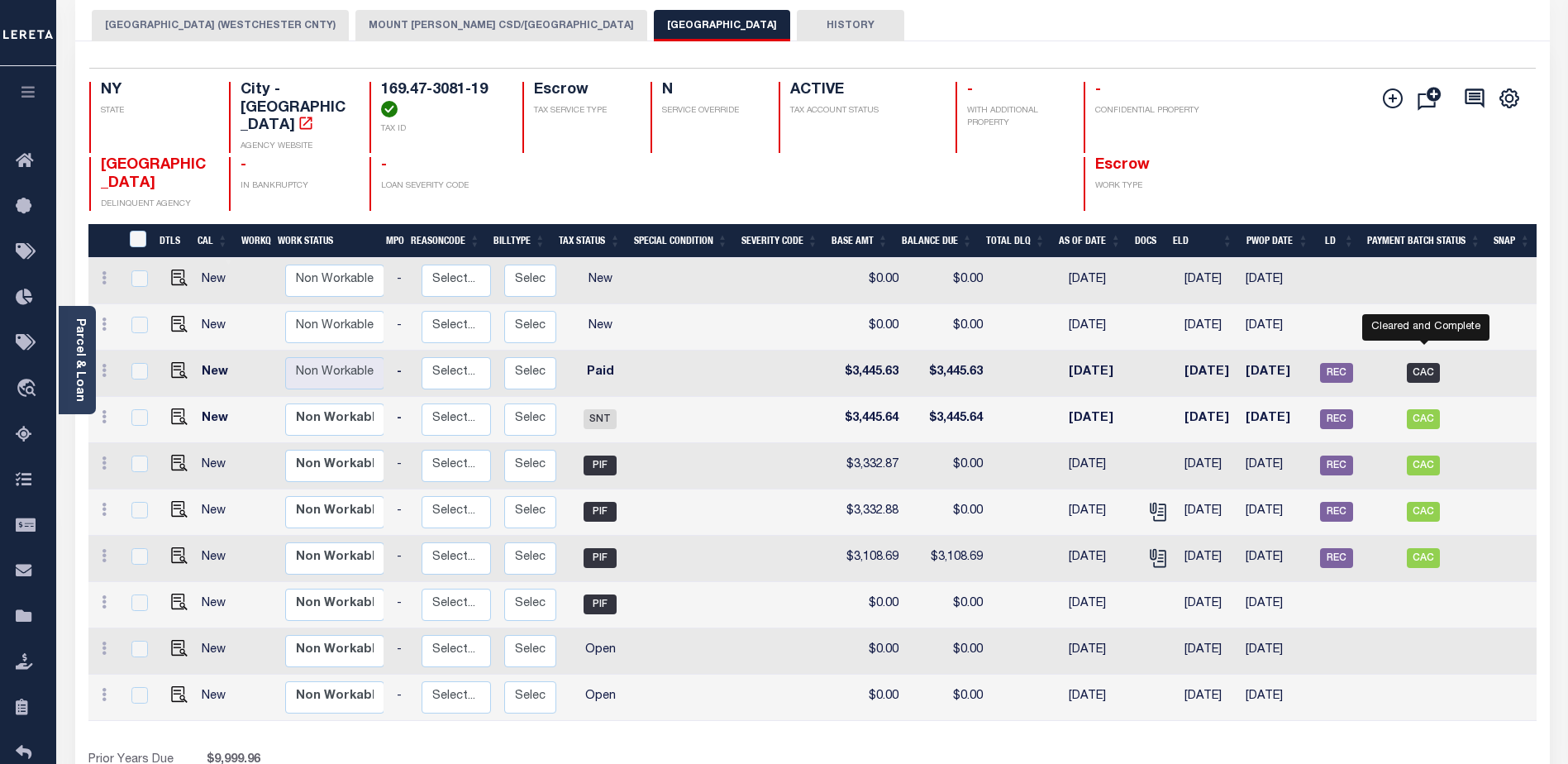
click at [1424, 363] on span "CAC" at bounding box center [1424, 373] width 33 height 20
checkbox input "true"
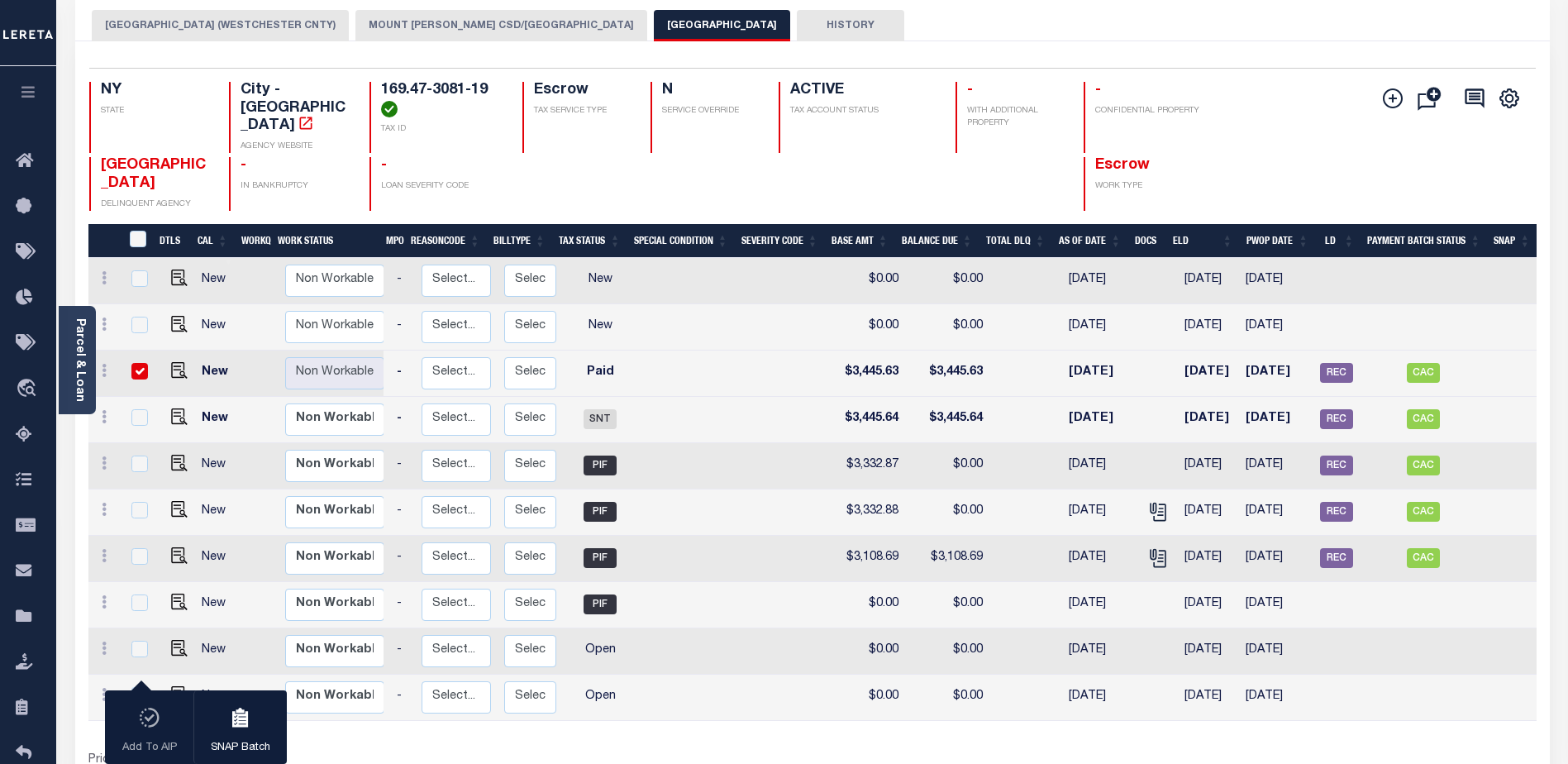
scroll to position [0, 0]
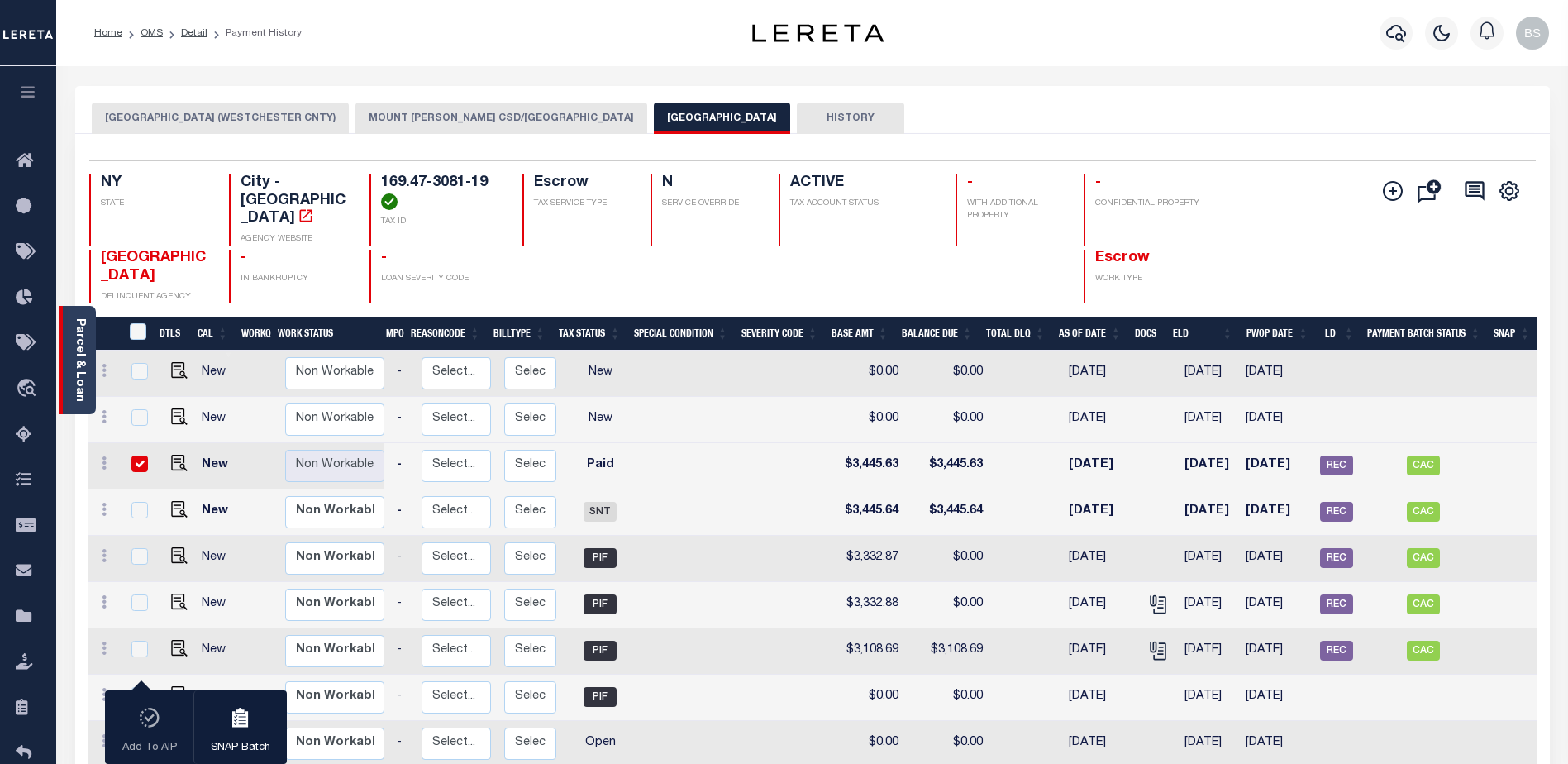
click at [74, 324] on link "Parcel & Loan" at bounding box center [79, 360] width 12 height 83
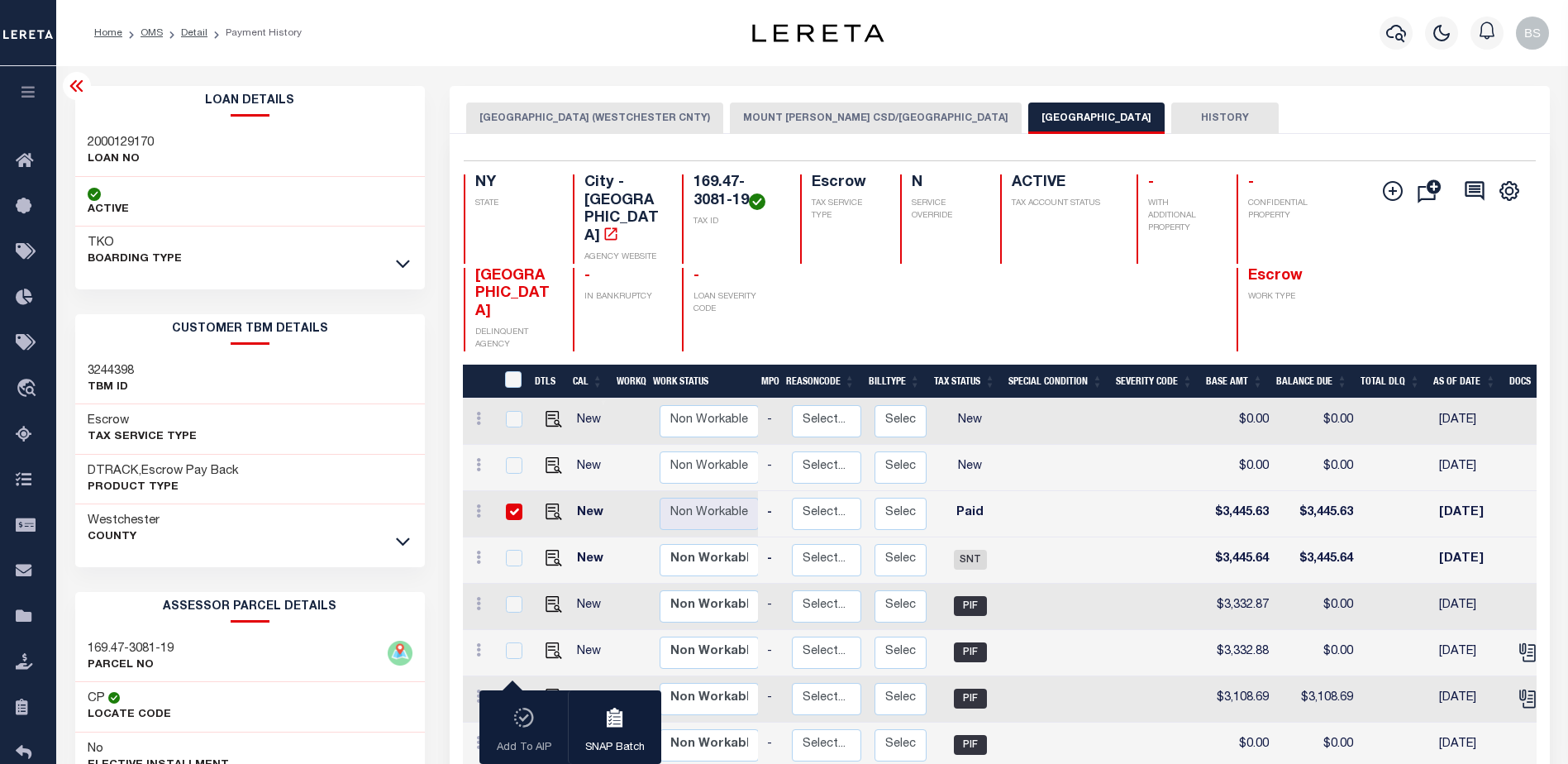
click at [506, 504] on input "checkbox" at bounding box center [515, 512] width 17 height 17
checkbox input "false"
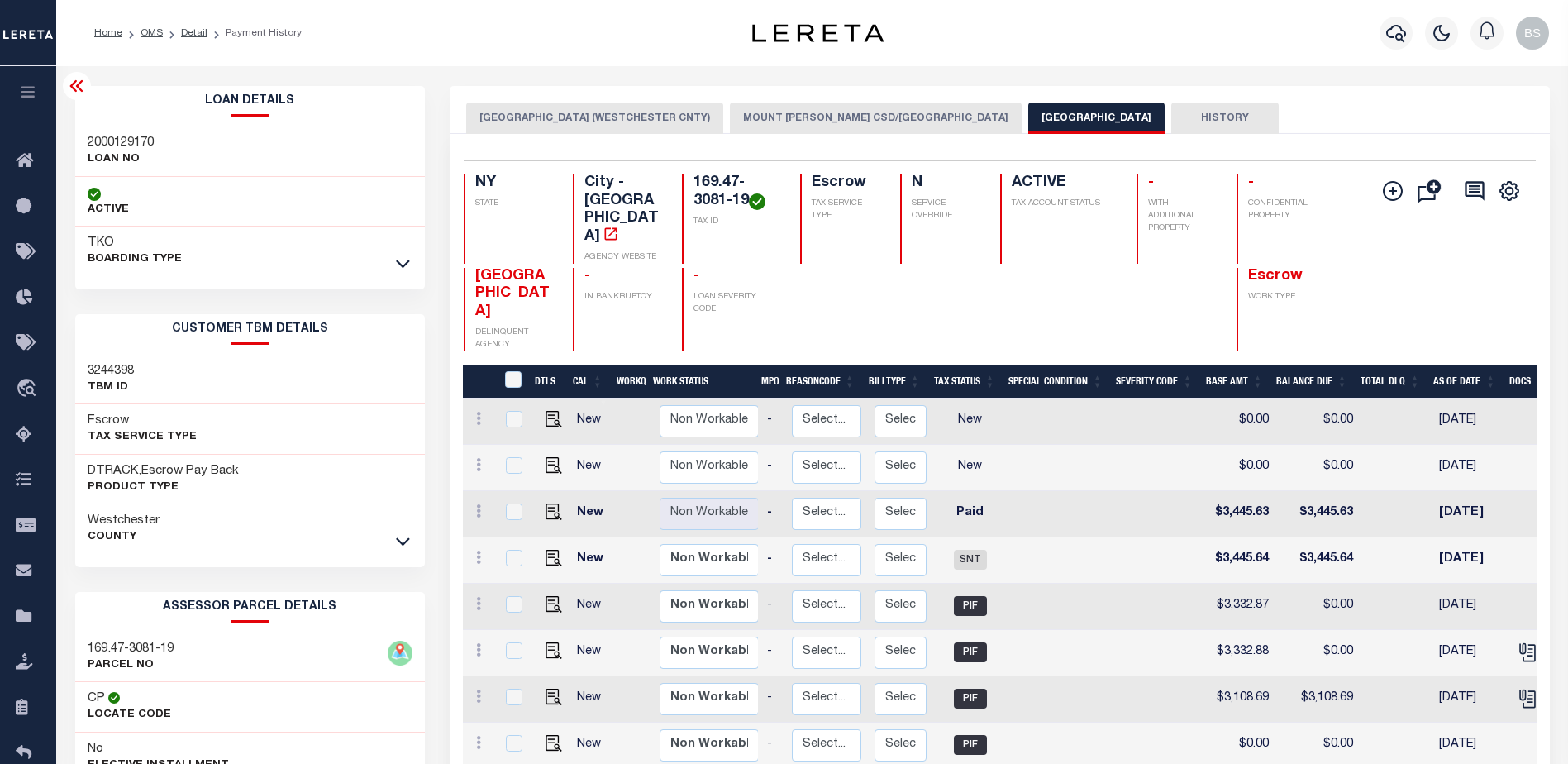
click at [78, 82] on icon at bounding box center [77, 86] width 20 height 20
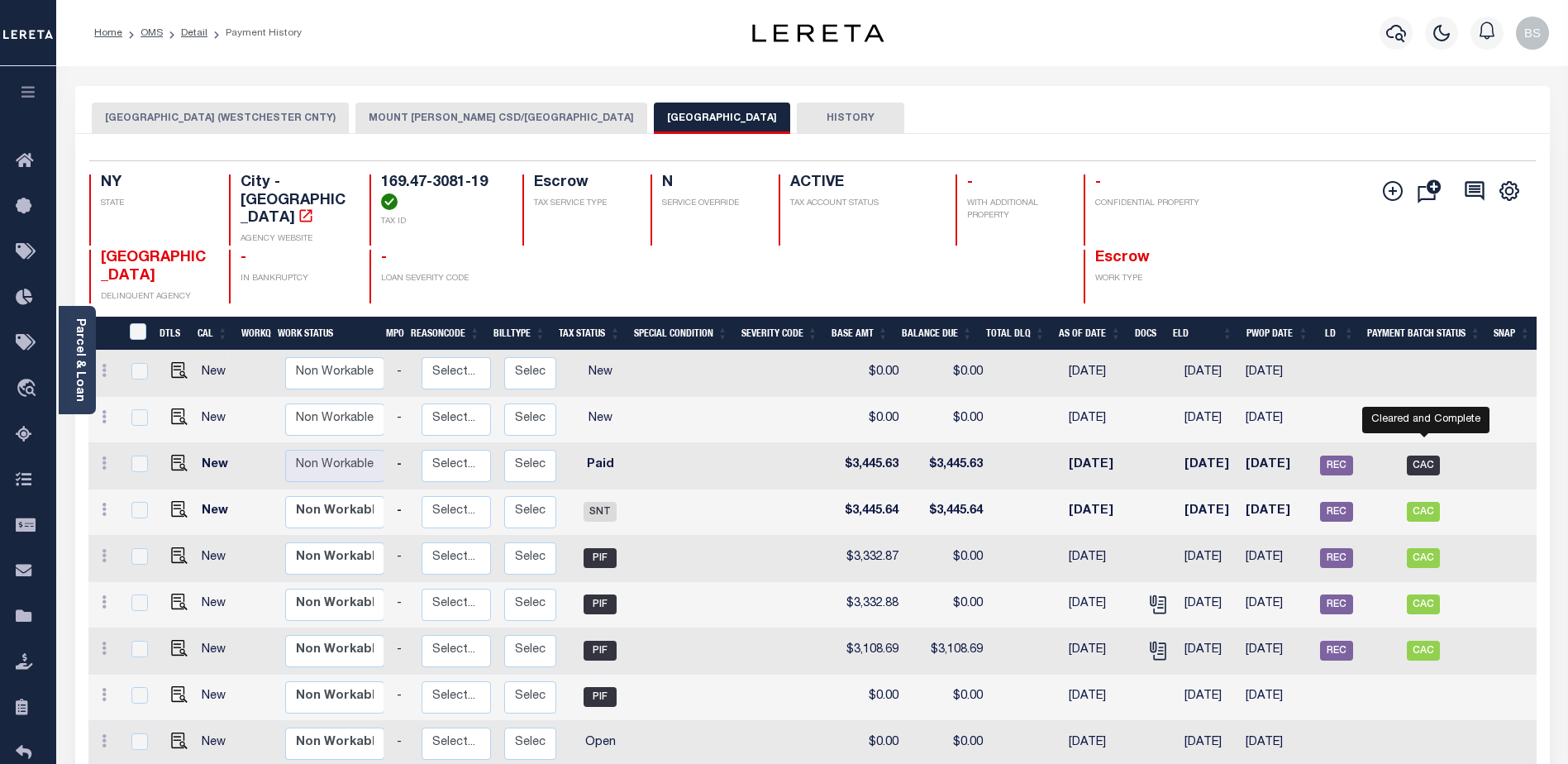
click at [1415, 455] on span "CAC" at bounding box center [1424, 465] width 33 height 20
checkbox input "true"
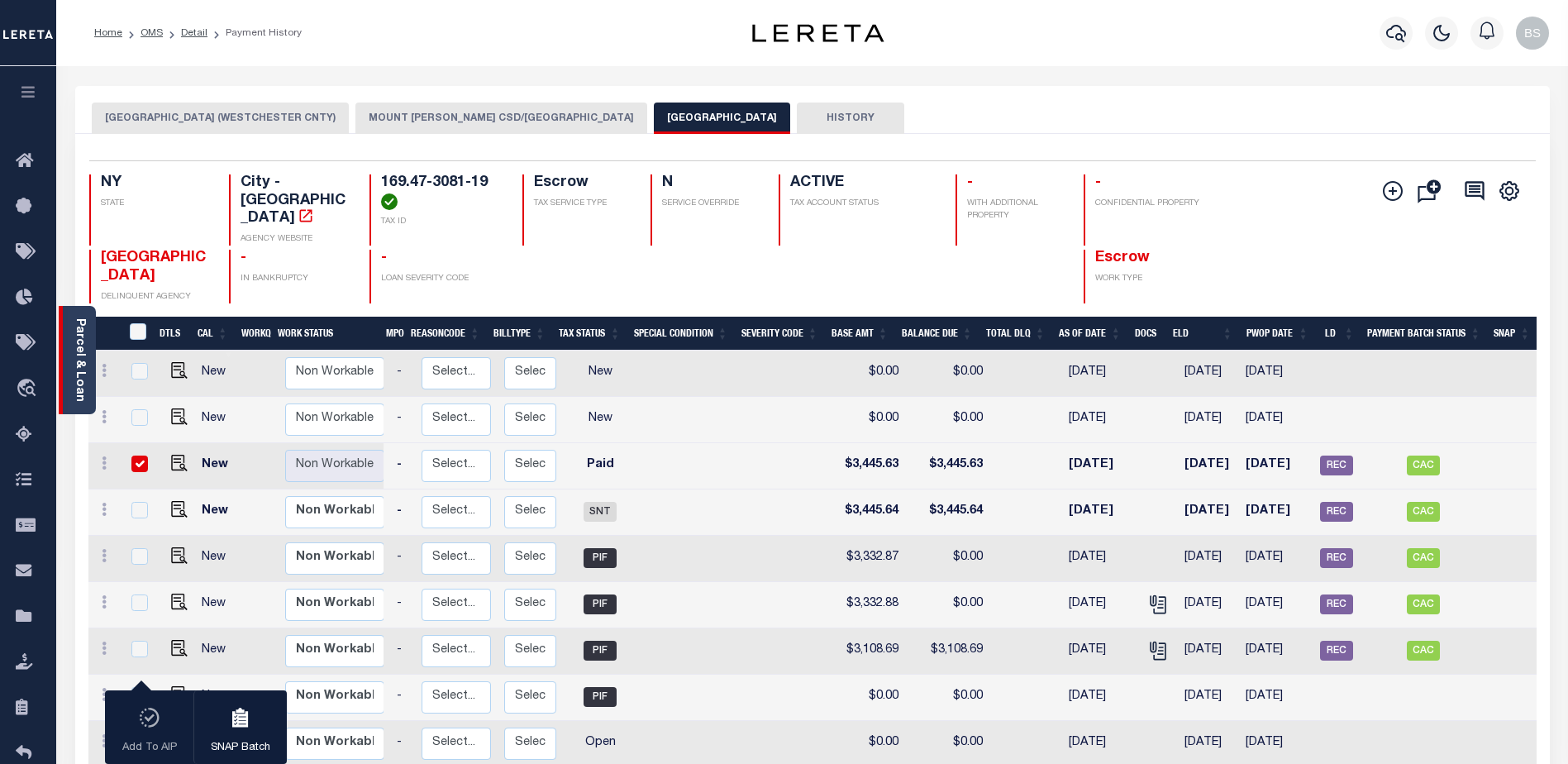
click at [70, 355] on div "Parcel & Loan" at bounding box center [77, 360] width 38 height 108
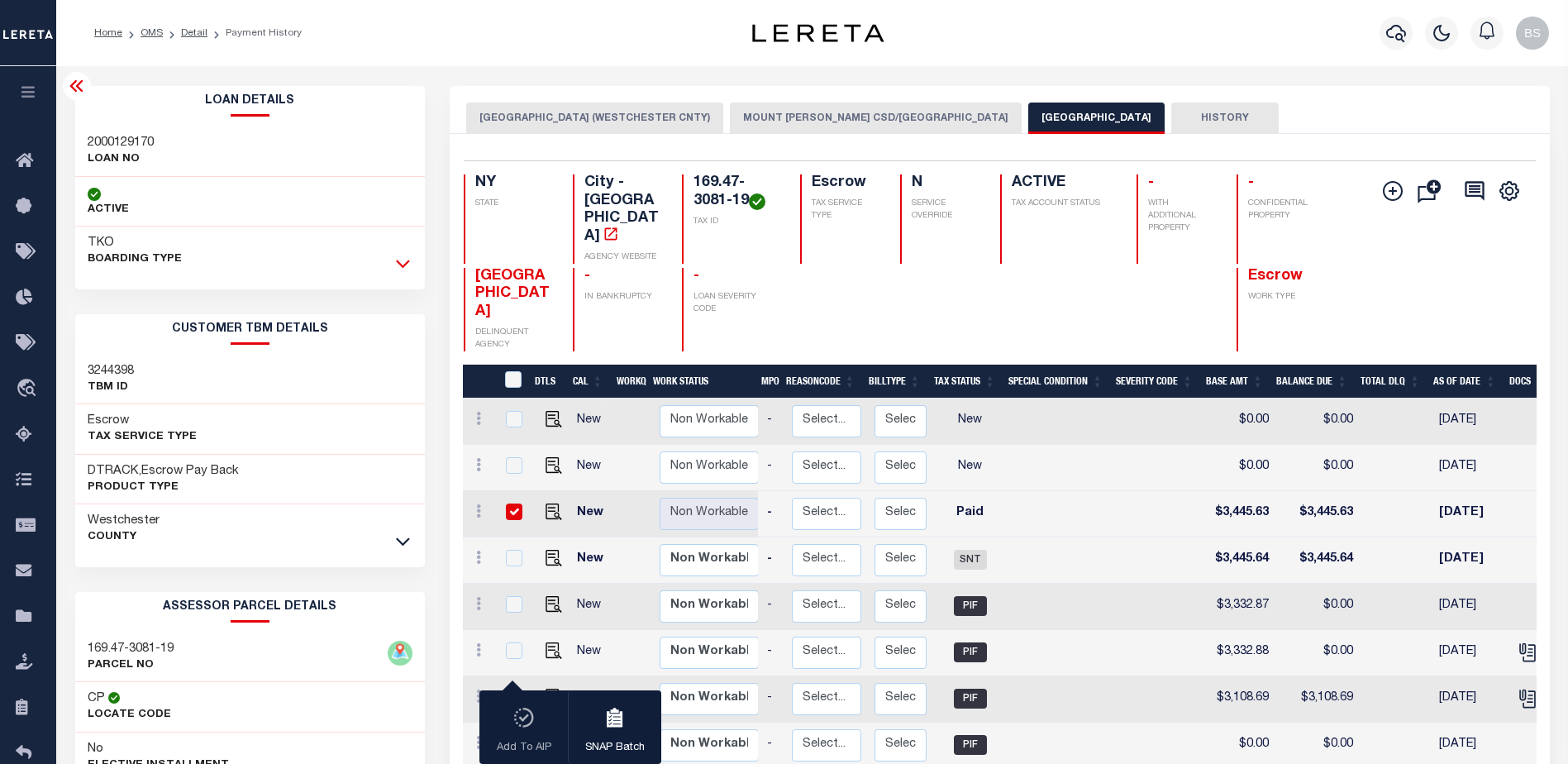
click at [406, 259] on icon at bounding box center [403, 263] width 14 height 18
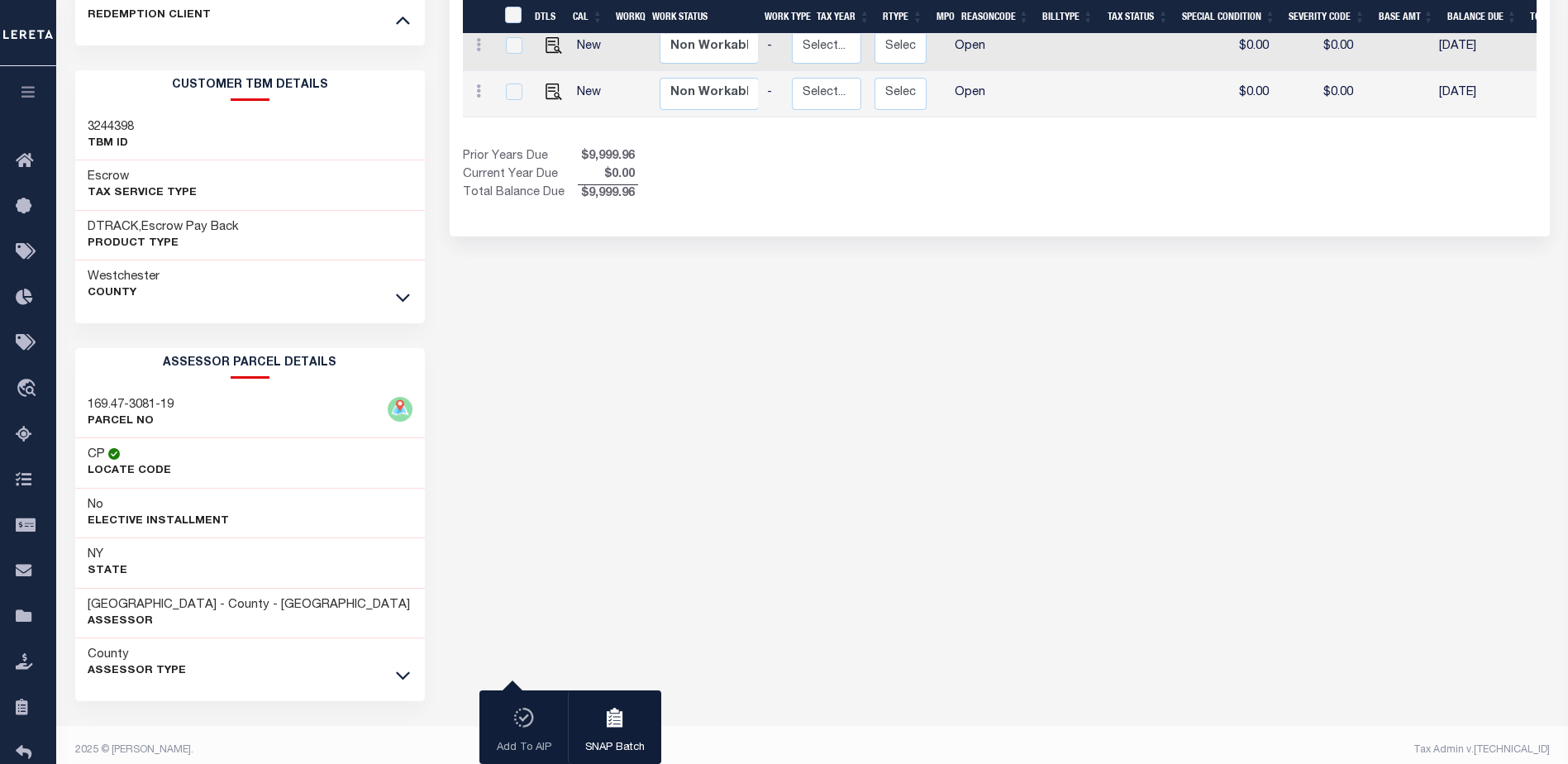
scroll to position [0, 172]
click at [404, 294] on icon at bounding box center [403, 297] width 14 height 18
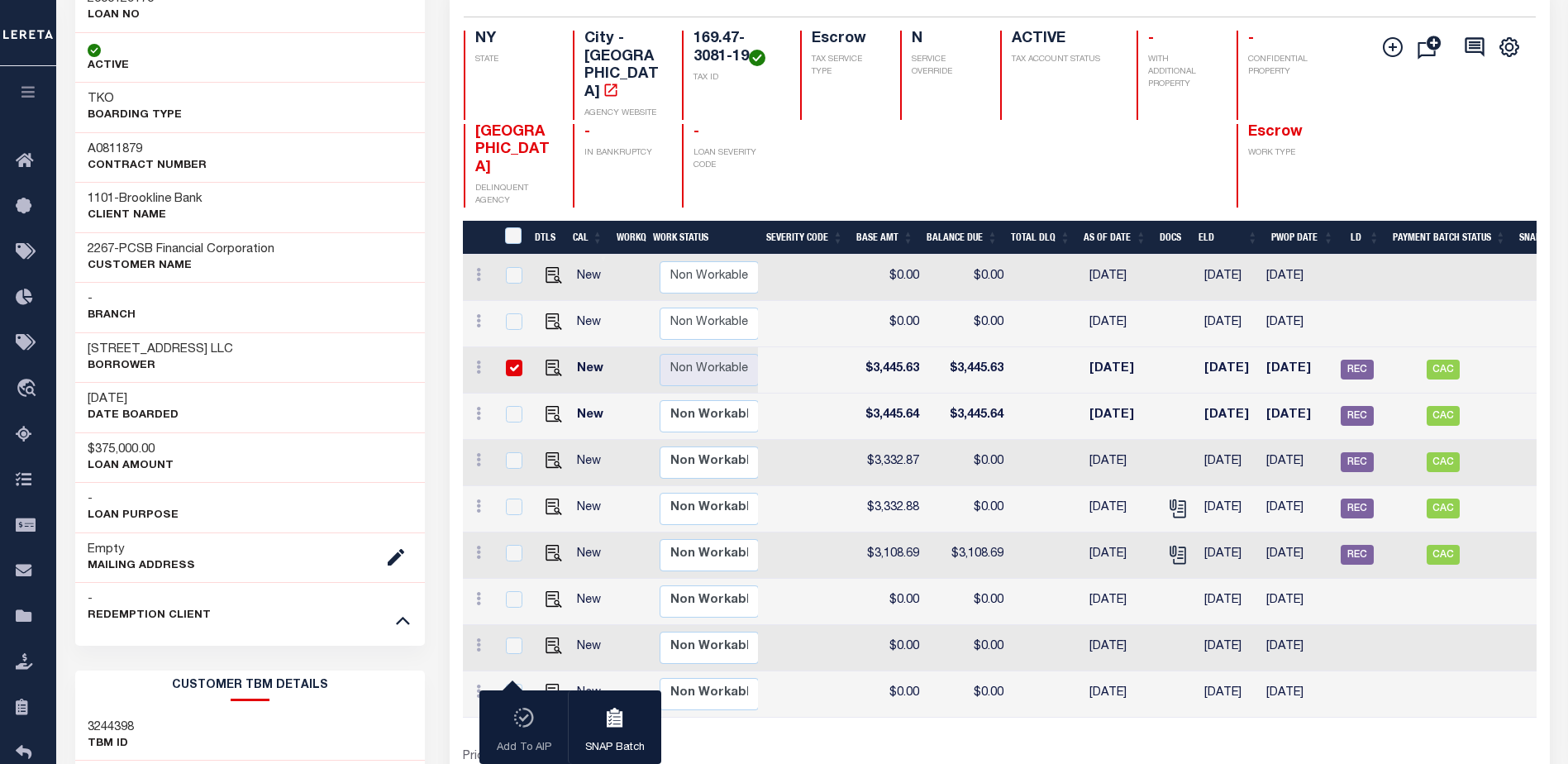
scroll to position [0, 0]
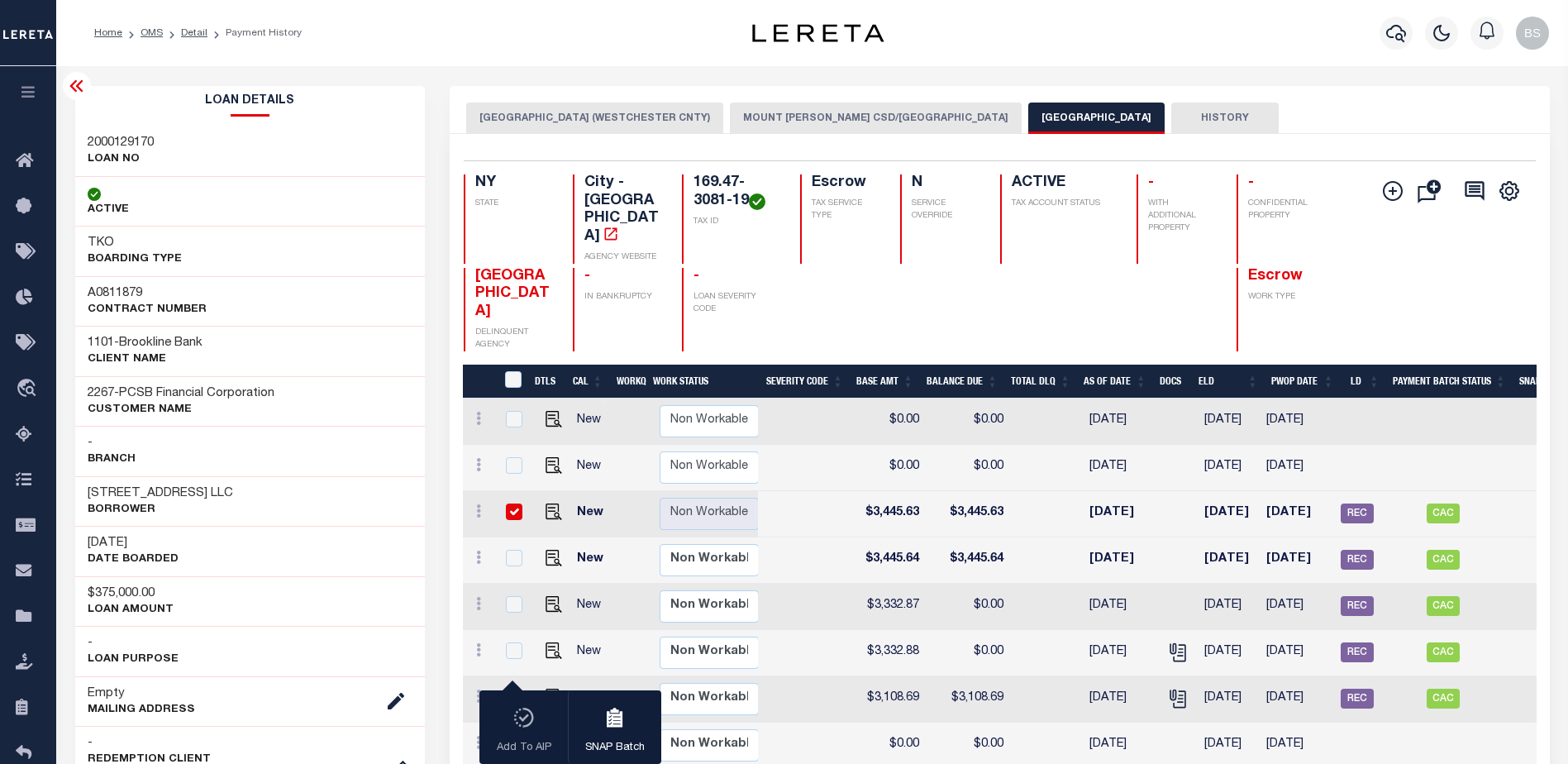
click at [829, 126] on button "MOUNT VERNON CSD/MOUNT VERNON CITY" at bounding box center [876, 118] width 292 height 32
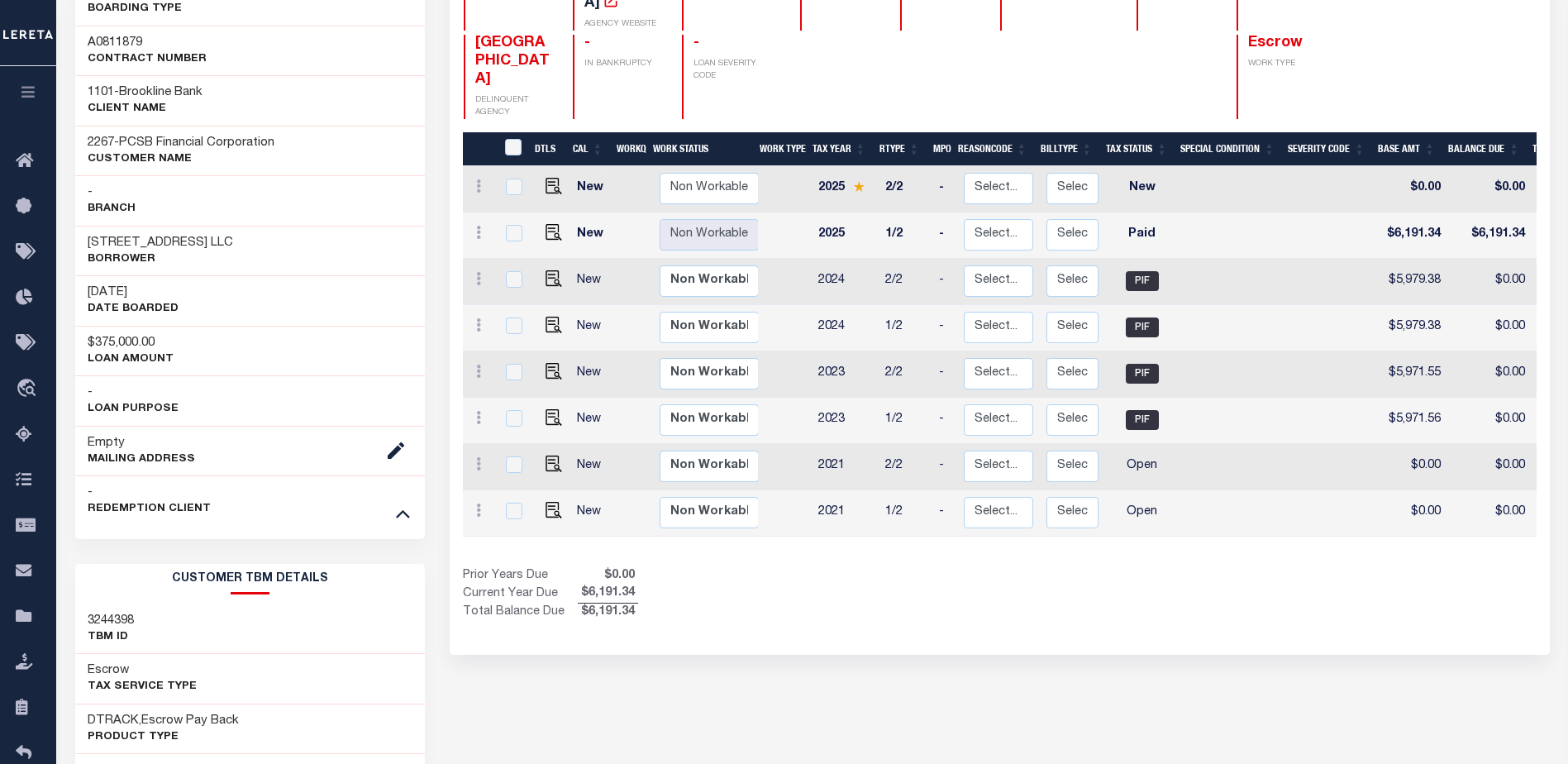
scroll to position [248, 0]
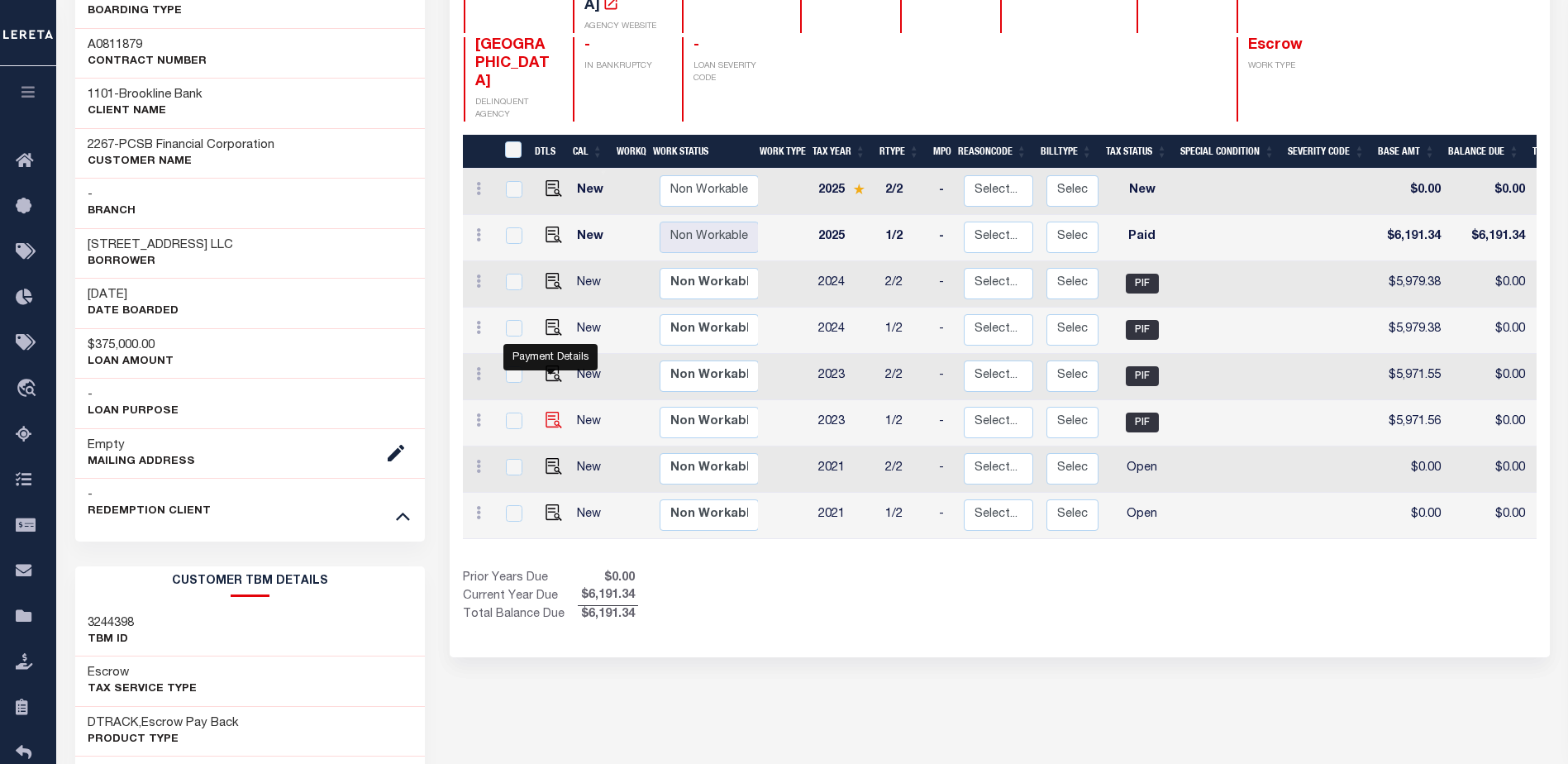
click at [551, 412] on img "" at bounding box center [554, 420] width 17 height 17
checkbox input "true"
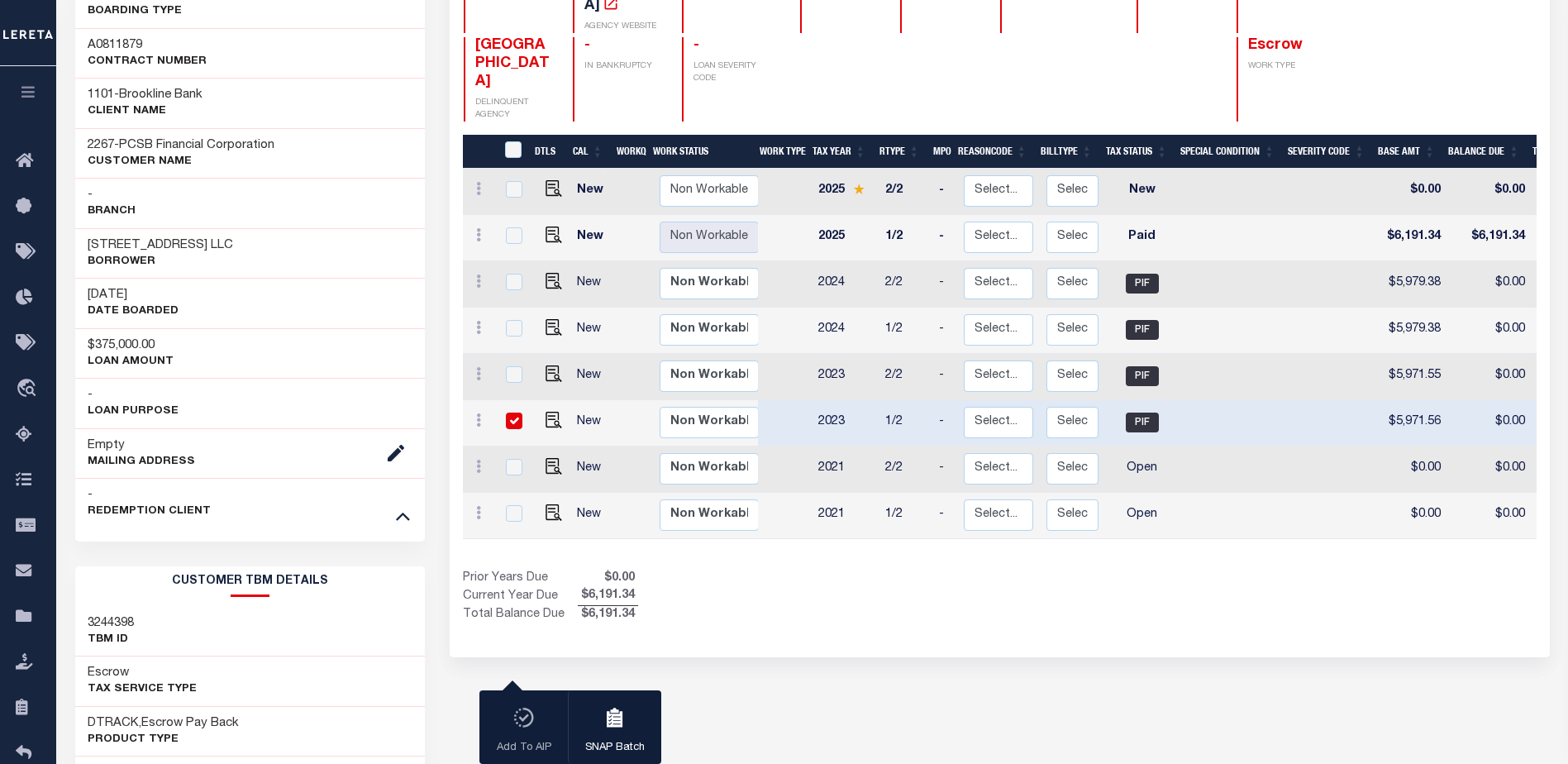
click at [512, 413] on input "checkbox" at bounding box center [515, 421] width 17 height 17
checkbox input "false"
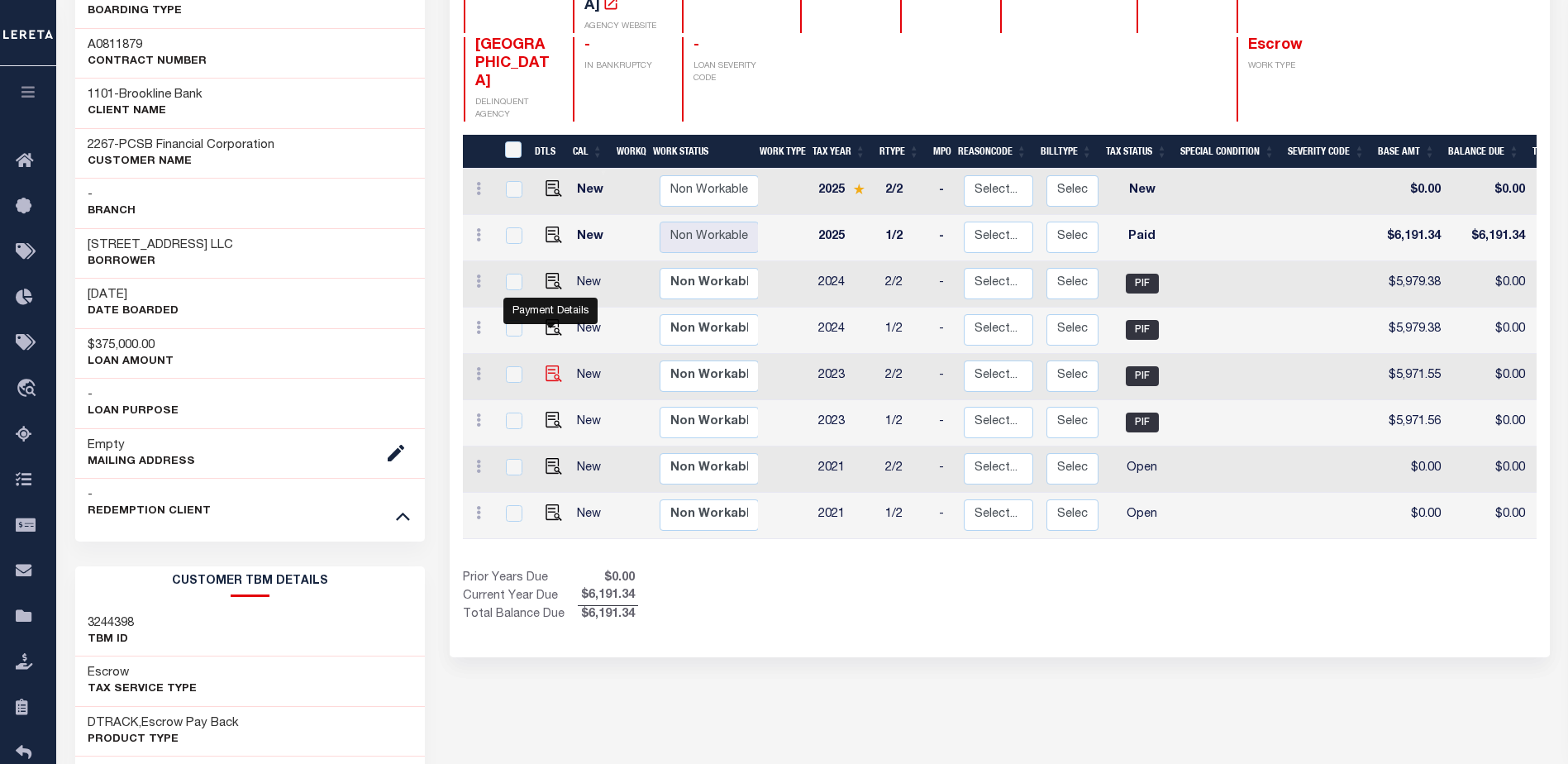
click at [553, 365] on img "" at bounding box center [554, 374] width 17 height 17
checkbox input "true"
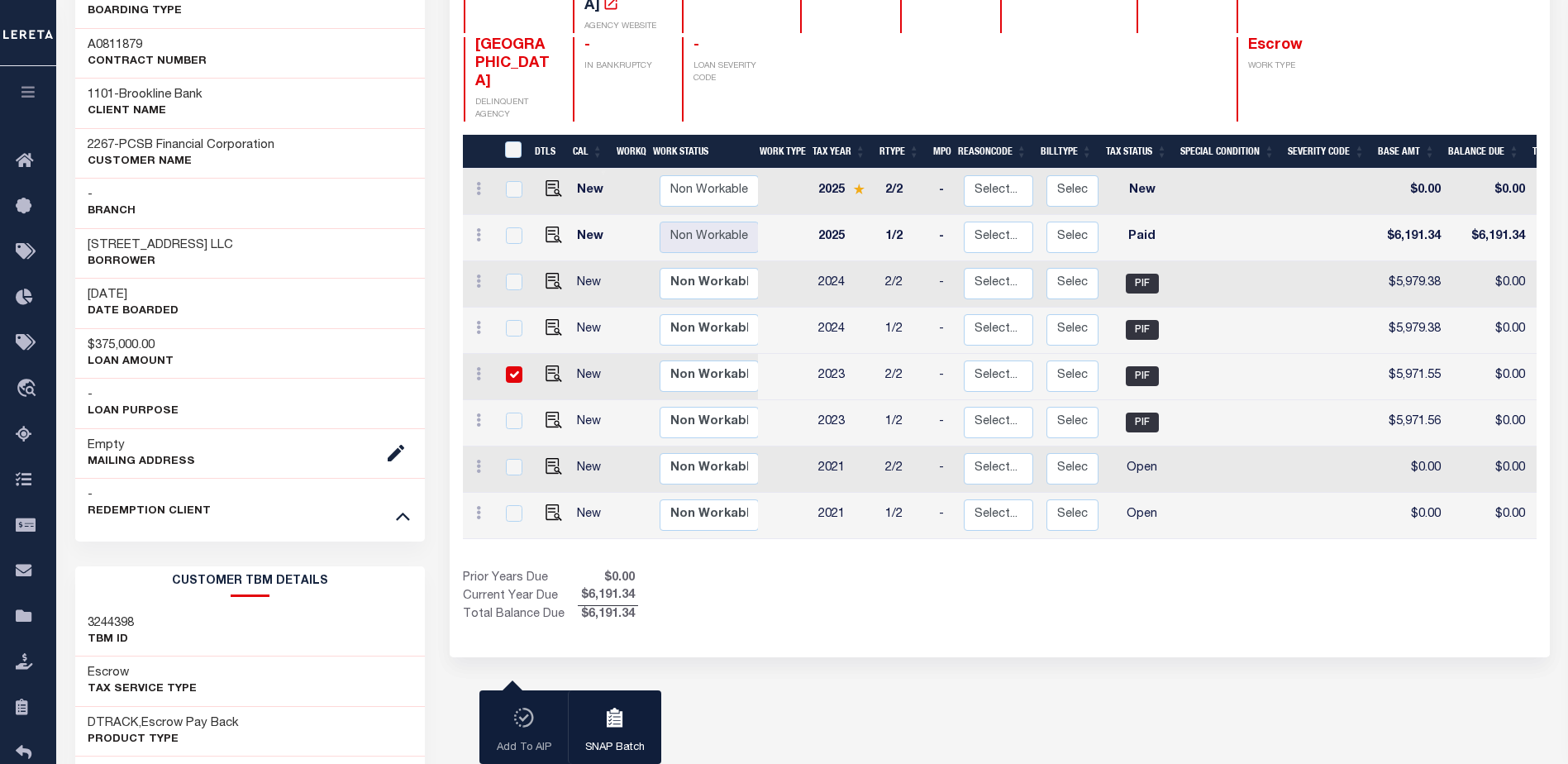
click at [509, 366] on input "checkbox" at bounding box center [515, 374] width 17 height 17
checkbox input "false"
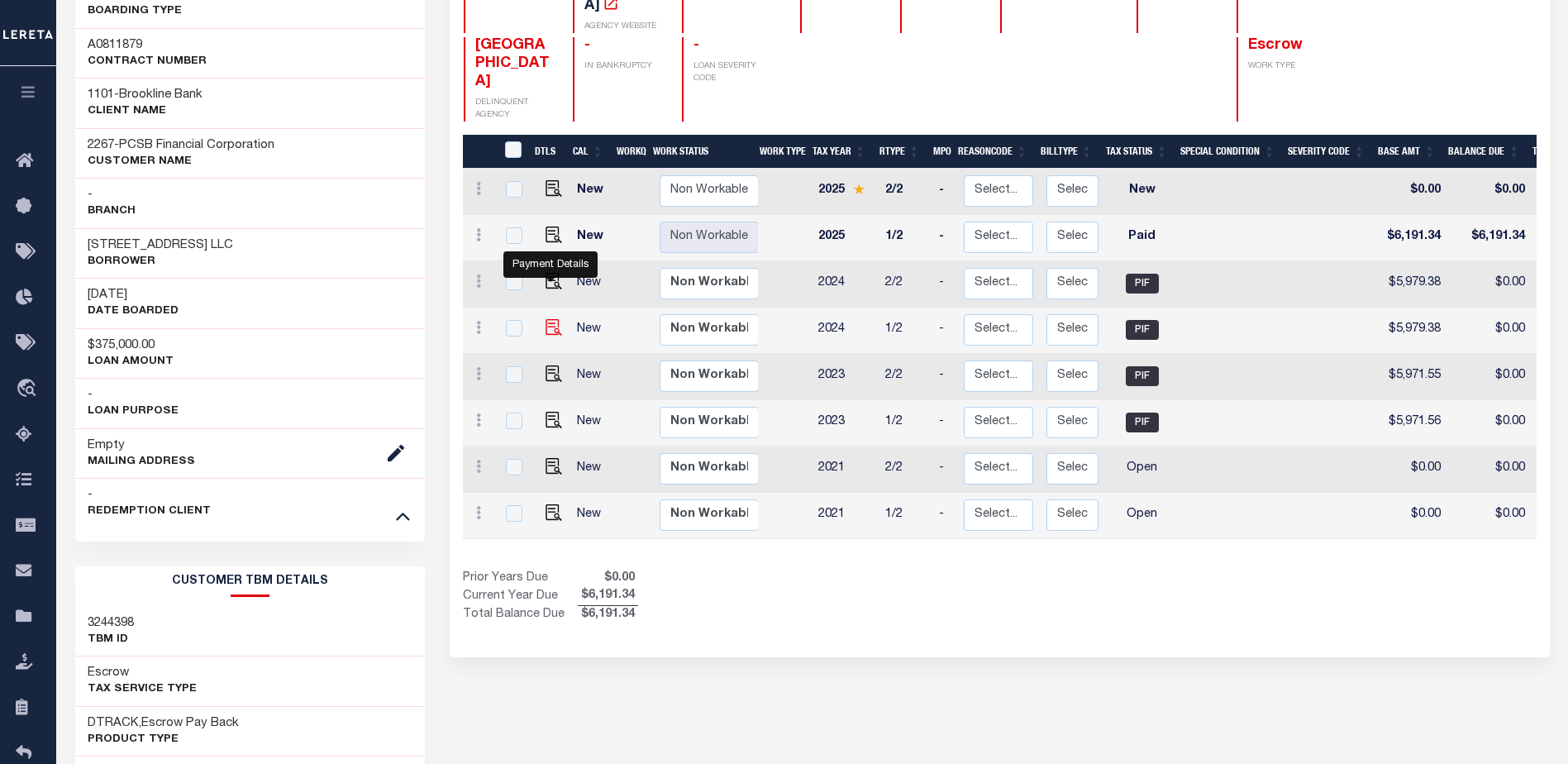
click at [554, 319] on img "" at bounding box center [554, 328] width 17 height 17
checkbox input "true"
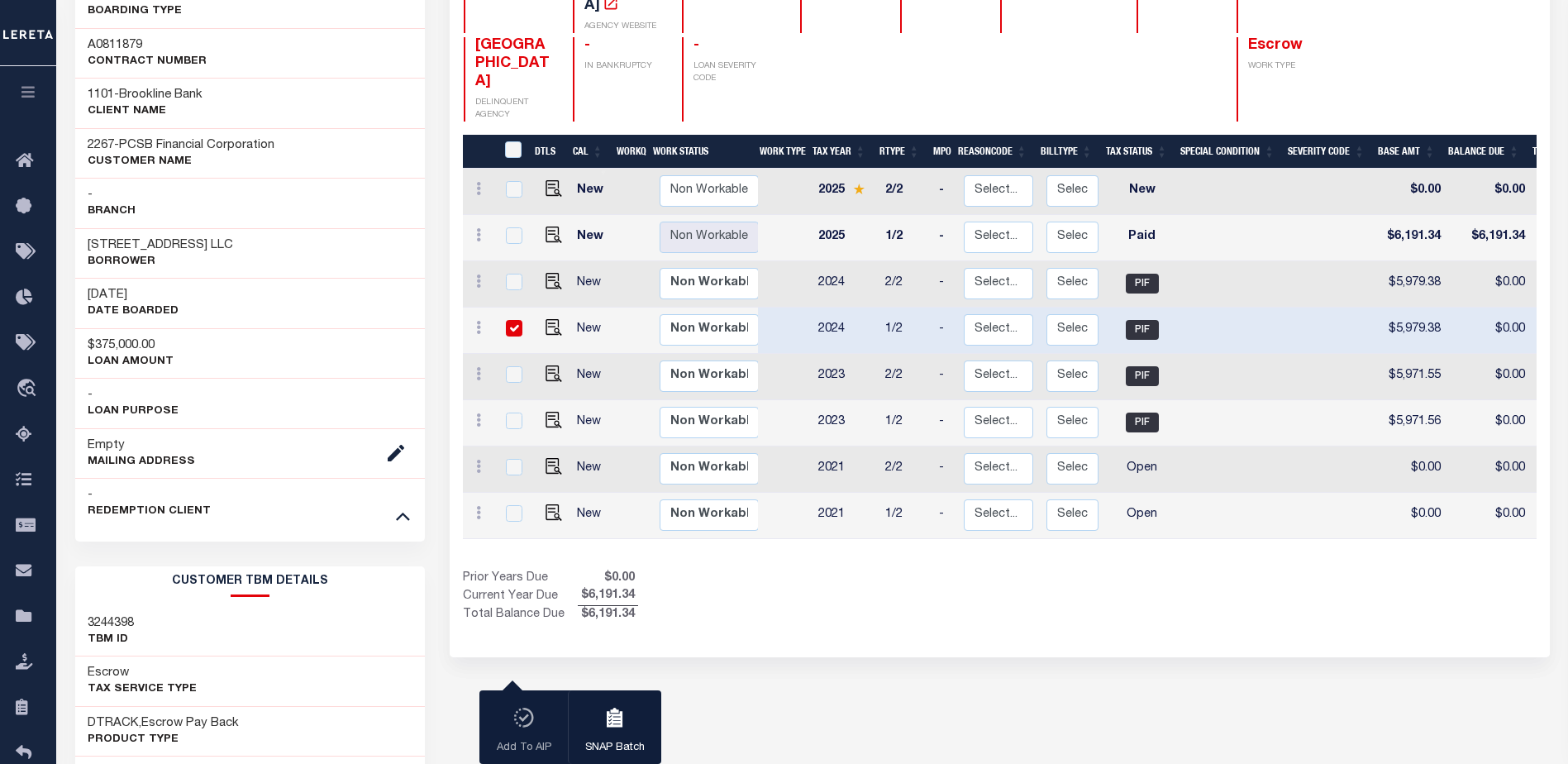
drag, startPoint x: 507, startPoint y: 288, endPoint x: 534, endPoint y: 272, distance: 31.4
click at [507, 320] on input "checkbox" at bounding box center [515, 329] width 17 height 17
checkbox input "false"
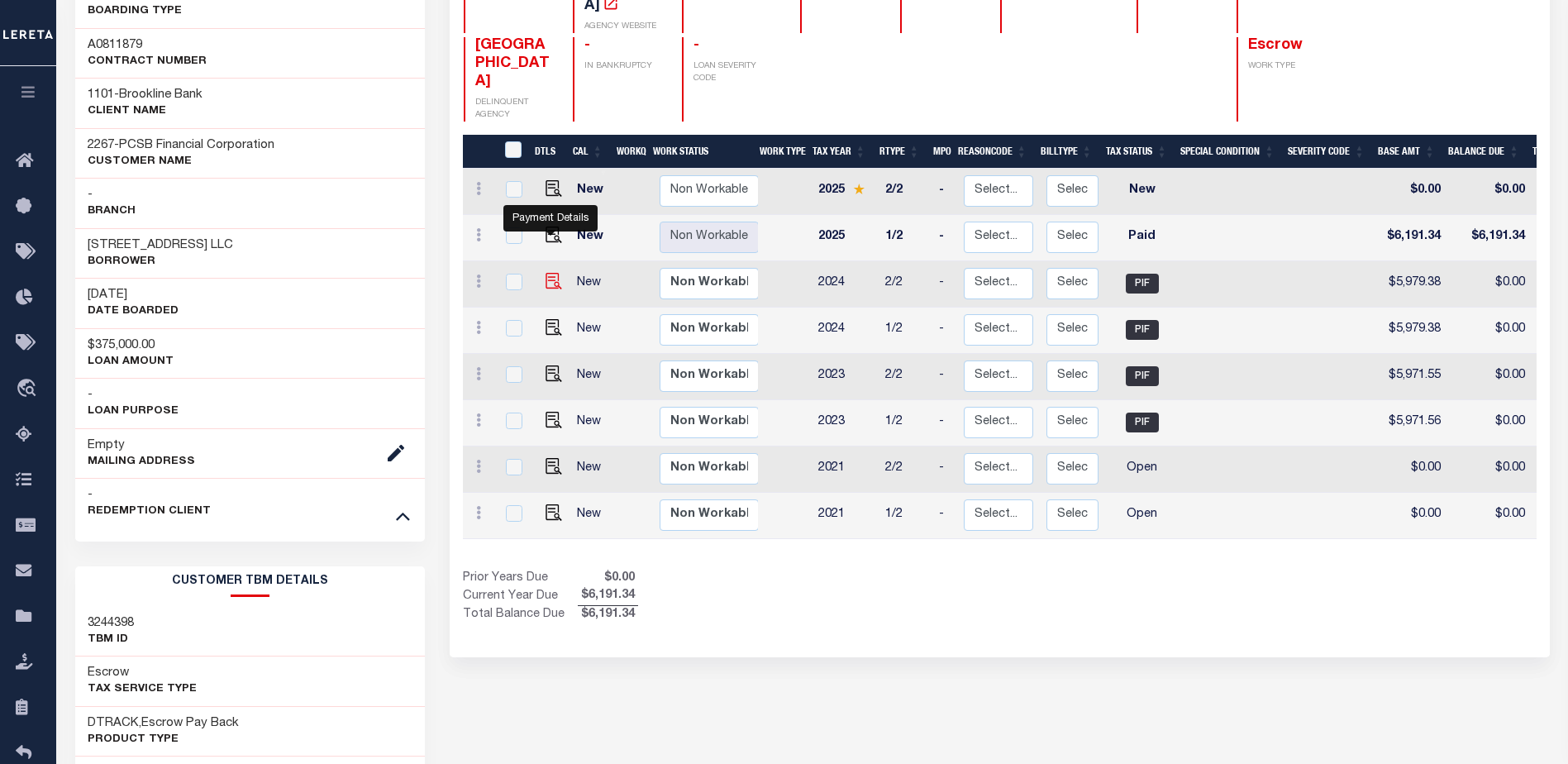
click at [548, 273] on img "" at bounding box center [554, 281] width 17 height 17
checkbox input "true"
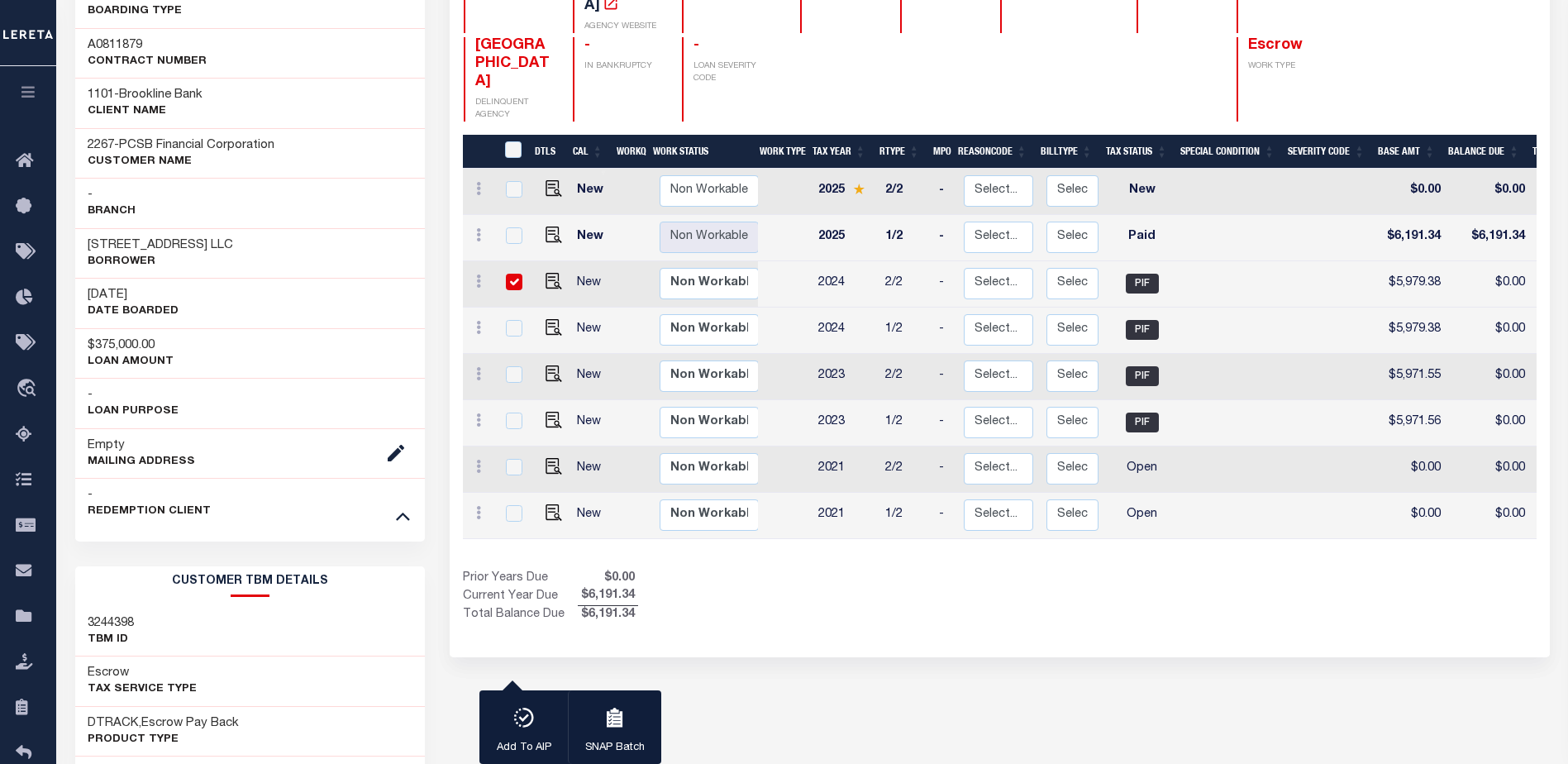
click at [514, 274] on input "checkbox" at bounding box center [515, 282] width 17 height 17
checkbox input "false"
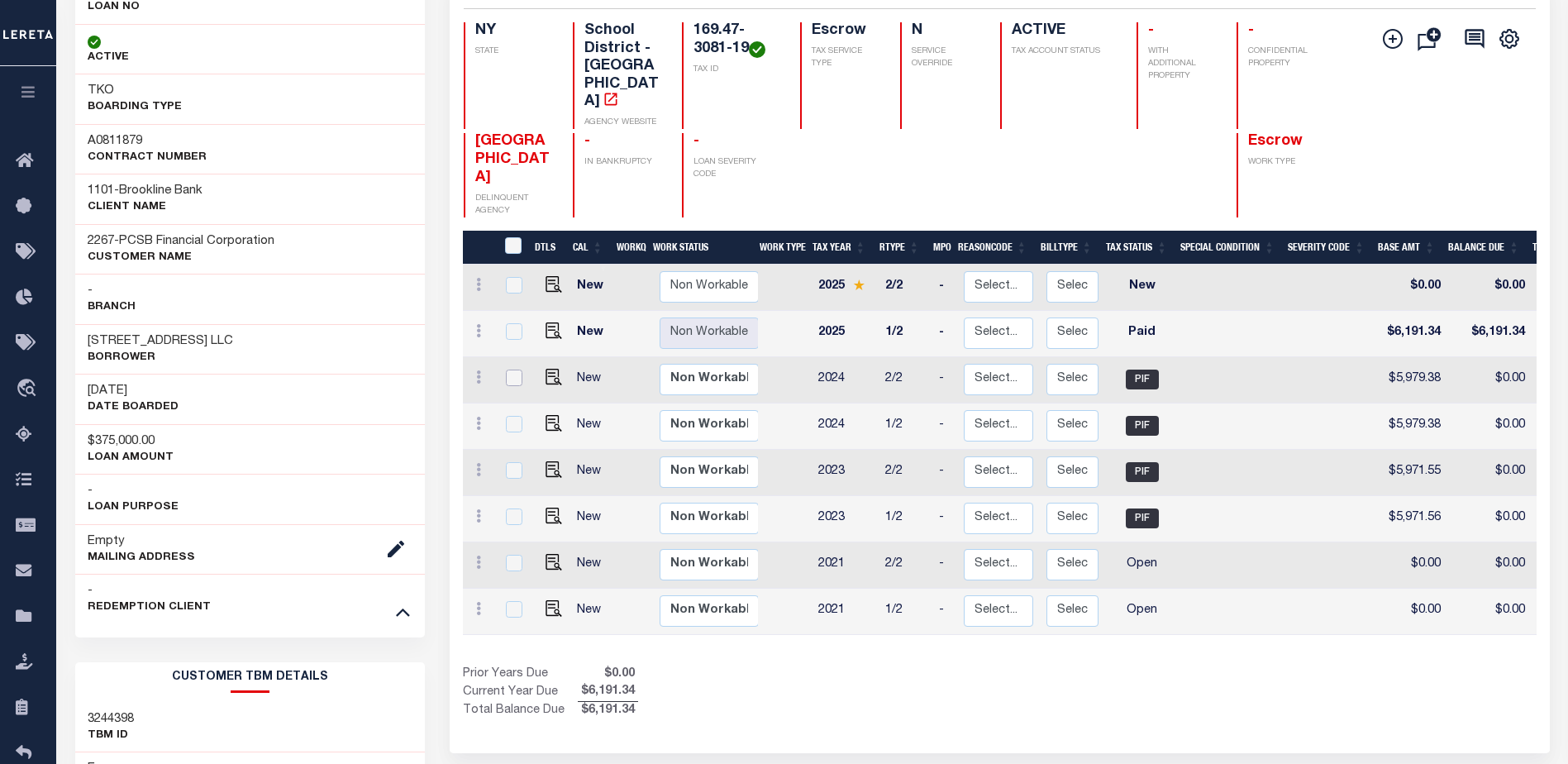
scroll to position [0, 0]
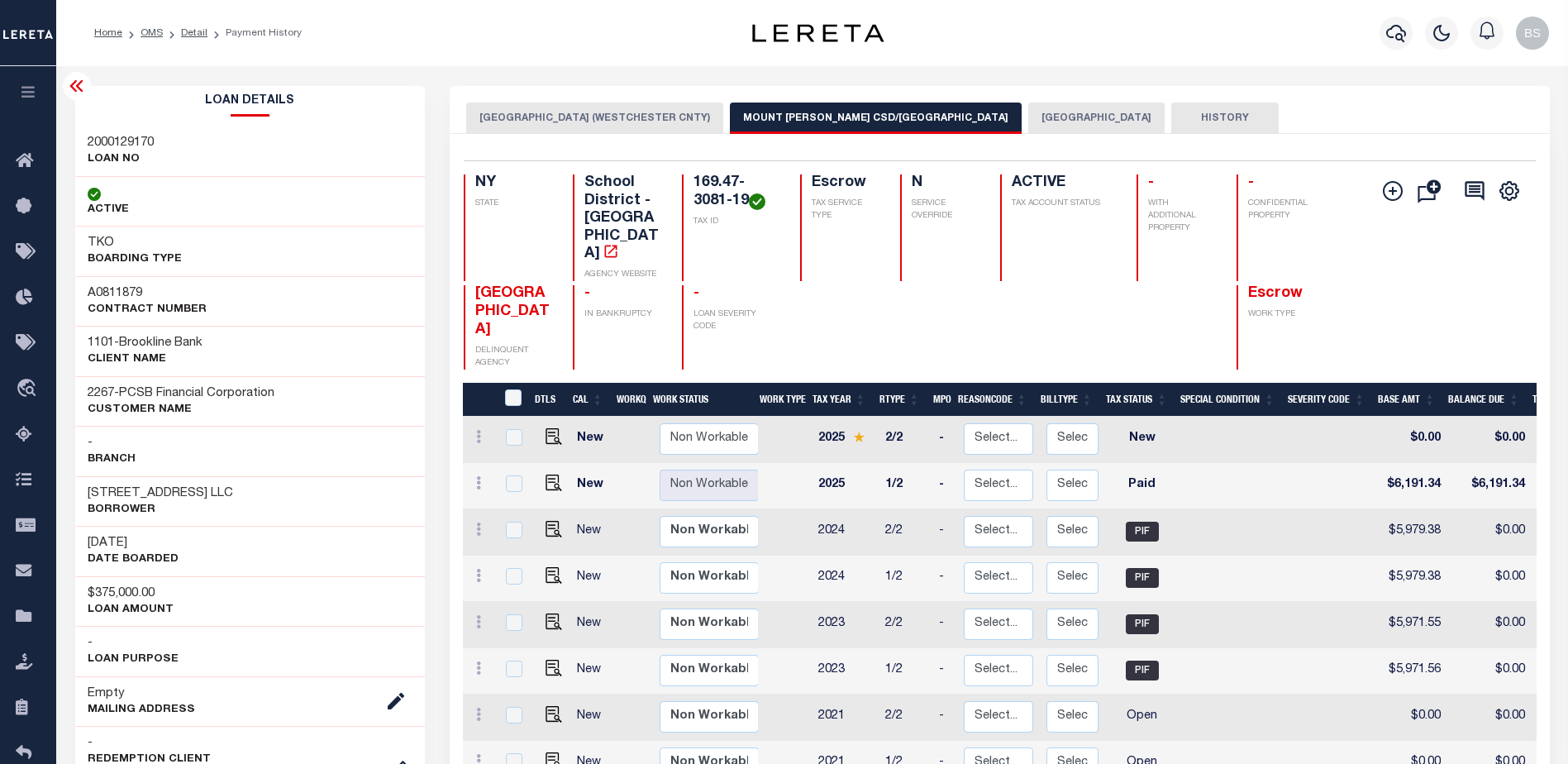
click at [79, 95] on icon at bounding box center [77, 86] width 20 height 20
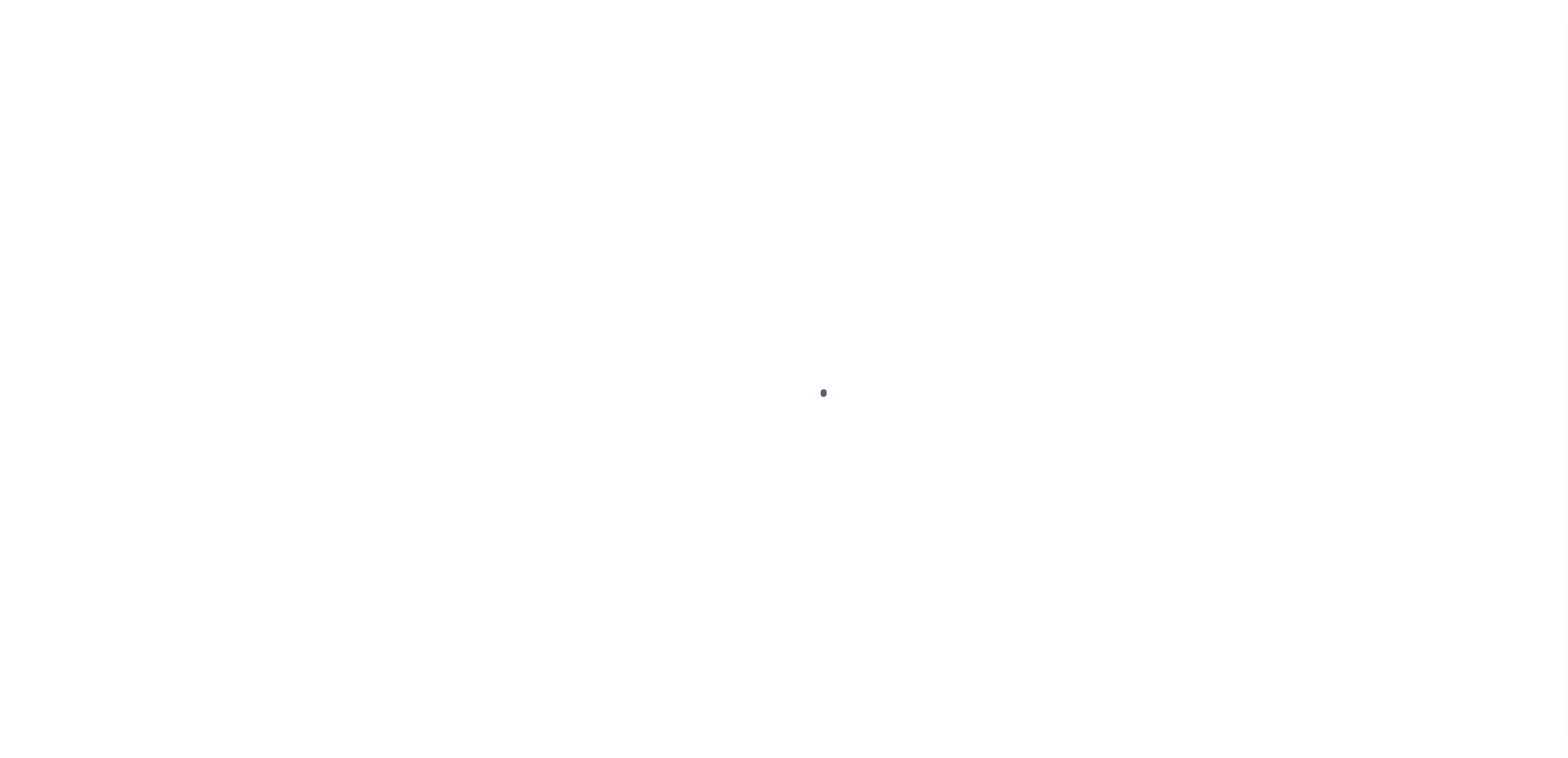
select select "CAC"
select select "CHK"
select select "[PERSON_NAME]"
select select "USS"
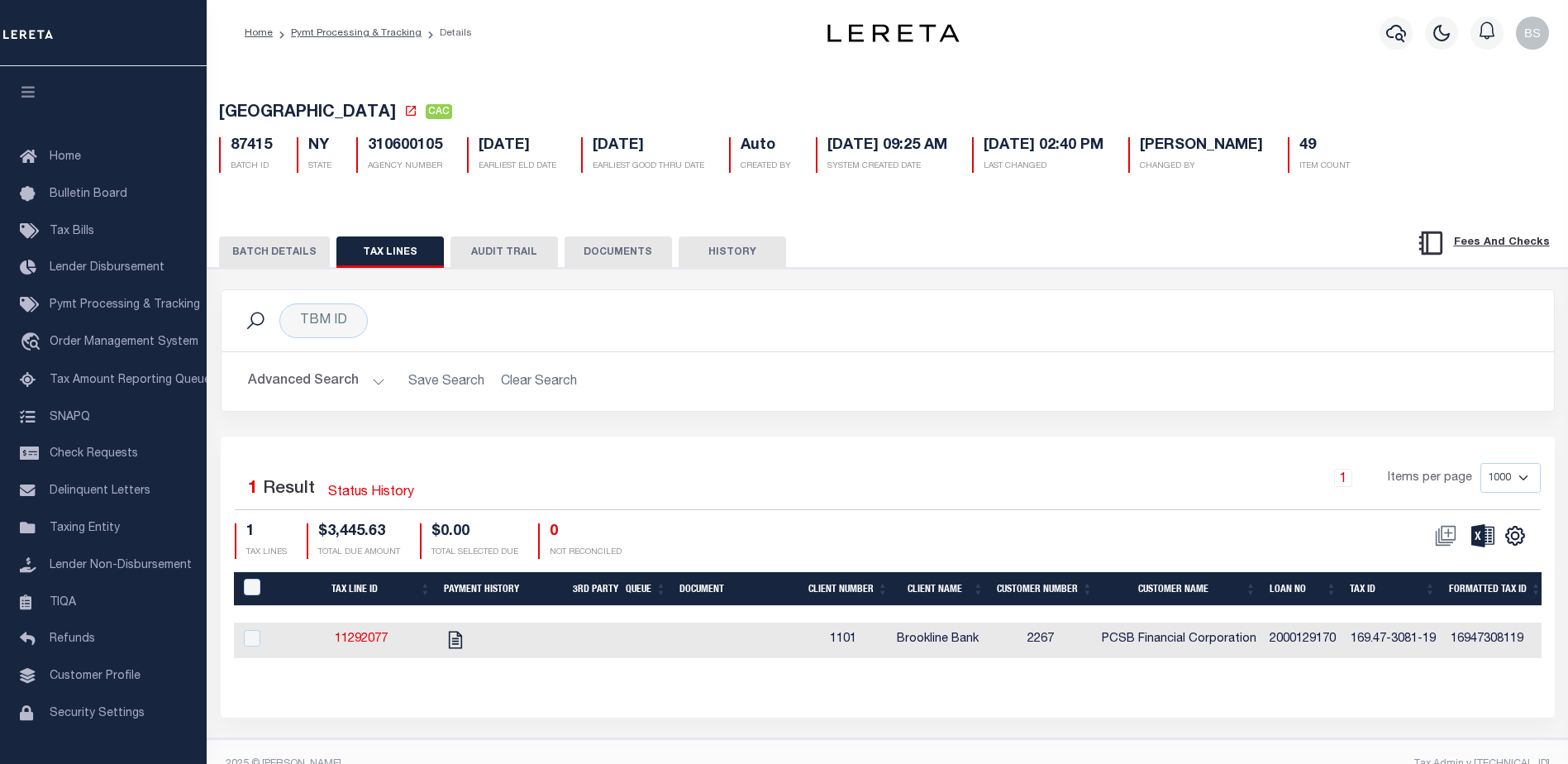
click at [264, 239] on div "BATCH DETAILS TAX LINES AUDIT TRAIL DOCUMENTS HISTORY" at bounding box center [887, 247] width 1402 height 43
click at [247, 254] on button "BATCH DETAILS" at bounding box center [274, 253] width 111 height 32
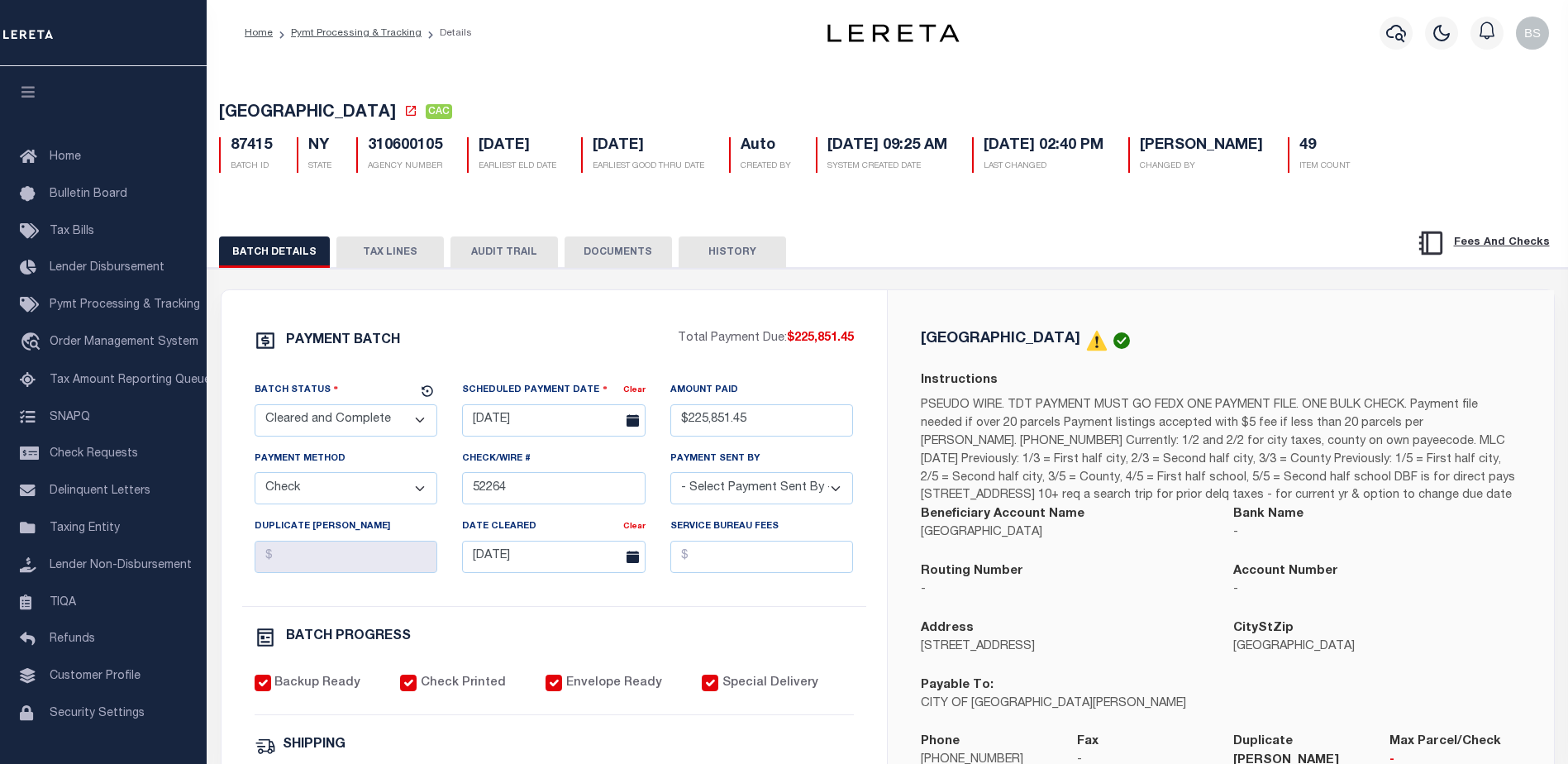
click at [385, 249] on button "TAX LINES" at bounding box center [389, 253] width 108 height 32
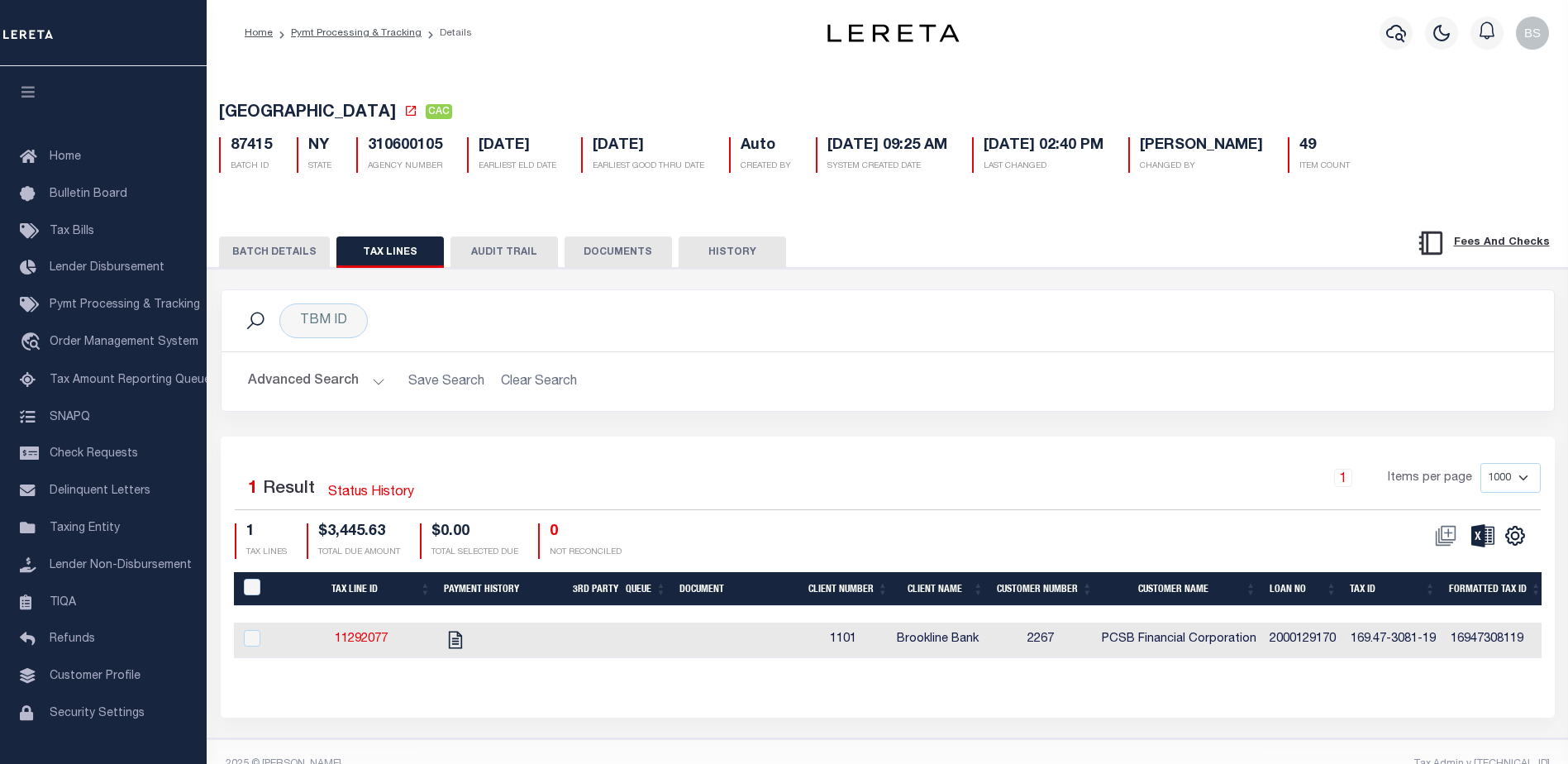
click at [495, 252] on button "AUDIT TRAIL" at bounding box center [504, 253] width 108 height 32
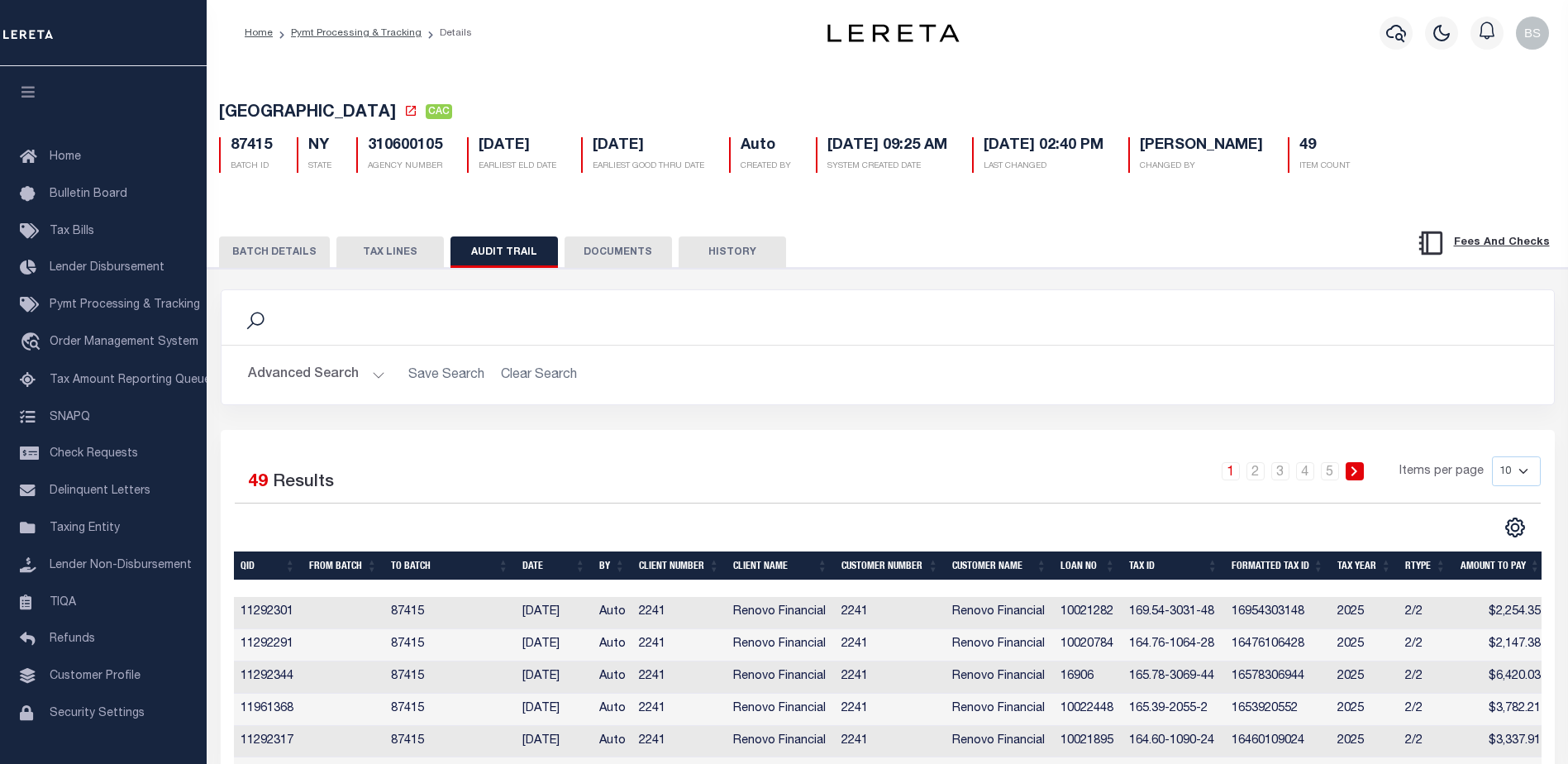
click at [1526, 475] on select "10 25 50 100" at bounding box center [1516, 471] width 48 height 30
select select "100"
click at [1492, 460] on select "10 25 50 100" at bounding box center [1516, 471] width 48 height 30
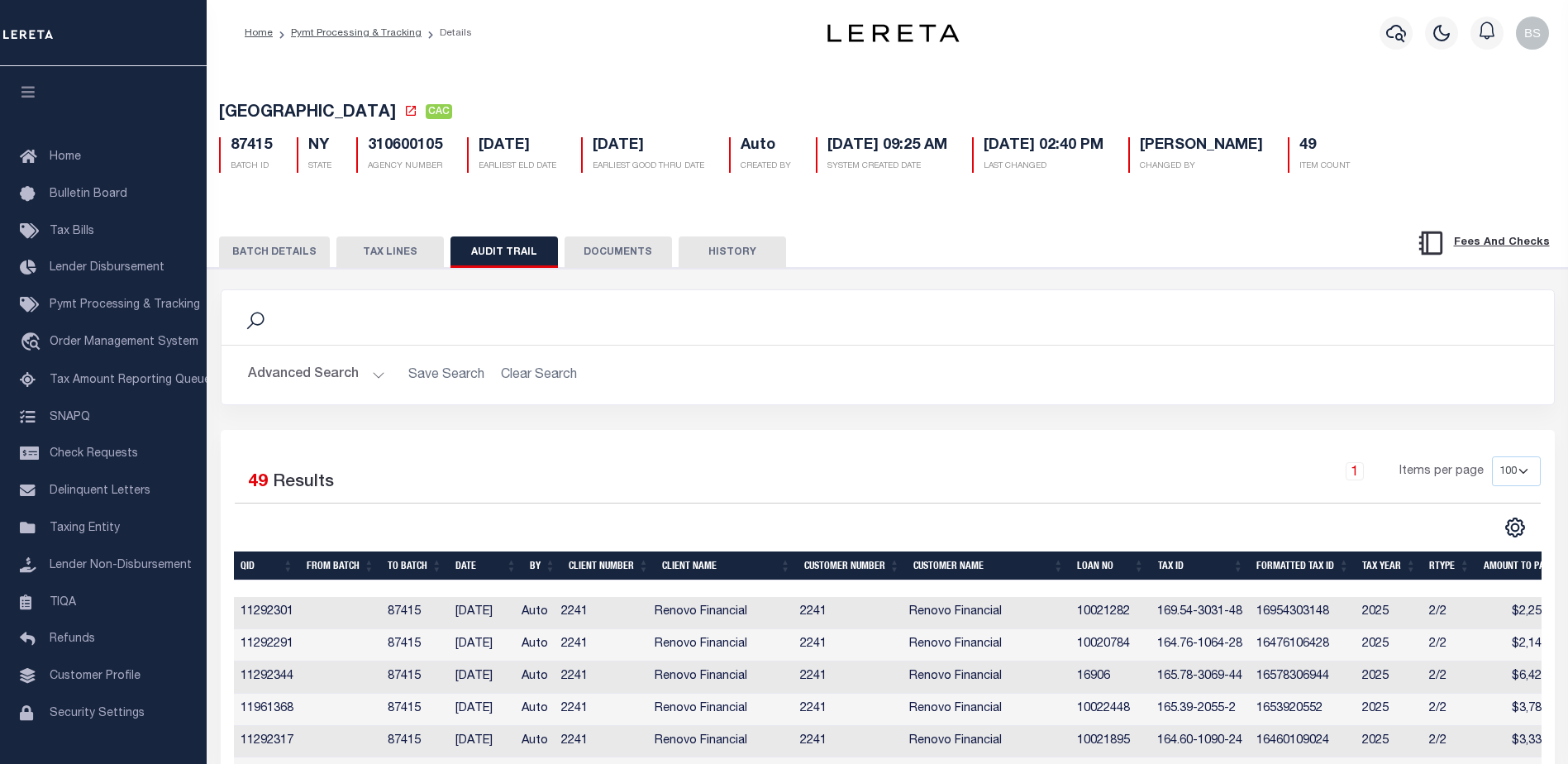
click at [1177, 570] on th "TAX ID" at bounding box center [1201, 565] width 99 height 29
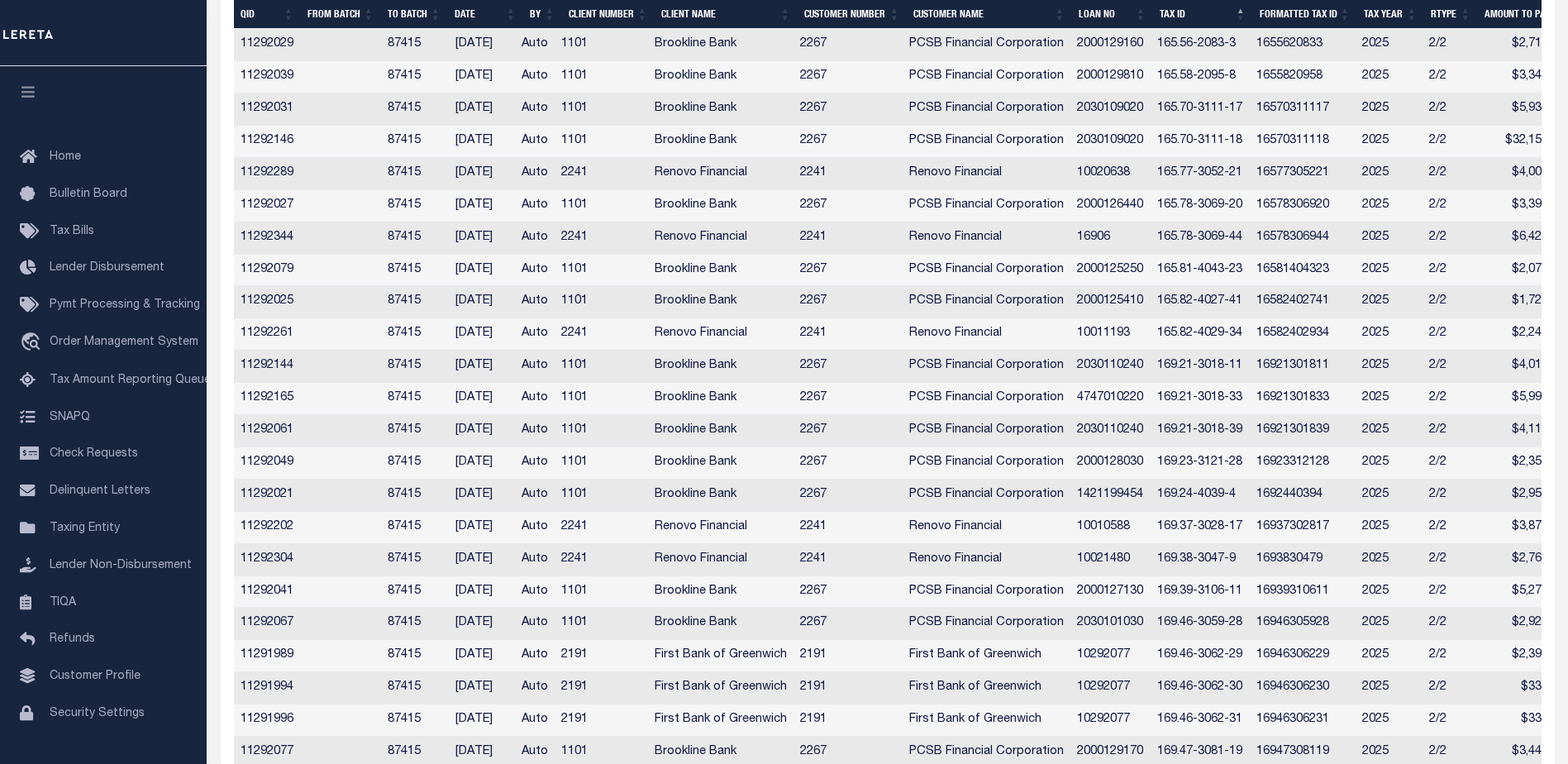
scroll to position [1539, 0]
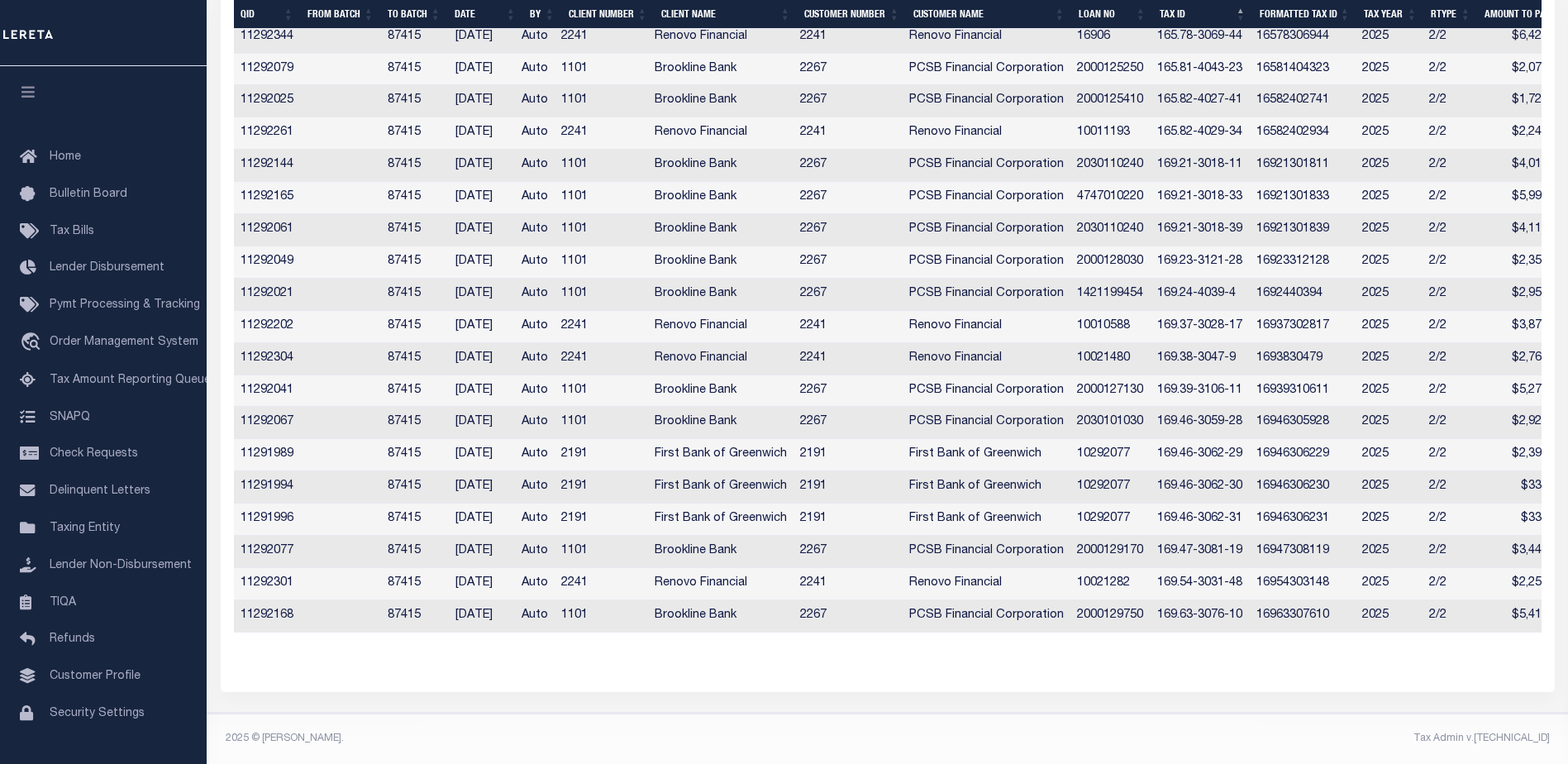
drag, startPoint x: 1390, startPoint y: 632, endPoint x: 1470, endPoint y: 638, distance: 80.2
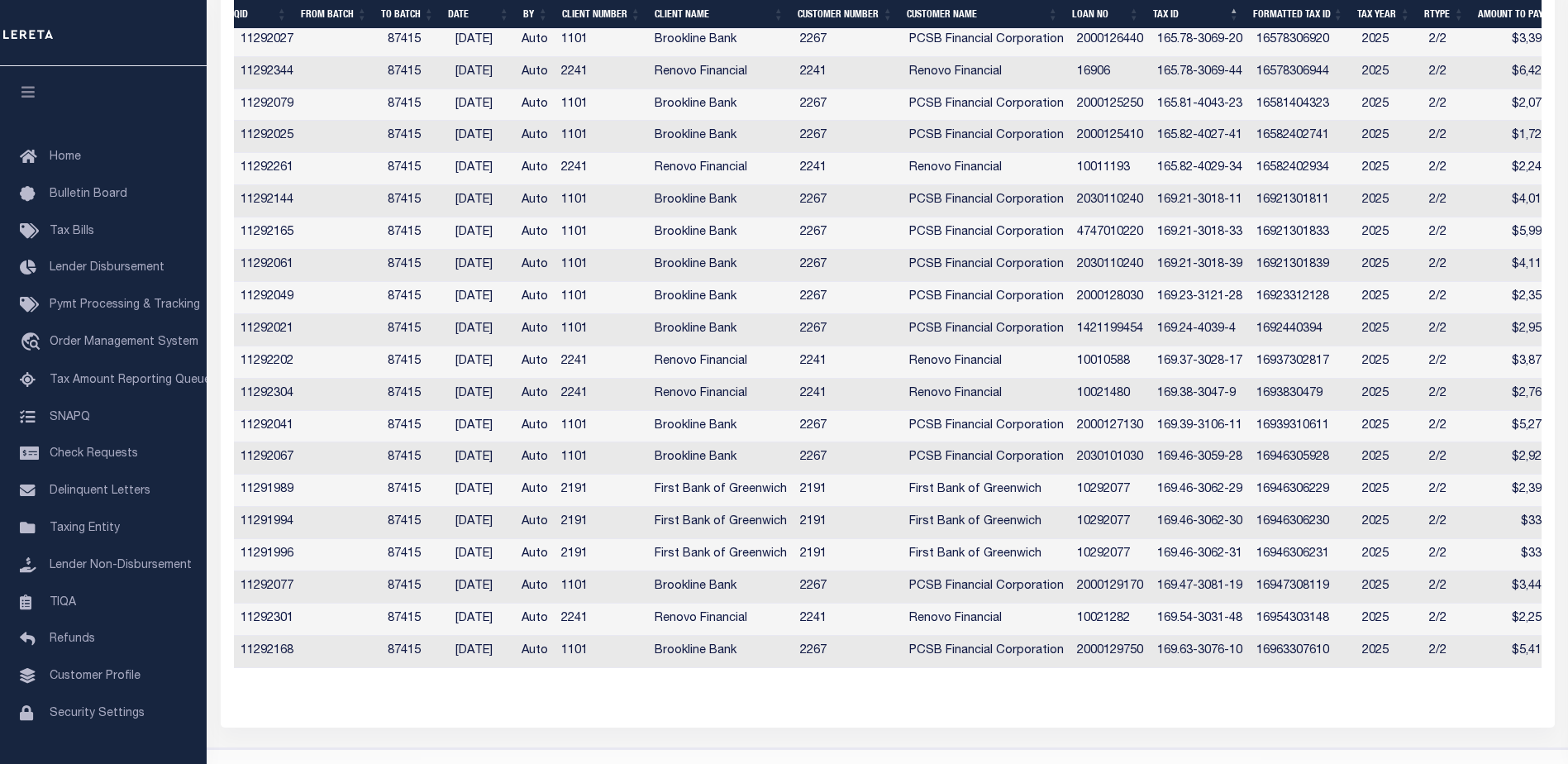
scroll to position [0, 0]
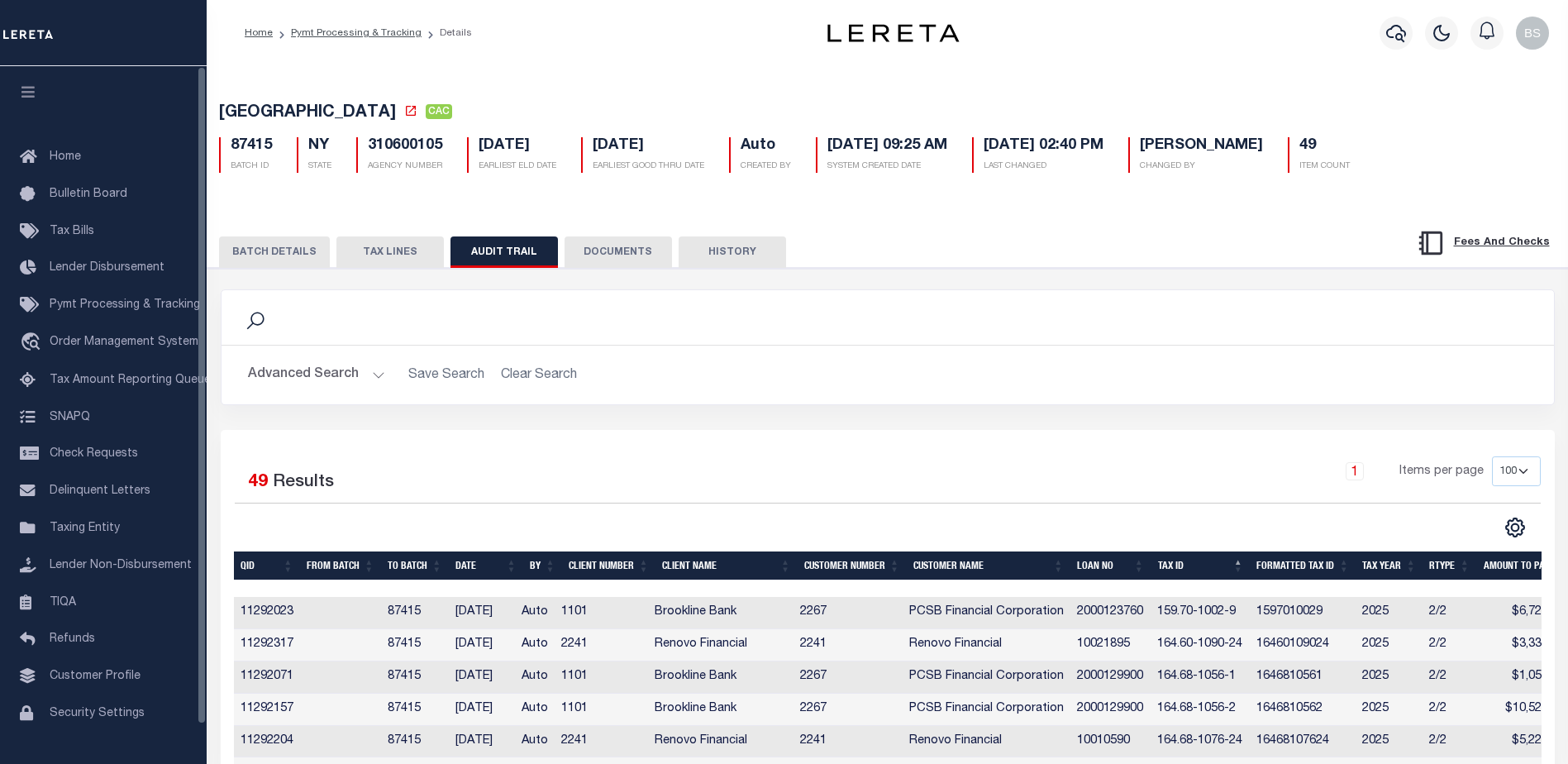
click at [286, 257] on button "BATCH DETAILS" at bounding box center [274, 253] width 111 height 32
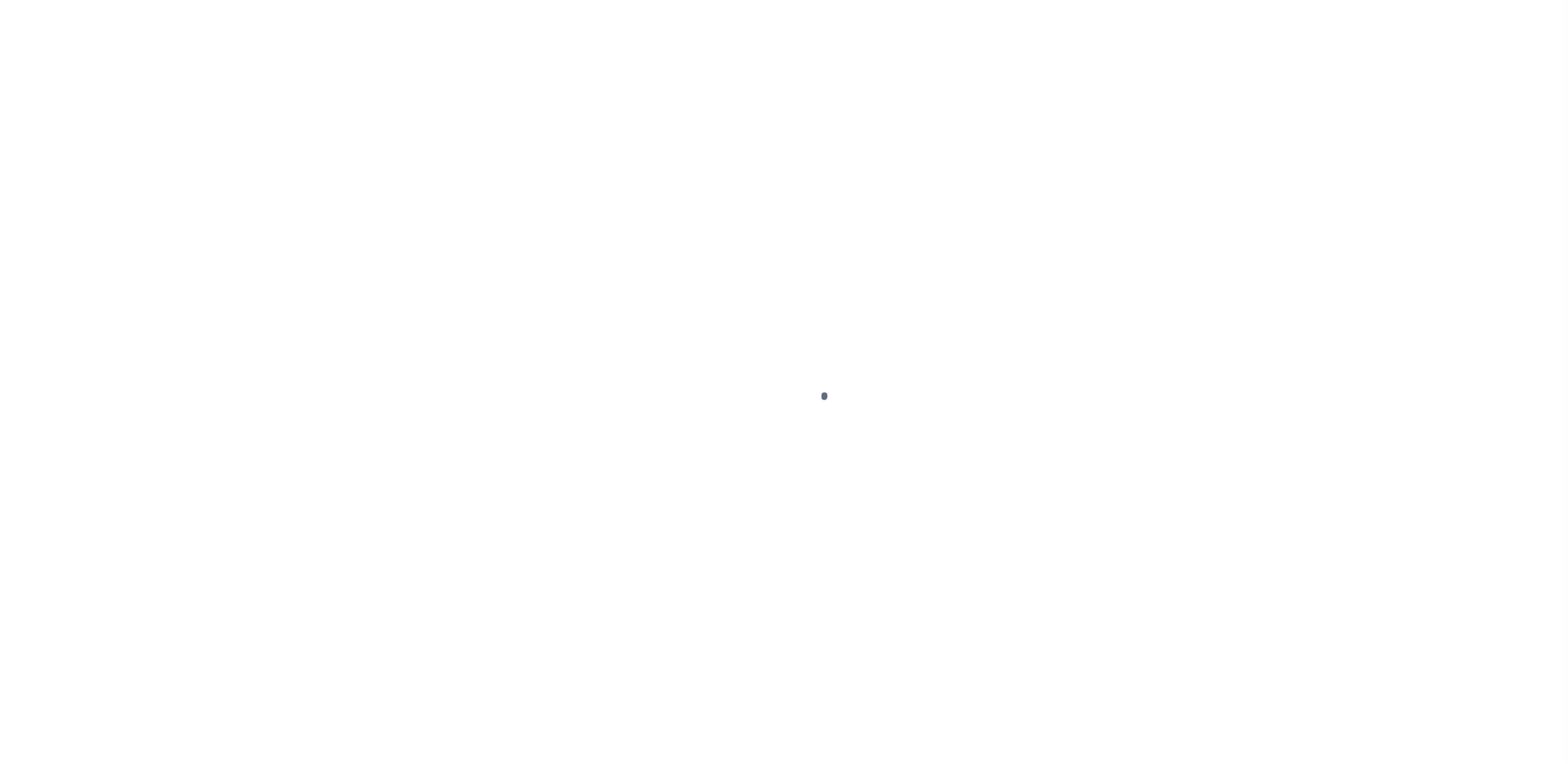
select select "PYD"
select select "SNT"
select select "CAC"
select select "CHK"
select select "Little, Audria"
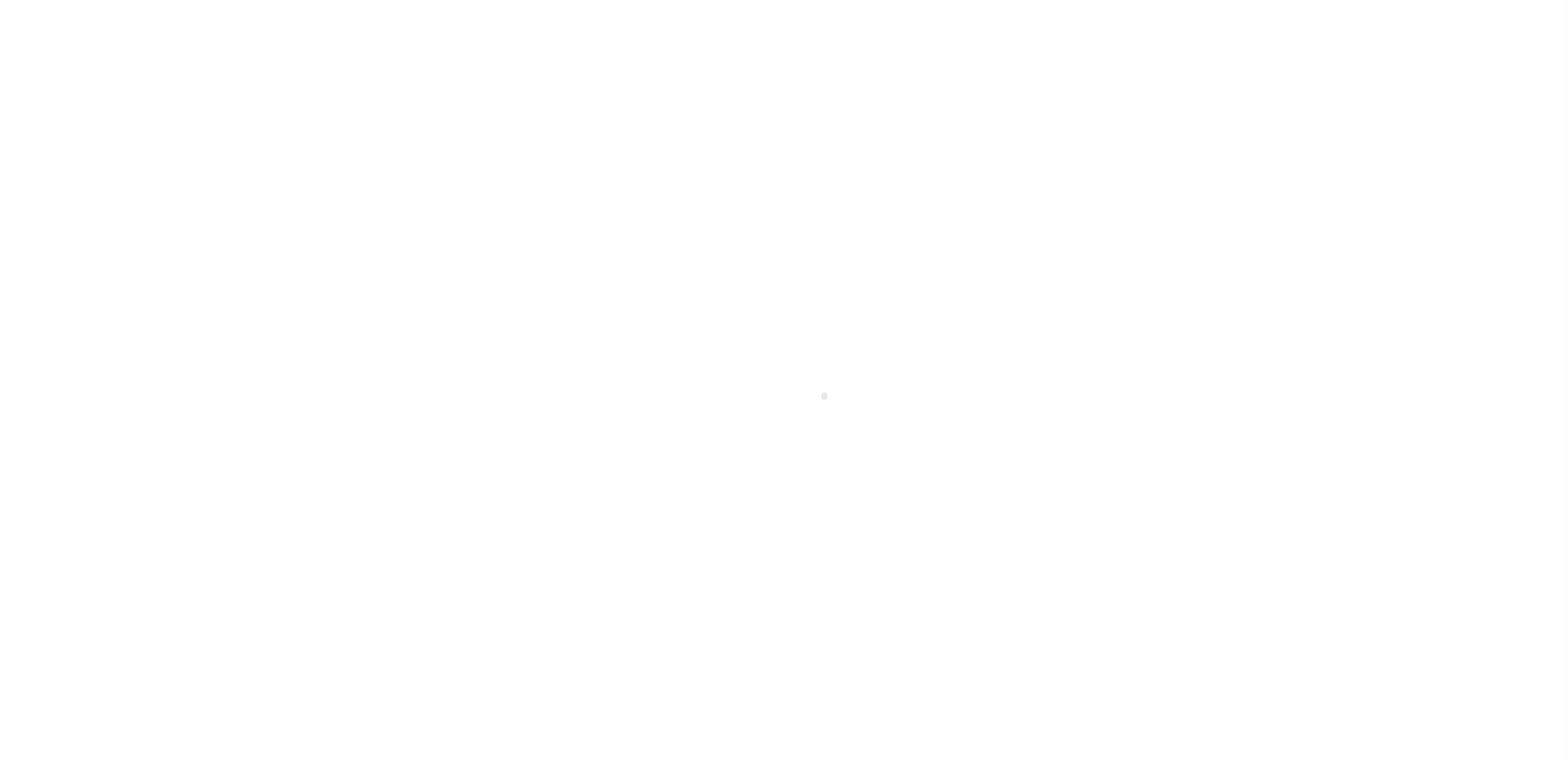
select select "USS"
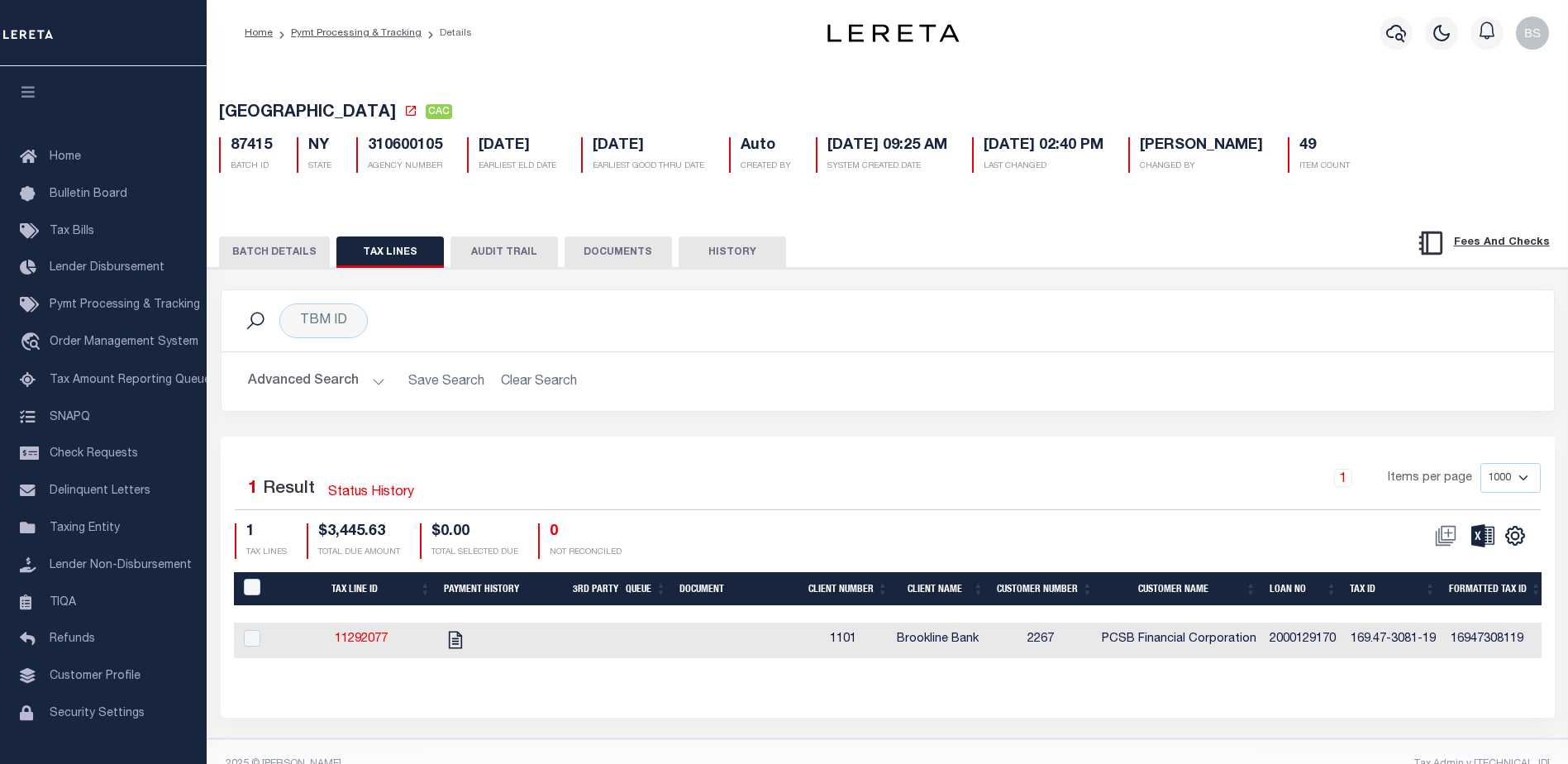
click at [279, 253] on button "BATCH DETAILS" at bounding box center [274, 253] width 111 height 32
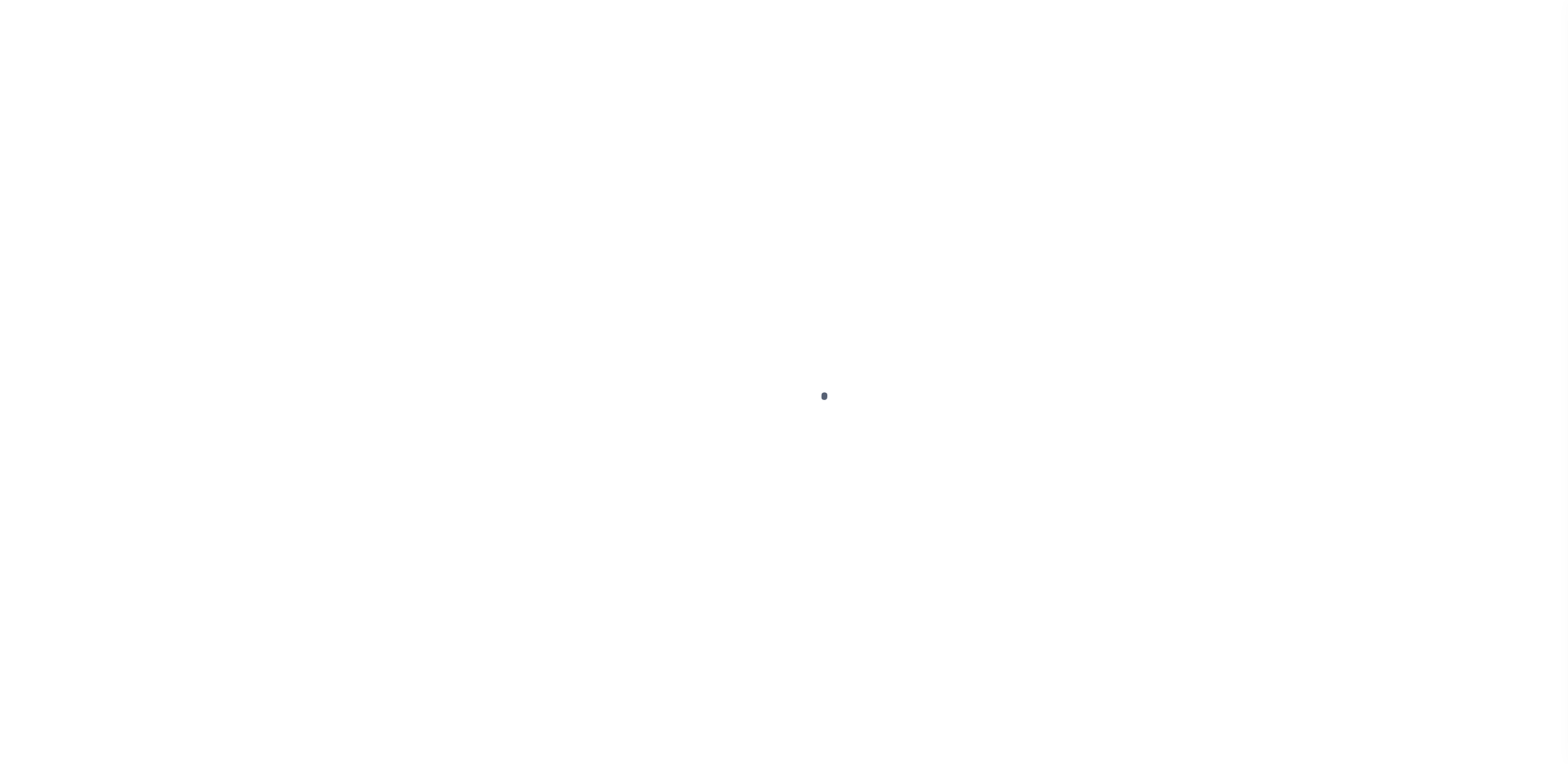
select select "CAC"
select select "CHK"
select select "[PERSON_NAME]"
select select "USS"
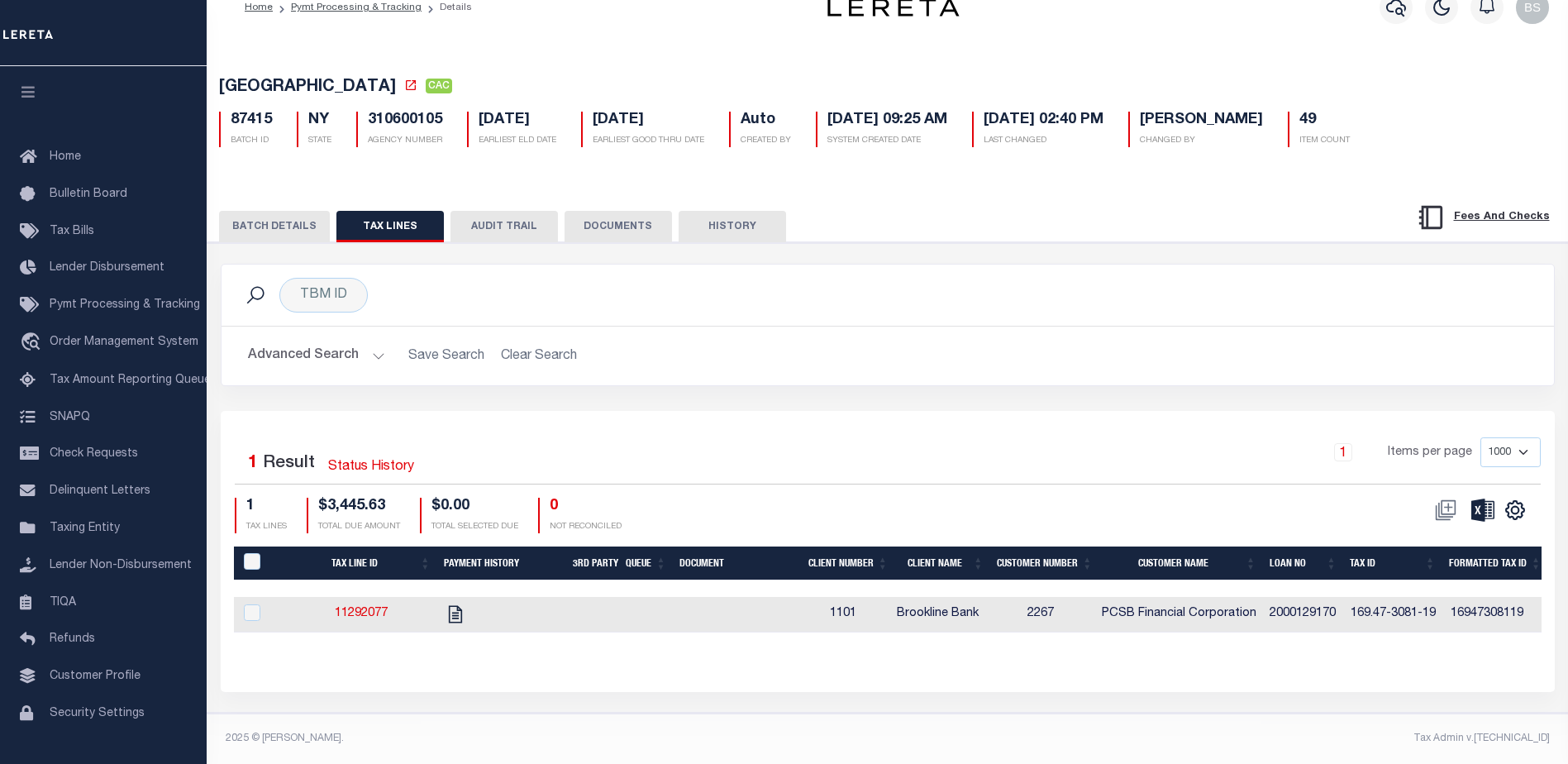
scroll to position [41, 0]
click at [278, 224] on button "BATCH DETAILS" at bounding box center [274, 227] width 111 height 32
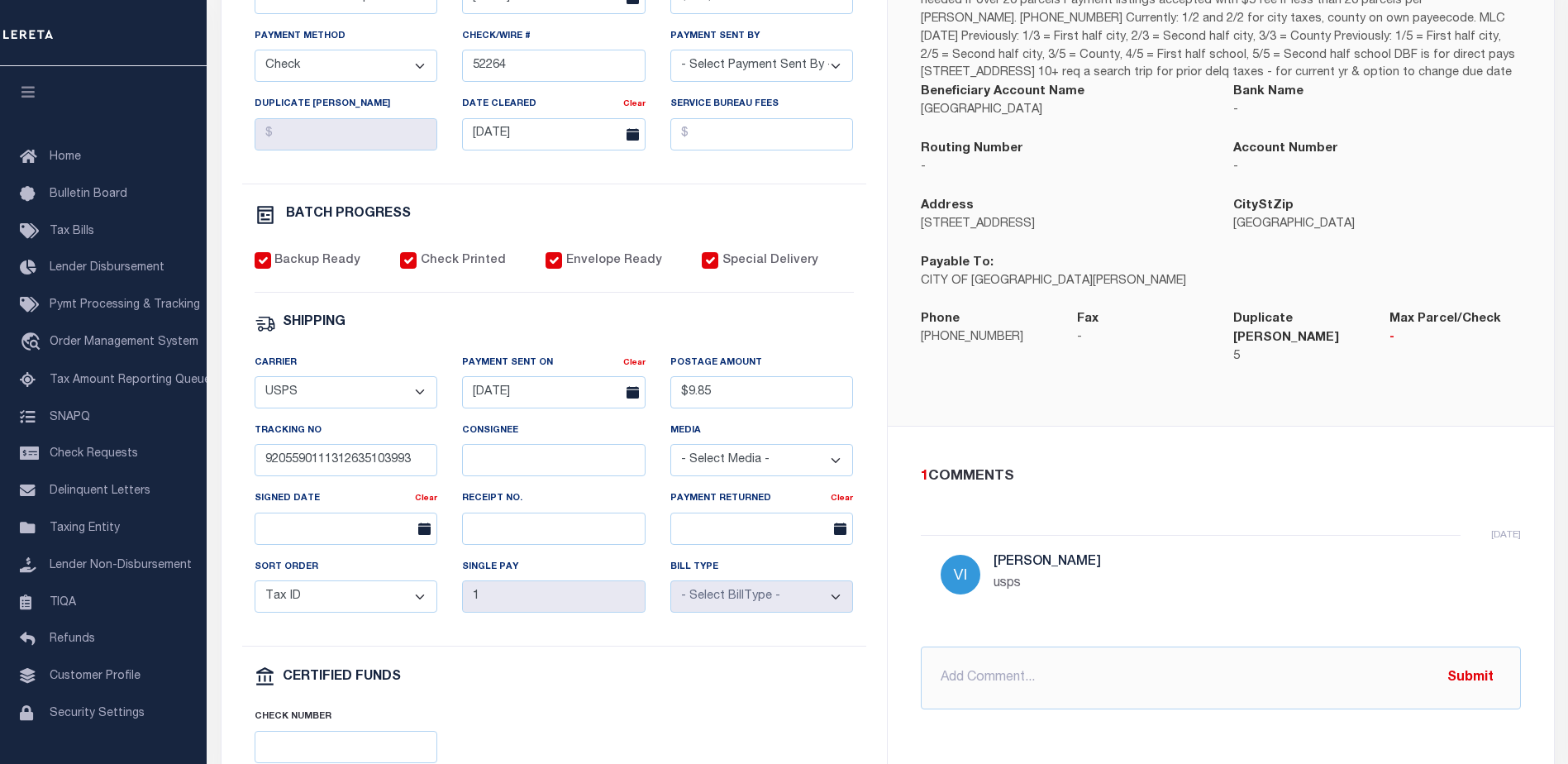
scroll to position [454, 0]
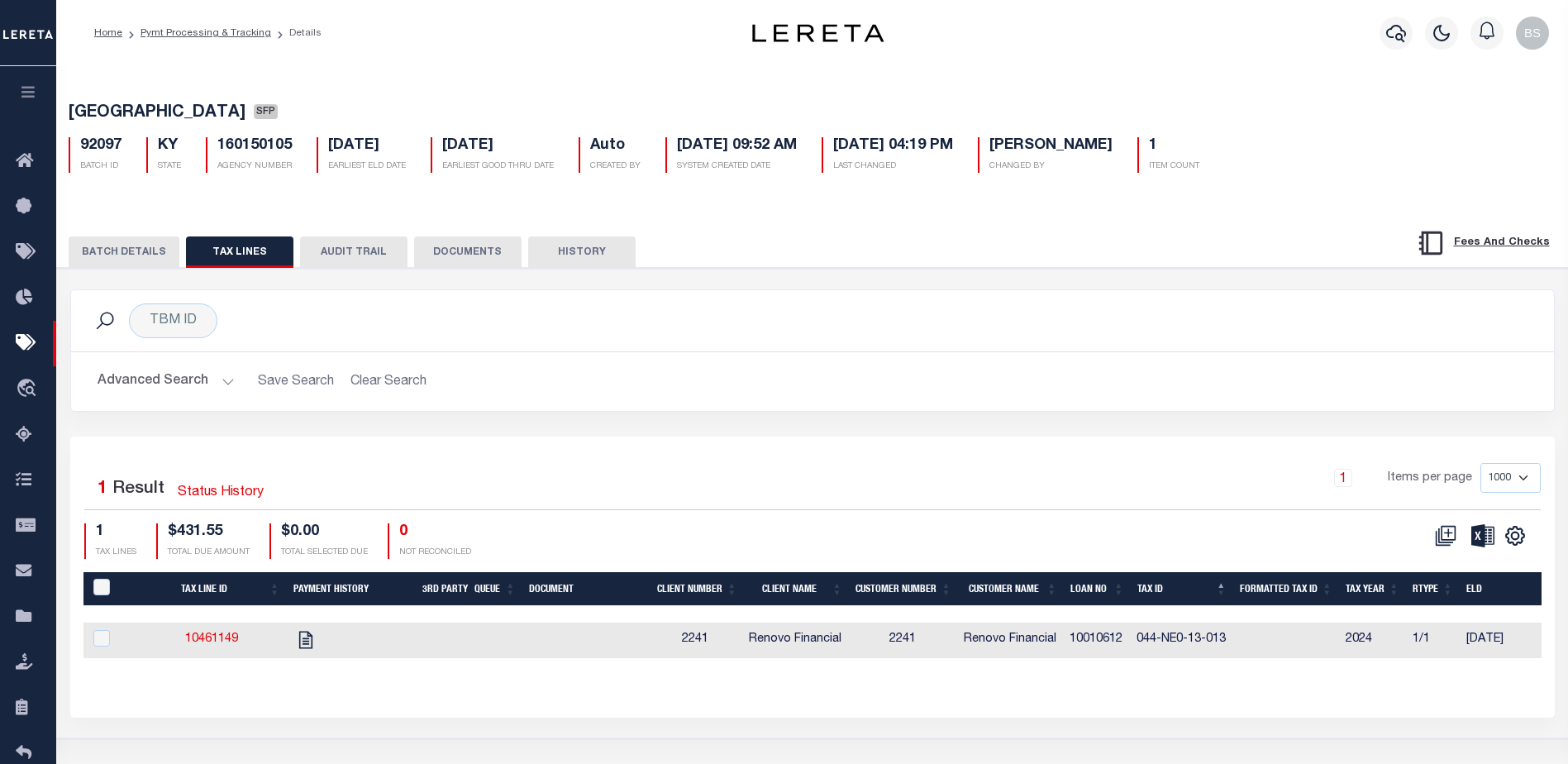
scroll to position [0, 412]
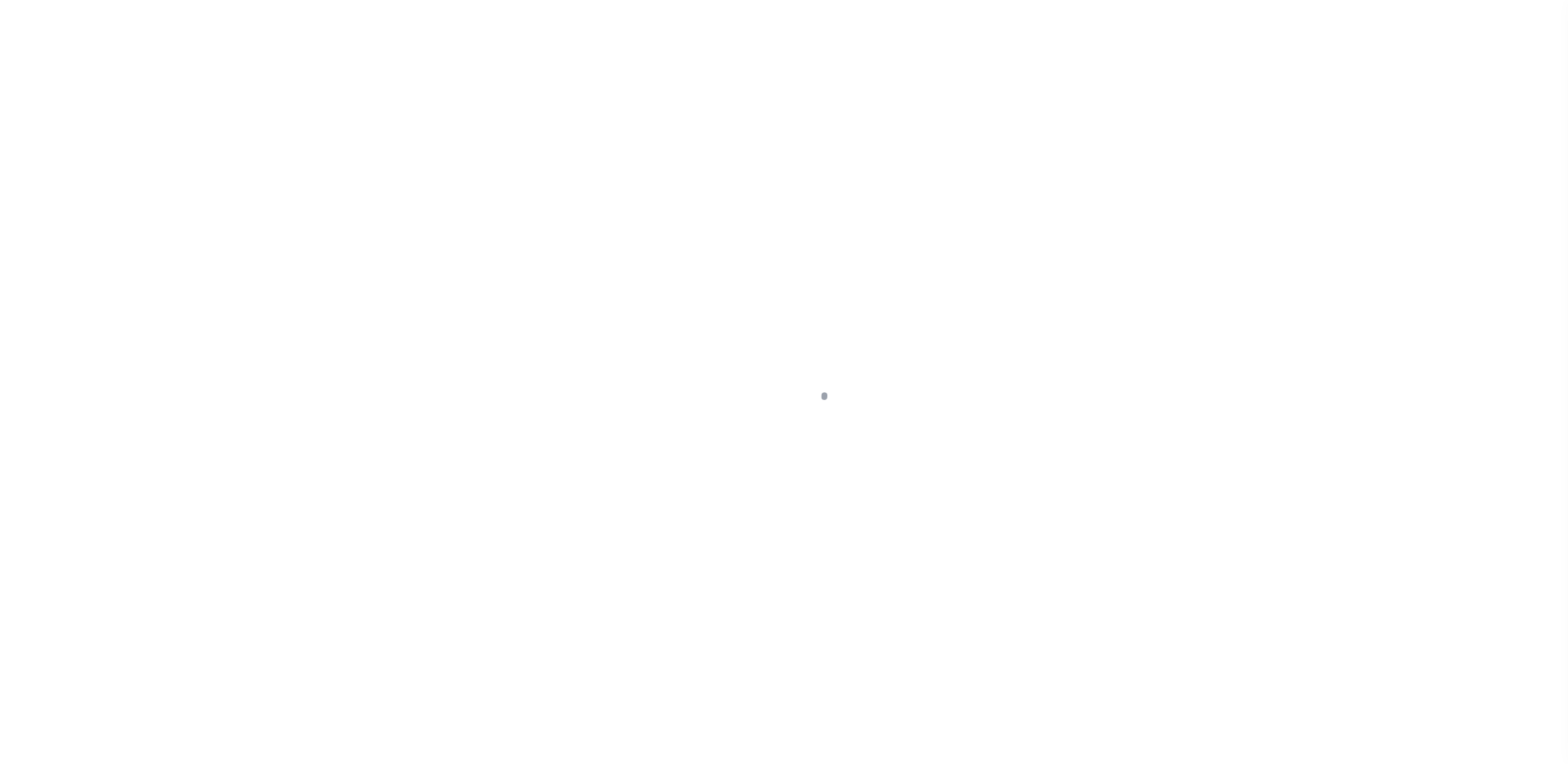
select select "PIF"
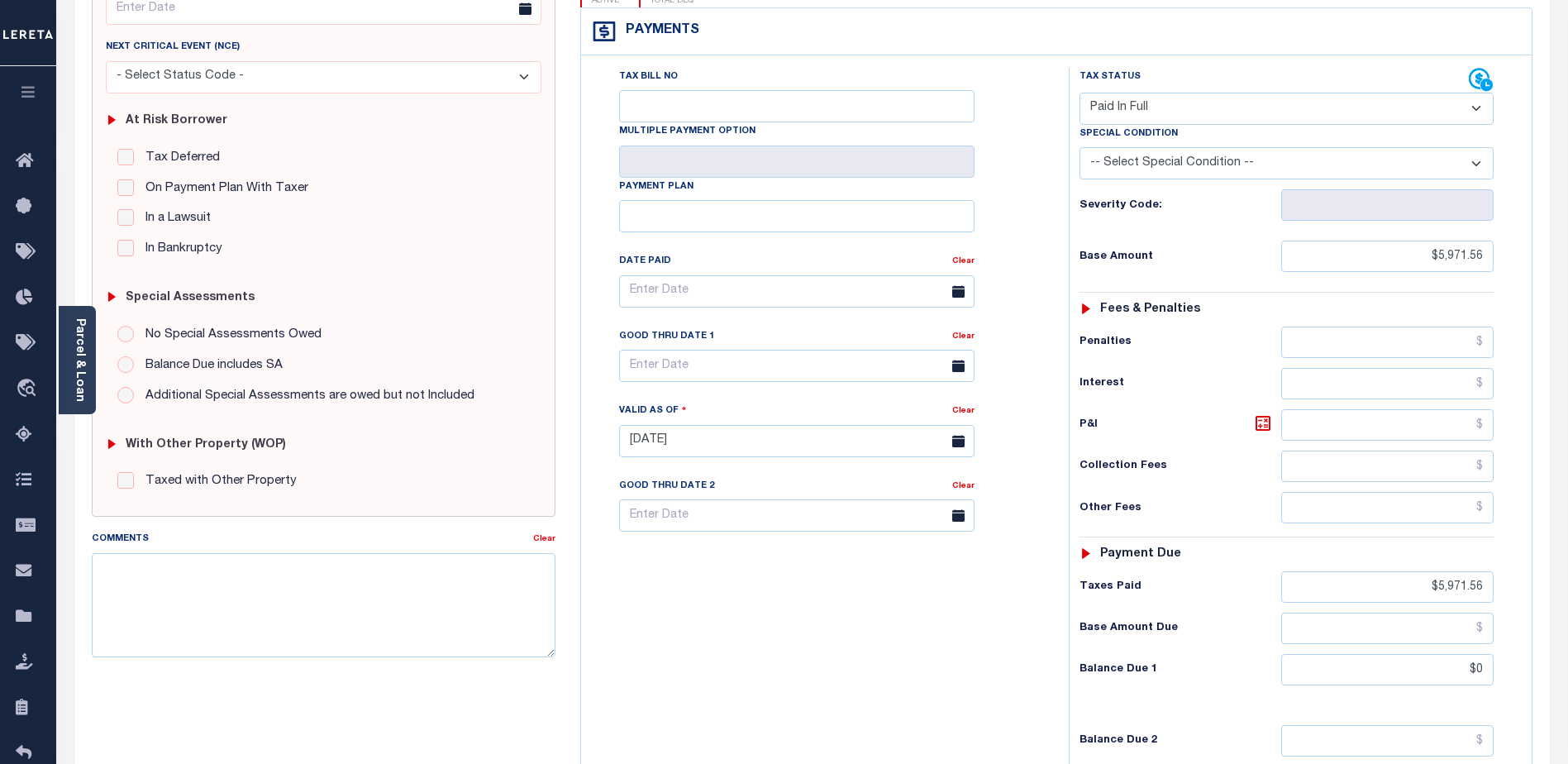
scroll to position [240, 0]
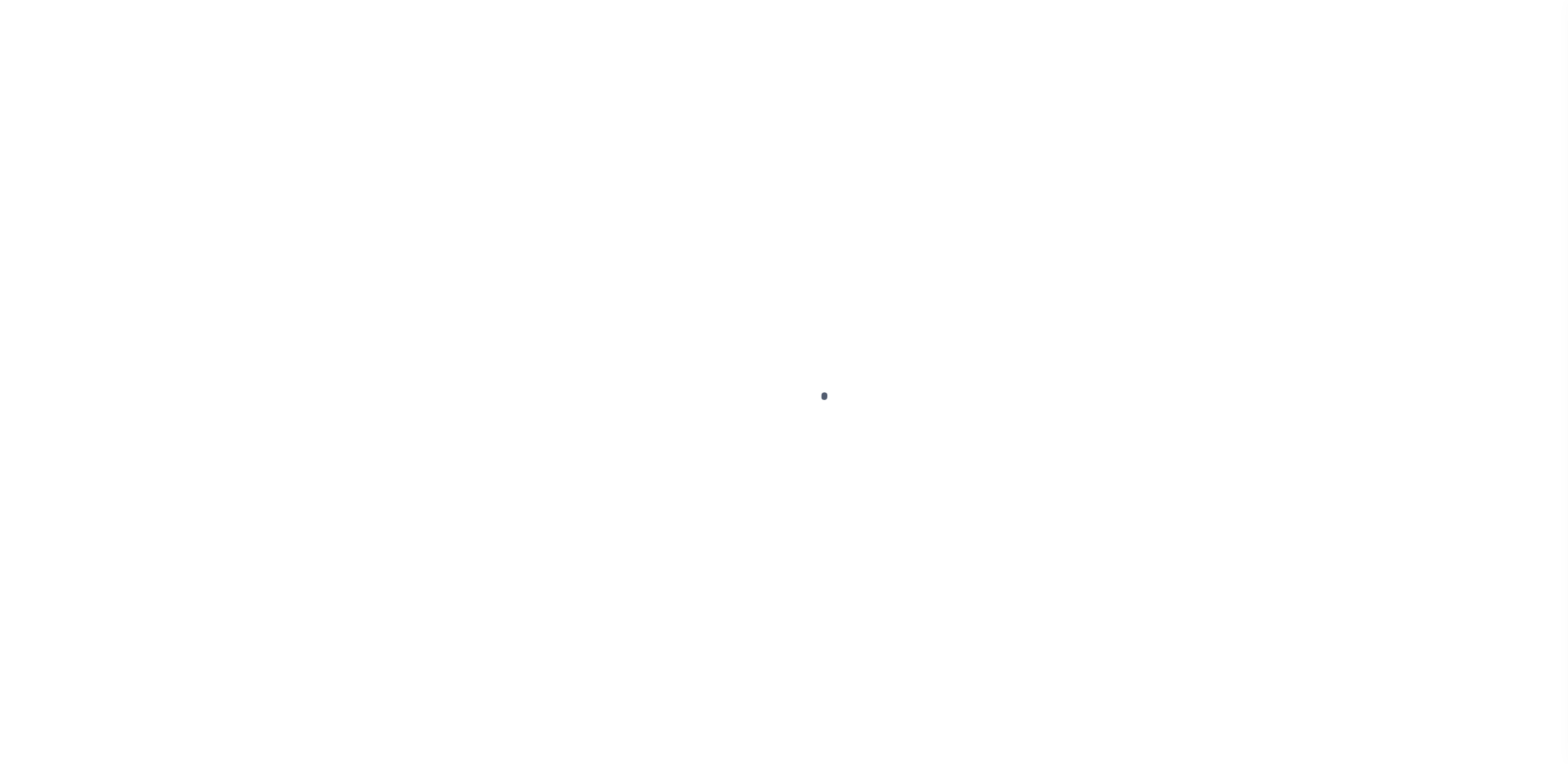
select select "PIF"
